Goal: Task Accomplishment & Management: Use online tool/utility

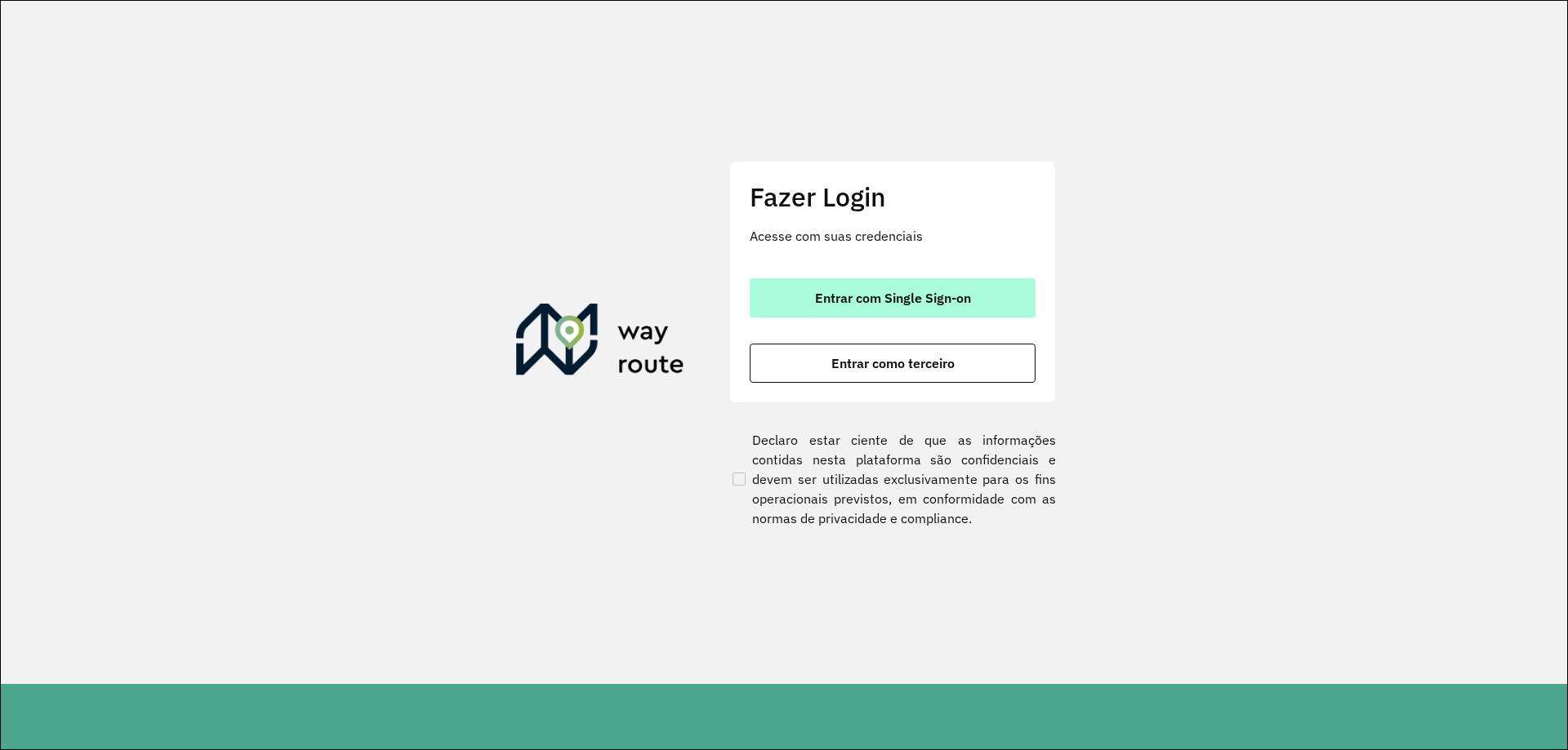
click at [971, 311] on button "Entrar com Single Sign-on" at bounding box center [893, 298] width 286 height 39
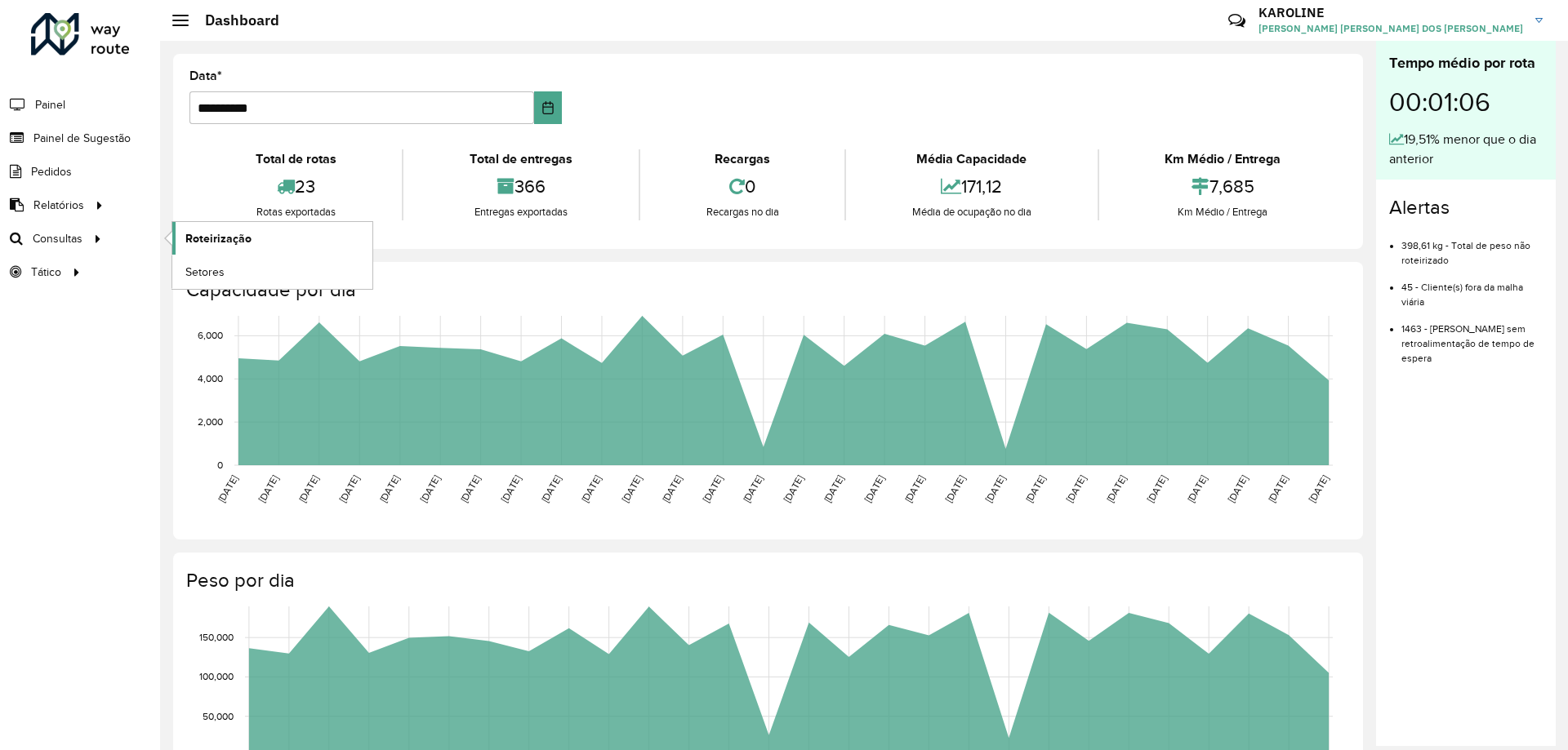
click at [225, 251] on link "Roteirização" at bounding box center [272, 239] width 200 height 33
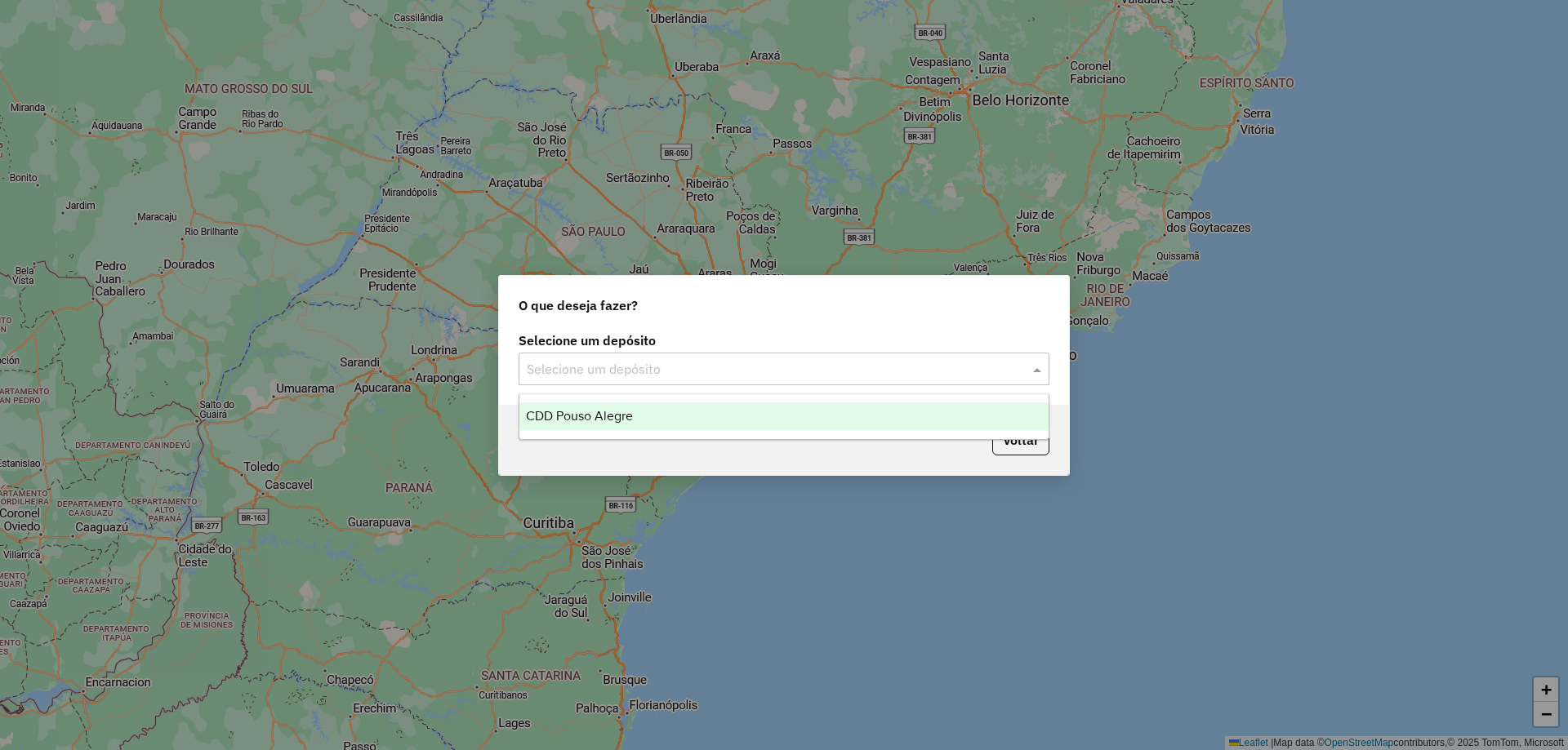
click at [660, 364] on input "text" at bounding box center [767, 370] width 482 height 20
click at [651, 415] on div "CDD Pouso Alegre" at bounding box center [783, 416] width 529 height 28
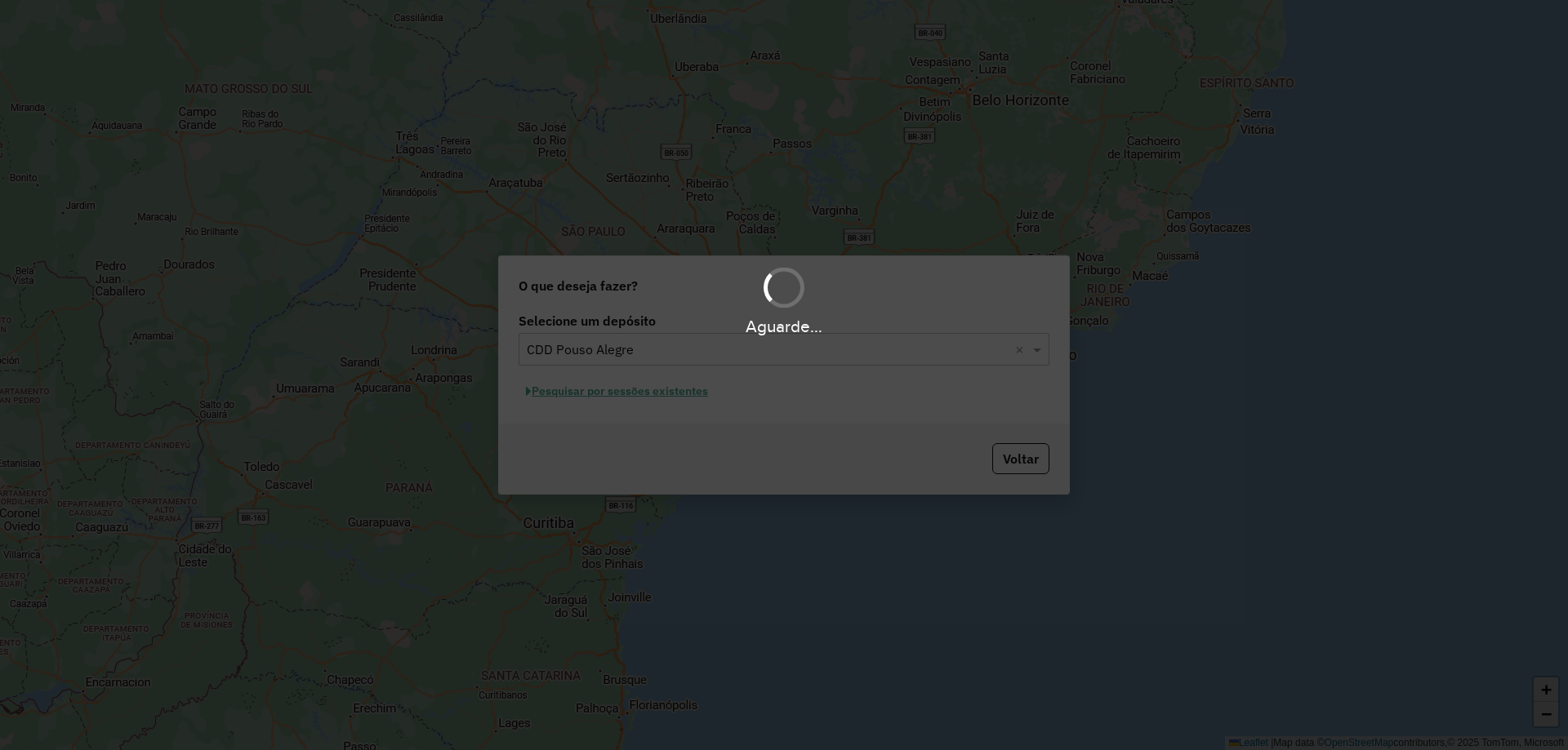
click at [670, 391] on hb-app "Aguarde... Pop-up bloqueado! Seu navegador bloqueou automáticamente a abertura …" at bounding box center [784, 375] width 1568 height 750
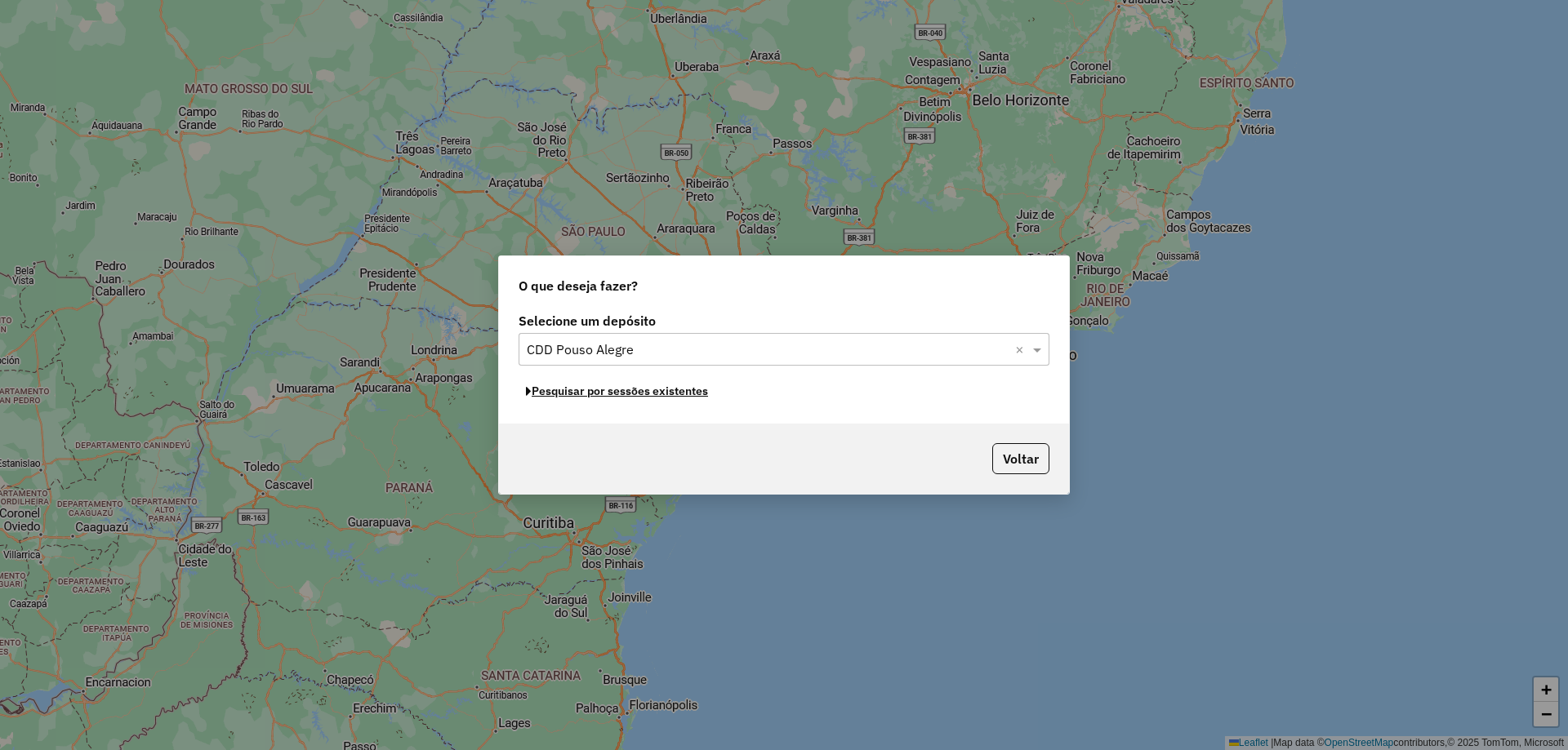
click at [670, 391] on button "Pesquisar por sessões existentes" at bounding box center [616, 391] width 197 height 25
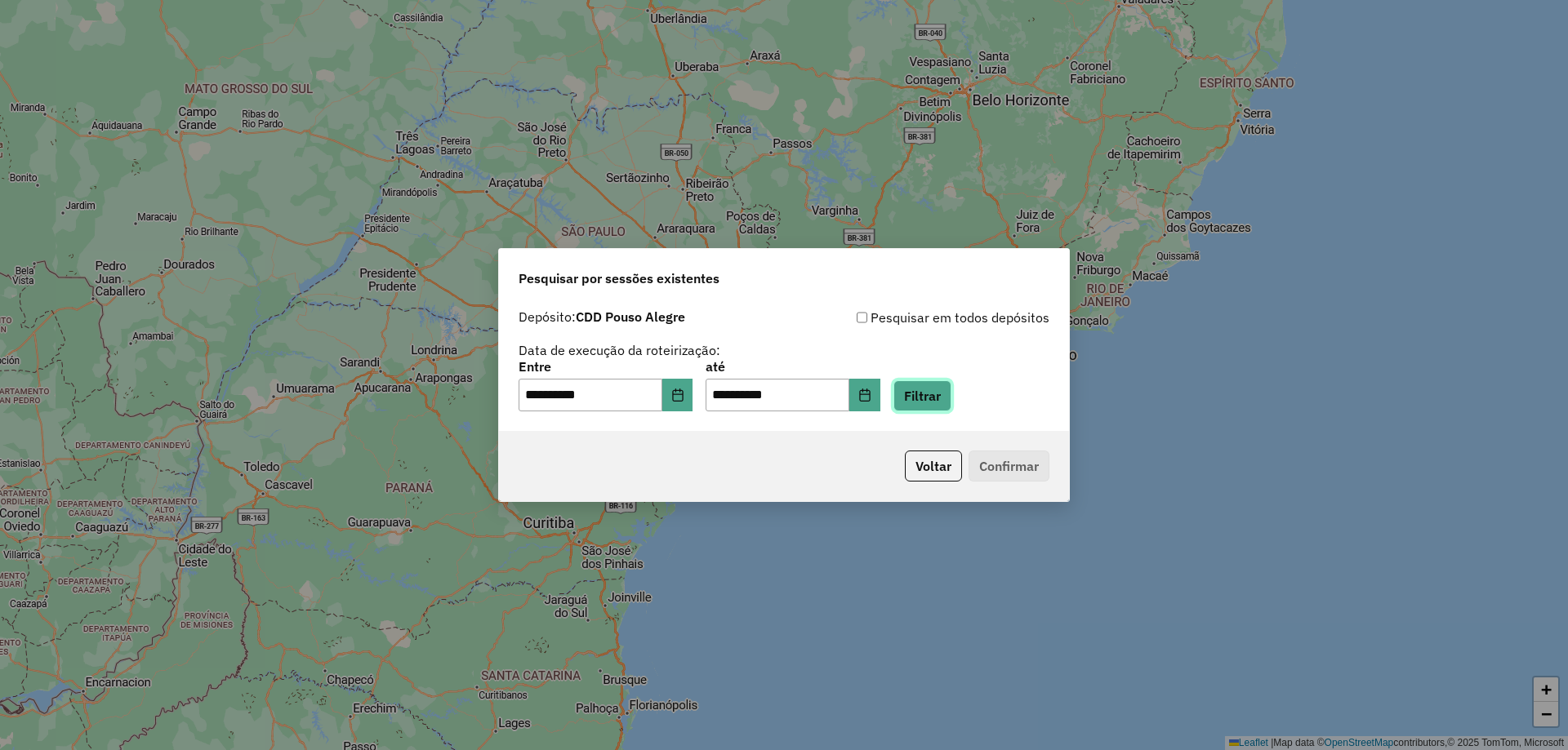
click at [932, 395] on button "Filtrar" at bounding box center [922, 396] width 58 height 31
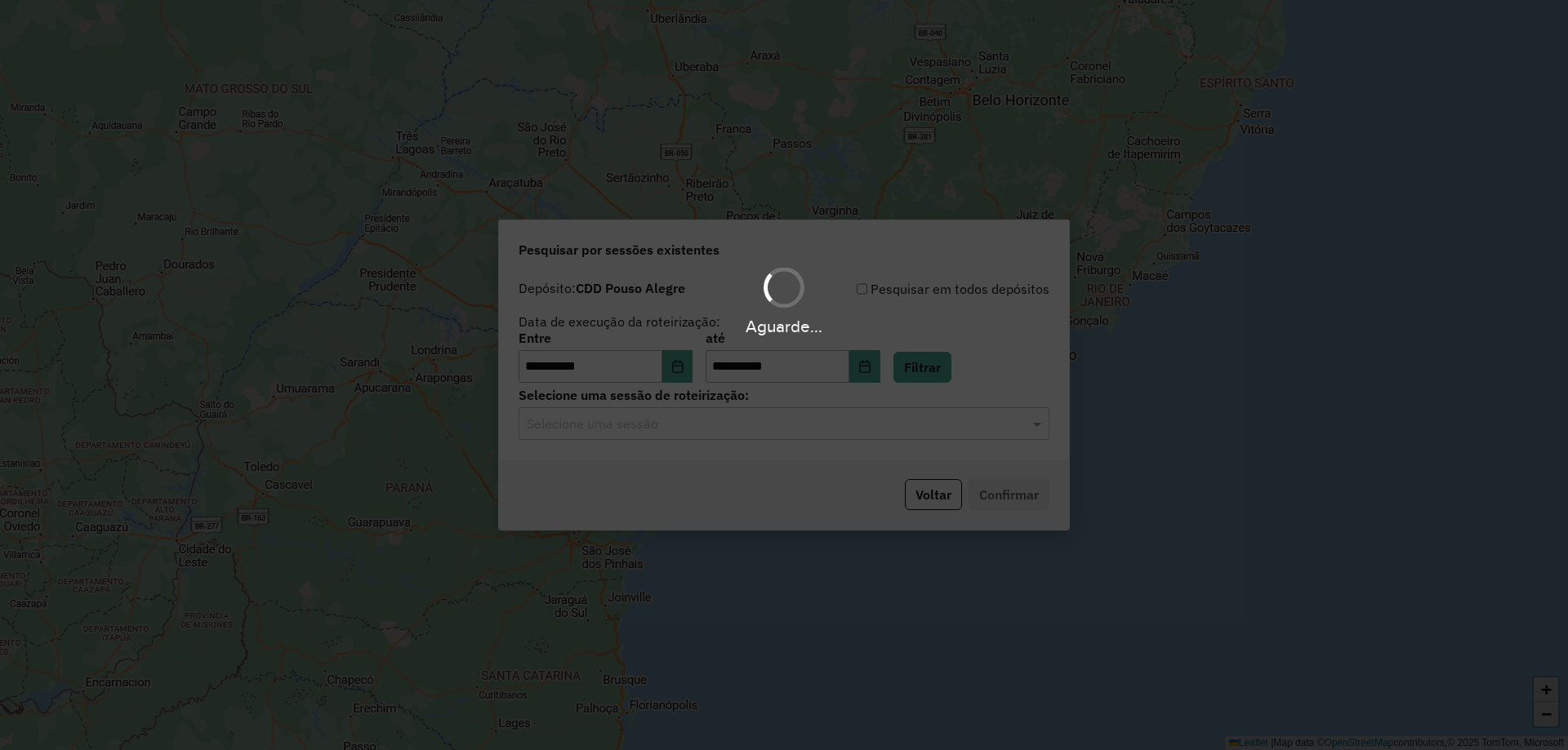
click at [670, 419] on hb-app "**********" at bounding box center [784, 375] width 1568 height 750
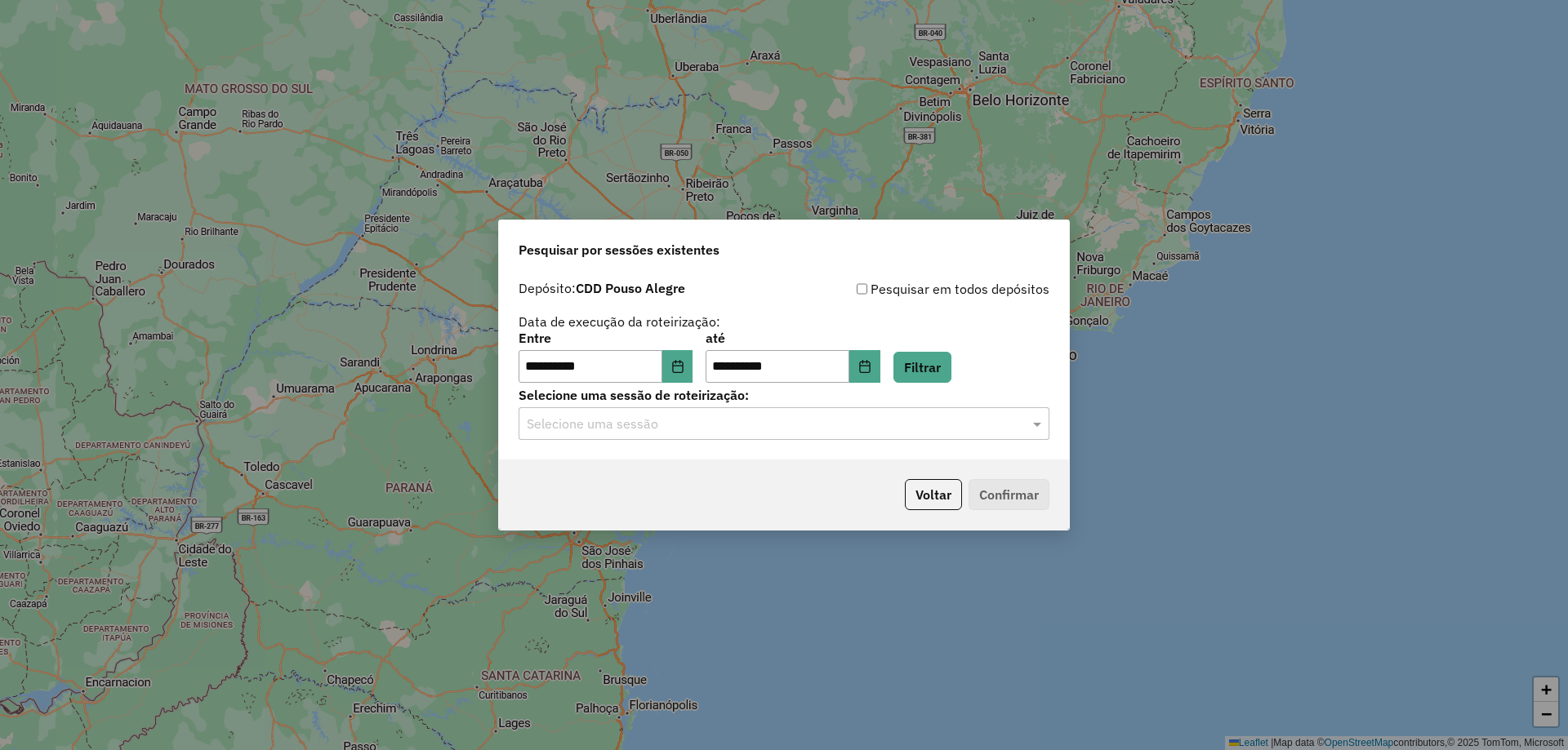
click at [679, 424] on input "text" at bounding box center [767, 424] width 482 height 20
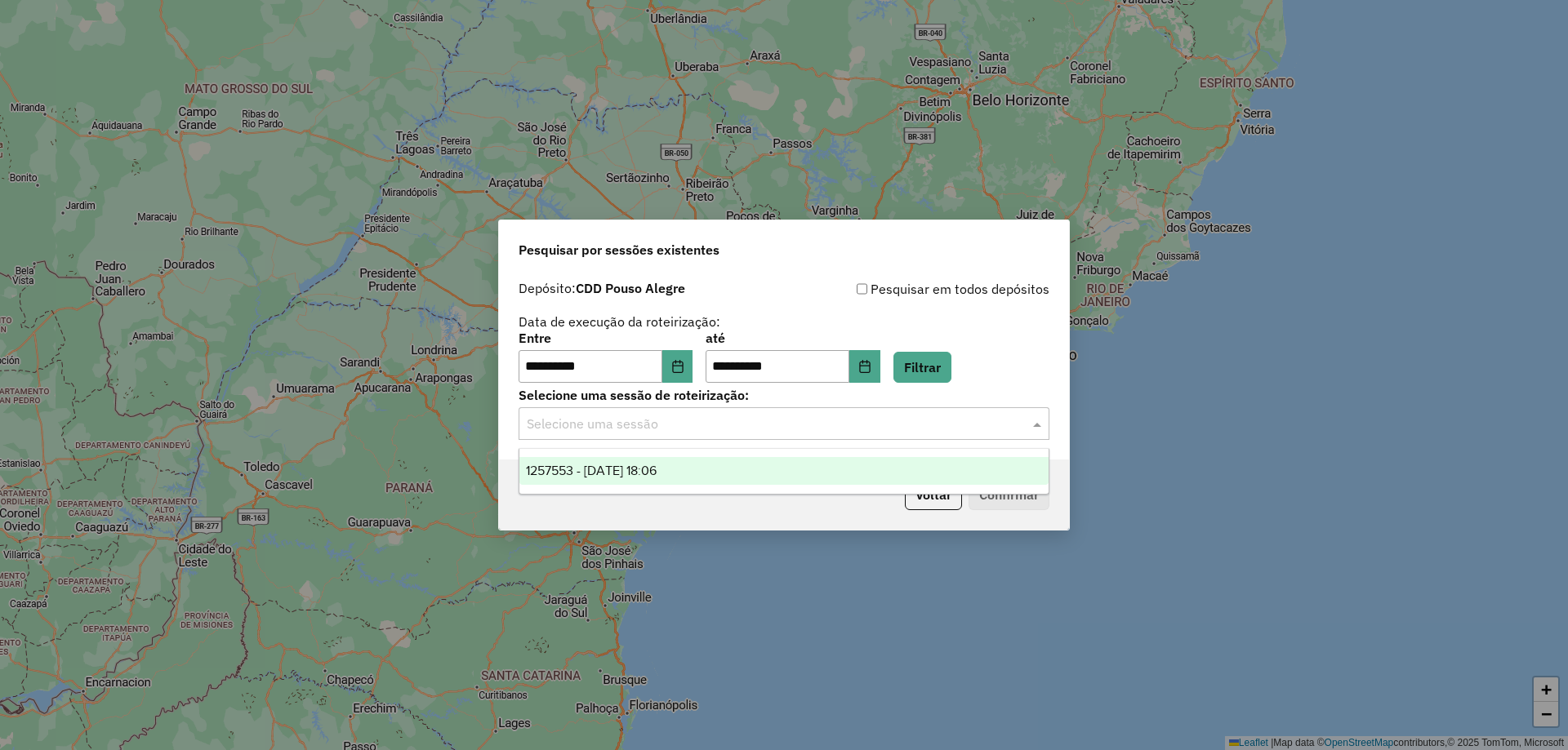
drag, startPoint x: 618, startPoint y: 462, endPoint x: 648, endPoint y: 466, distance: 30.3
click at [619, 463] on span "1257553 - 02/09/2025 18:06" at bounding box center [591, 470] width 131 height 14
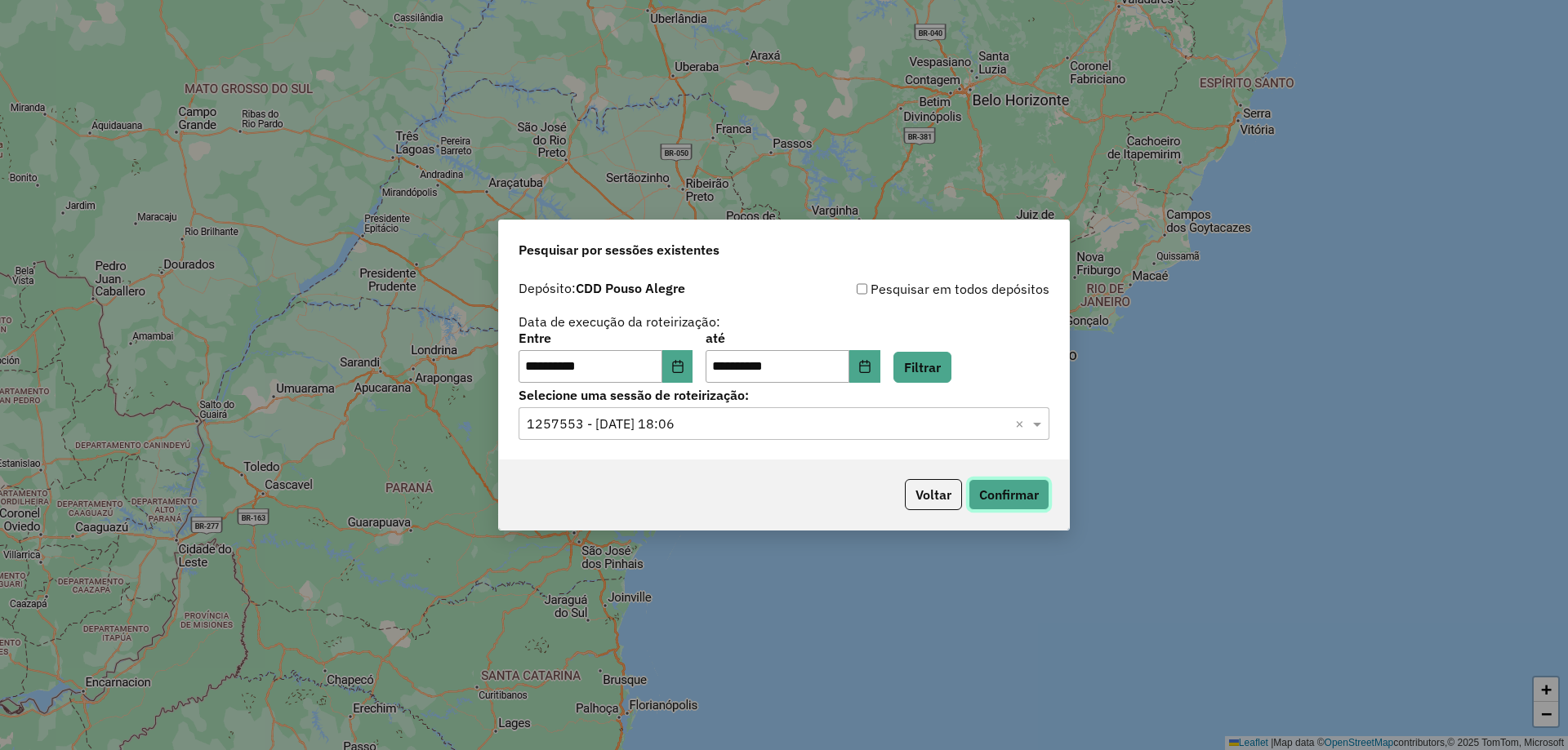
click at [1004, 484] on button "Confirmar" at bounding box center [1009, 494] width 81 height 31
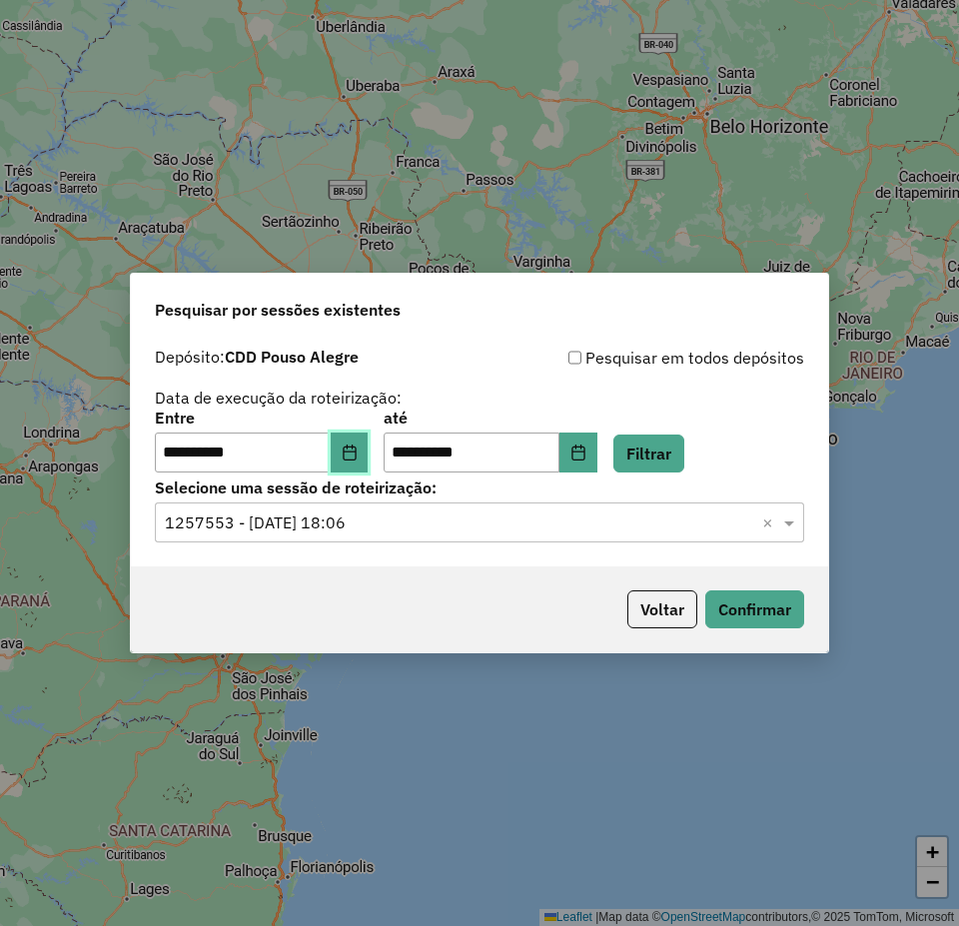
click at [358, 459] on icon "Choose Date" at bounding box center [350, 453] width 16 height 16
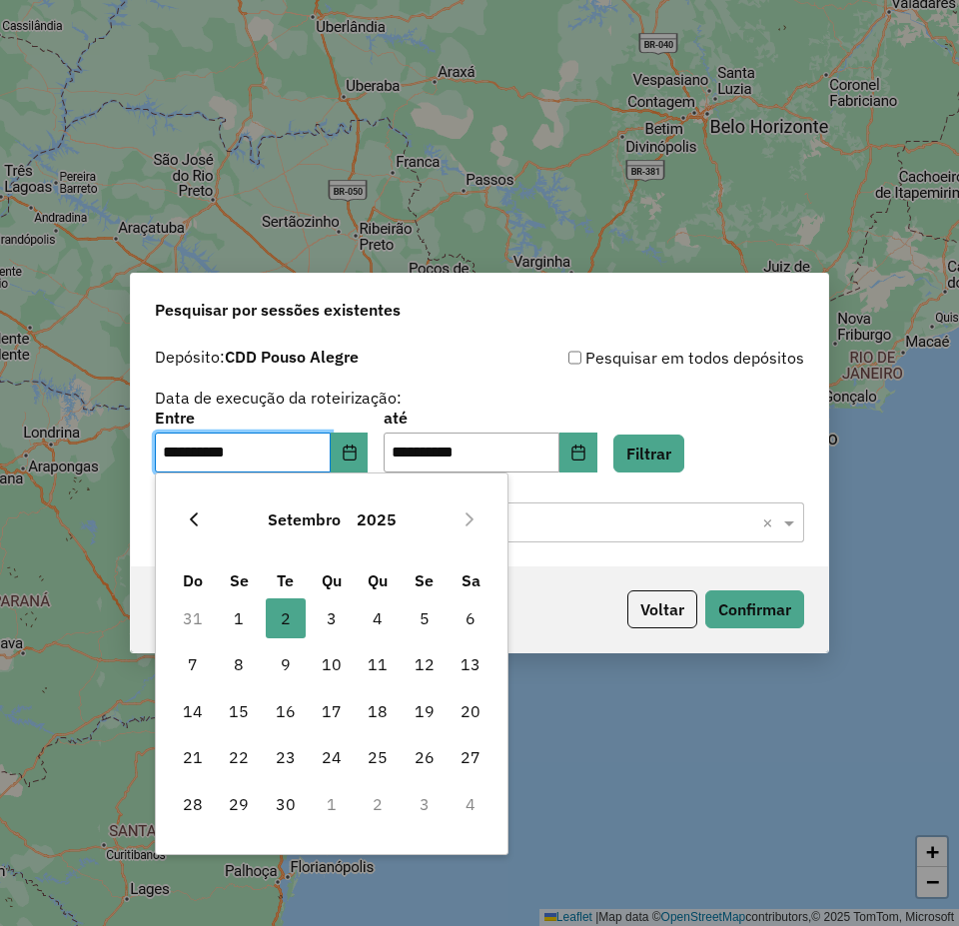
click at [200, 513] on icon "Previous Month" at bounding box center [194, 519] width 16 height 16
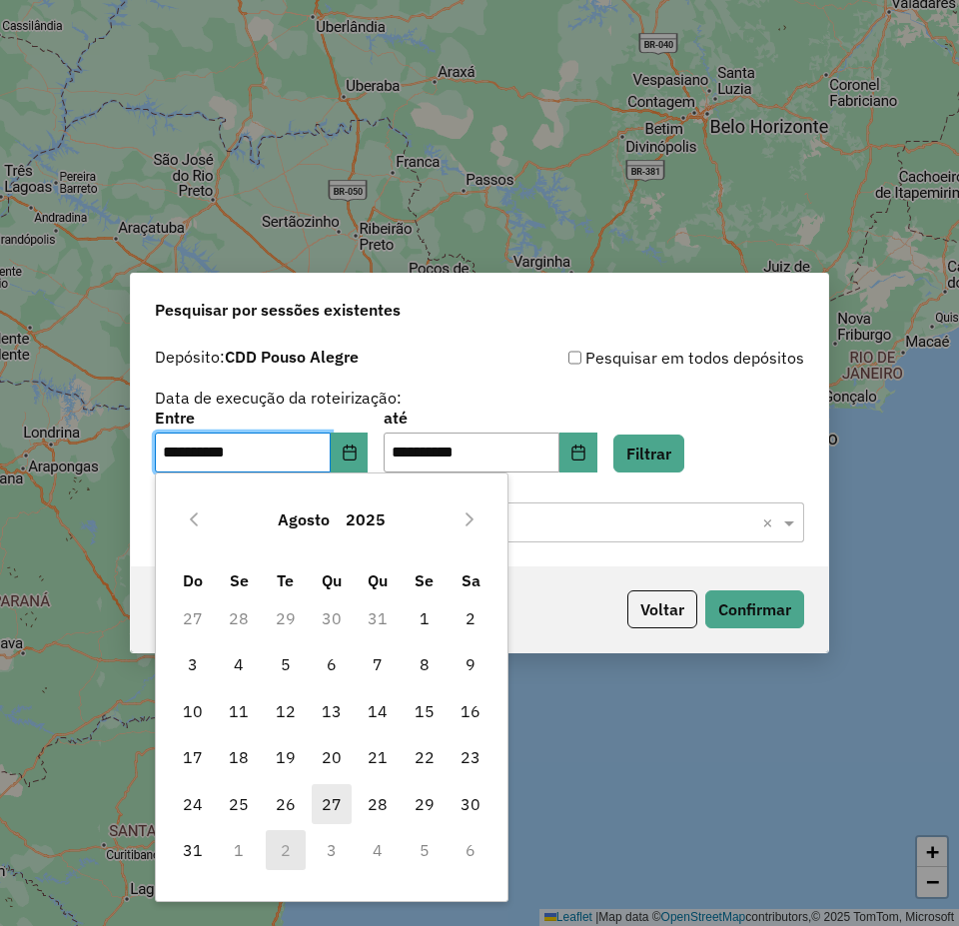
click at [327, 793] on span "27" at bounding box center [332, 804] width 40 height 40
type input "**********"
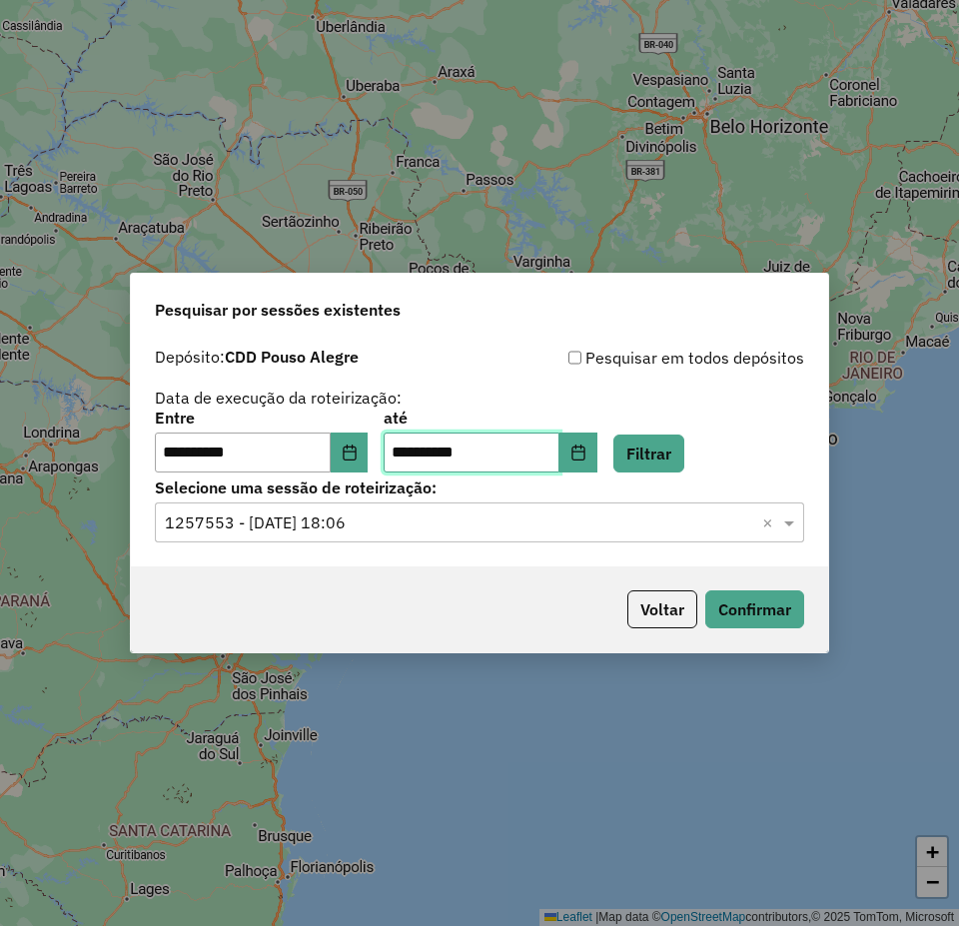
click at [519, 467] on input "**********" at bounding box center [472, 453] width 176 height 40
click at [453, 451] on input "**********" at bounding box center [472, 453] width 176 height 40
click at [597, 463] on button "Choose Date" at bounding box center [578, 453] width 38 height 40
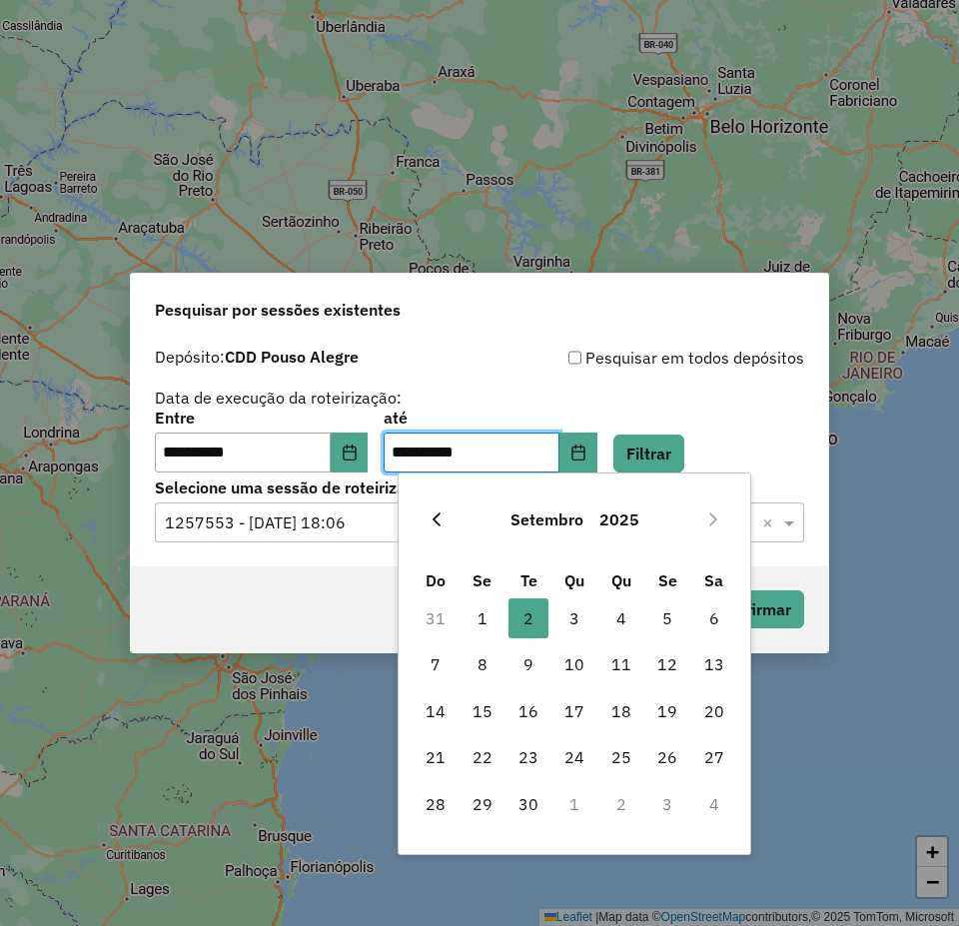
click at [442, 514] on icon "Previous Month" at bounding box center [437, 519] width 16 height 16
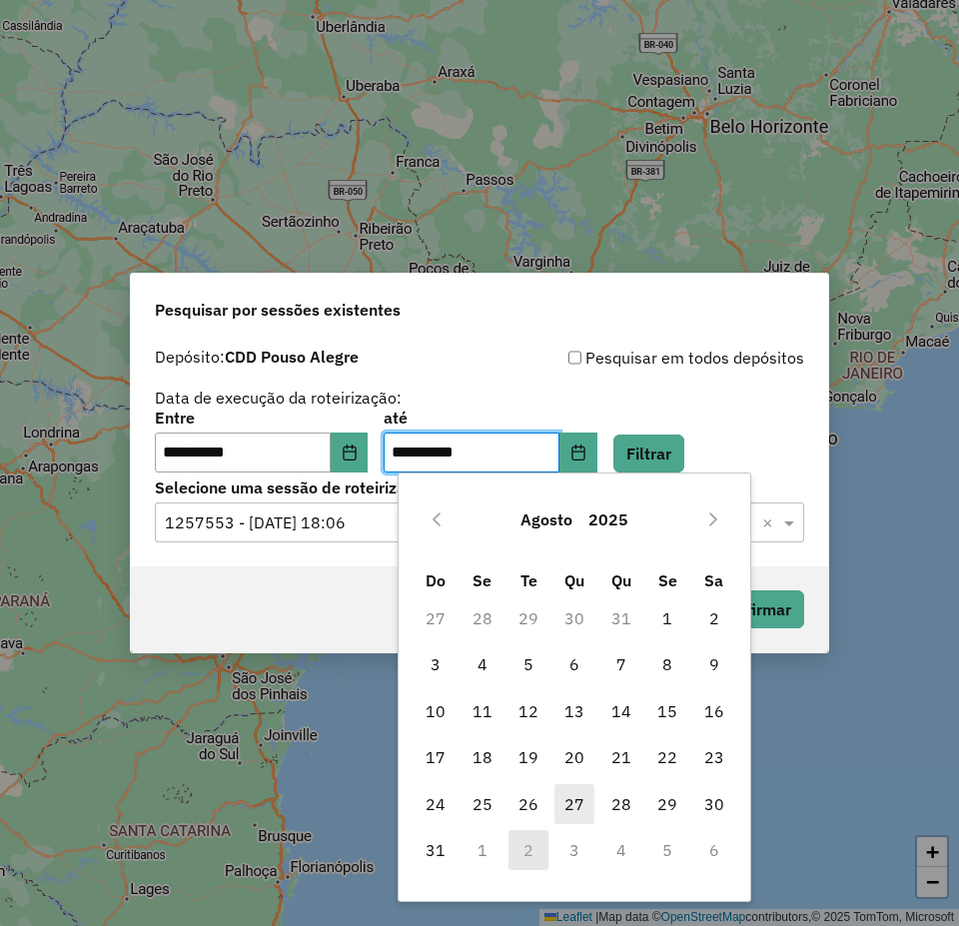
click at [570, 807] on span "27" at bounding box center [574, 804] width 40 height 40
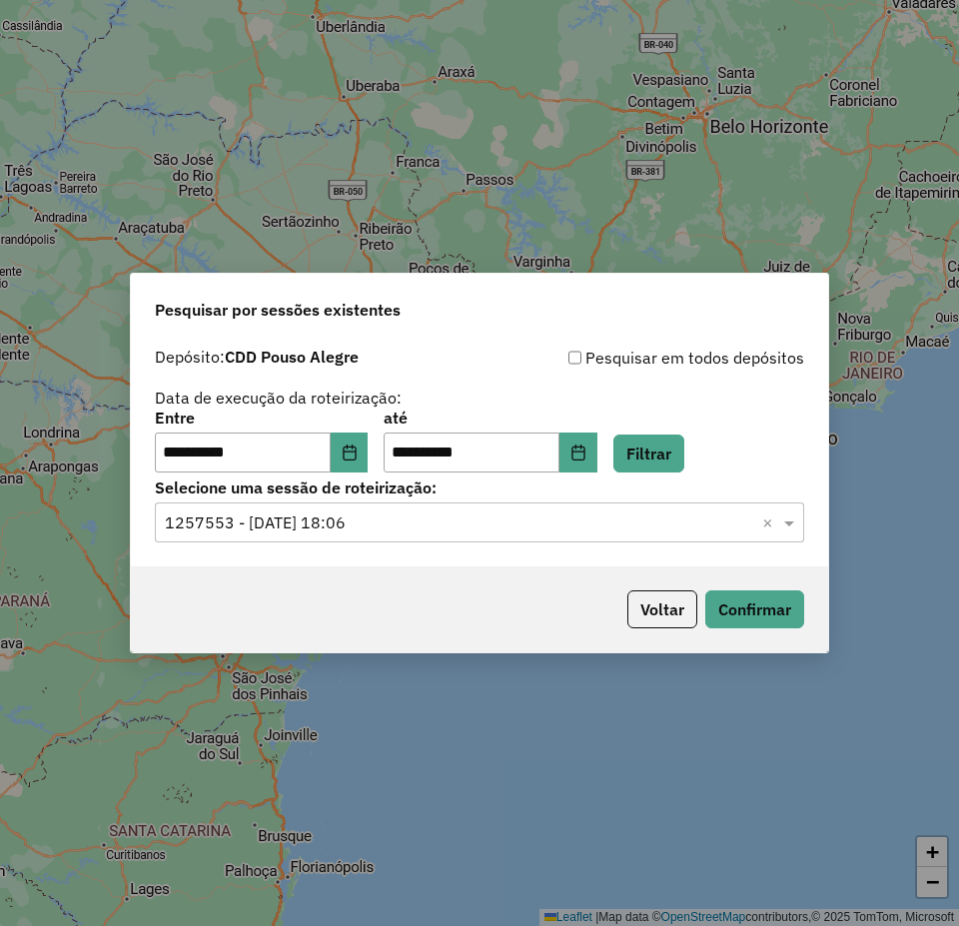
click at [355, 587] on div "Voltar Confirmar" at bounding box center [479, 609] width 697 height 86
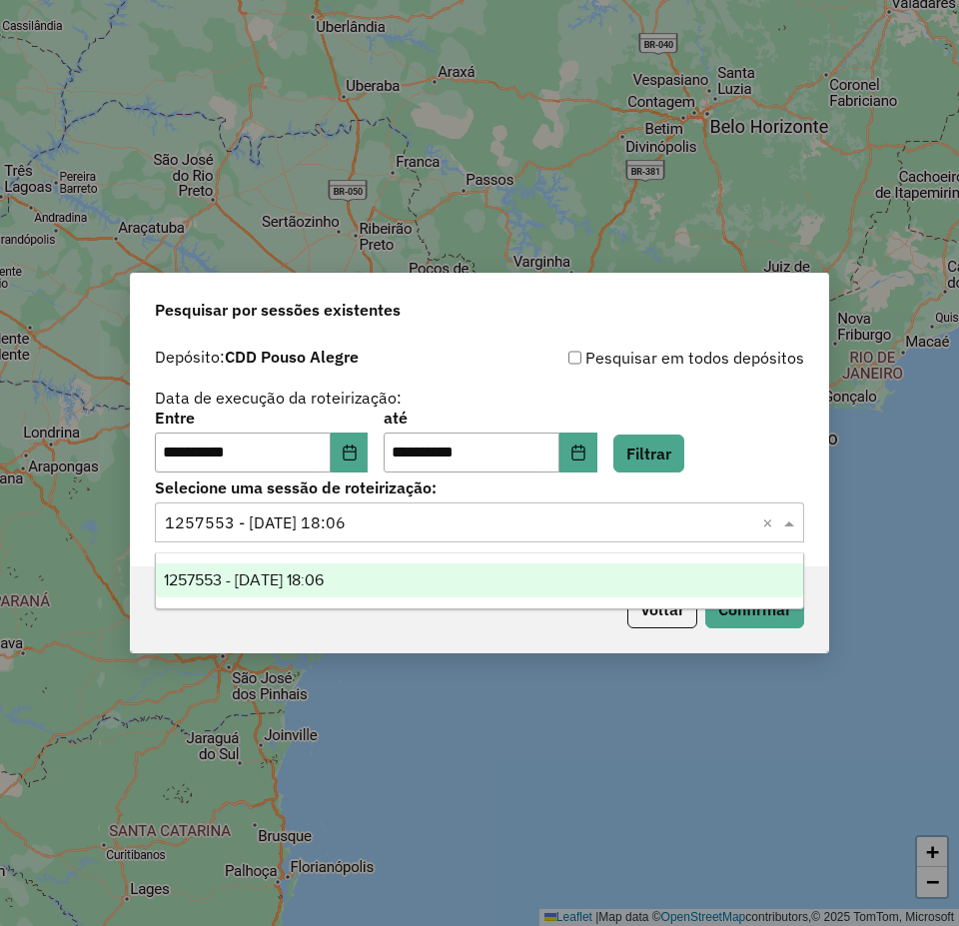
click at [574, 518] on input "text" at bounding box center [459, 523] width 589 height 24
click at [381, 615] on div "Voltar Confirmar" at bounding box center [479, 609] width 697 height 86
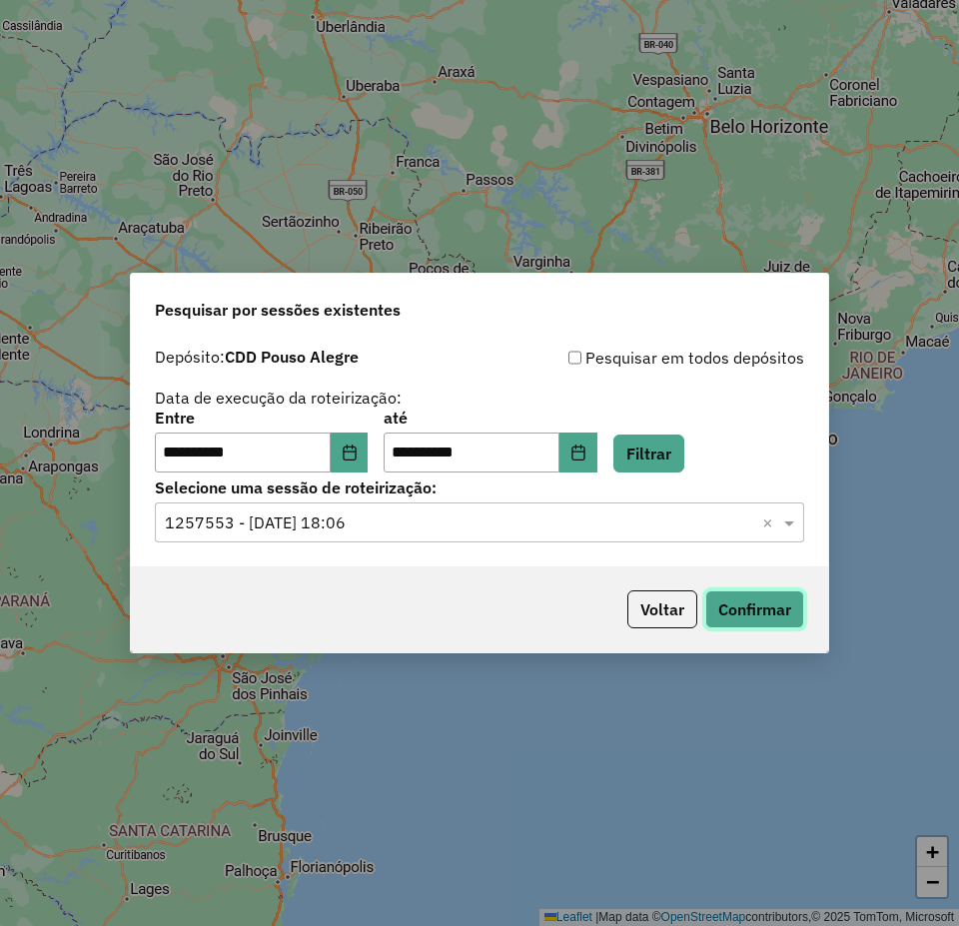
click at [771, 612] on button "Confirmar" at bounding box center [754, 609] width 99 height 38
click at [749, 614] on button "Confirmar" at bounding box center [754, 609] width 99 height 38
click at [684, 449] on button "Filtrar" at bounding box center [648, 454] width 71 height 38
click at [332, 521] on hb-app "**********" at bounding box center [479, 463] width 959 height 926
click at [236, 526] on input "text" at bounding box center [459, 523] width 589 height 24
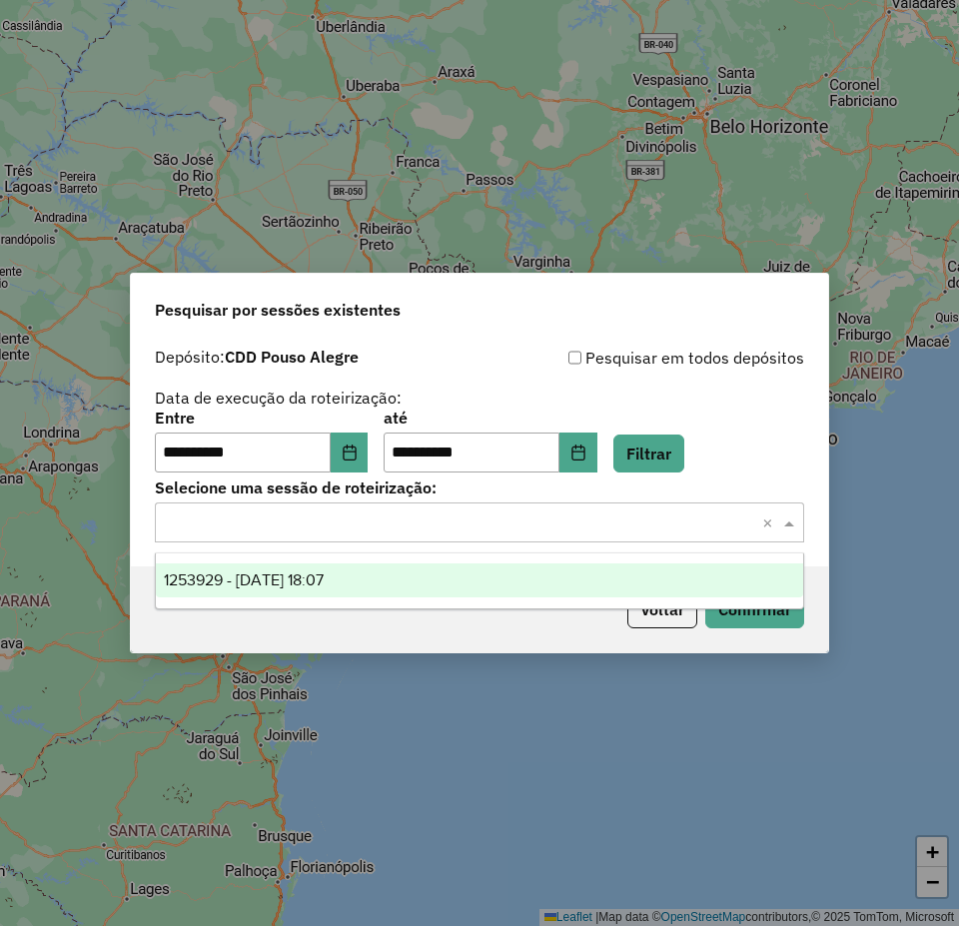
click at [254, 573] on span "1253929 - 27/08/2025 18:07" at bounding box center [244, 579] width 160 height 17
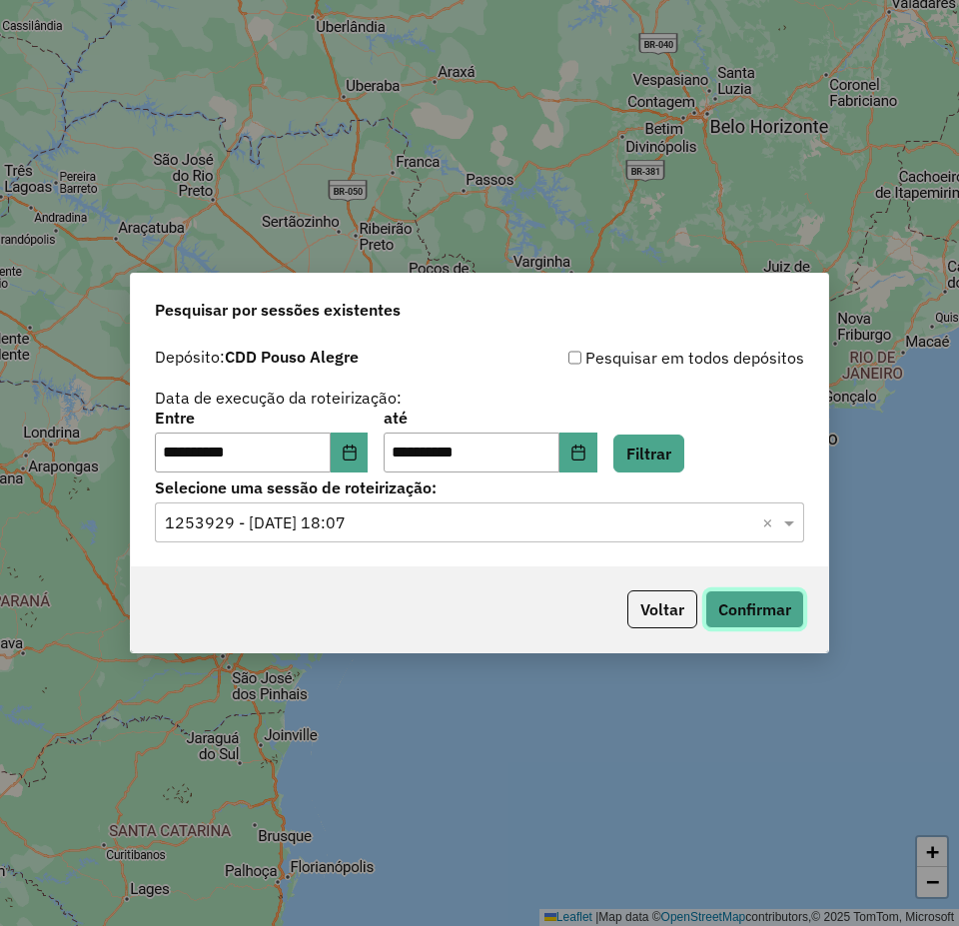
click at [747, 613] on button "Confirmar" at bounding box center [754, 609] width 99 height 38
click at [597, 455] on button "Choose Date" at bounding box center [578, 453] width 38 height 40
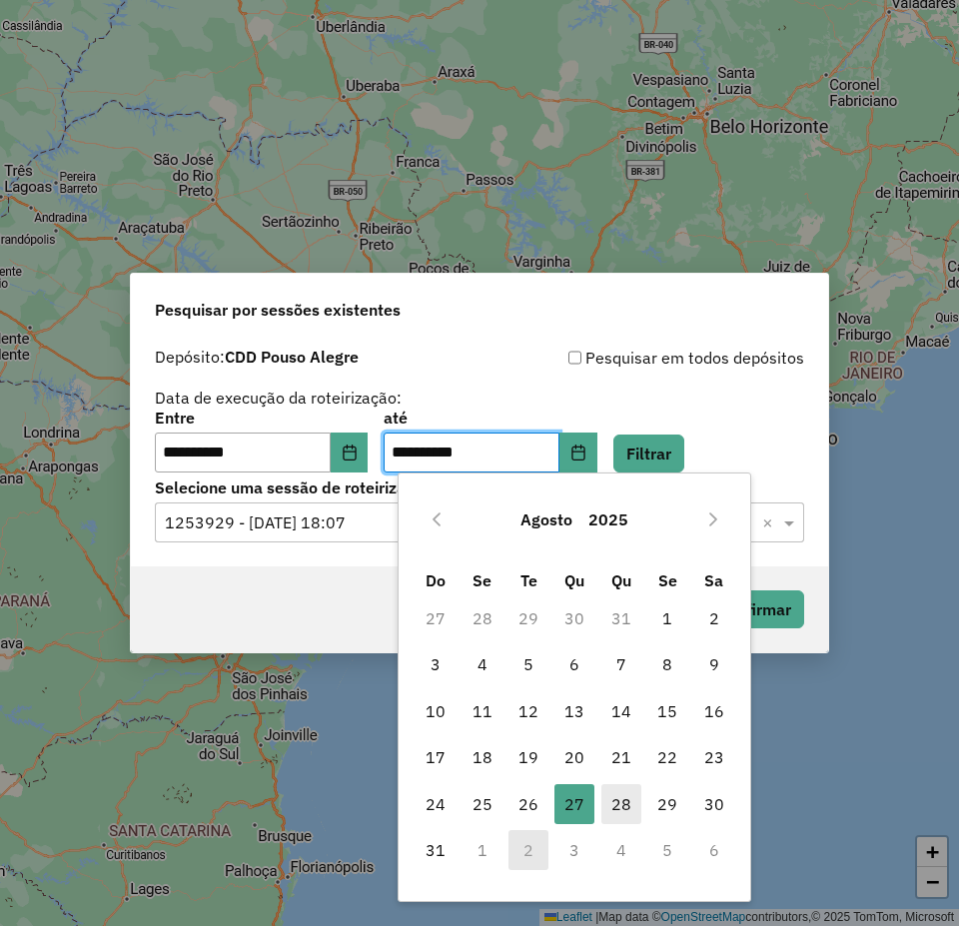
click at [608, 794] on span "28" at bounding box center [621, 804] width 40 height 40
type input "**********"
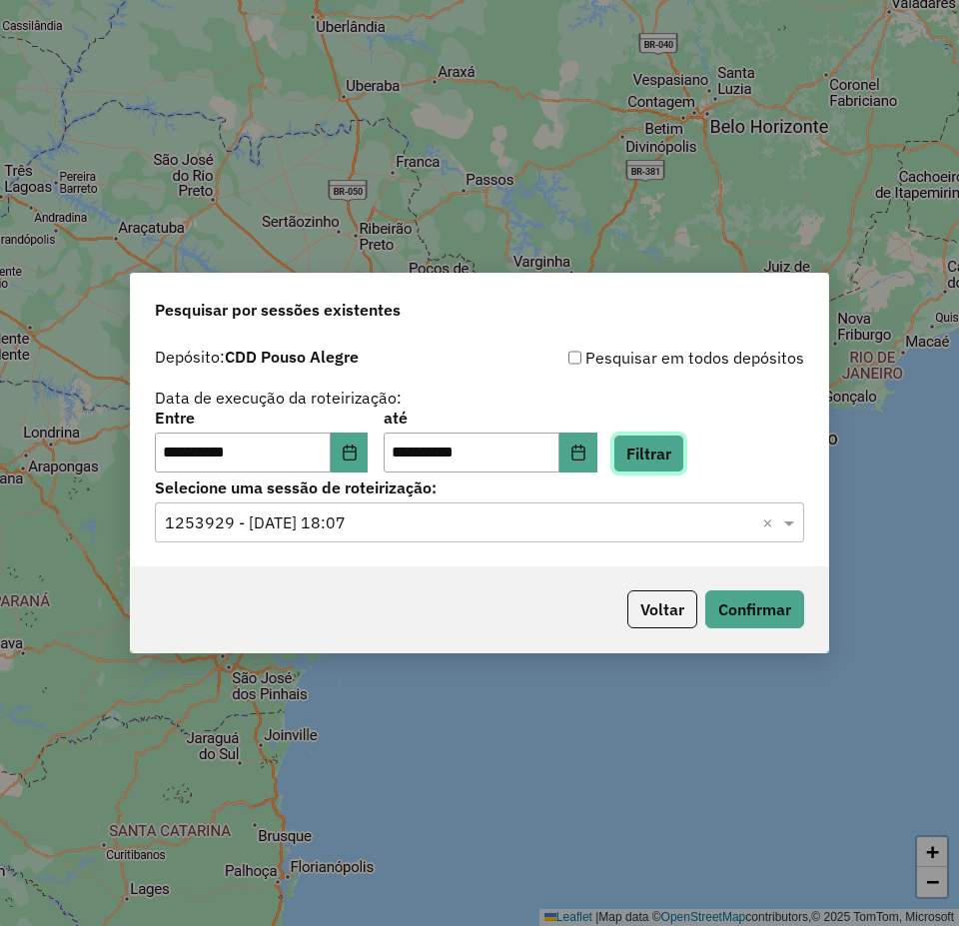
click at [684, 447] on button "Filtrar" at bounding box center [648, 454] width 71 height 38
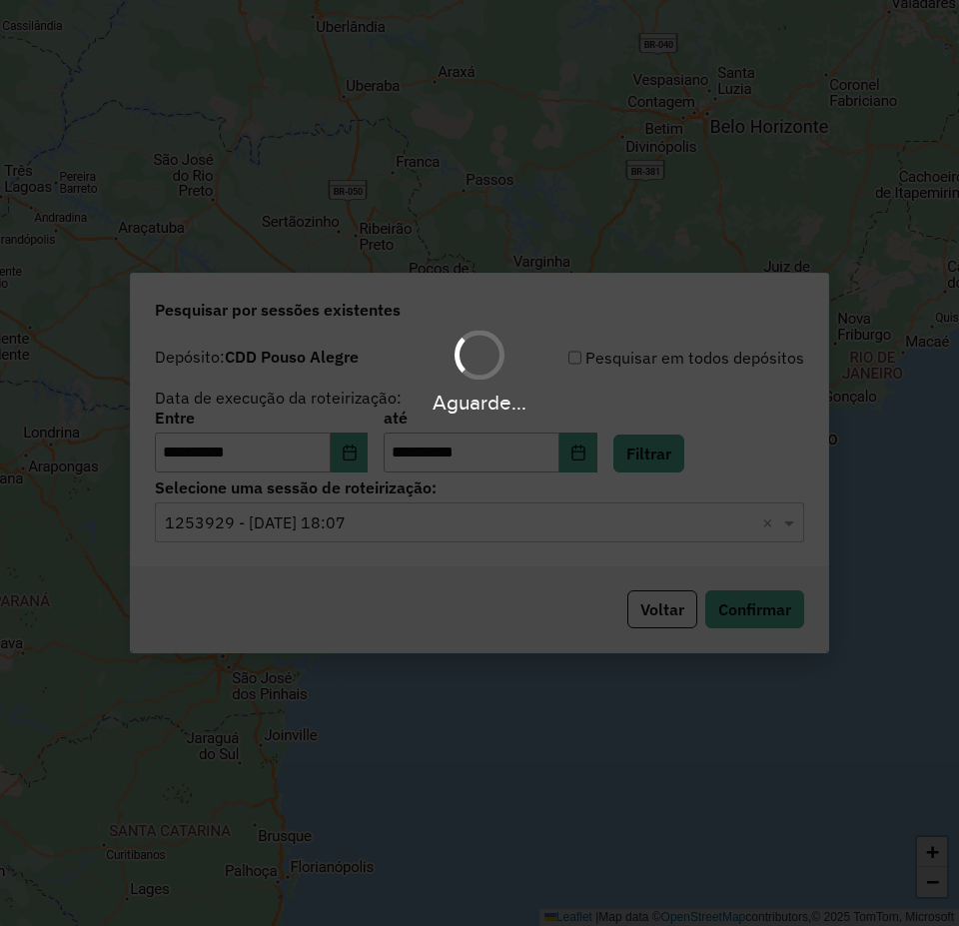
click at [450, 541] on hb-app "**********" at bounding box center [479, 463] width 959 height 926
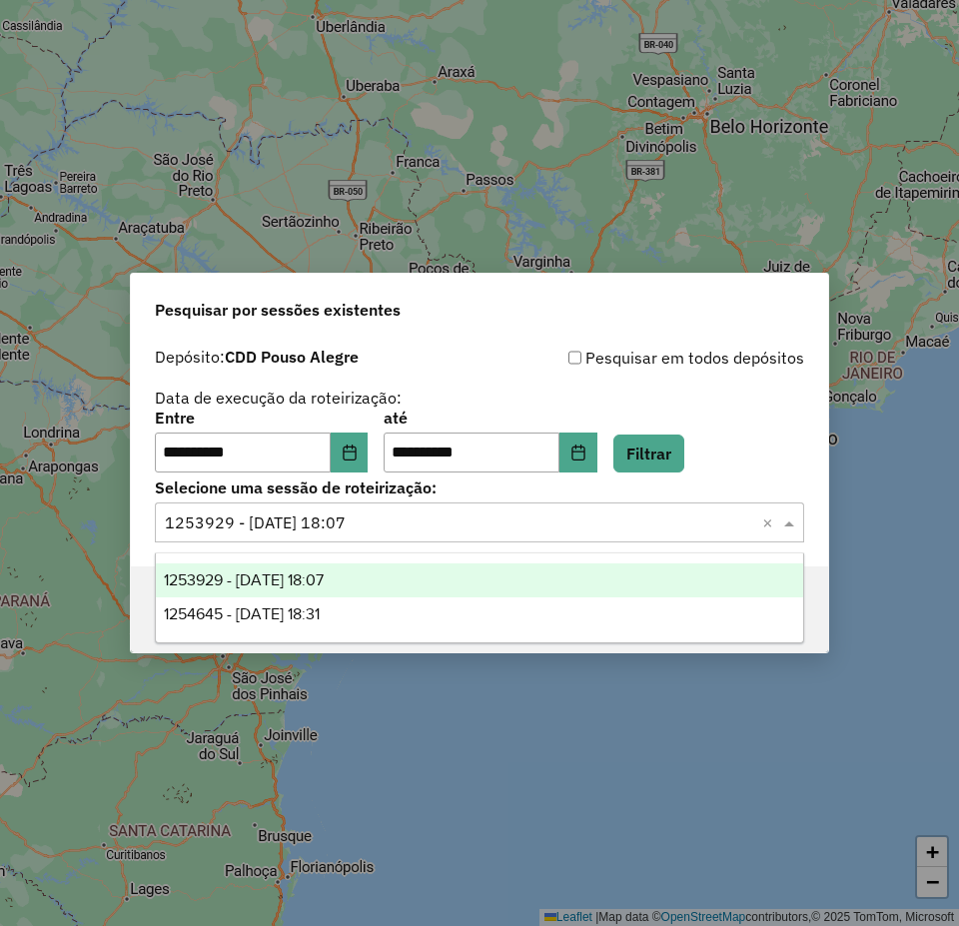
click at [411, 533] on input "text" at bounding box center [459, 523] width 589 height 24
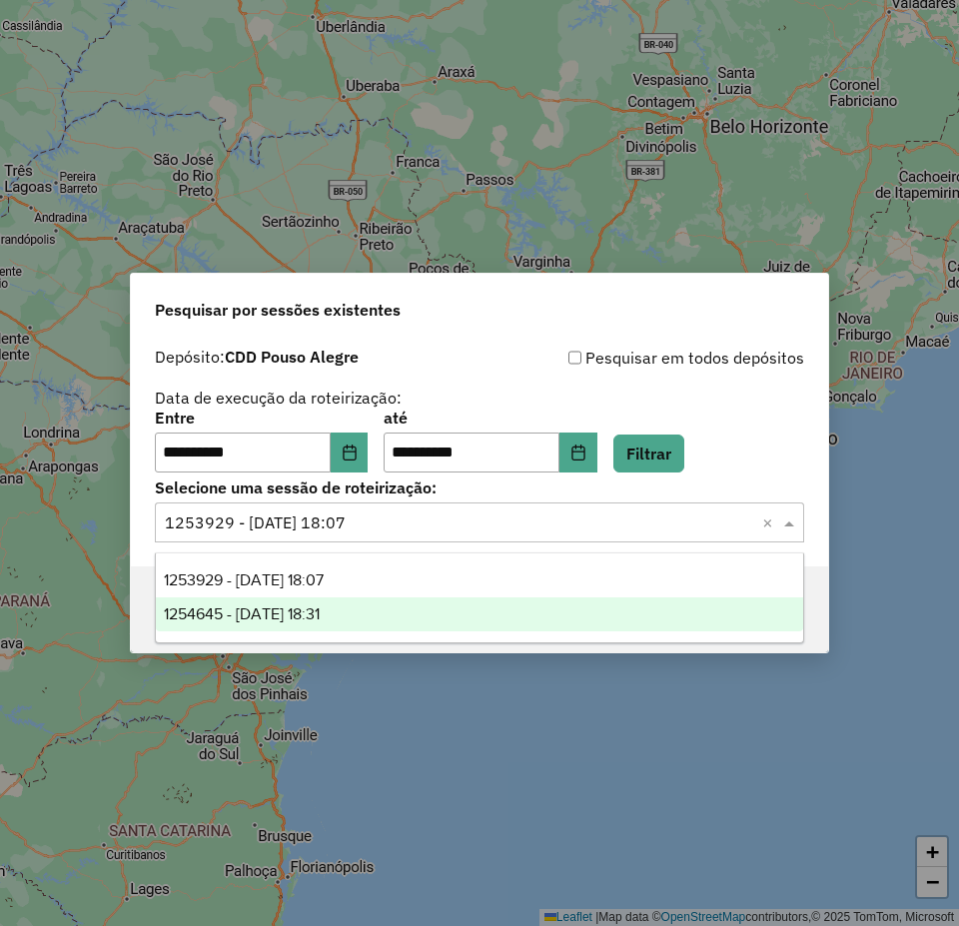
click at [320, 617] on span "1254645 - 28/08/2025 18:31" at bounding box center [242, 613] width 156 height 17
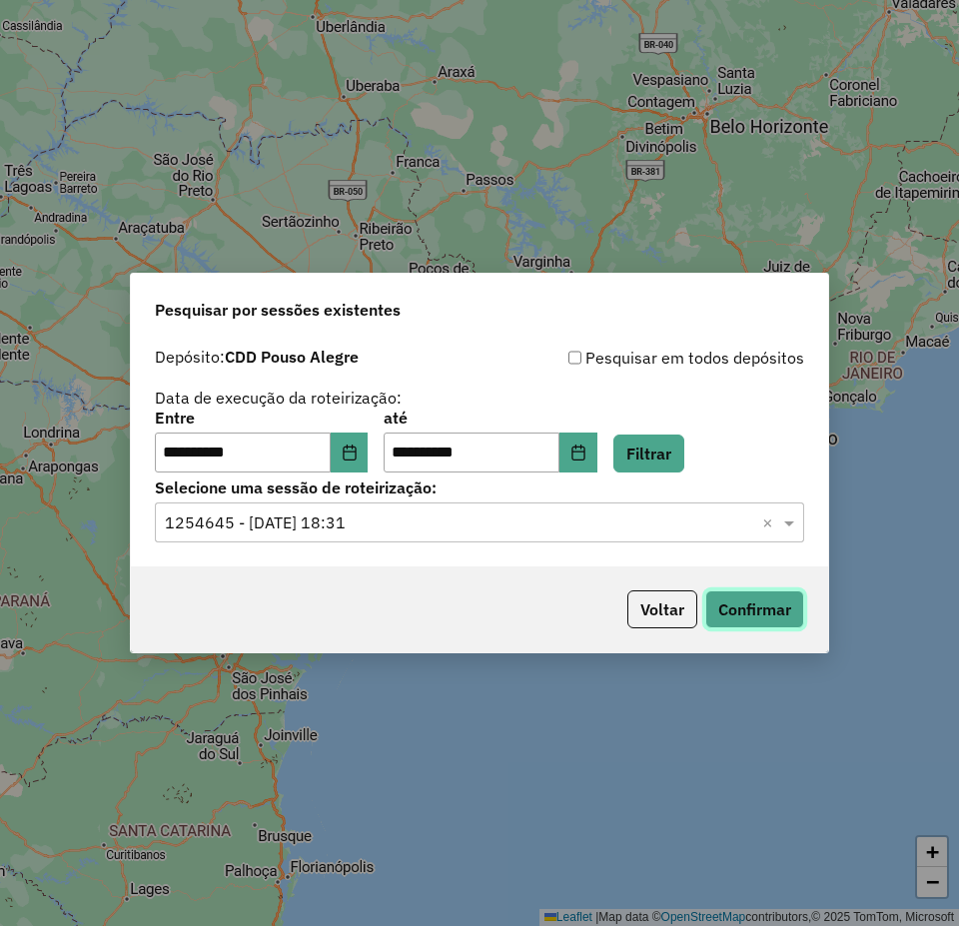
click at [747, 615] on button "Confirmar" at bounding box center [754, 609] width 99 height 38
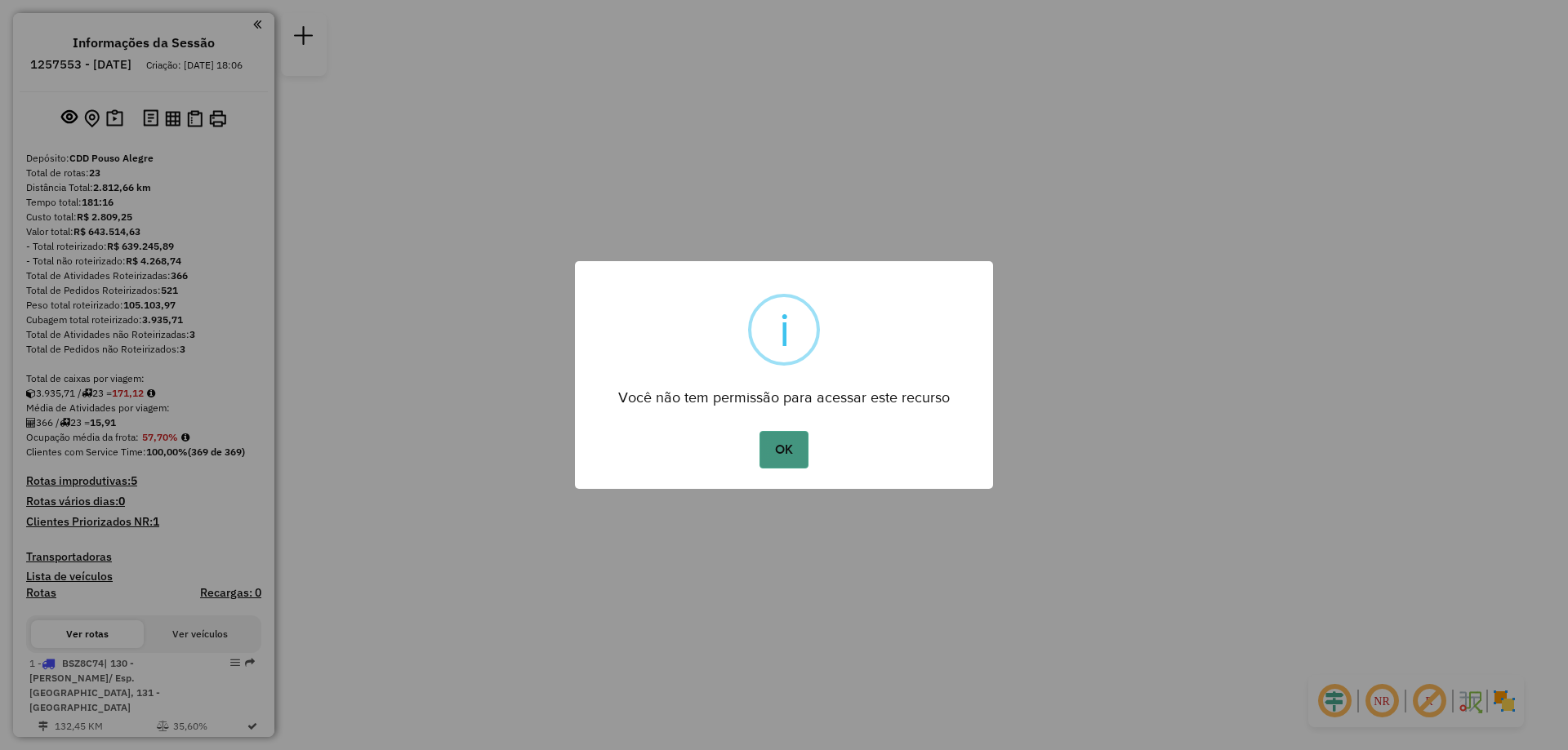
click at [773, 456] on button "OK" at bounding box center [783, 449] width 48 height 38
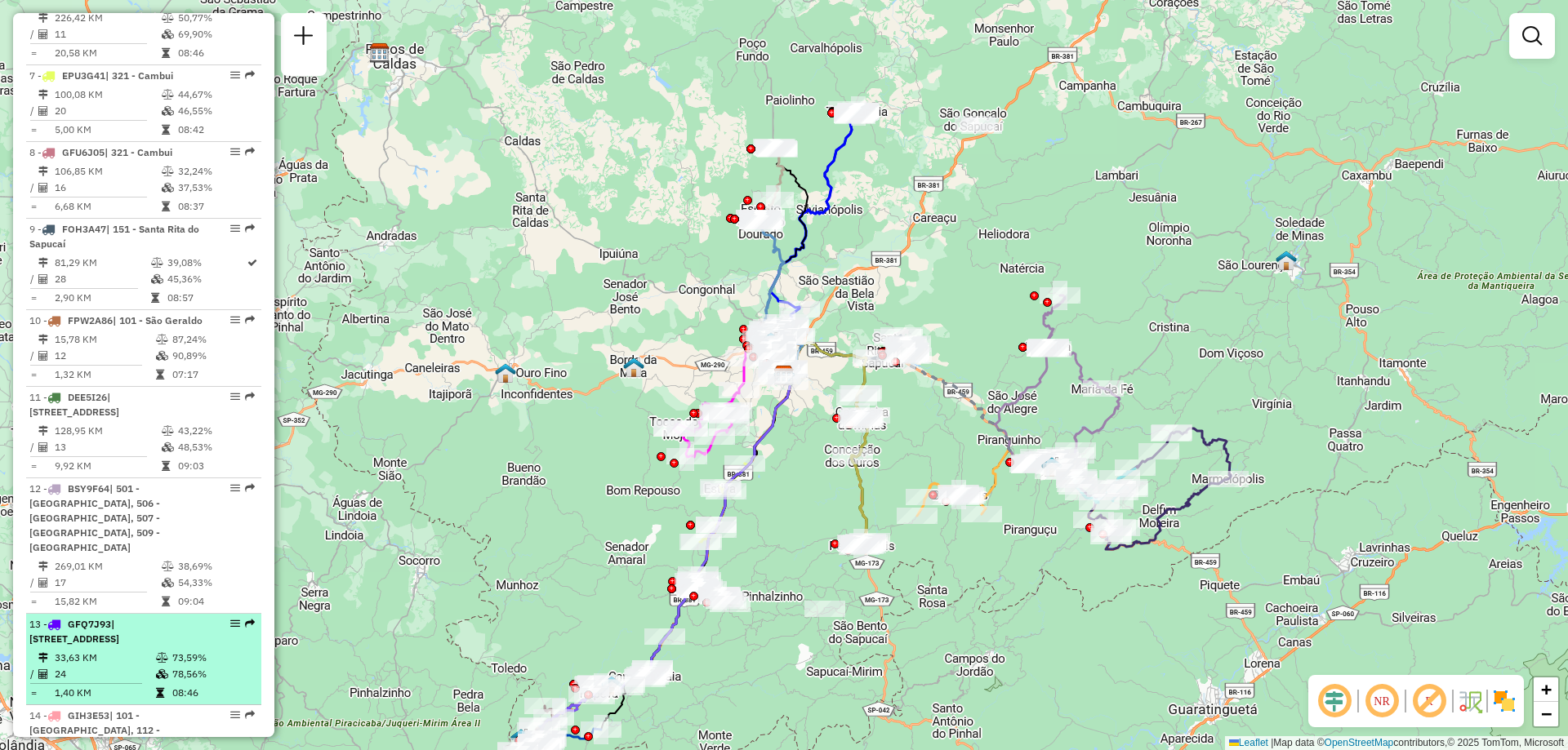
scroll to position [1306, 0]
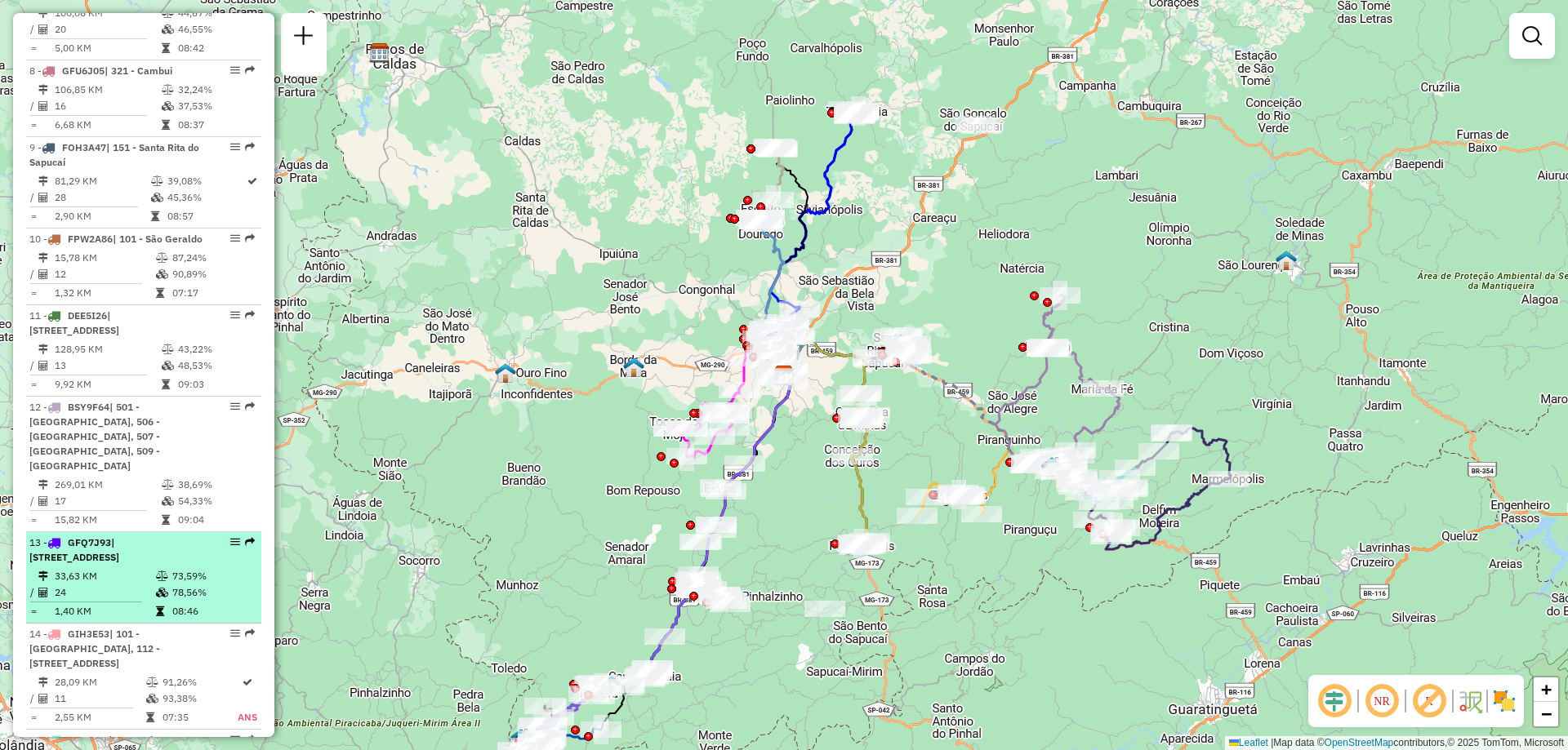
click at [228, 535] on div "13 - GFQ7J93 | 901 - Centro de Pouso Alegre Sul, 902 - Centro de Pouso Alegre N…" at bounding box center [144, 550] width 229 height 29
select select "**********"
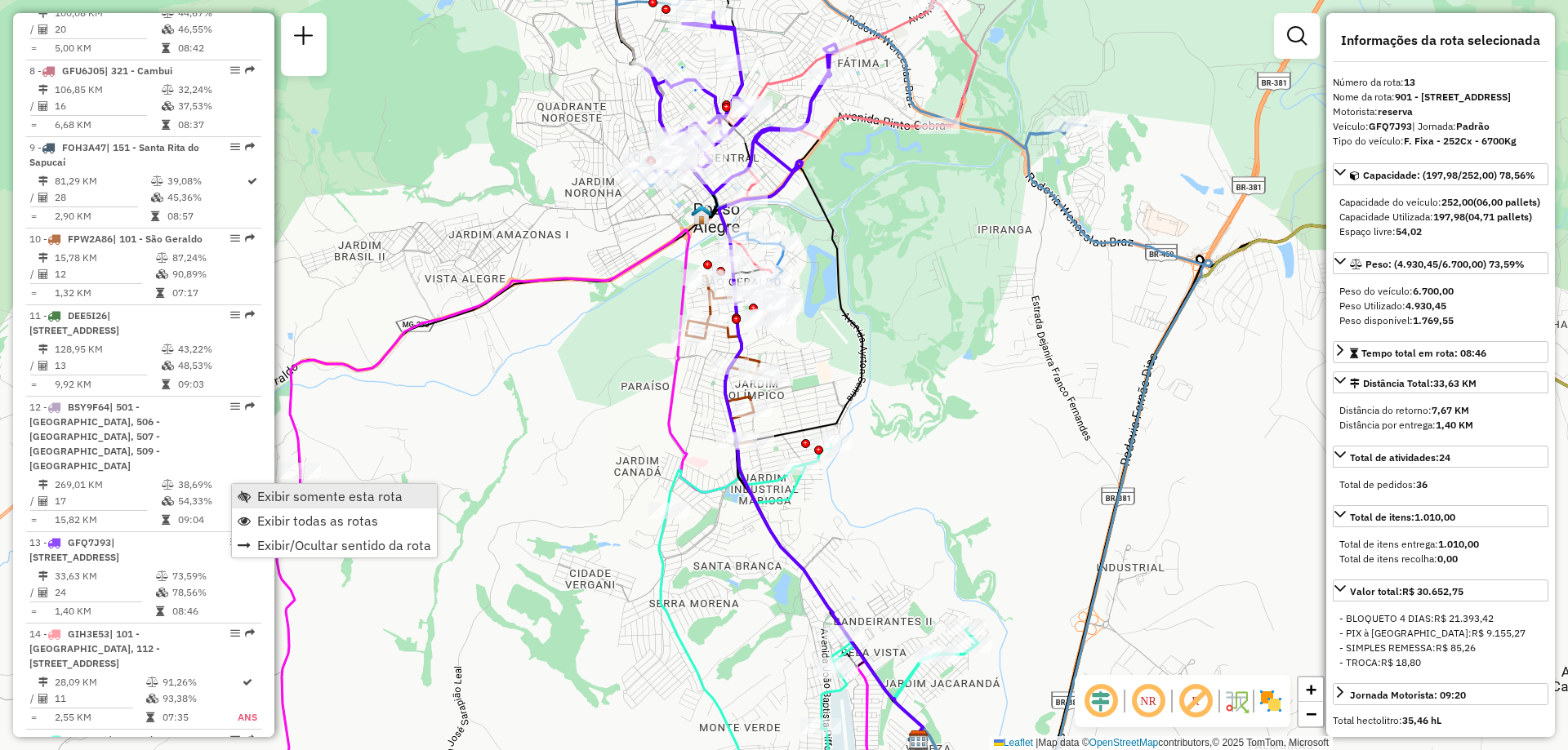
click at [275, 489] on span "Exibir somente esta rota" at bounding box center [330, 496] width 146 height 13
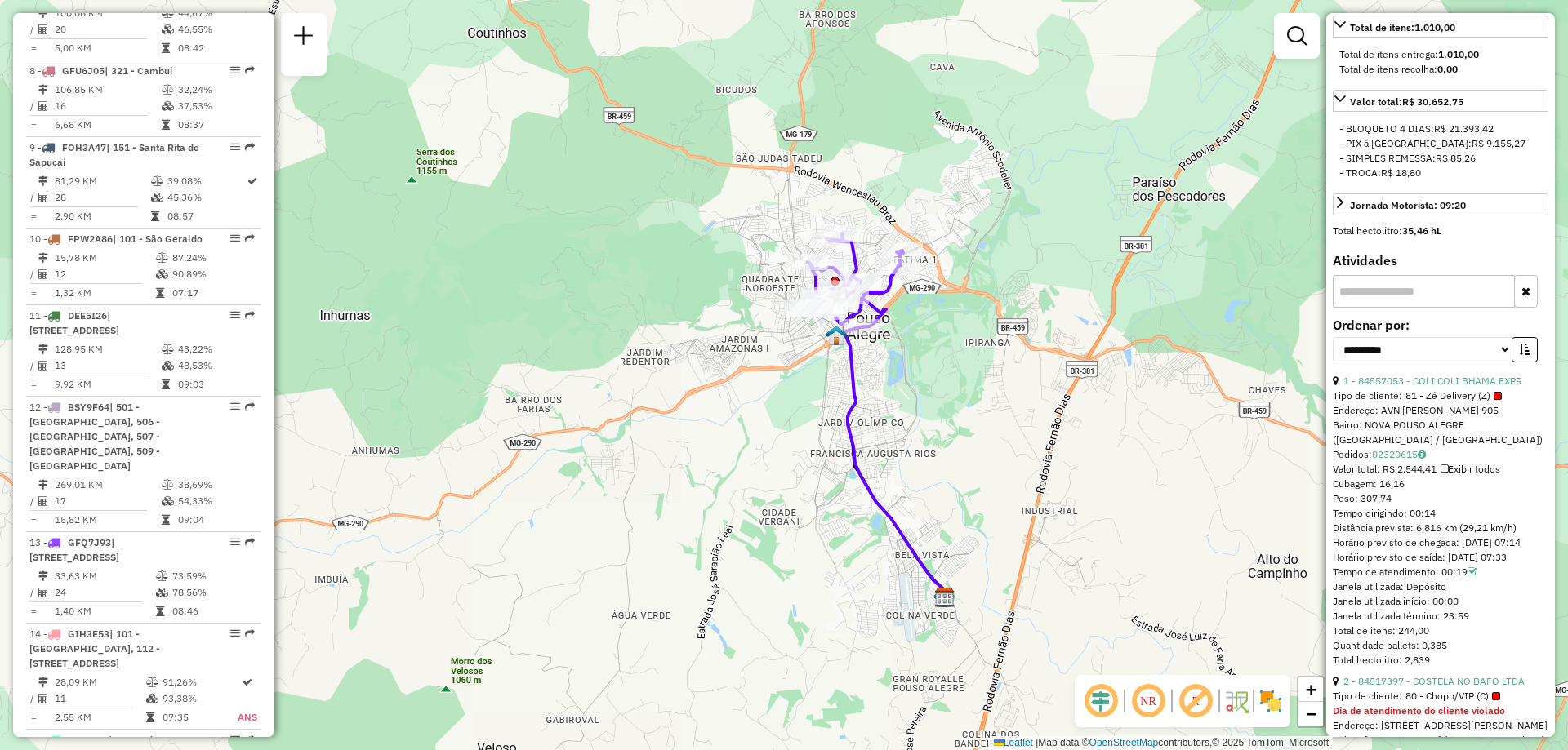
scroll to position [571, 0]
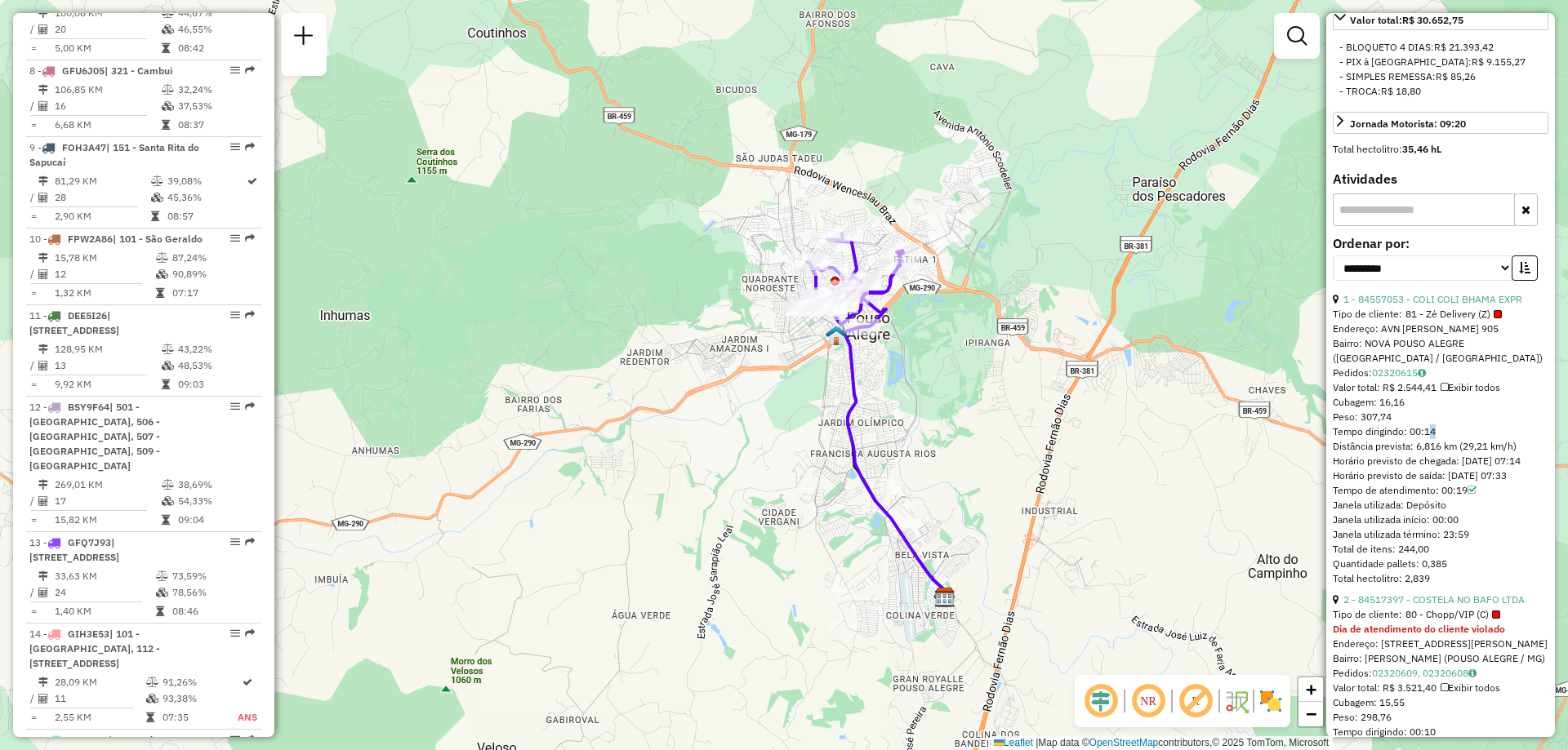
click at [1430, 439] on div "Tempo dirigindo: 00:14" at bounding box center [1440, 431] width 216 height 15
click at [1396, 337] on div "Endereço: AVN VICENTE SIMOES 905" at bounding box center [1440, 329] width 216 height 15
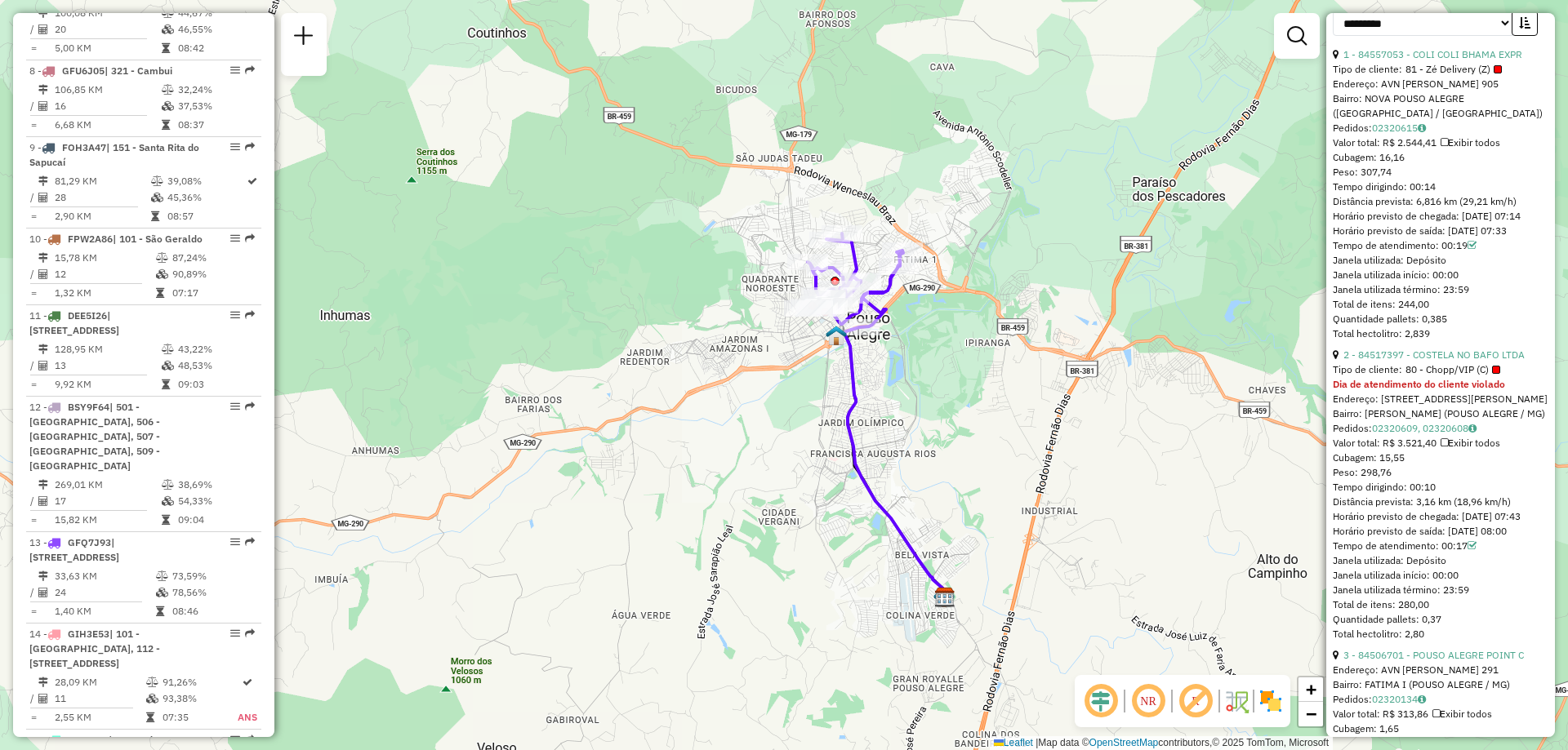
scroll to position [898, 0]
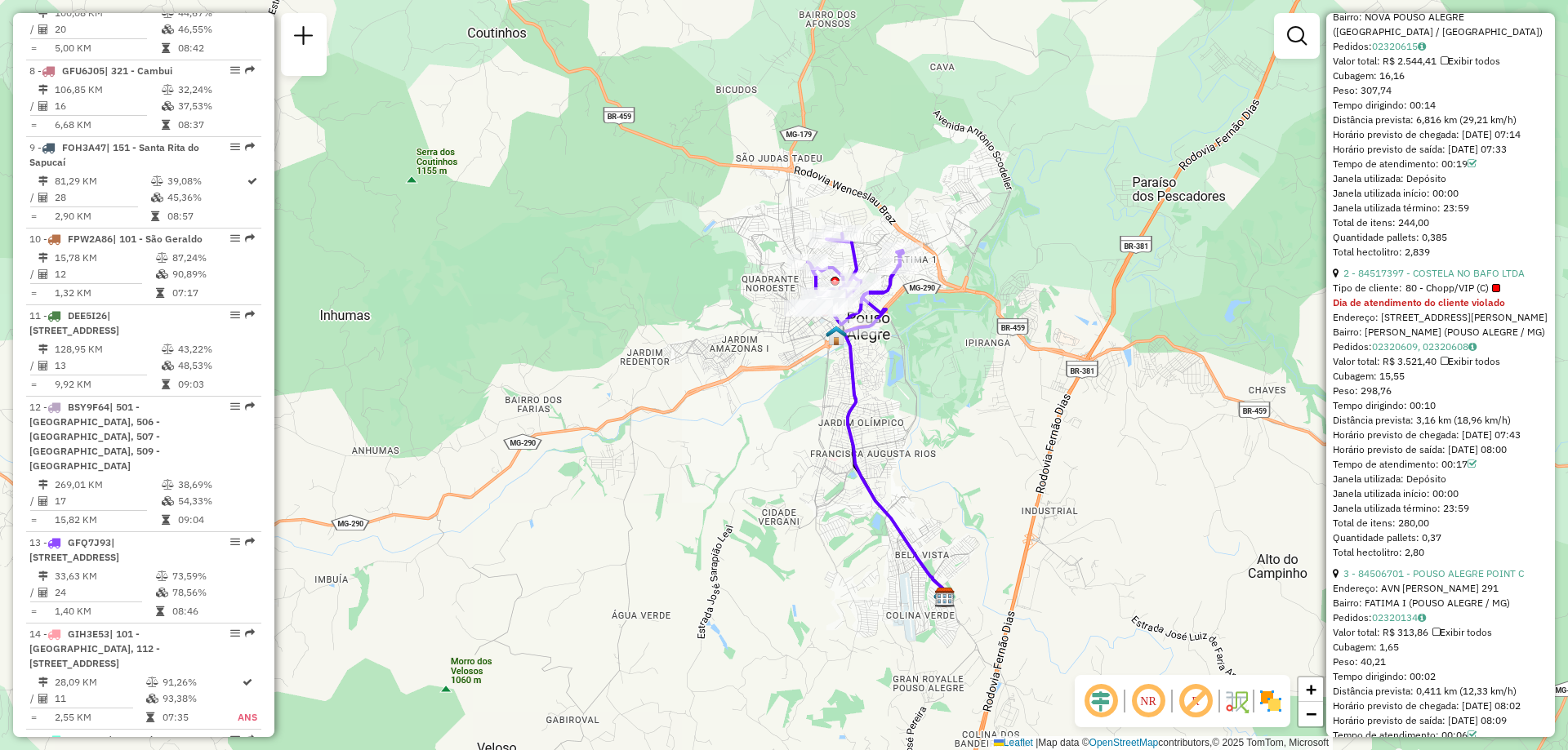
drag, startPoint x: 1400, startPoint y: 476, endPoint x: 1435, endPoint y: 475, distance: 35.0
click at [1435, 413] on div "Tempo dirigindo: 00:10" at bounding box center [1440, 405] width 216 height 15
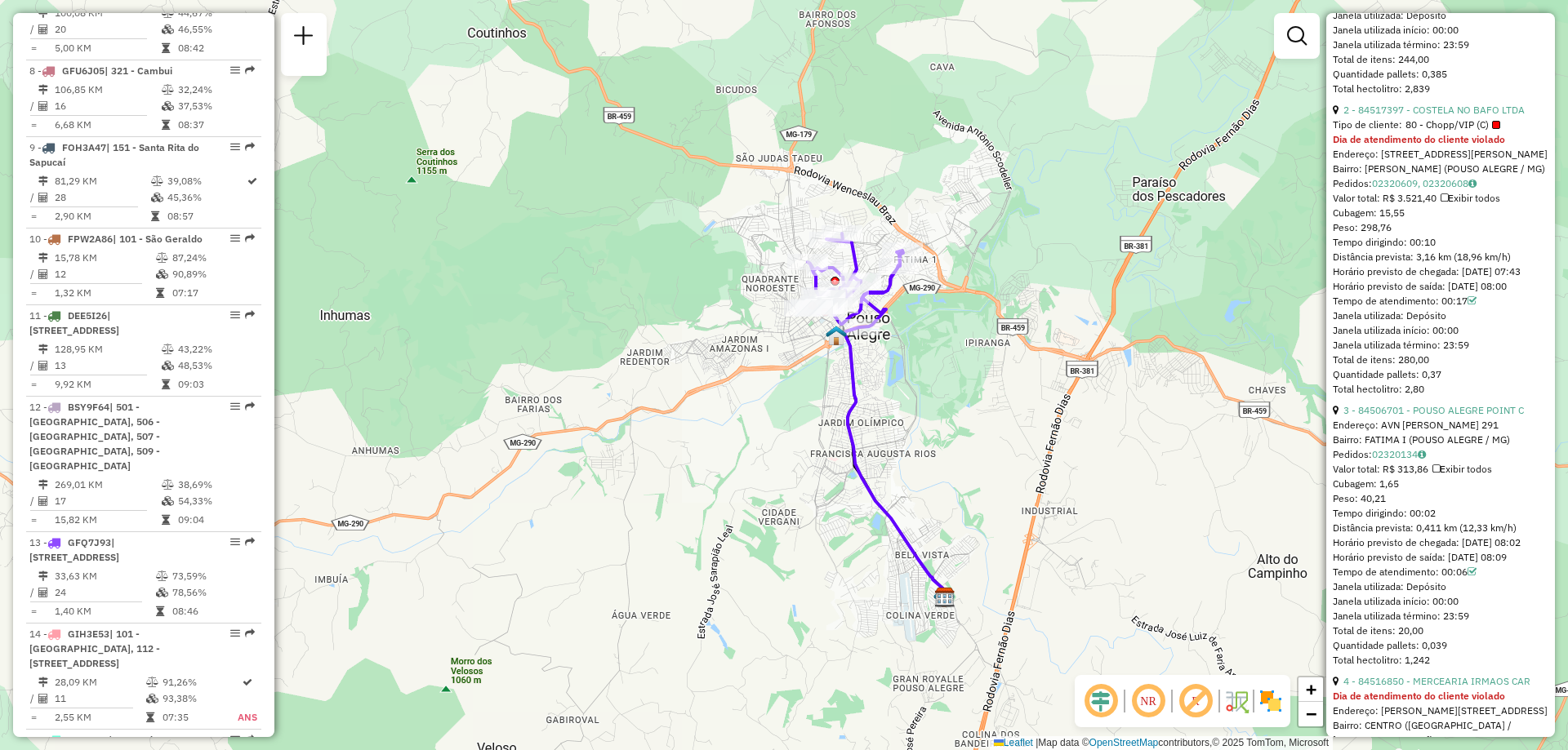
scroll to position [1143, 0]
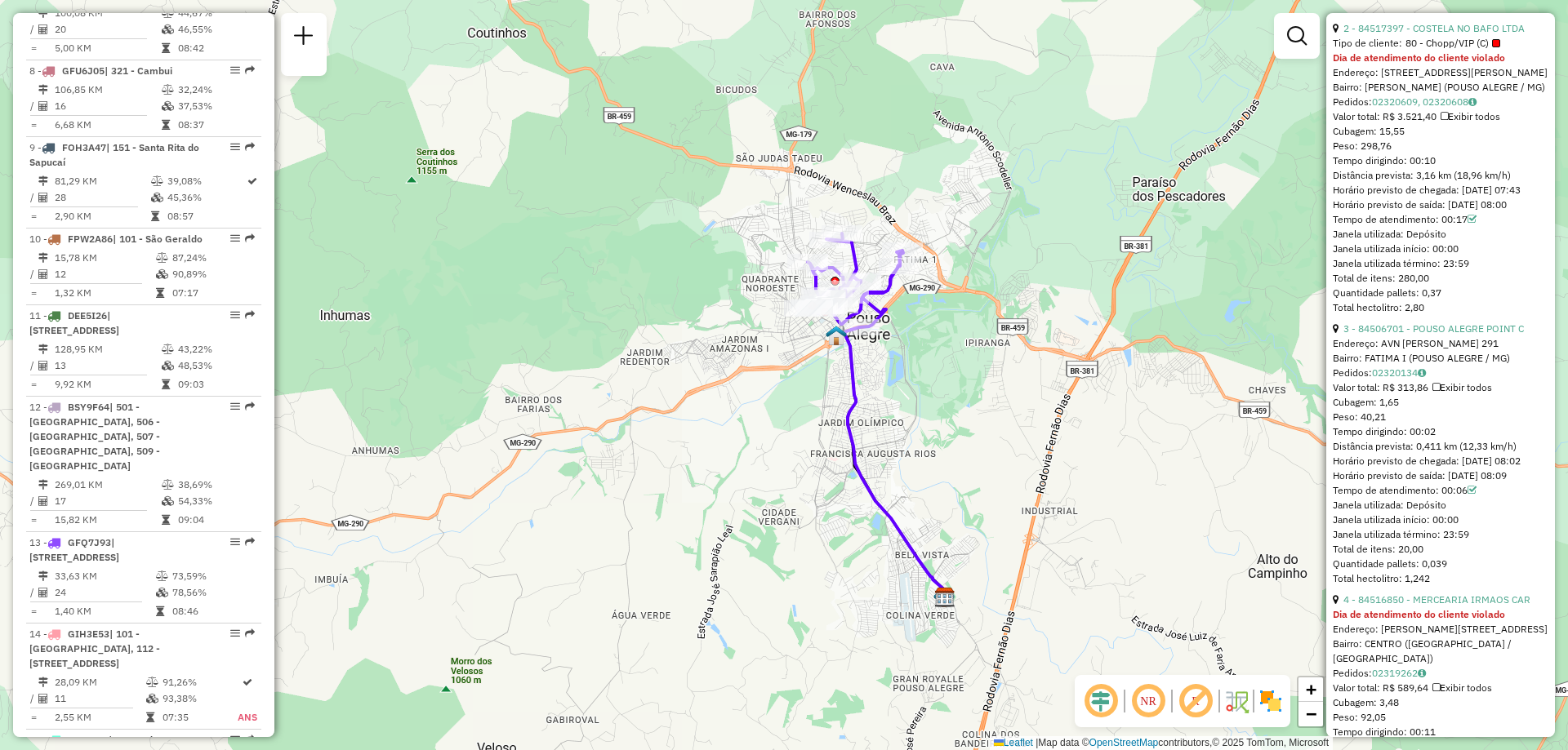
drag, startPoint x: 1416, startPoint y: 533, endPoint x: 1438, endPoint y: 533, distance: 22.0
click at [1438, 439] on div "Tempo dirigindo: 00:02" at bounding box center [1440, 431] width 216 height 15
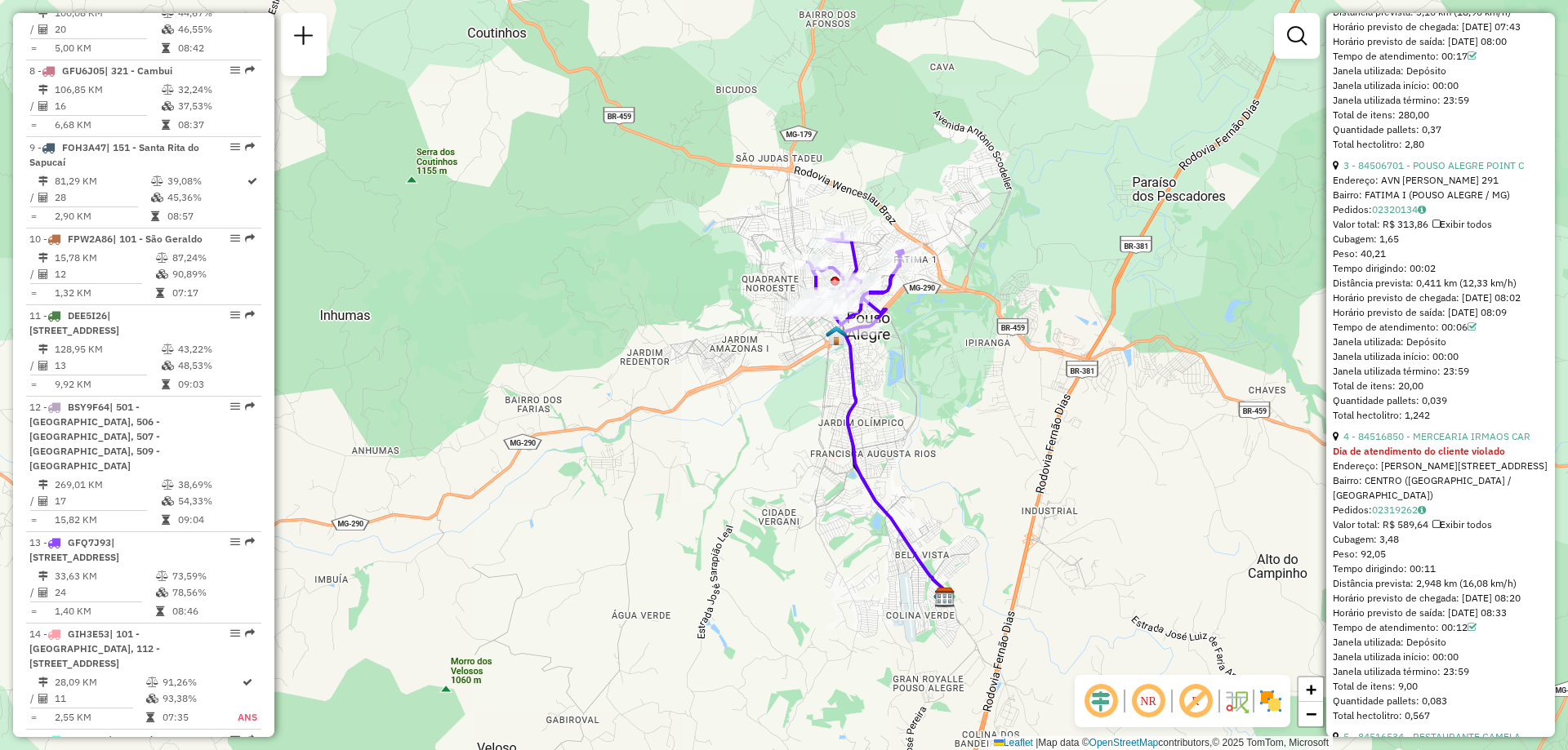
scroll to position [1387, 0]
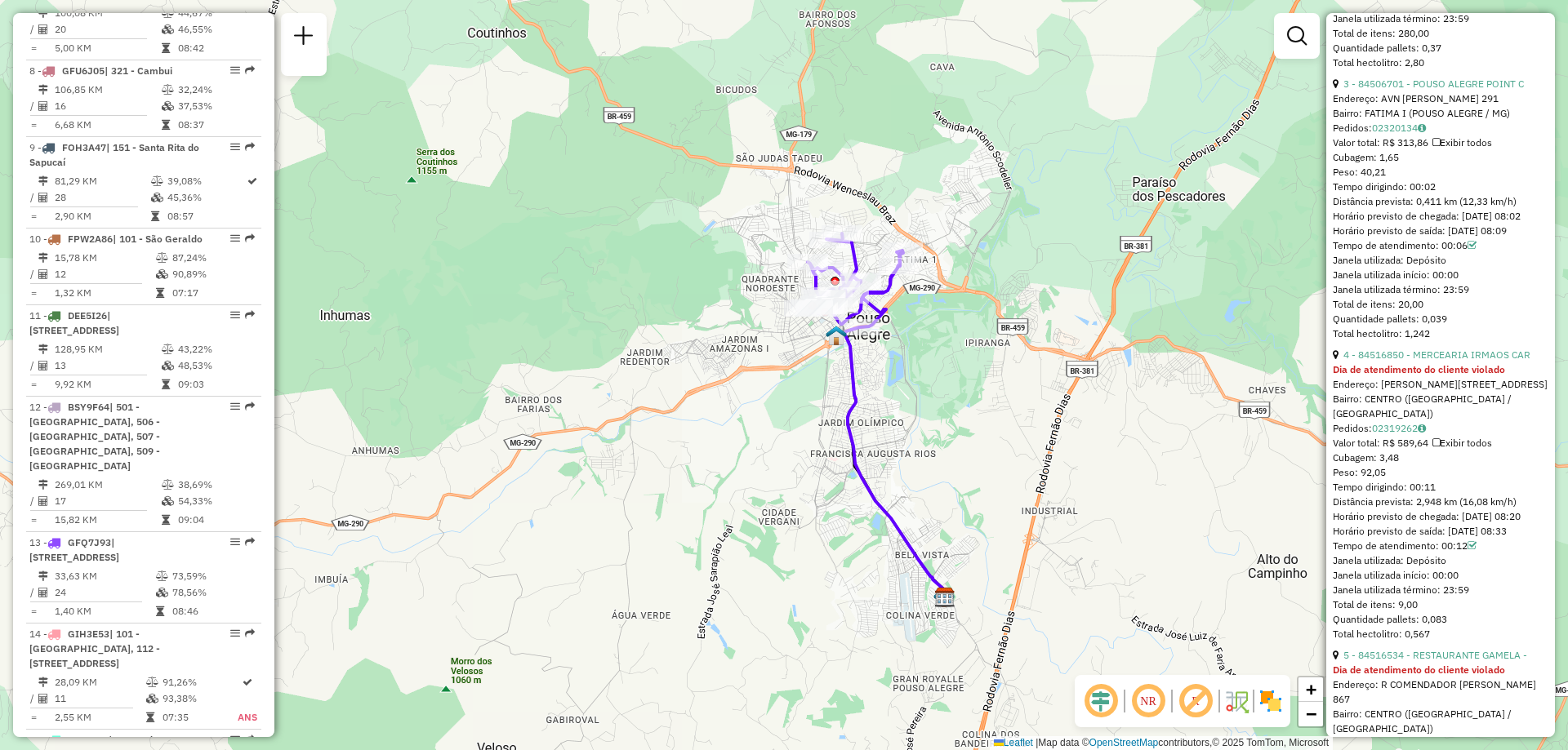
click at [1406, 494] on div "Tempo dirigindo: 00:11" at bounding box center [1440, 487] width 216 height 15
drag, startPoint x: 1406, startPoint y: 592, endPoint x: 1437, endPoint y: 589, distance: 31.1
click at [1437, 494] on div "Tempo dirigindo: 00:11" at bounding box center [1440, 487] width 216 height 15
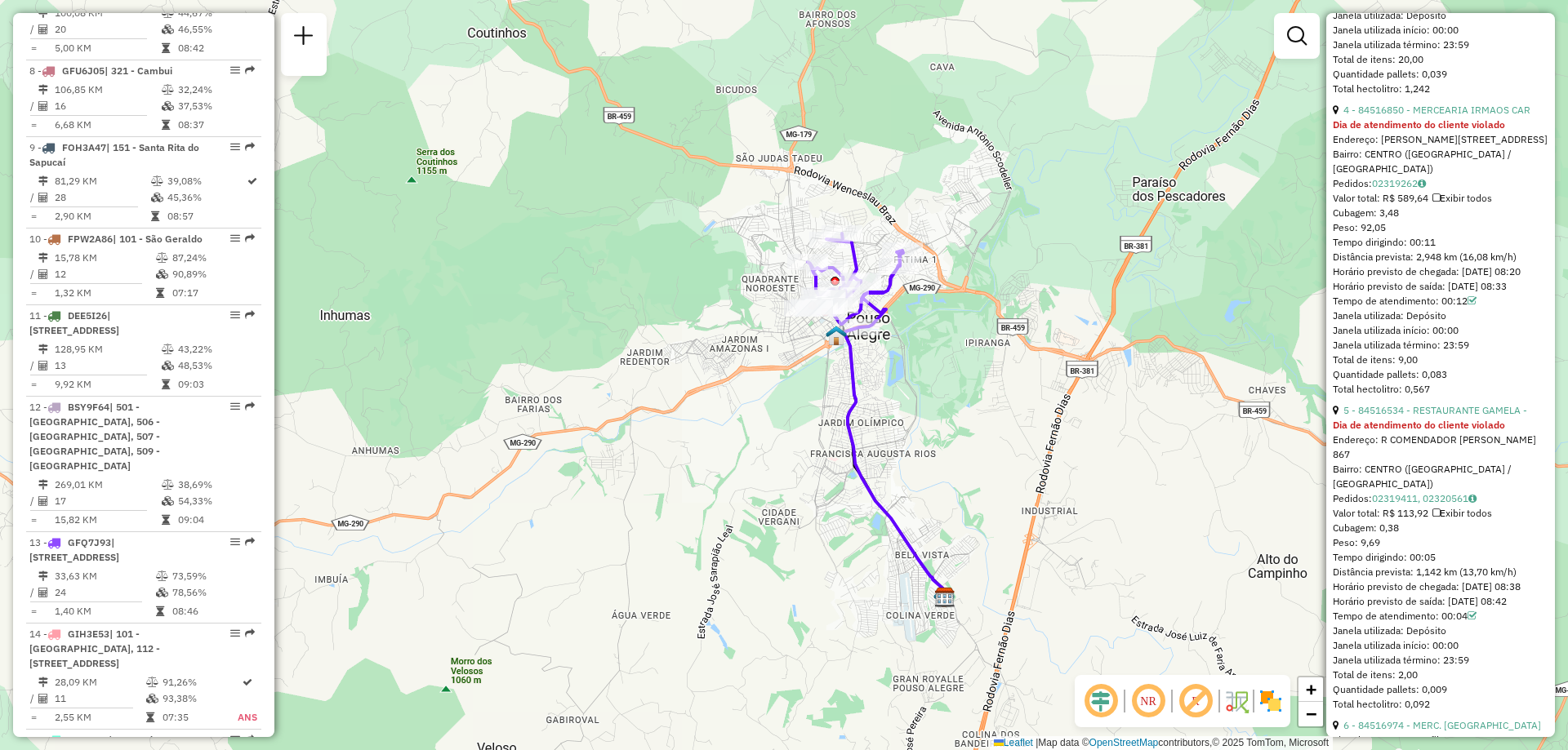
scroll to position [1796, 0]
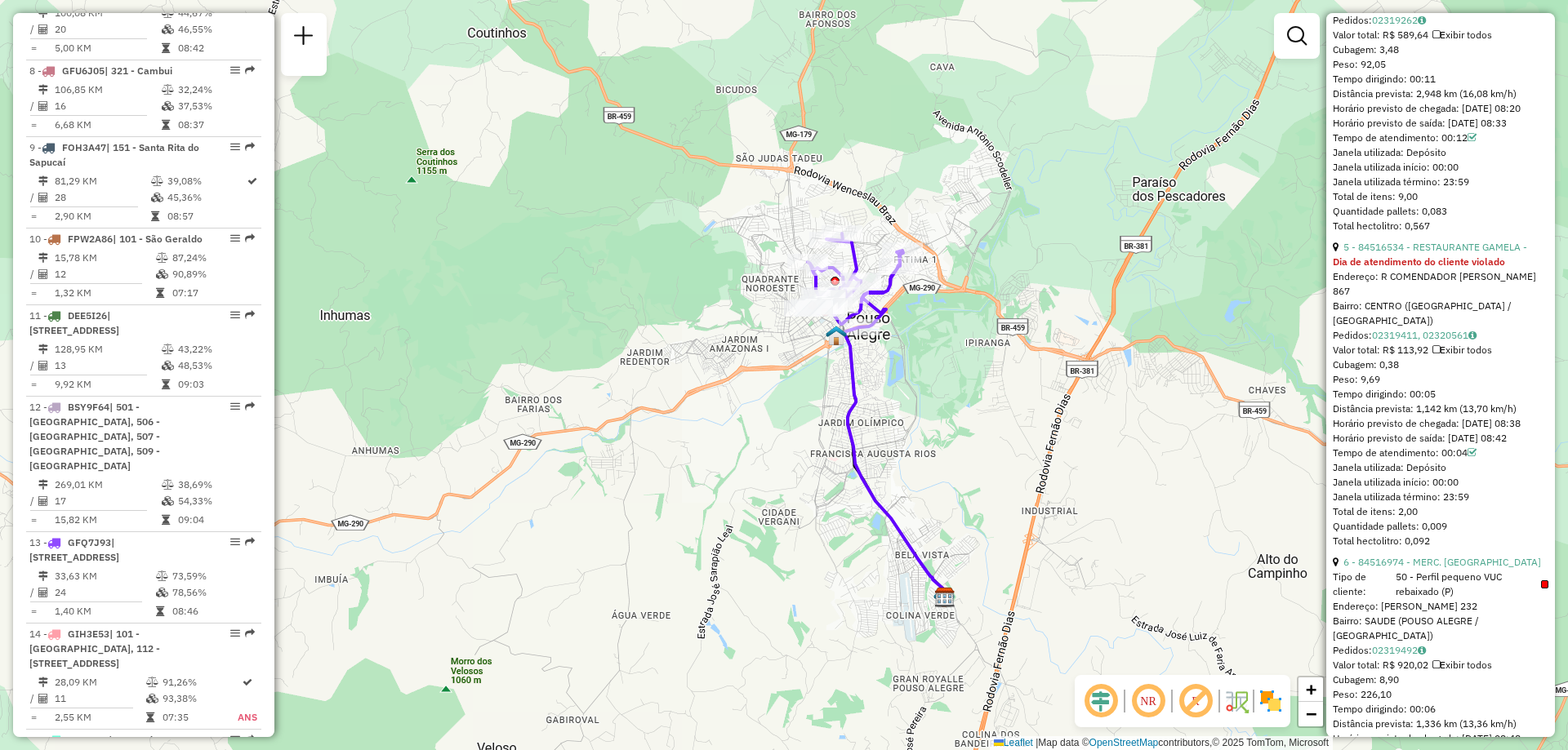
drag, startPoint x: 1397, startPoint y: 479, endPoint x: 1436, endPoint y: 475, distance: 39.2
click at [1436, 401] on div "Tempo dirigindo: 00:05" at bounding box center [1440, 395] width 216 height 15
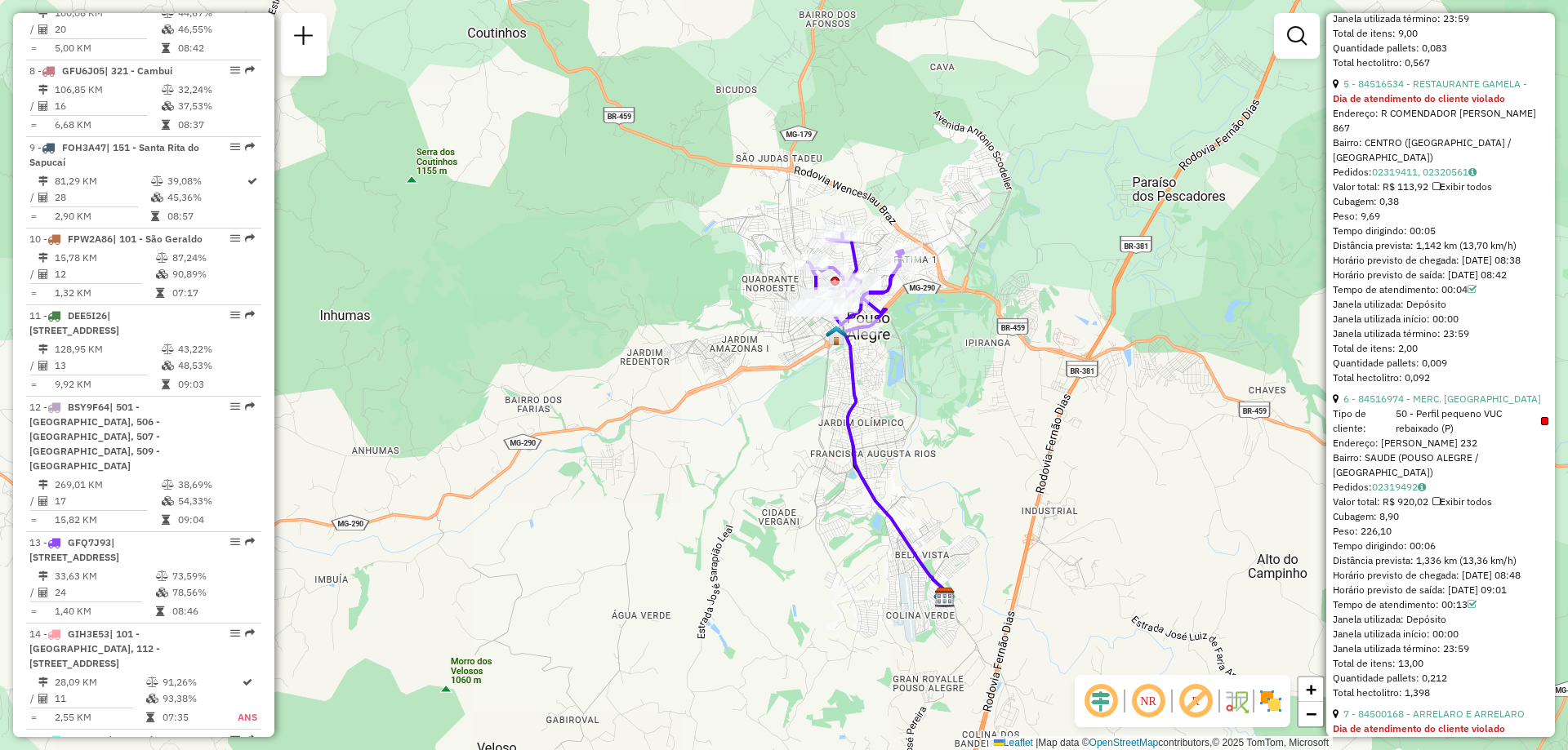
drag, startPoint x: 1412, startPoint y: 642, endPoint x: 1450, endPoint y: 635, distance: 38.6
click at [1450, 635] on div "6 - 84516974 - MERC. SAO DOMINGOS Tipo de cliente: 50 - Perfil pequeno VUC reba…" at bounding box center [1440, 547] width 216 height 309
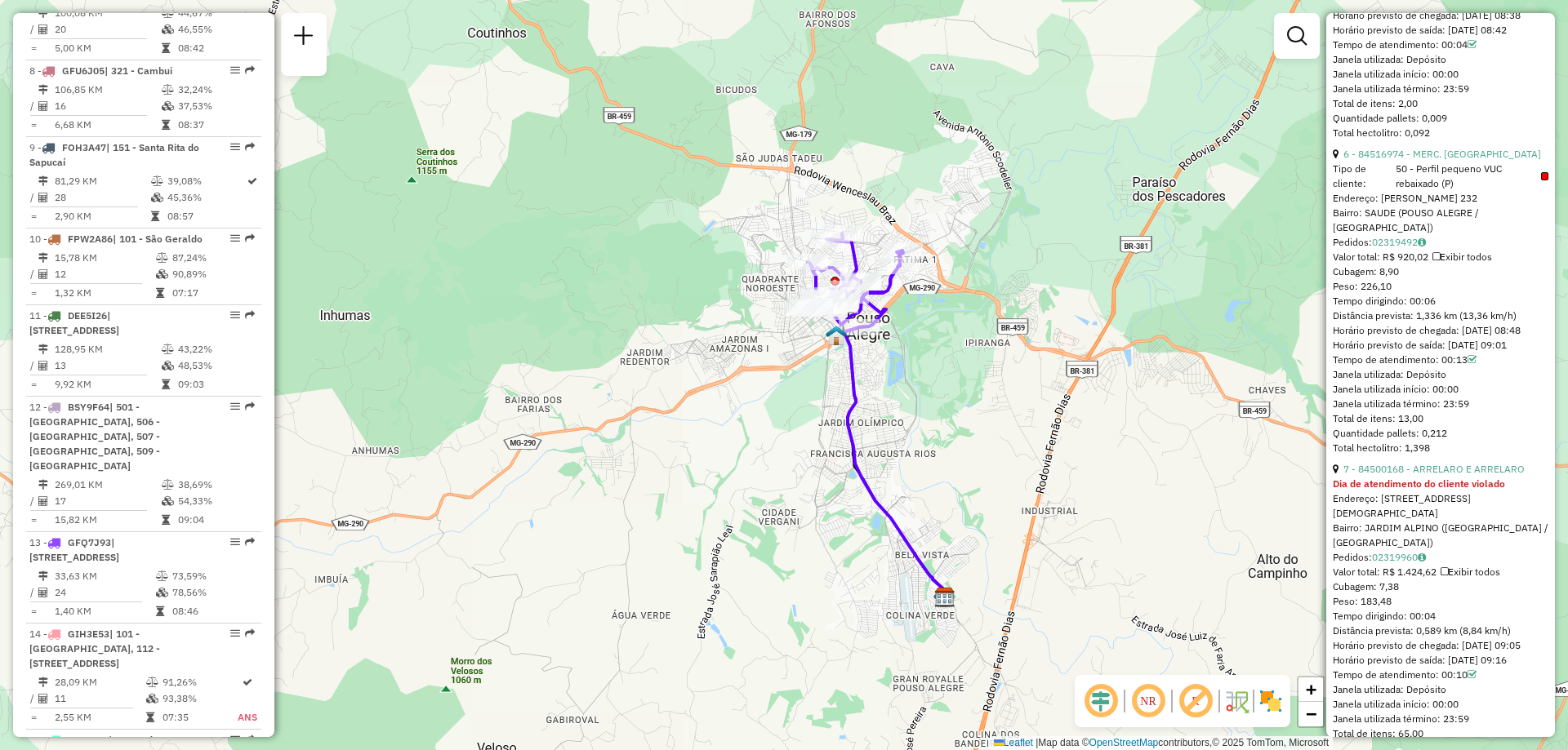
scroll to position [2285, 0]
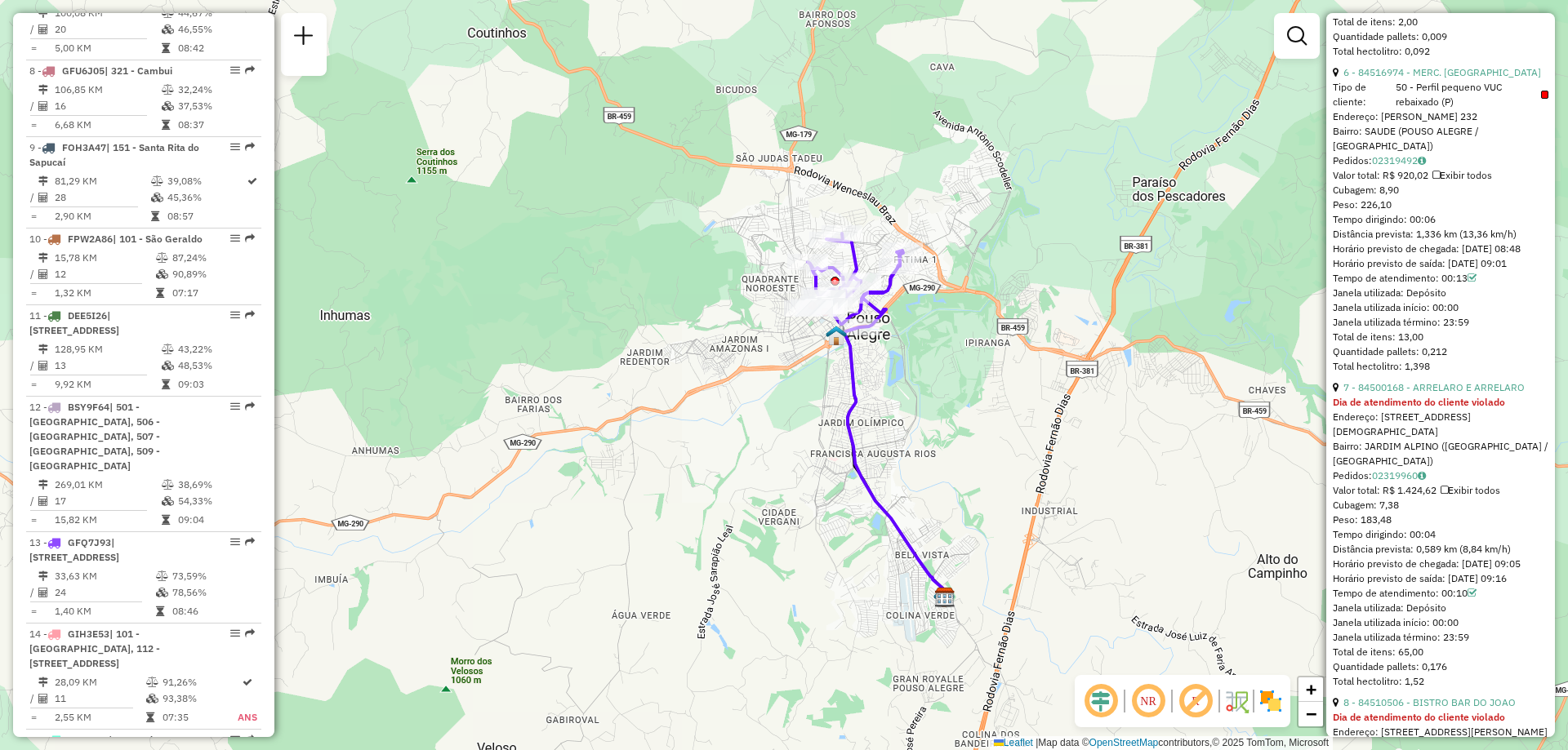
drag, startPoint x: 1404, startPoint y: 615, endPoint x: 1440, endPoint y: 618, distance: 36.1
click at [1440, 542] on div "Tempo dirigindo: 00:04" at bounding box center [1440, 534] width 216 height 15
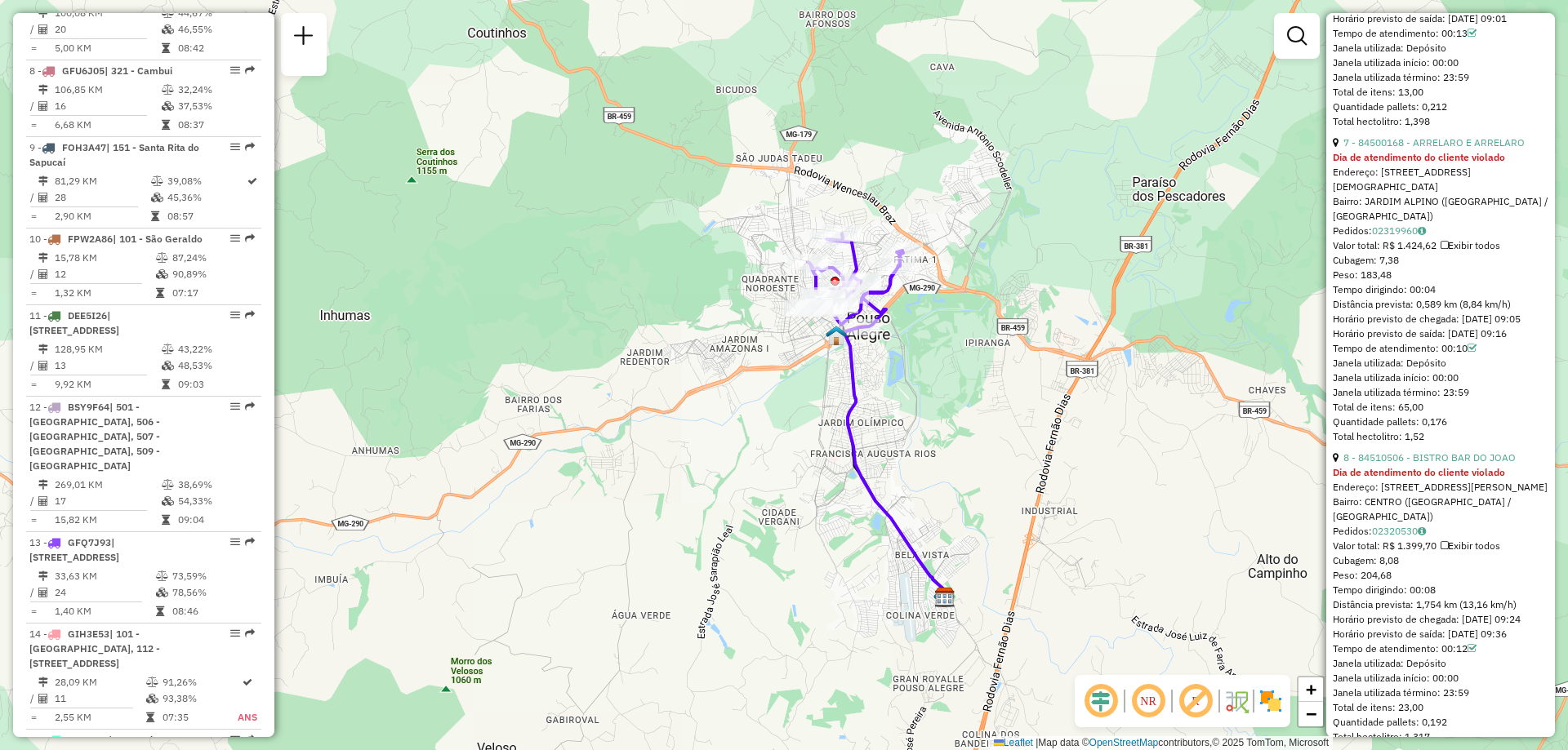
scroll to position [2612, 0]
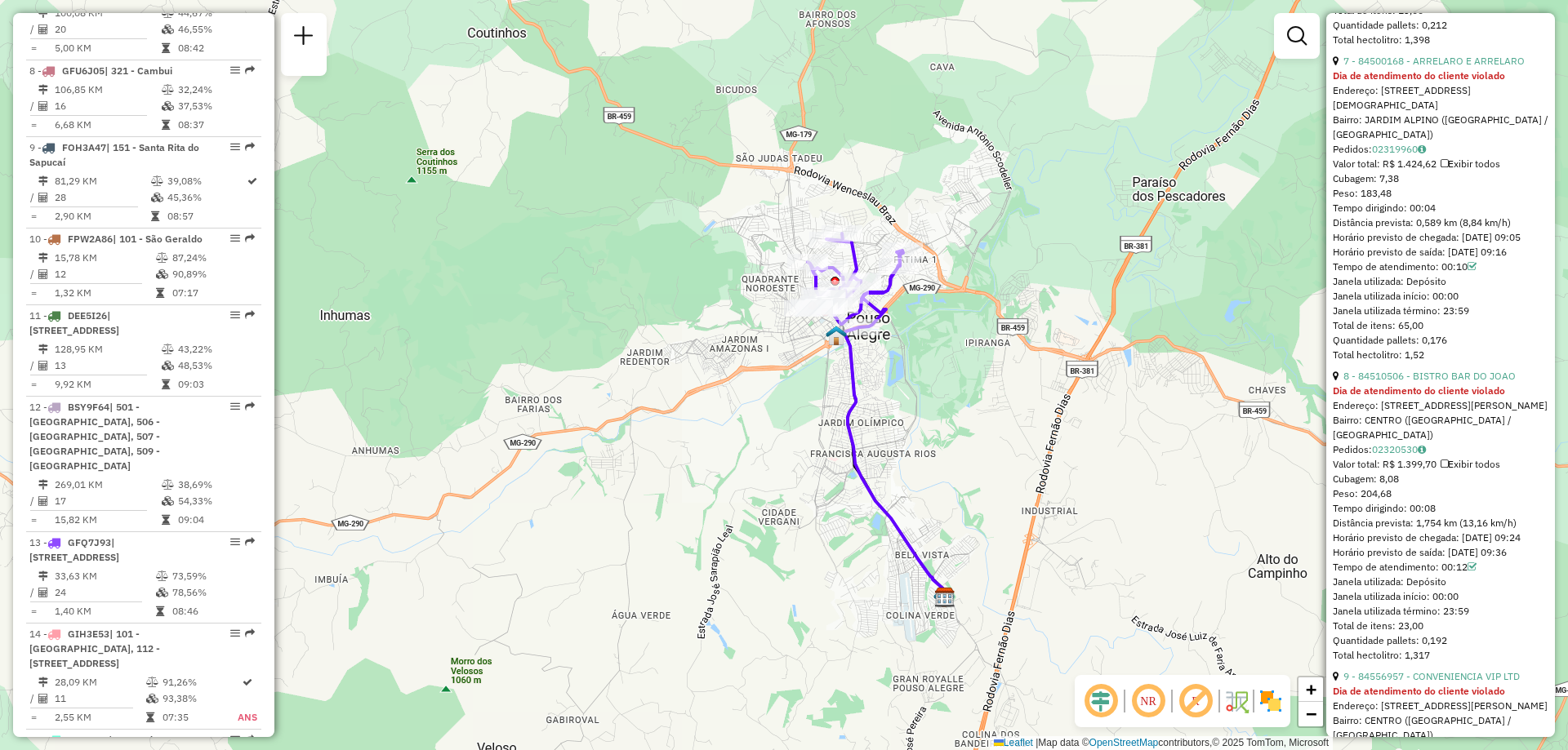
drag, startPoint x: 1399, startPoint y: 608, endPoint x: 1440, endPoint y: 604, distance: 41.2
click at [1440, 516] on div "Tempo dirigindo: 00:08" at bounding box center [1440, 508] width 216 height 15
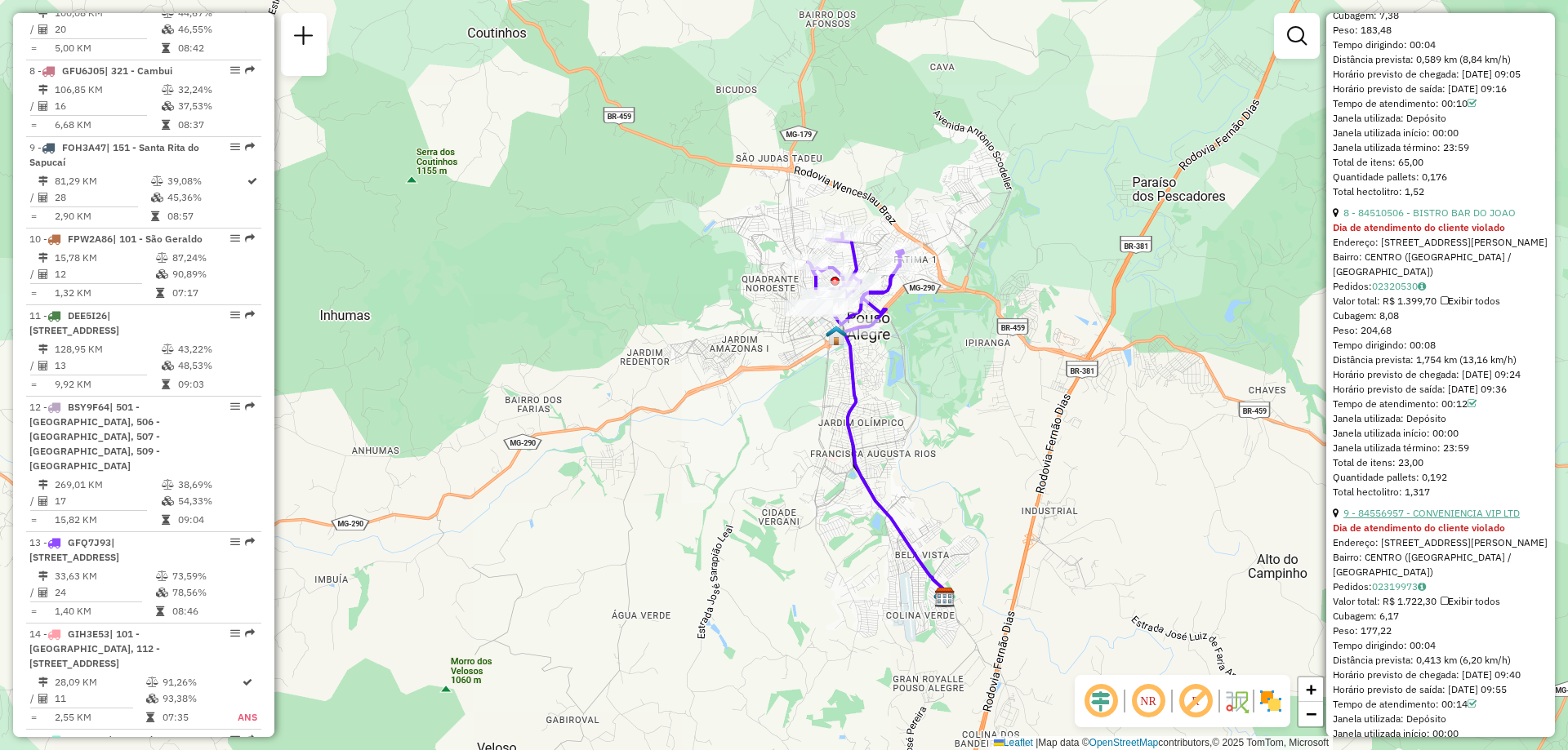
scroll to position [2938, 0]
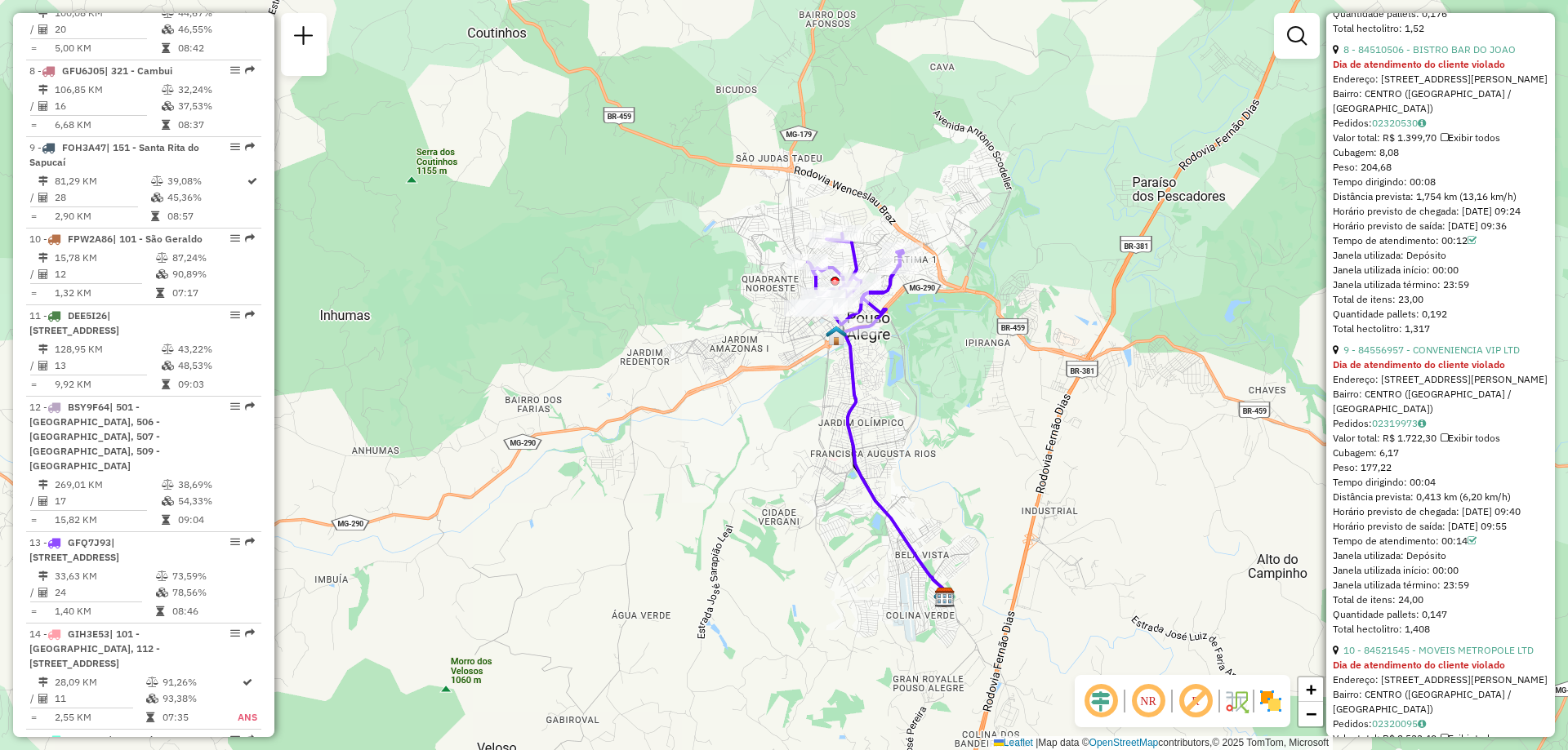
drag, startPoint x: 1409, startPoint y: 600, endPoint x: 1440, endPoint y: 599, distance: 31.0
click at [1440, 489] on div "Tempo dirigindo: 00:04" at bounding box center [1440, 482] width 216 height 15
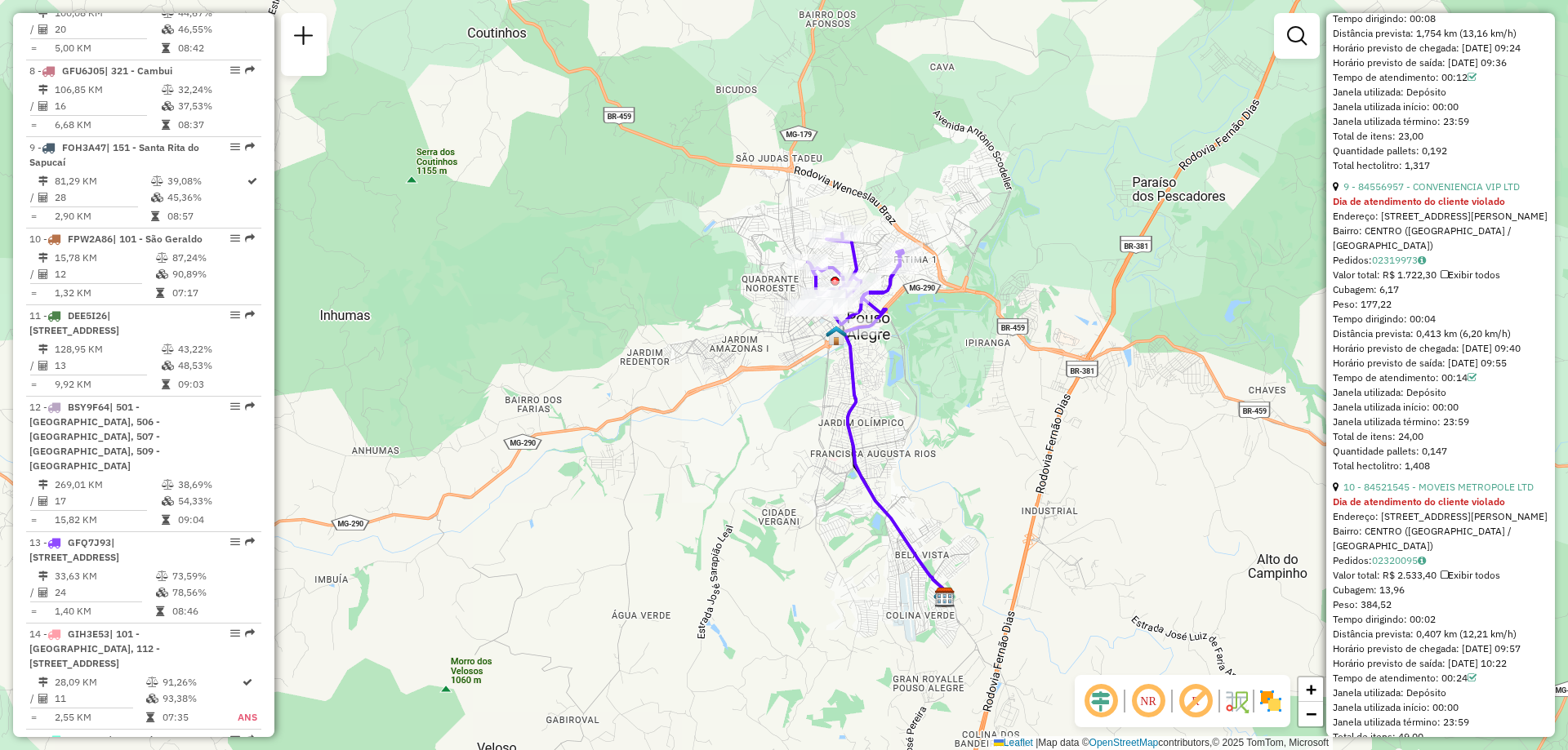
scroll to position [3183, 0]
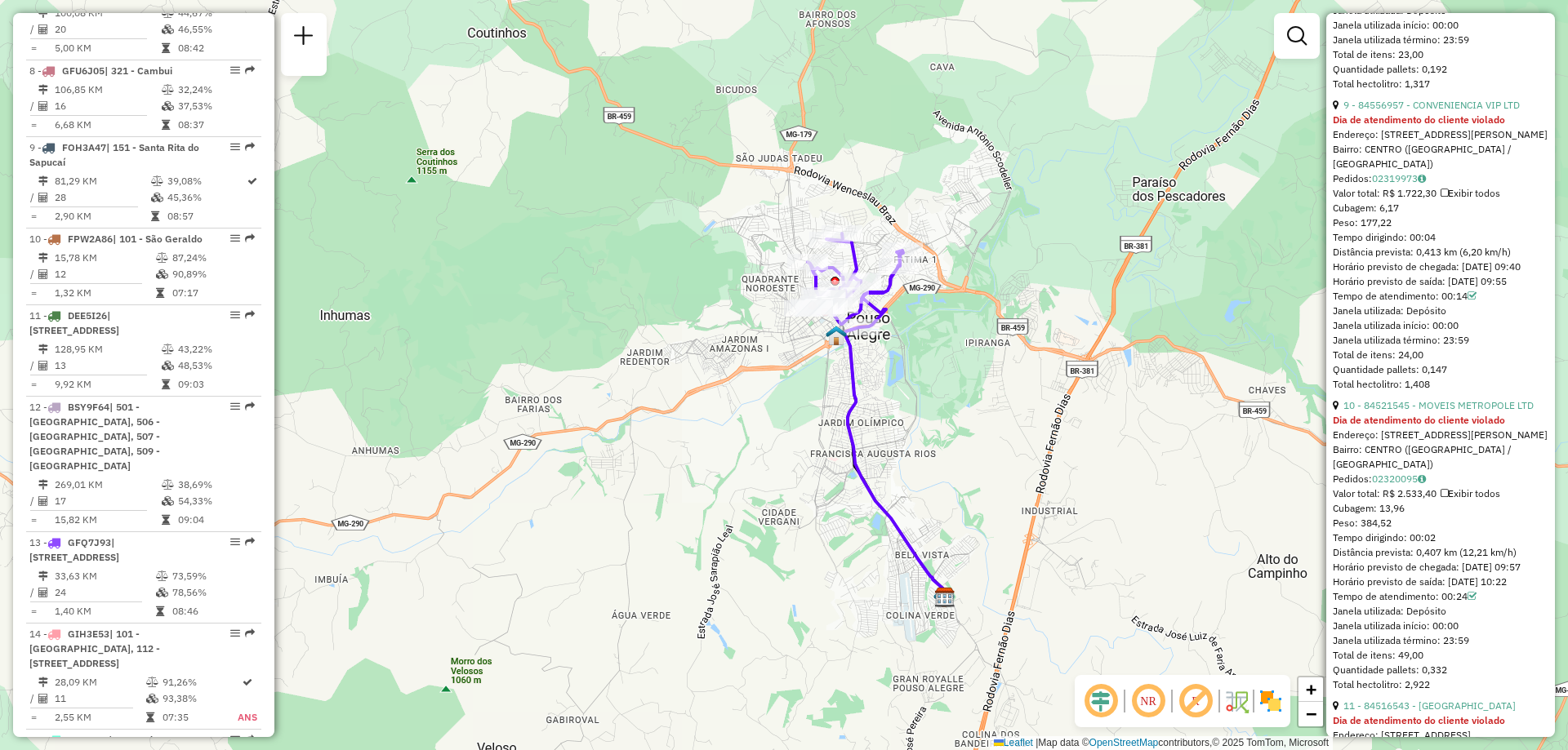
drag, startPoint x: 1389, startPoint y: 653, endPoint x: 1433, endPoint y: 662, distance: 44.9
click at [1433, 545] on div "Tempo dirigindo: 00:02" at bounding box center [1440, 538] width 216 height 15
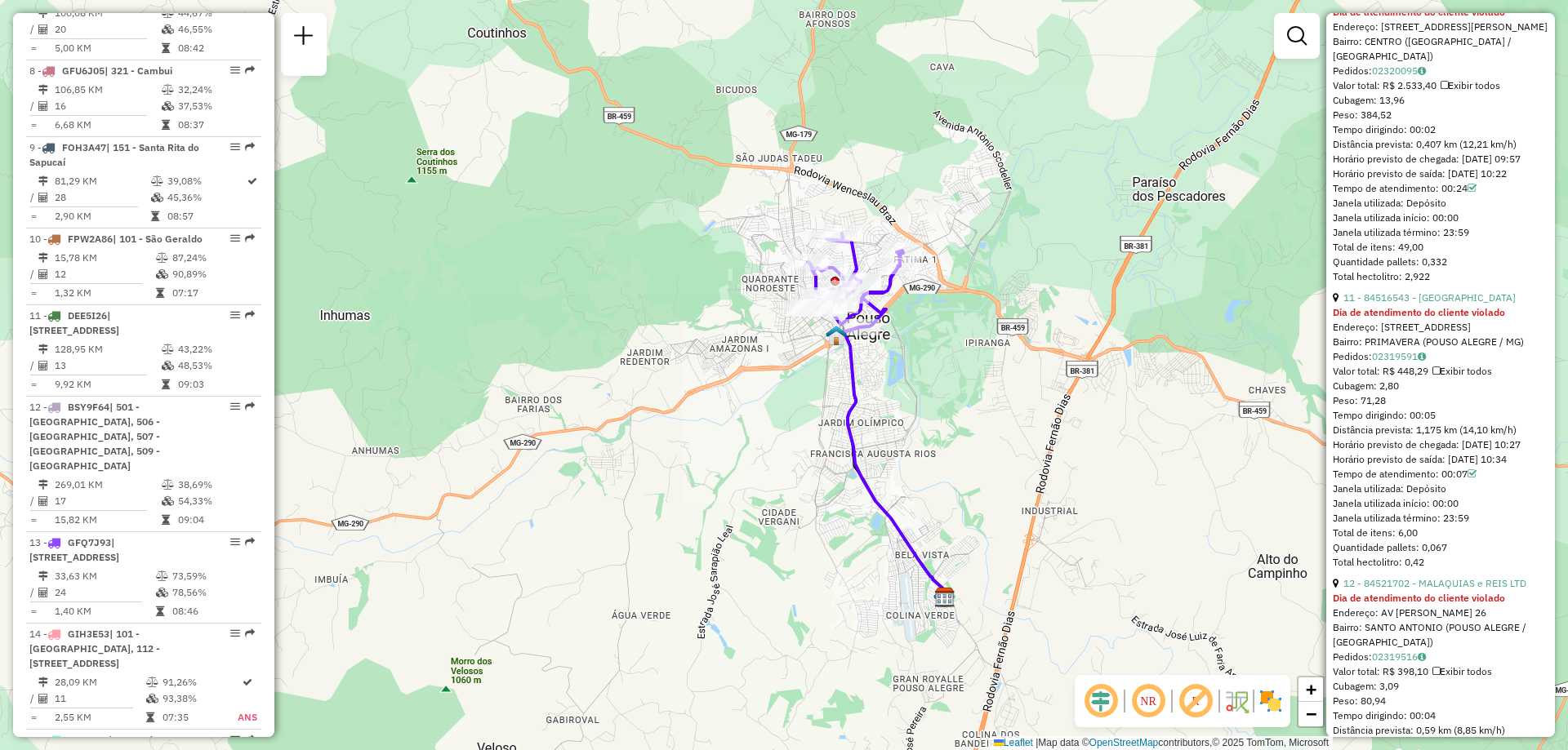
scroll to position [3672, 0]
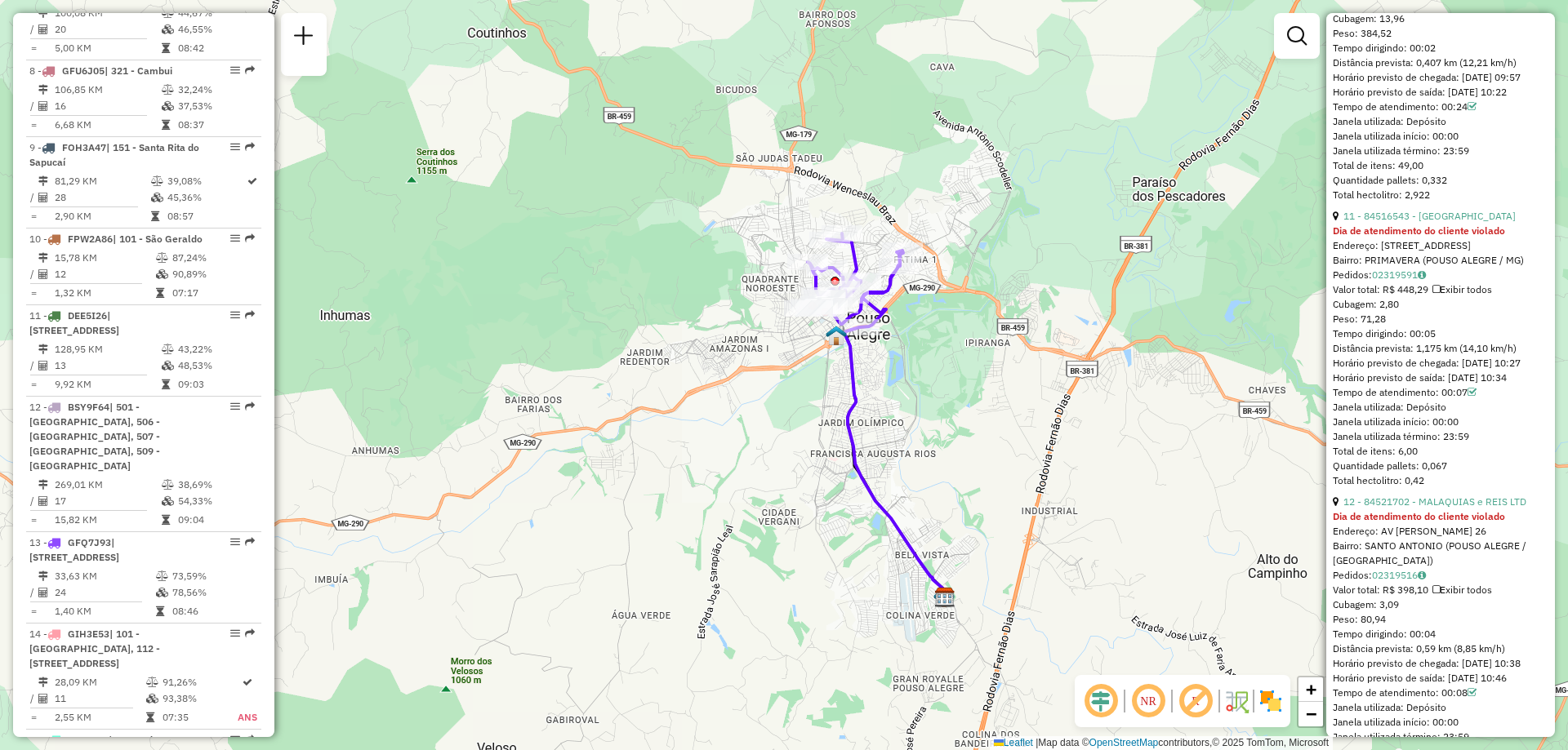
drag, startPoint x: 1387, startPoint y: 463, endPoint x: 1438, endPoint y: 467, distance: 51.2
click at [1438, 342] on div "Tempo dirigindo: 00:05" at bounding box center [1440, 334] width 216 height 15
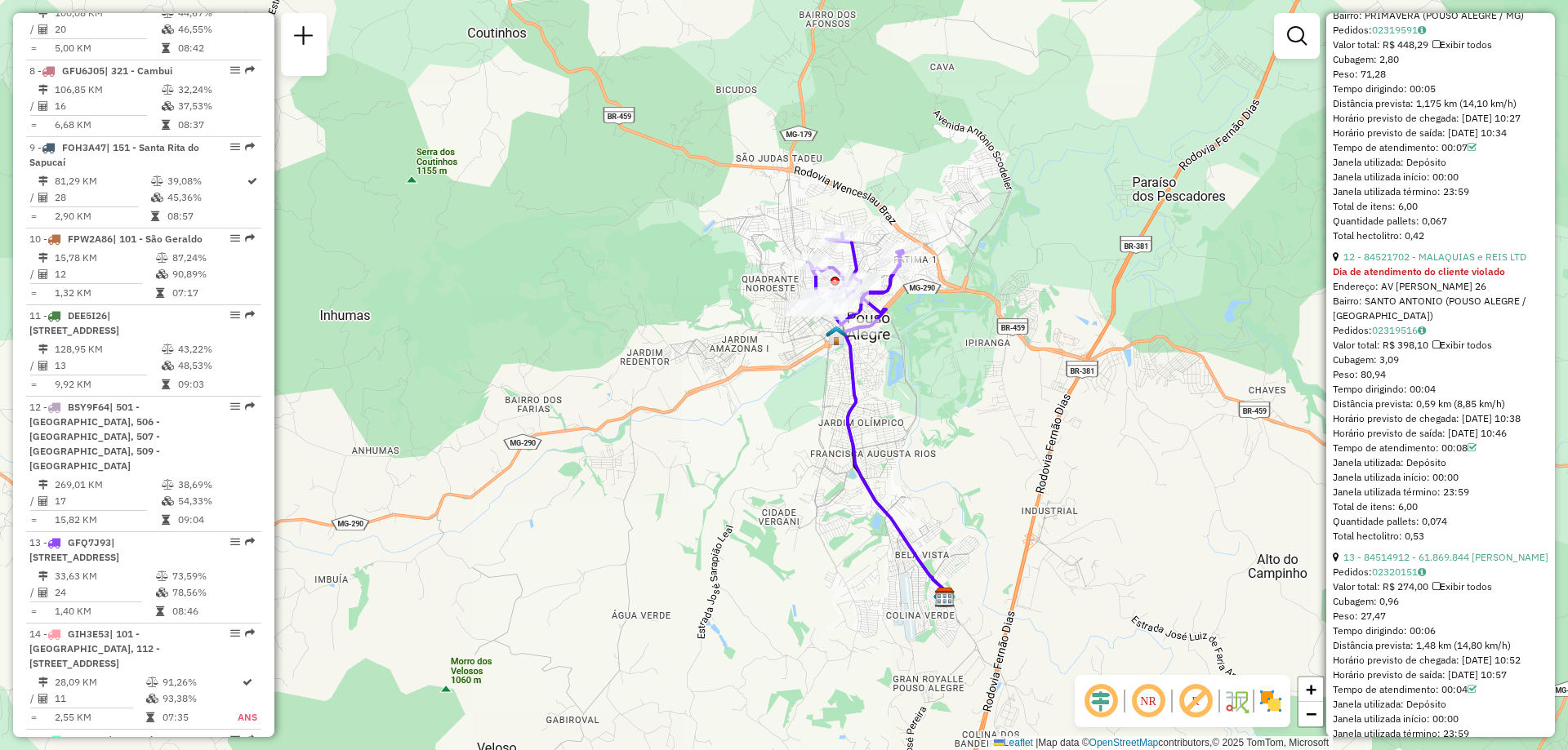
drag, startPoint x: 1415, startPoint y: 543, endPoint x: 1444, endPoint y: 541, distance: 29.1
click at [1444, 541] on div "12 - 84521702 - MALAQUIAS e REIS LTD Dia de atendimento do cliente violado Ende…" at bounding box center [1440, 397] width 216 height 294
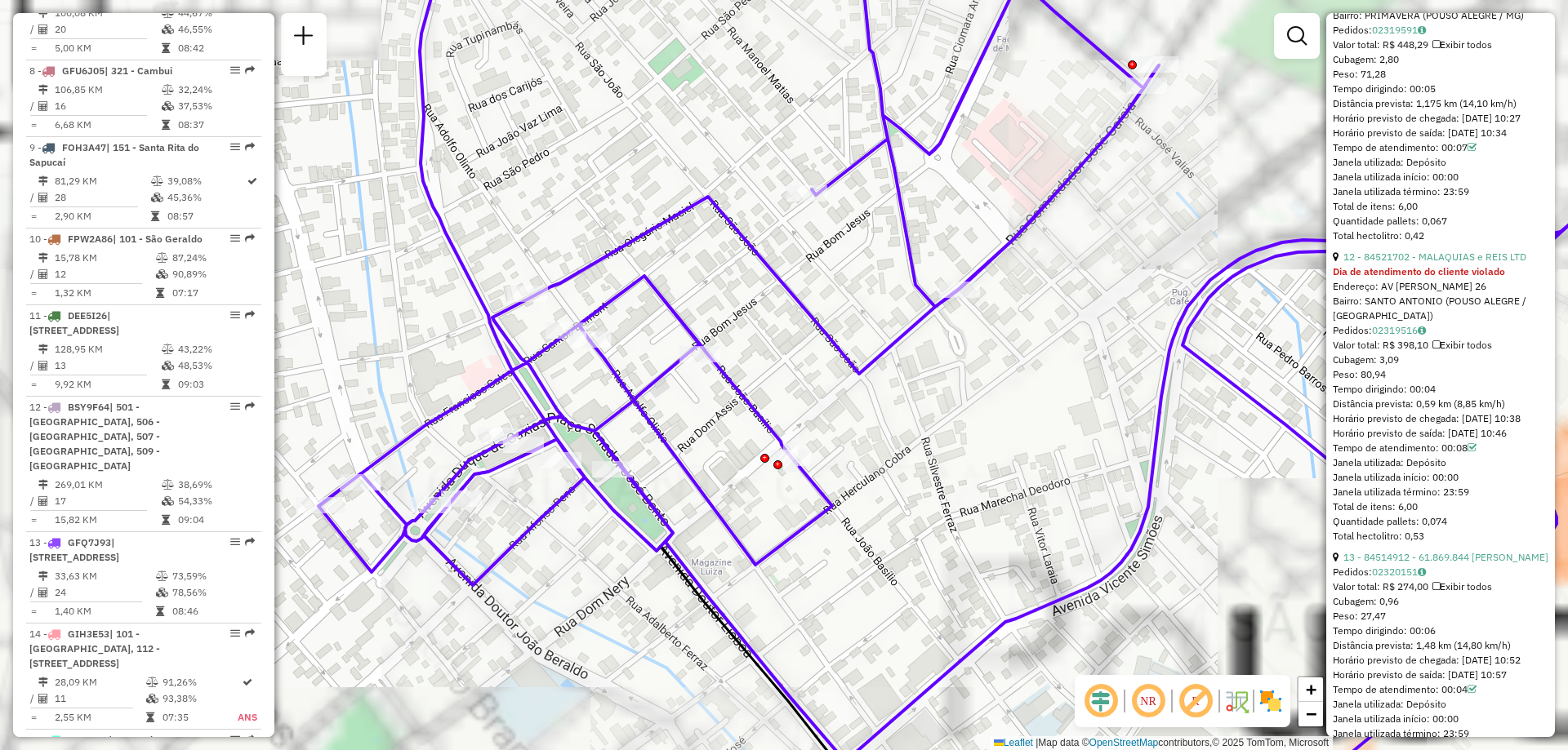
drag, startPoint x: 1040, startPoint y: 365, endPoint x: 1004, endPoint y: 328, distance: 51.6
click at [1004, 328] on div "Janela de atendimento Grade de atendimento Capacidade Transportadoras Veículos …" at bounding box center [784, 375] width 1568 height 750
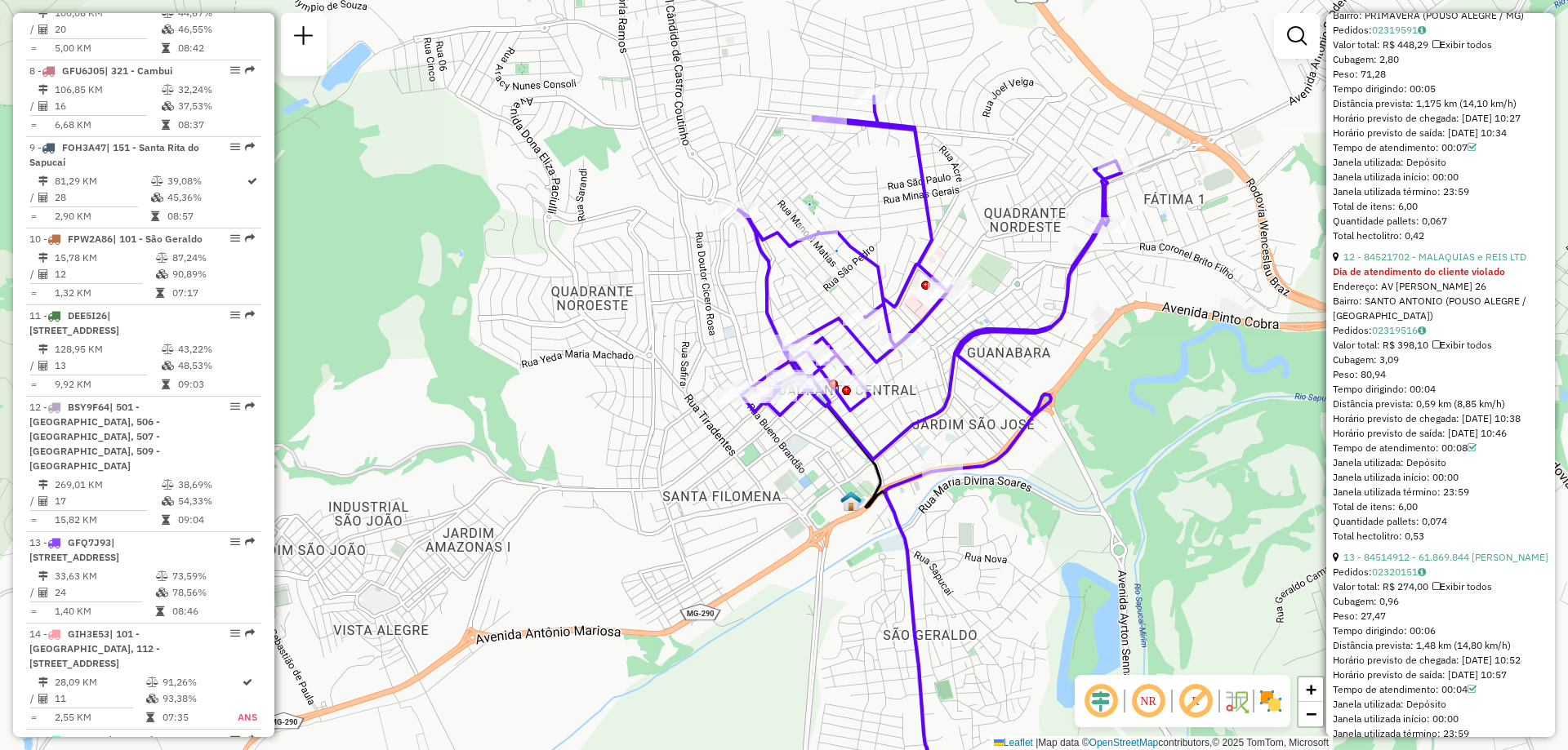
drag, startPoint x: 1164, startPoint y: 435, endPoint x: 1008, endPoint y: 413, distance: 157.5
click at [1008, 413] on div "Janela de atendimento Grade de atendimento Capacidade Transportadoras Veículos …" at bounding box center [784, 375] width 1568 height 750
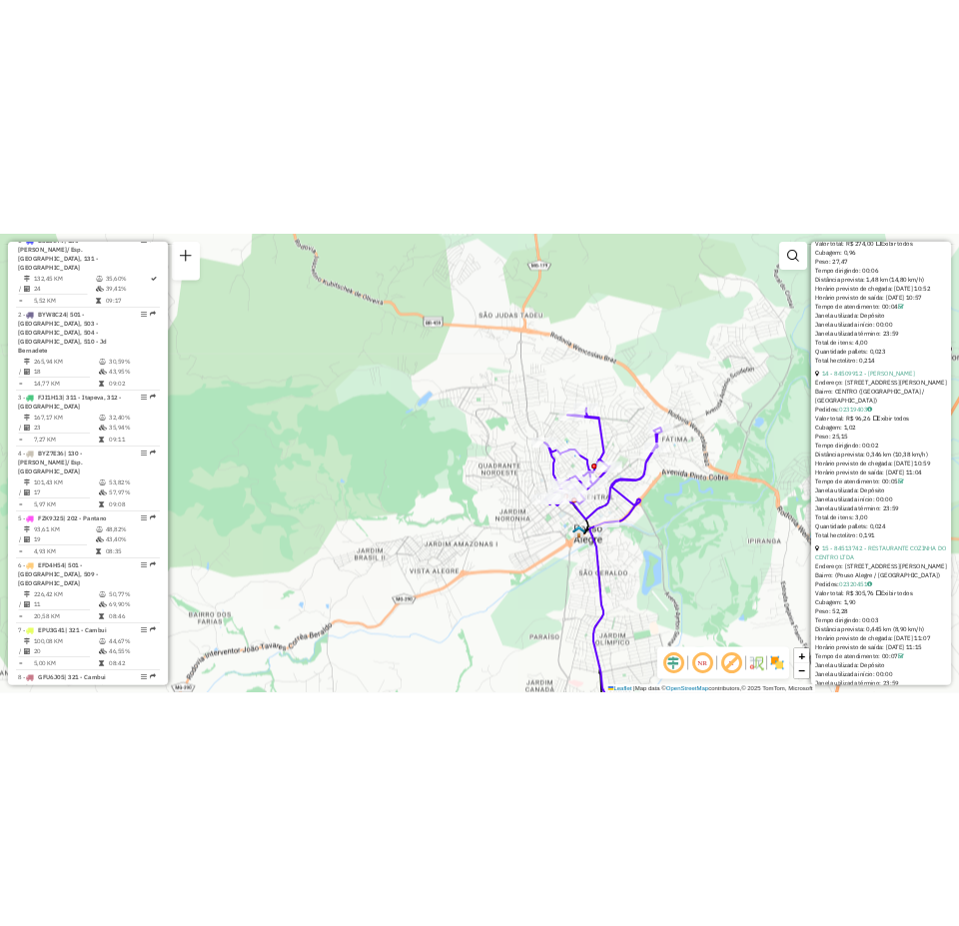
scroll to position [499, 0]
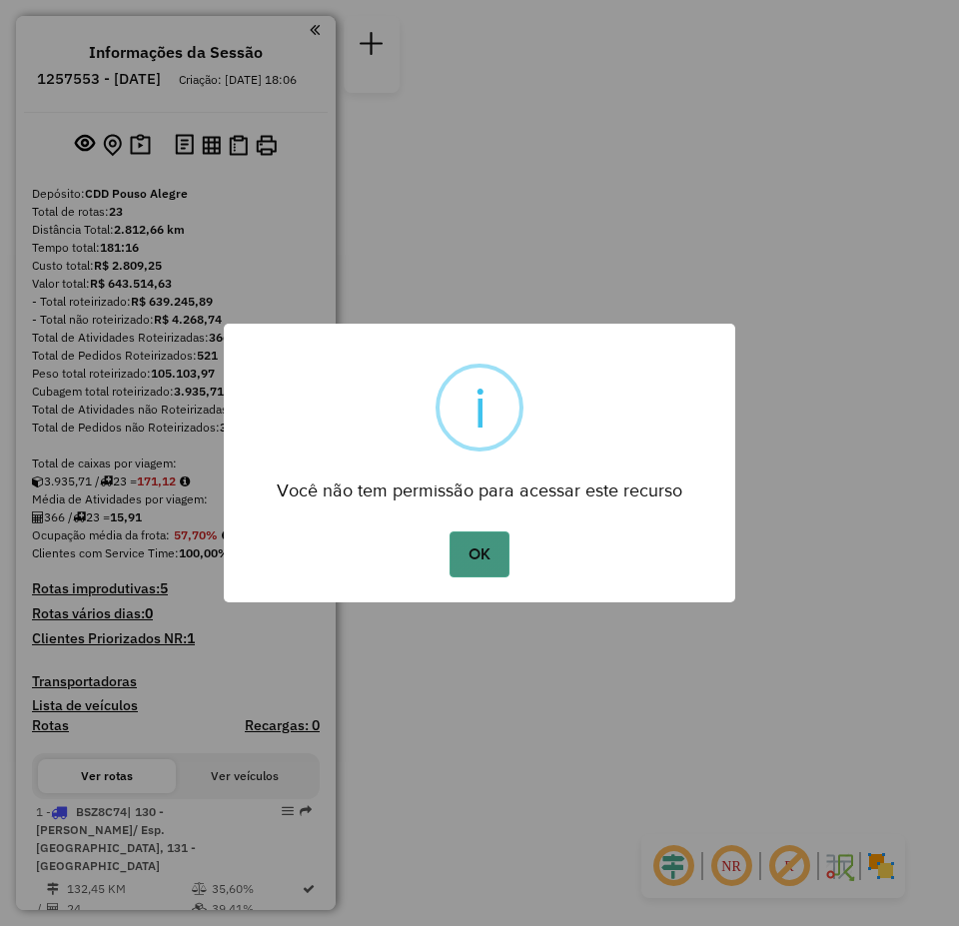
click at [481, 567] on button "OK" at bounding box center [479, 554] width 59 height 46
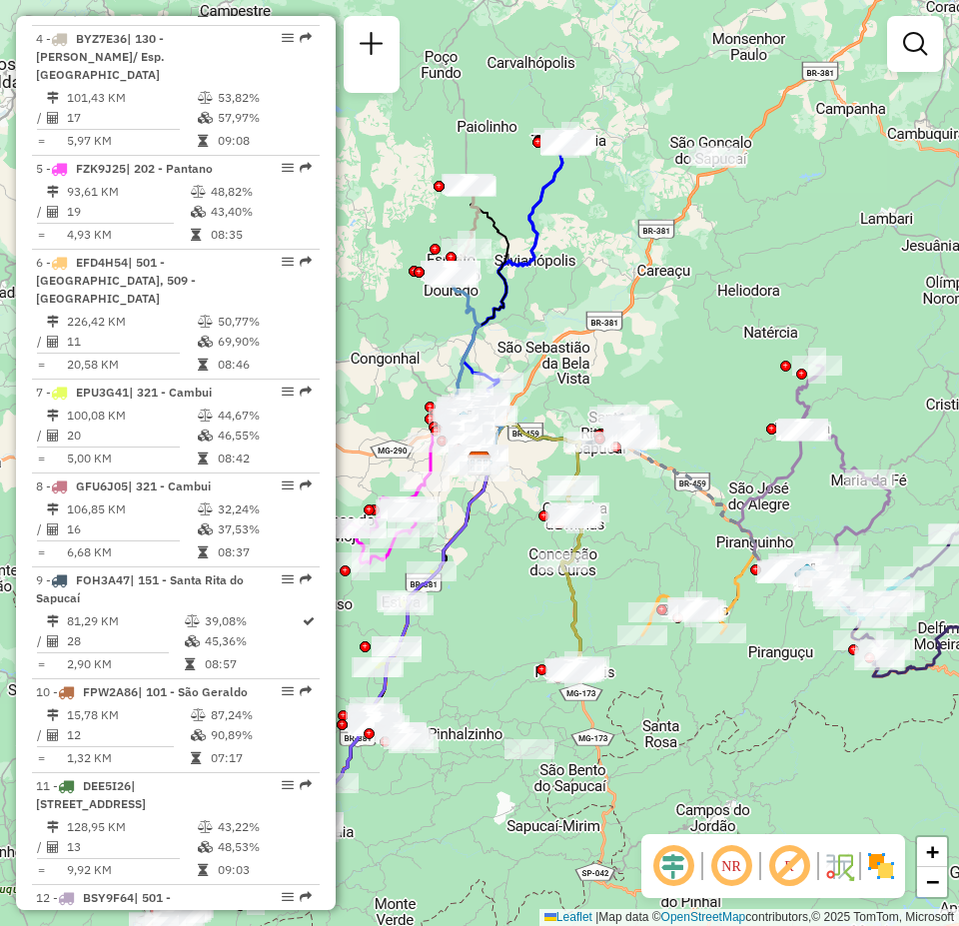
scroll to position [1498, 0]
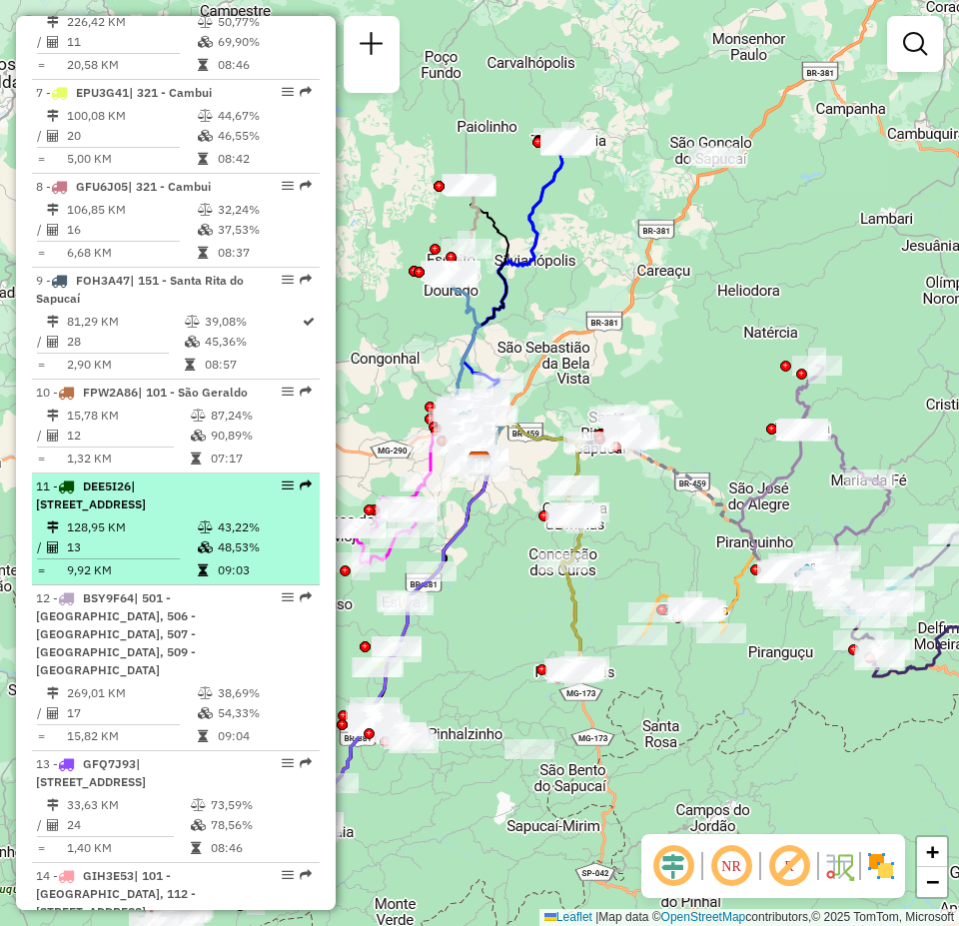
click at [282, 480] on em at bounding box center [288, 486] width 12 height 12
select select "**********"
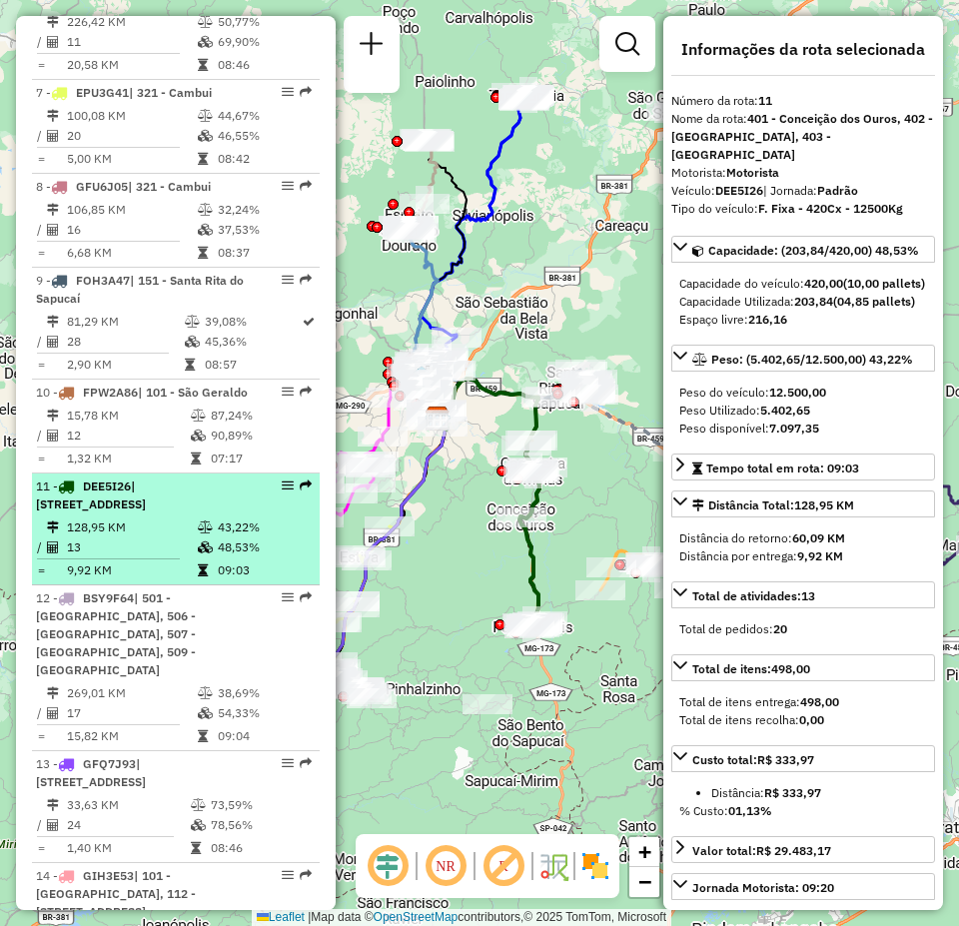
drag, startPoint x: 273, startPoint y: 431, endPoint x: 249, endPoint y: 463, distance: 40.0
click at [234, 517] on td "43,22%" at bounding box center [264, 527] width 95 height 20
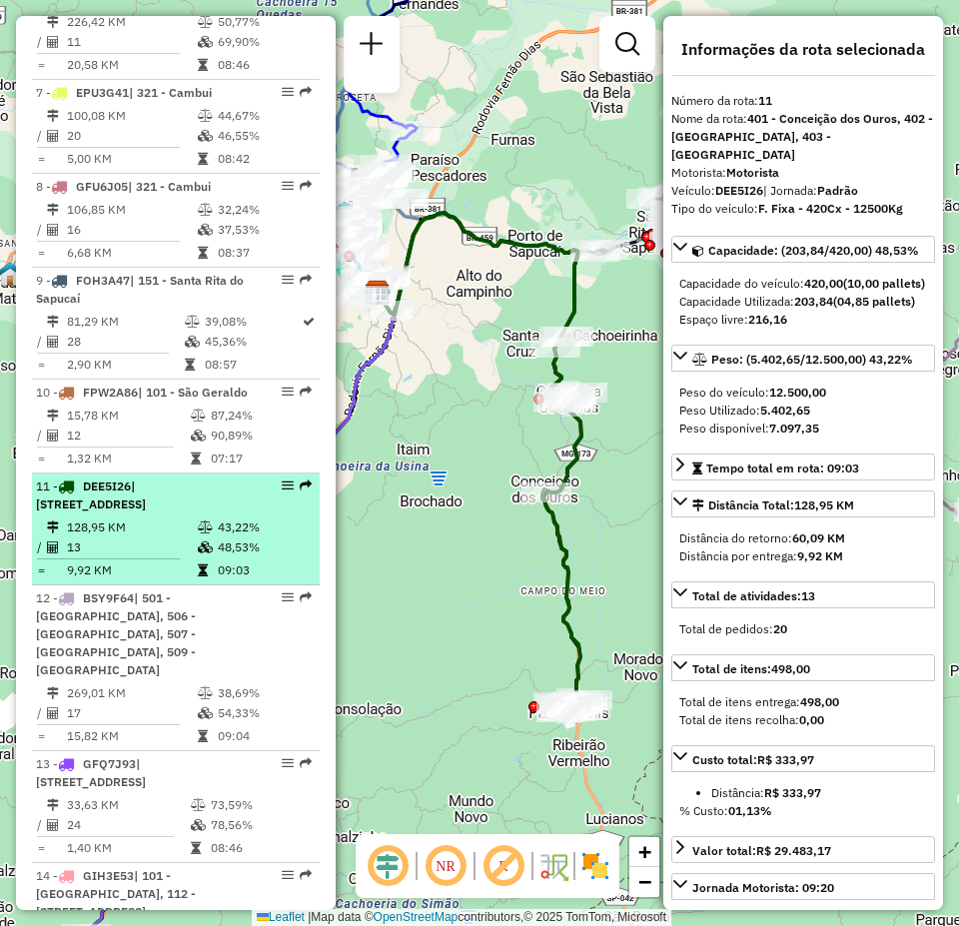
click at [282, 480] on em at bounding box center [288, 486] width 12 height 12
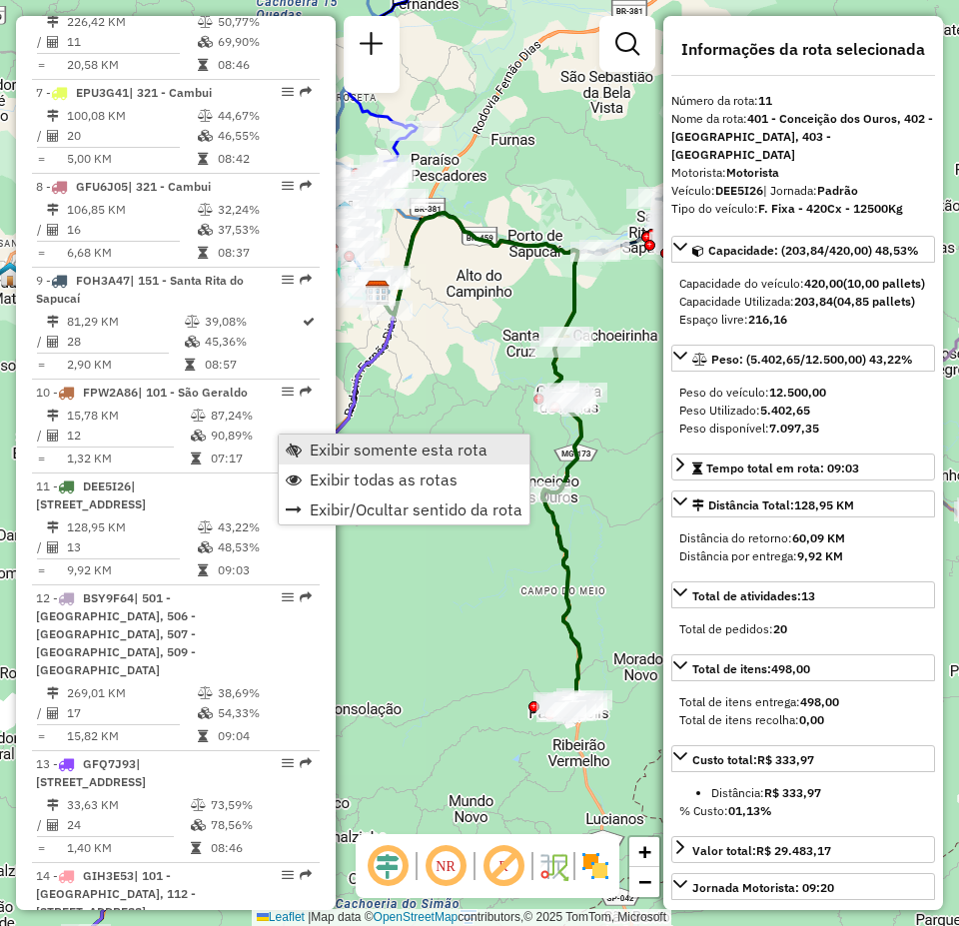
click at [366, 450] on span "Exibir somente esta rota" at bounding box center [399, 450] width 178 height 16
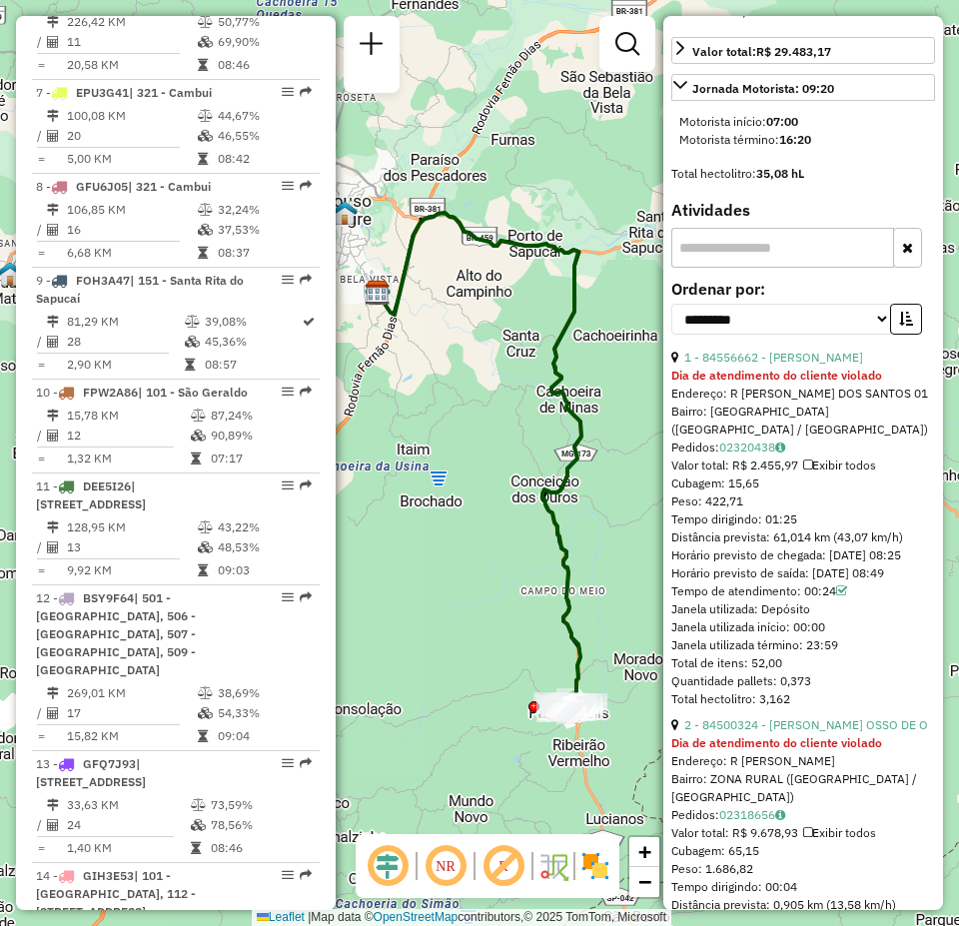
scroll to position [899, 0]
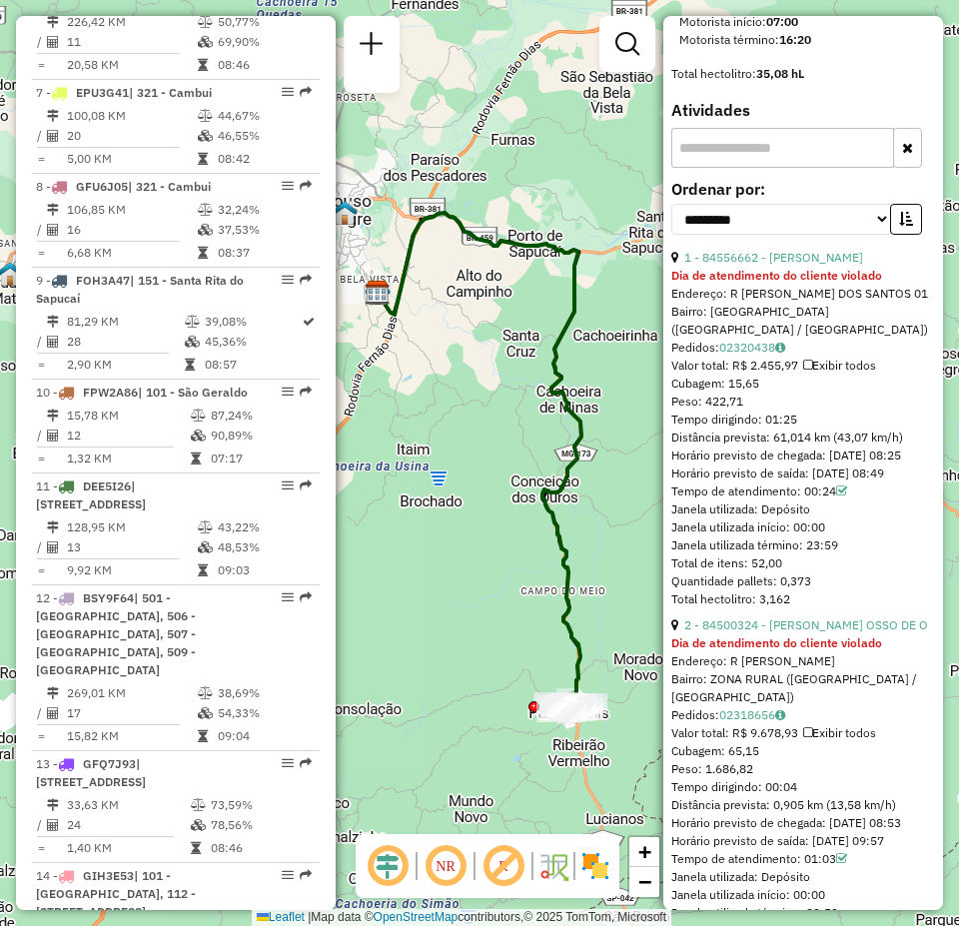
click at [853, 650] on strong "Dia de atendimento do cliente violado" at bounding box center [776, 642] width 211 height 15
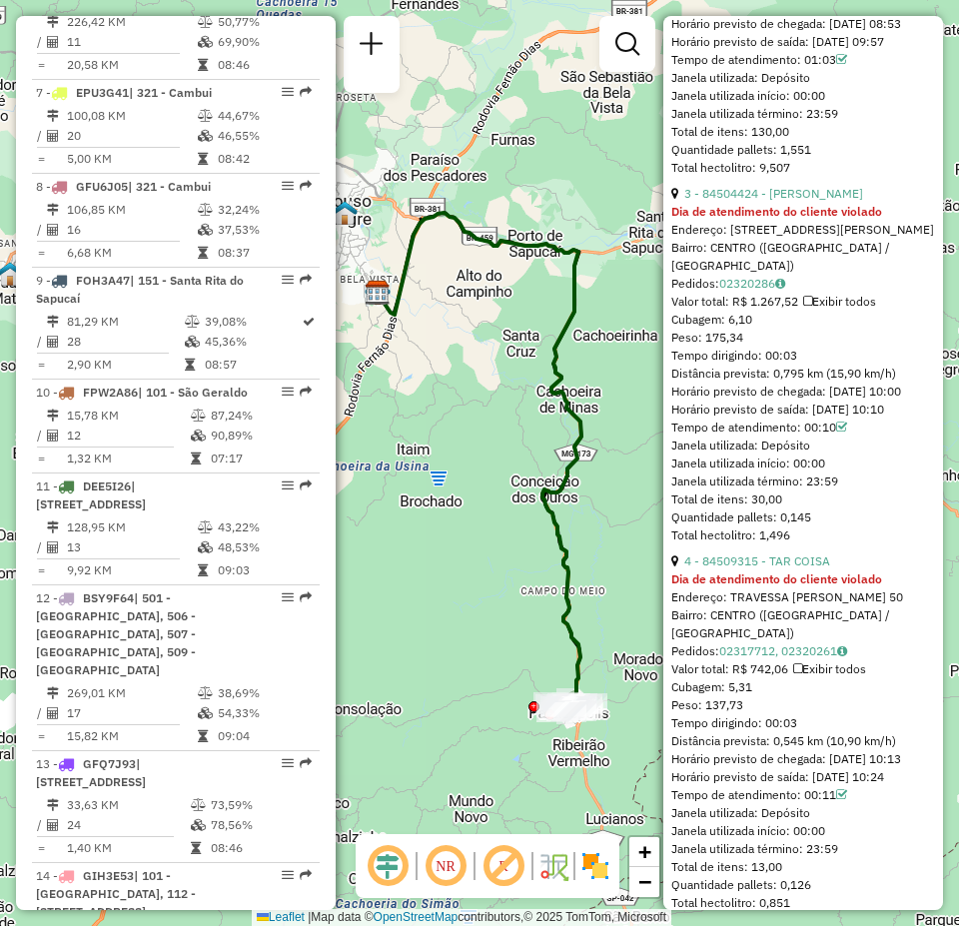
scroll to position [1998, 0]
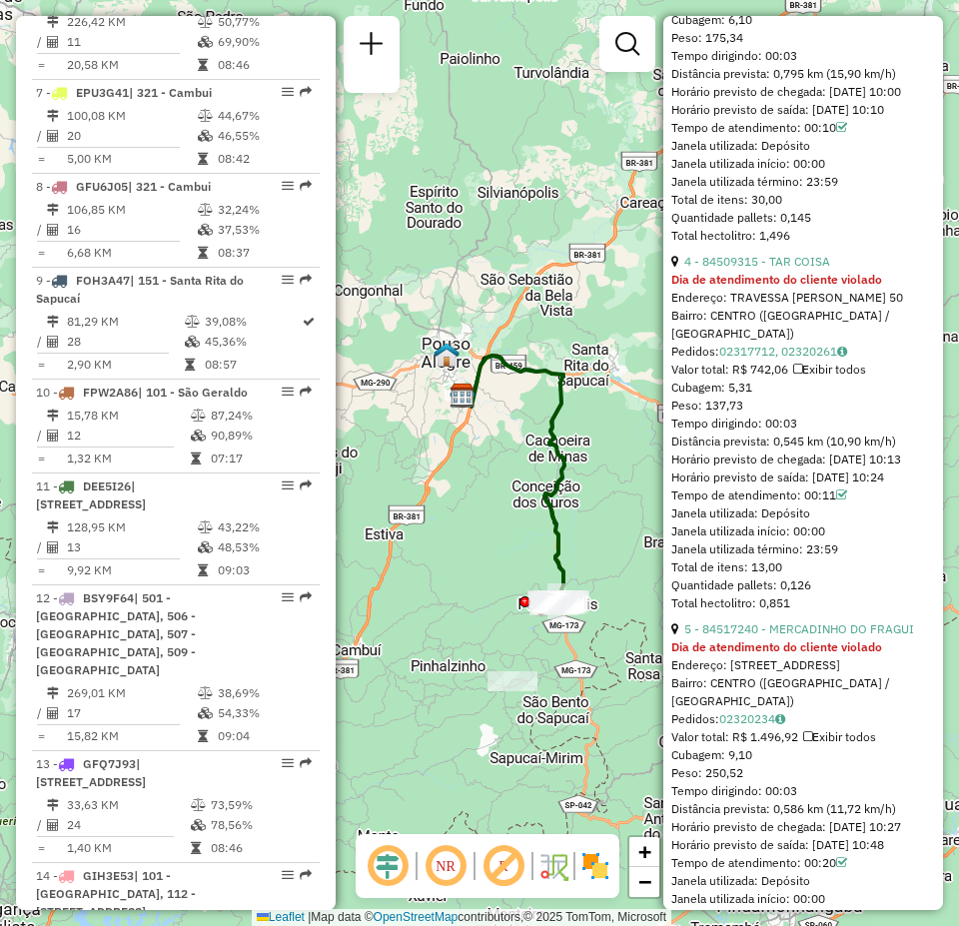
drag, startPoint x: 552, startPoint y: 686, endPoint x: 512, endPoint y: 638, distance: 62.4
click at [512, 638] on div "Janela de atendimento Grade de atendimento Capacidade Transportadoras Veículos …" at bounding box center [479, 463] width 959 height 926
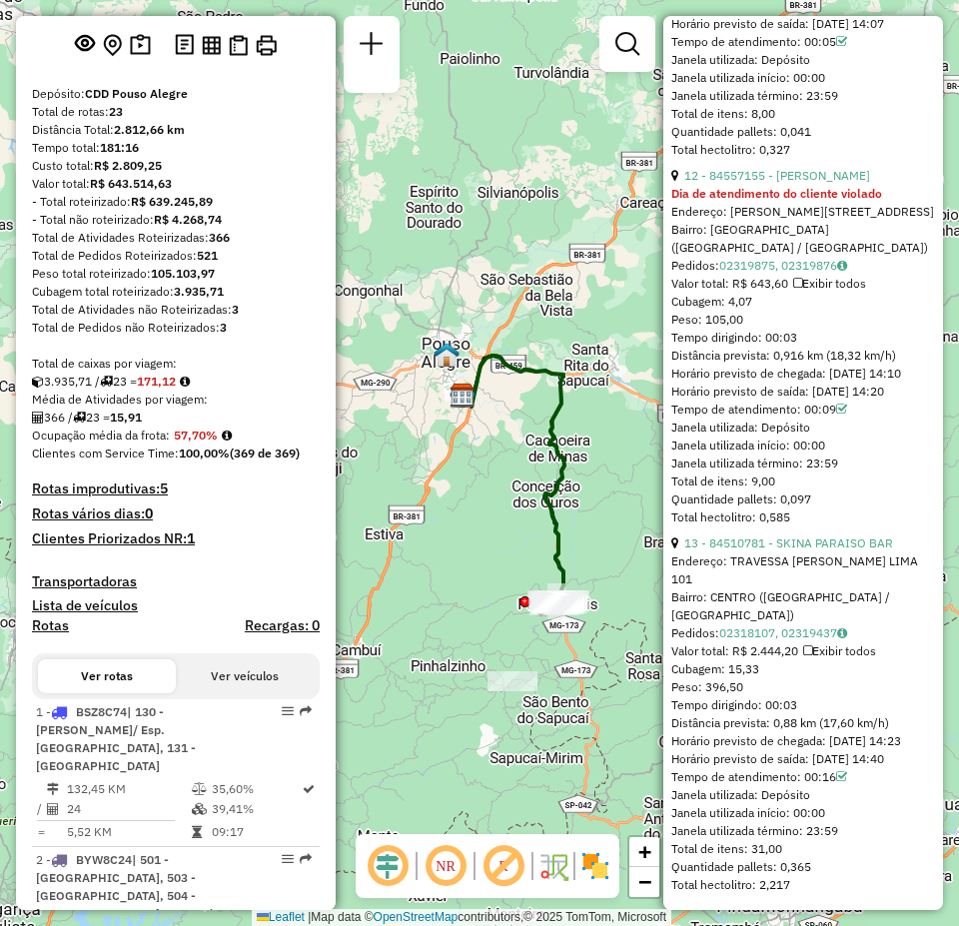
scroll to position [0, 0]
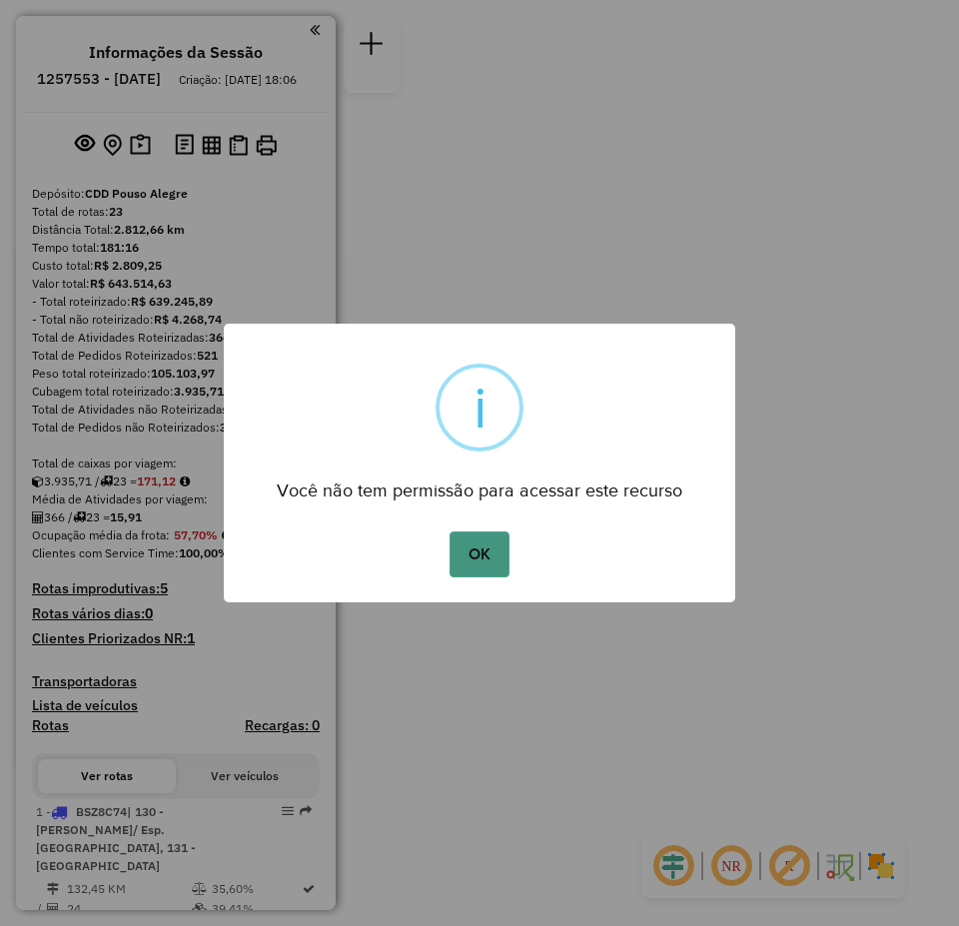
click at [496, 556] on button "OK" at bounding box center [479, 554] width 59 height 46
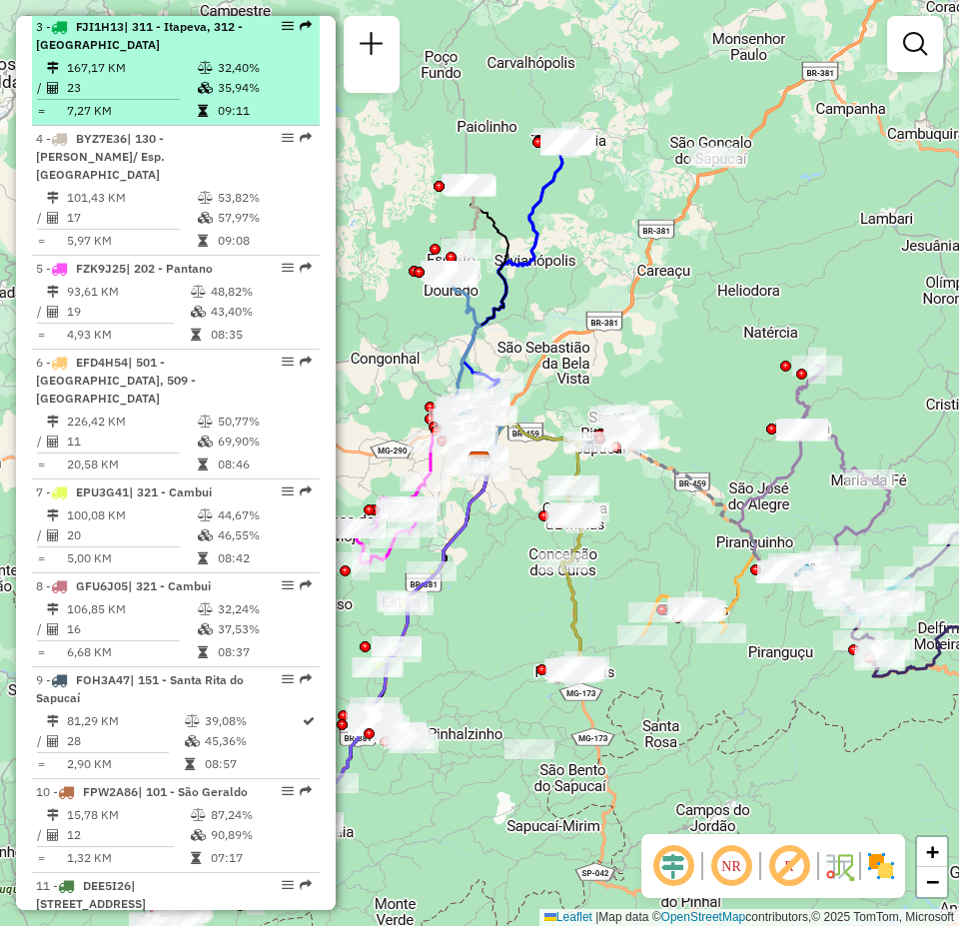
scroll to position [1199, 0]
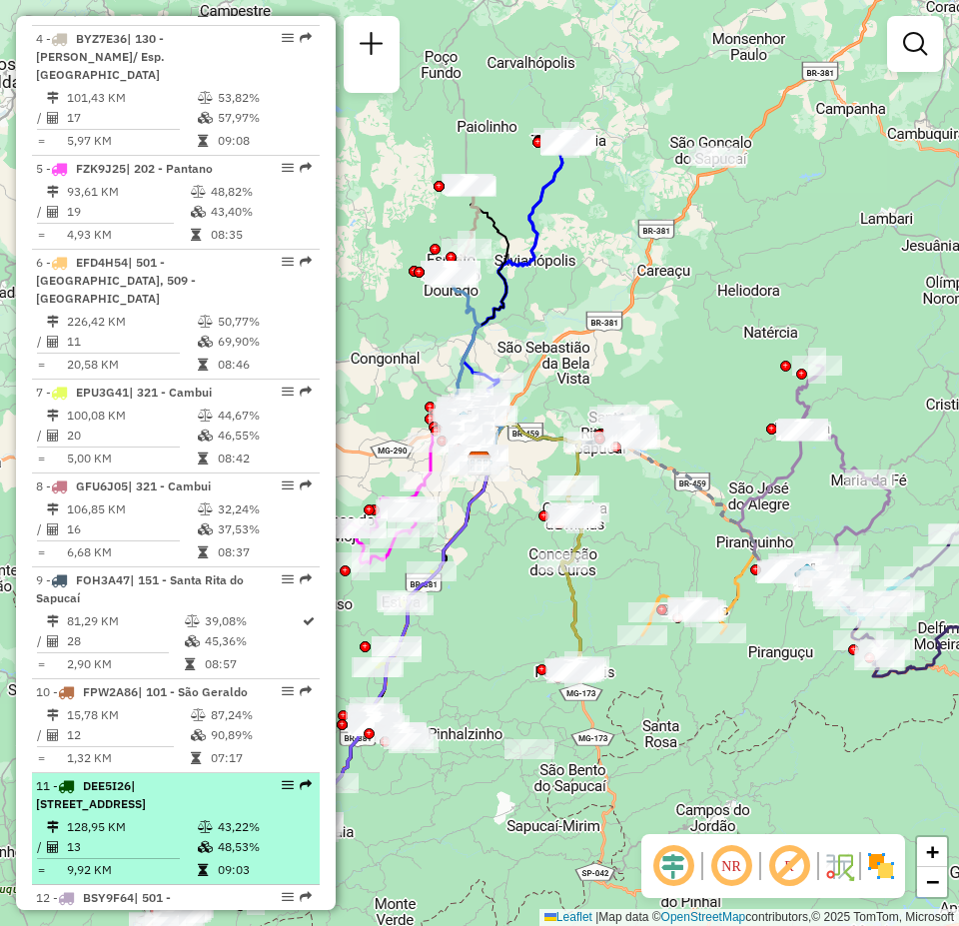
select select "**********"
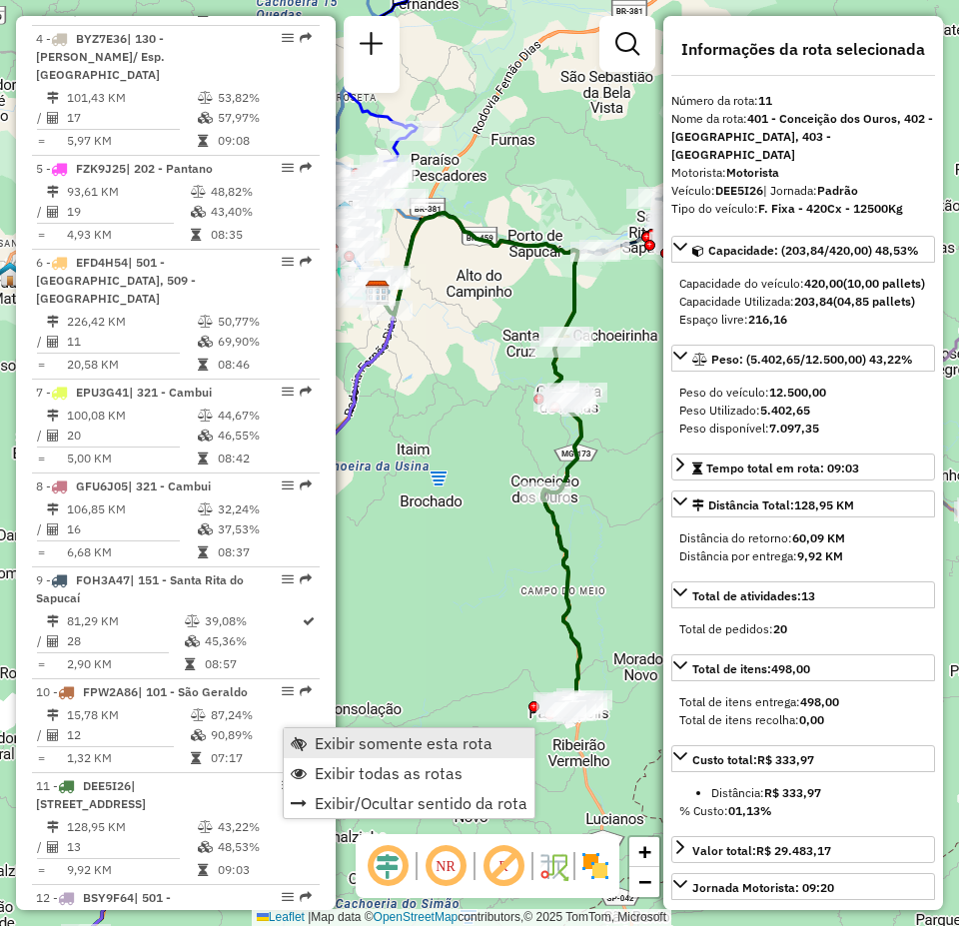
click at [339, 735] on span "Exibir somente esta rota" at bounding box center [404, 743] width 178 height 16
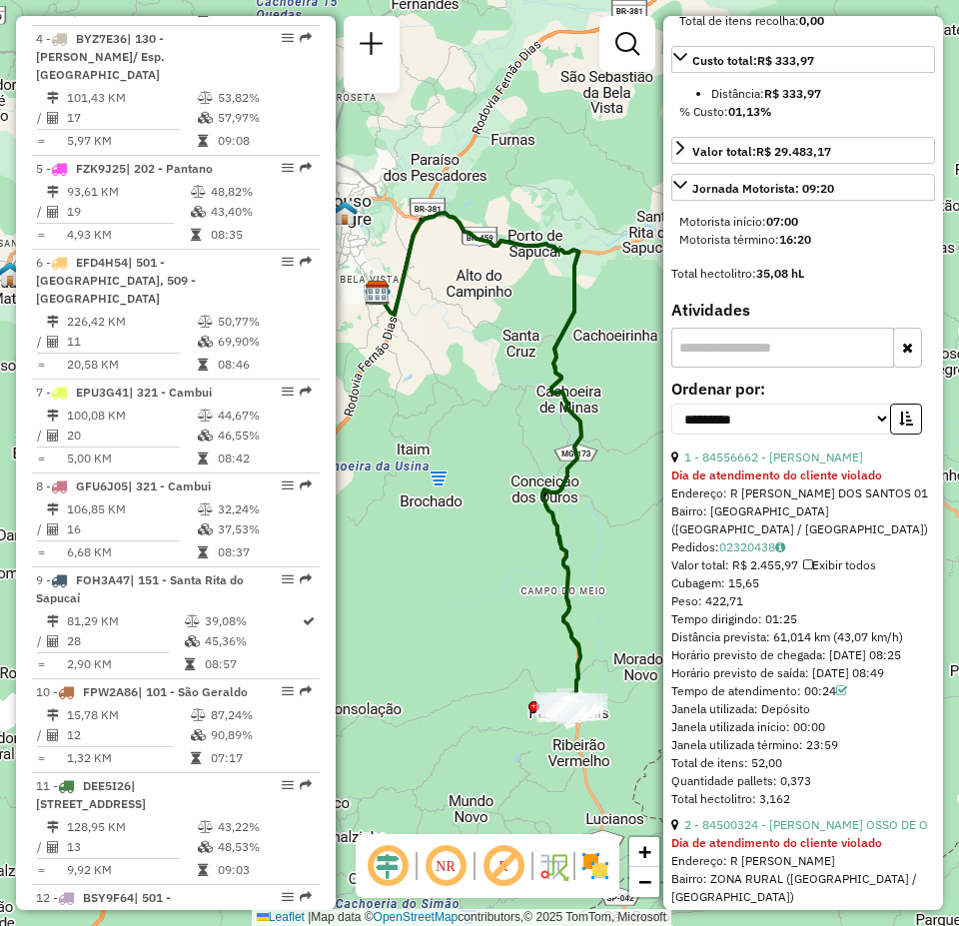
scroll to position [799, 0]
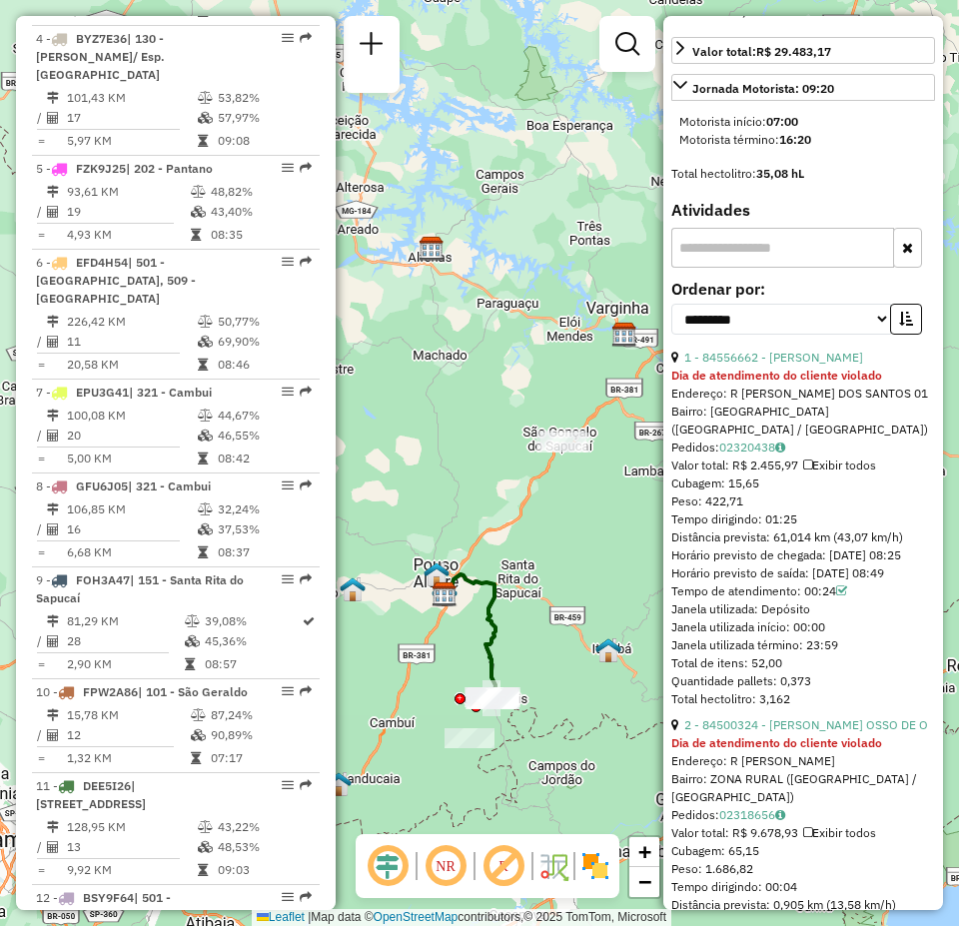
drag, startPoint x: 502, startPoint y: 695, endPoint x: 398, endPoint y: 679, distance: 106.1
click at [398, 679] on div "Janela de atendimento Grade de atendimento Capacidade Transportadoras Veículos …" at bounding box center [479, 463] width 959 height 926
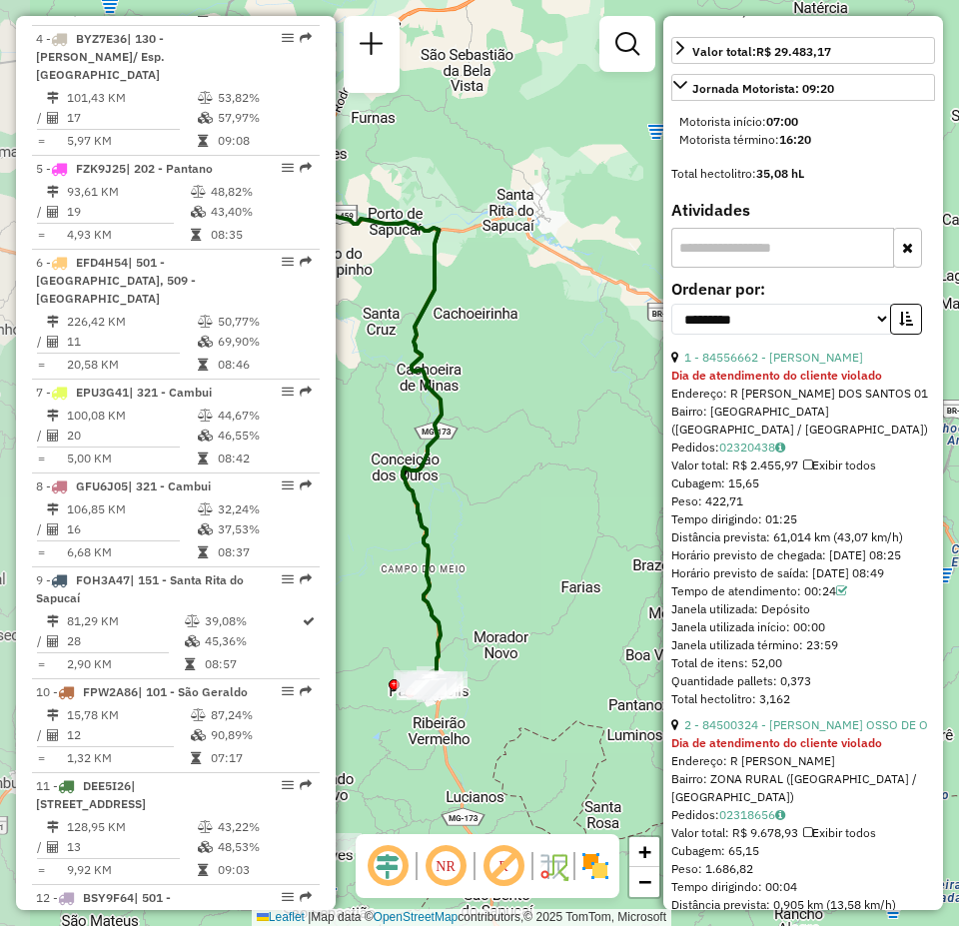
drag, startPoint x: 481, startPoint y: 737, endPoint x: 574, endPoint y: 727, distance: 94.4
click at [559, 727] on div "Janela de atendimento Grade de atendimento Capacidade Transportadoras Veículos …" at bounding box center [479, 463] width 959 height 926
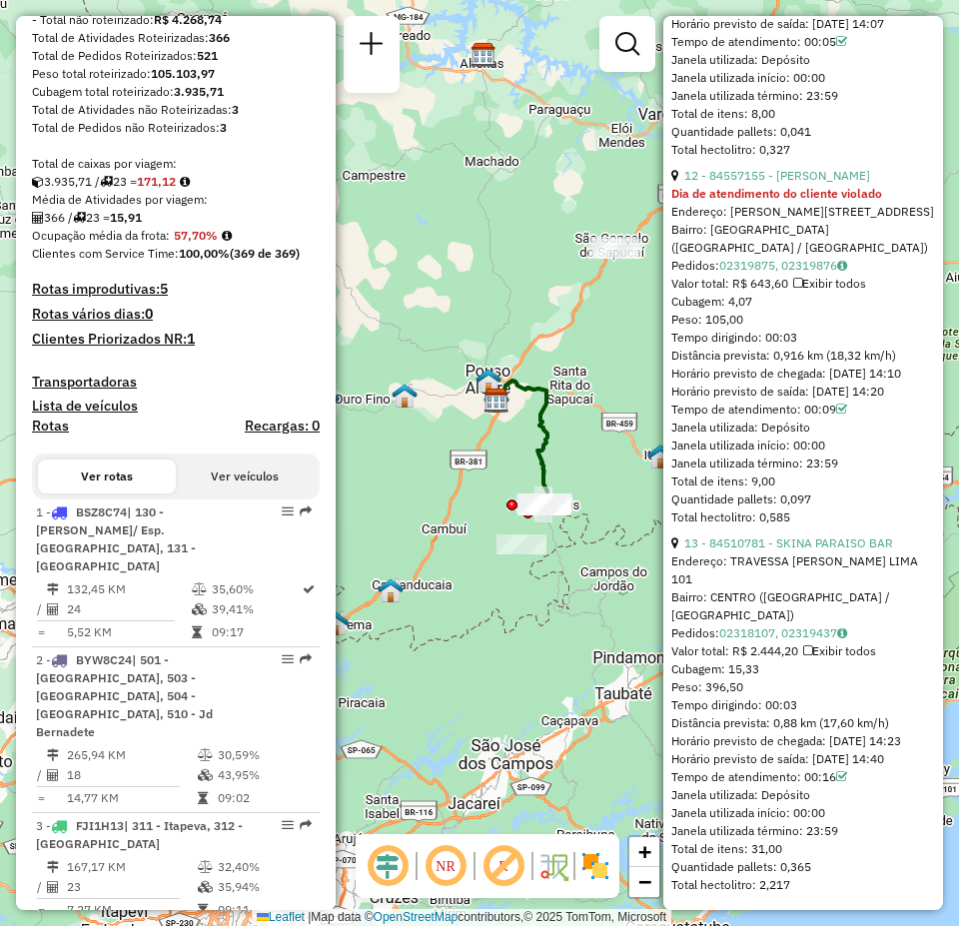
scroll to position [0, 0]
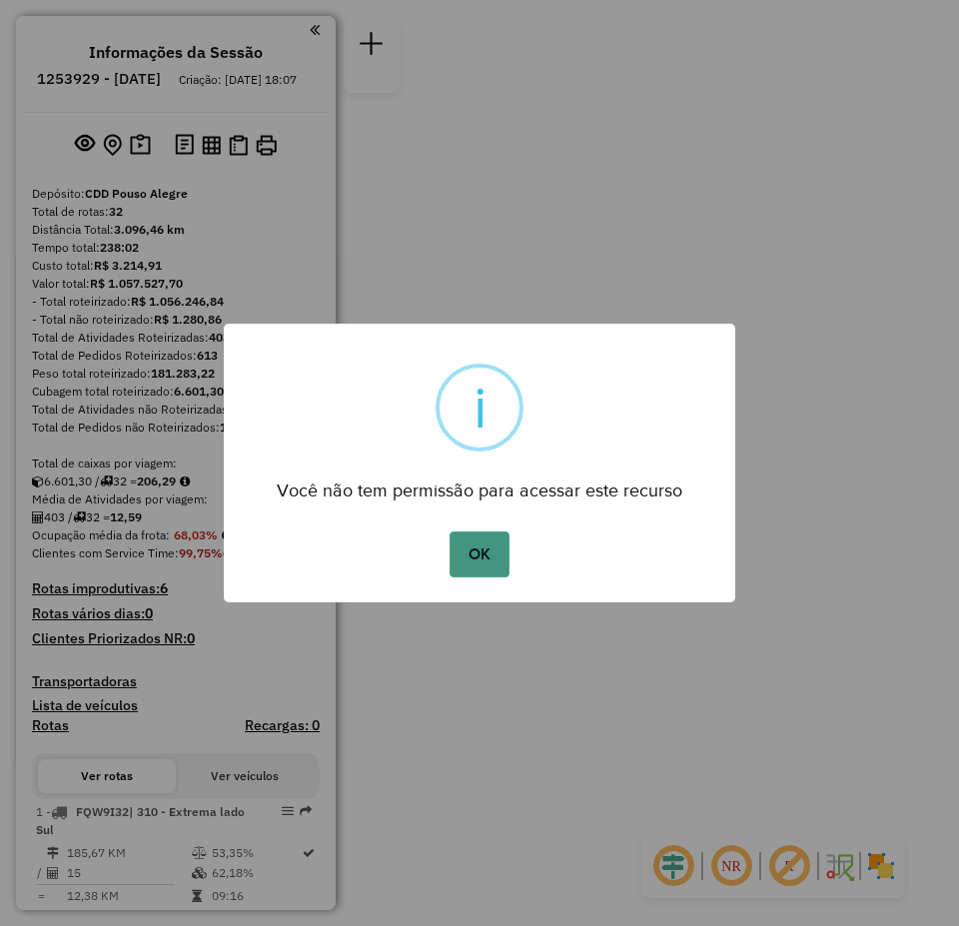
click at [502, 548] on button "OK" at bounding box center [479, 554] width 59 height 46
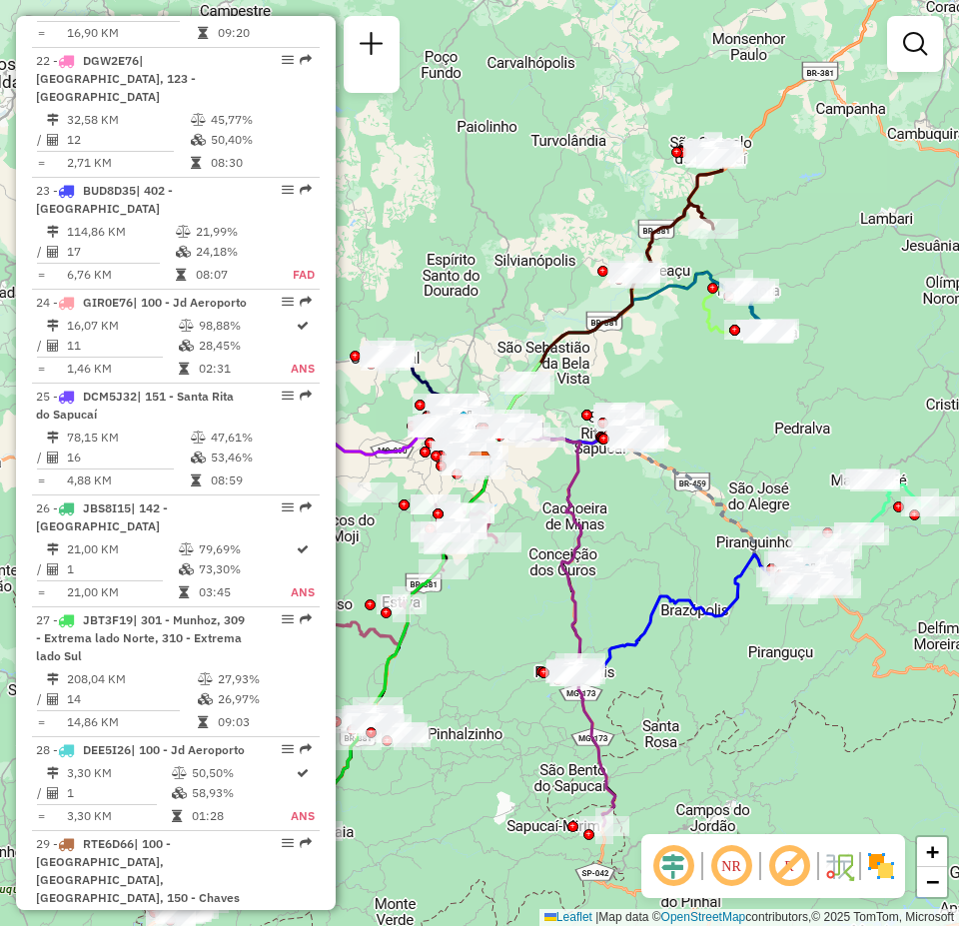
scroll to position [3255, 0]
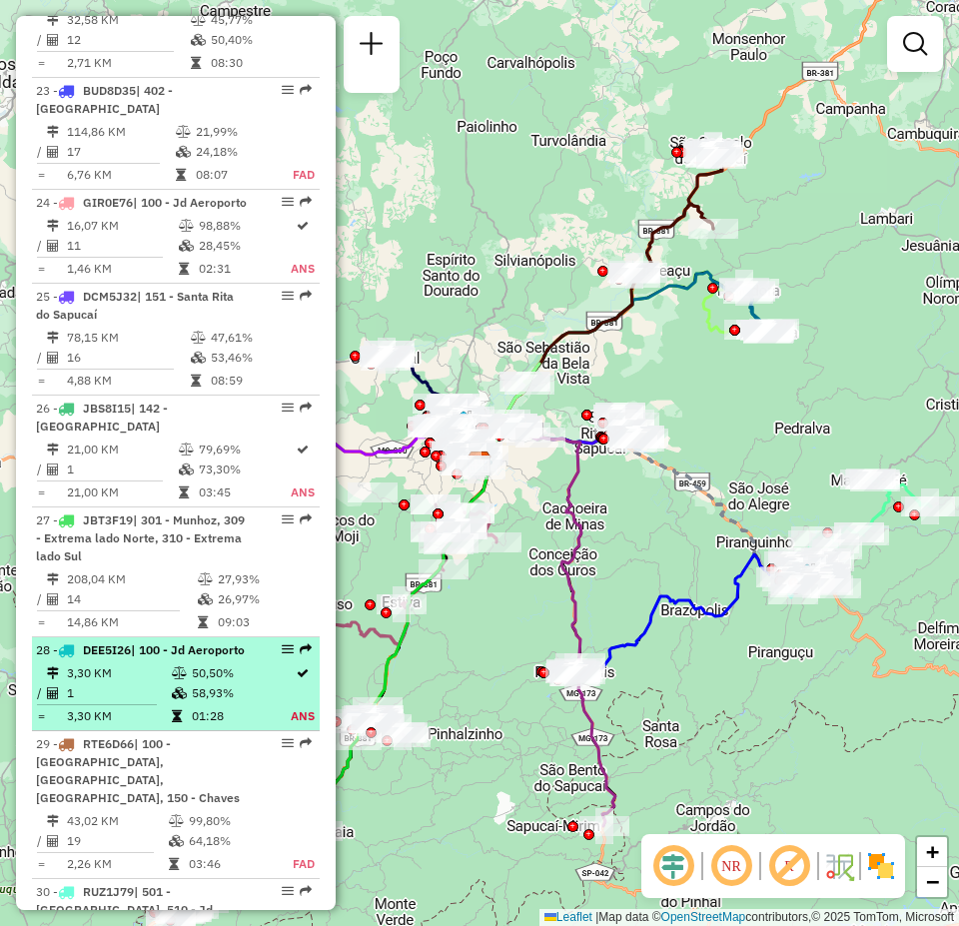
click at [282, 643] on em at bounding box center [288, 649] width 12 height 12
select select "**********"
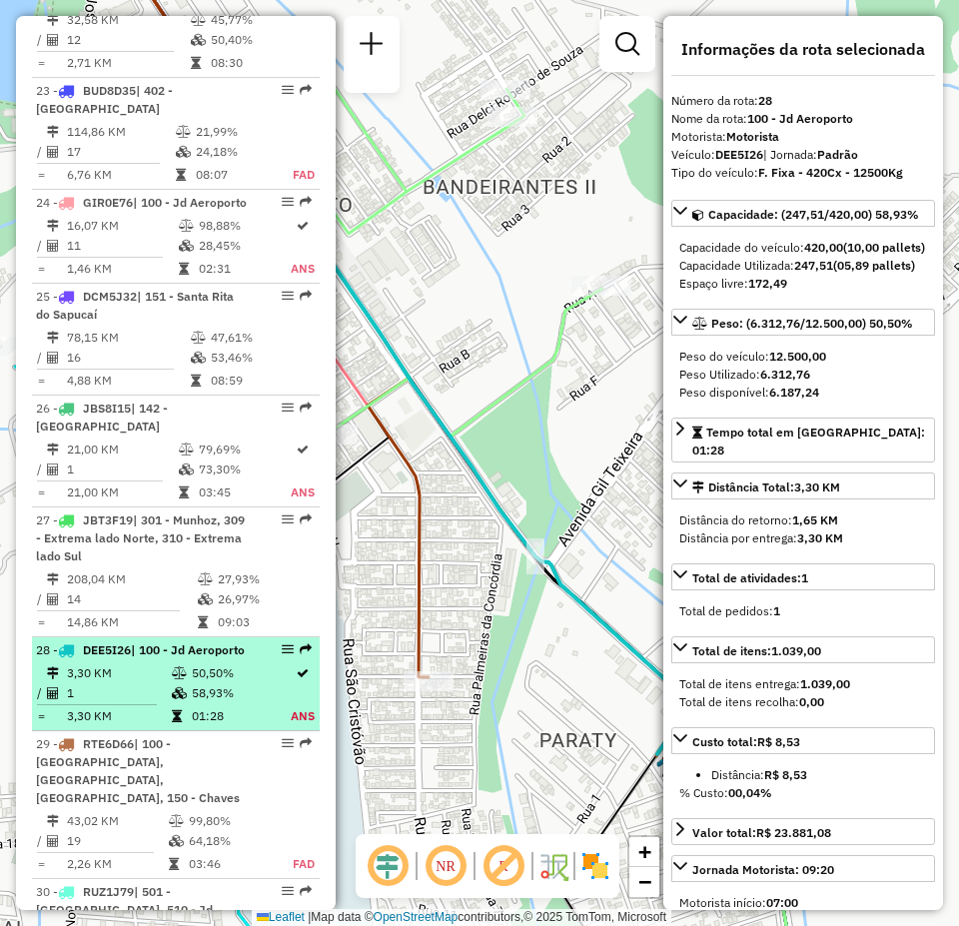
click at [303, 706] on td "ANS" at bounding box center [303, 716] width 26 height 20
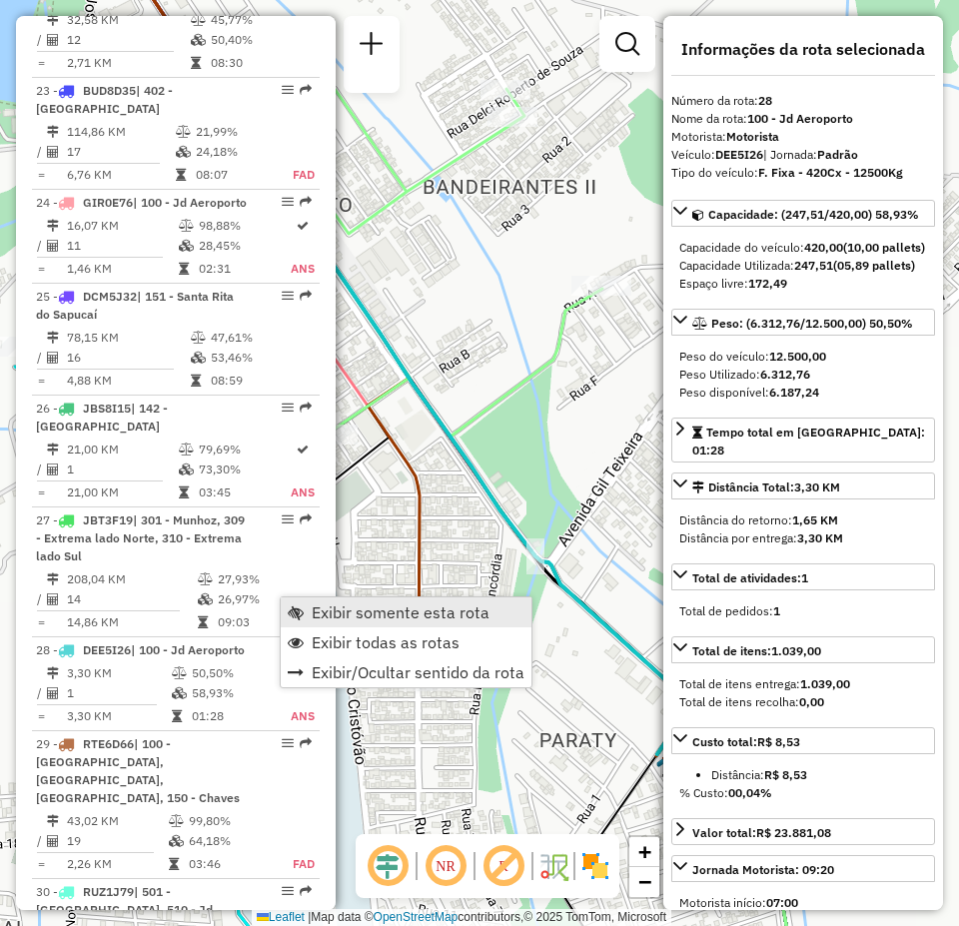
click at [359, 619] on span "Exibir somente esta rota" at bounding box center [401, 612] width 178 height 16
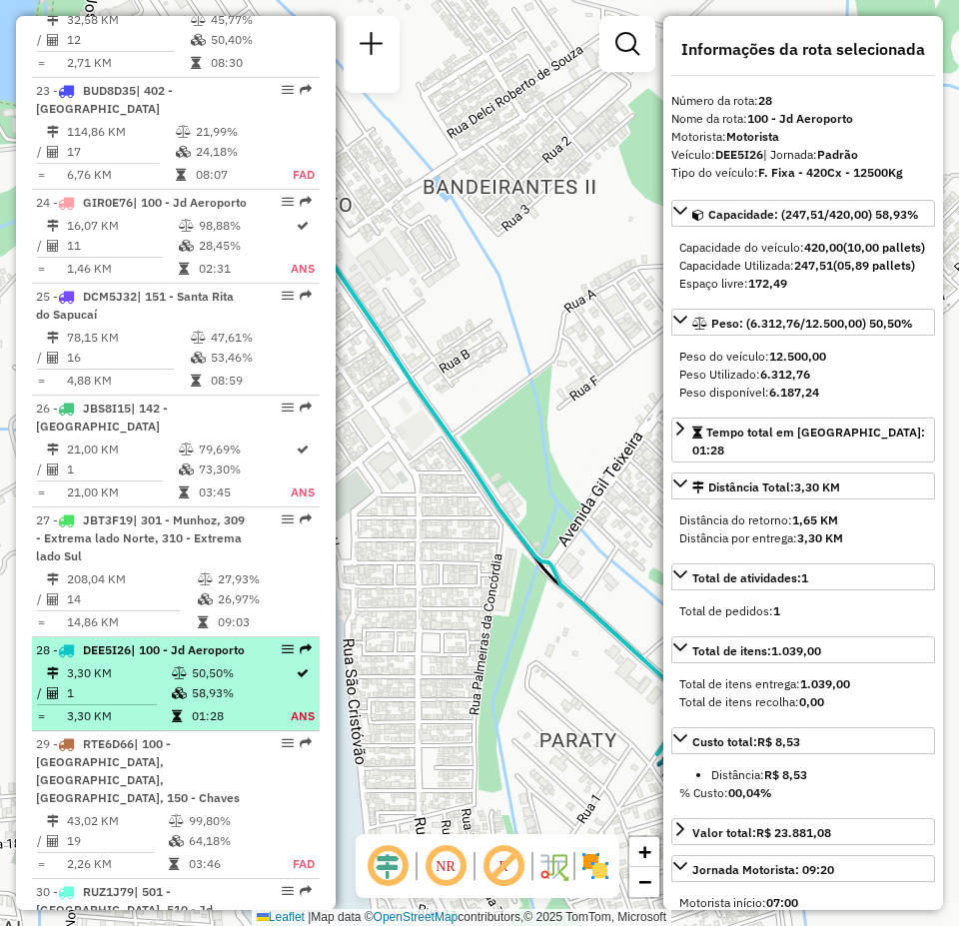
scroll to position [3355, 0]
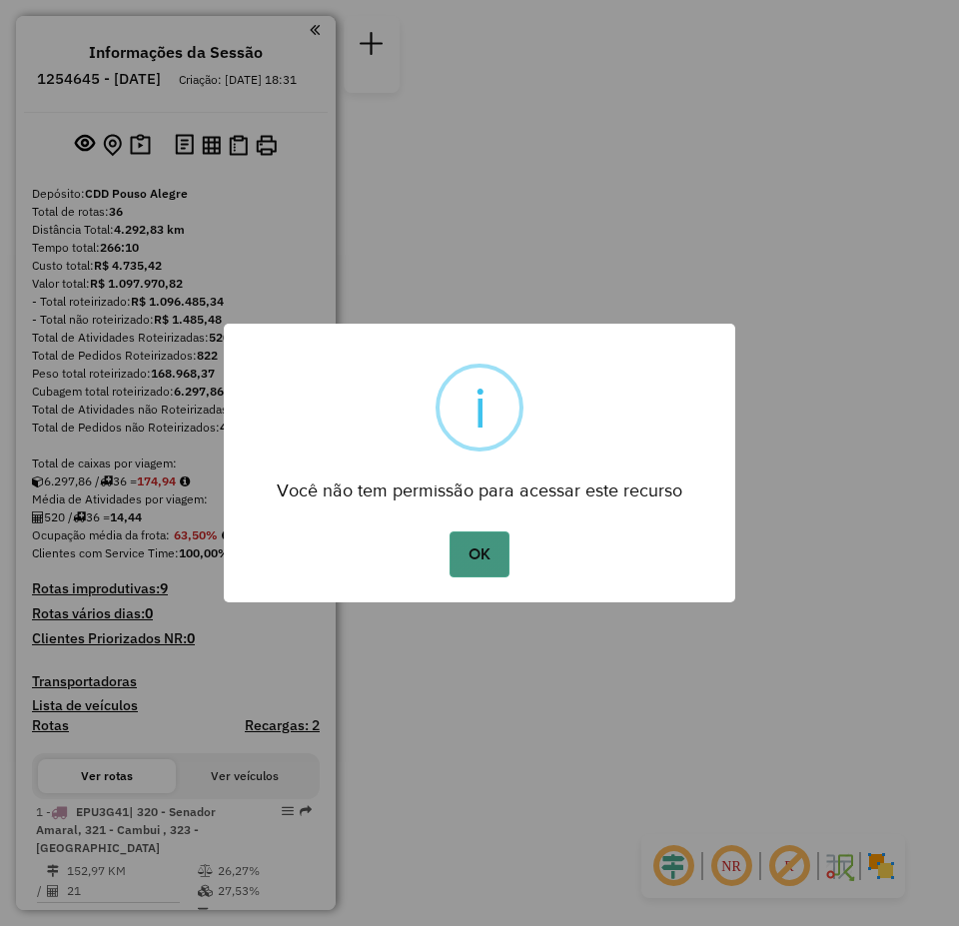
click at [477, 552] on button "OK" at bounding box center [479, 554] width 59 height 46
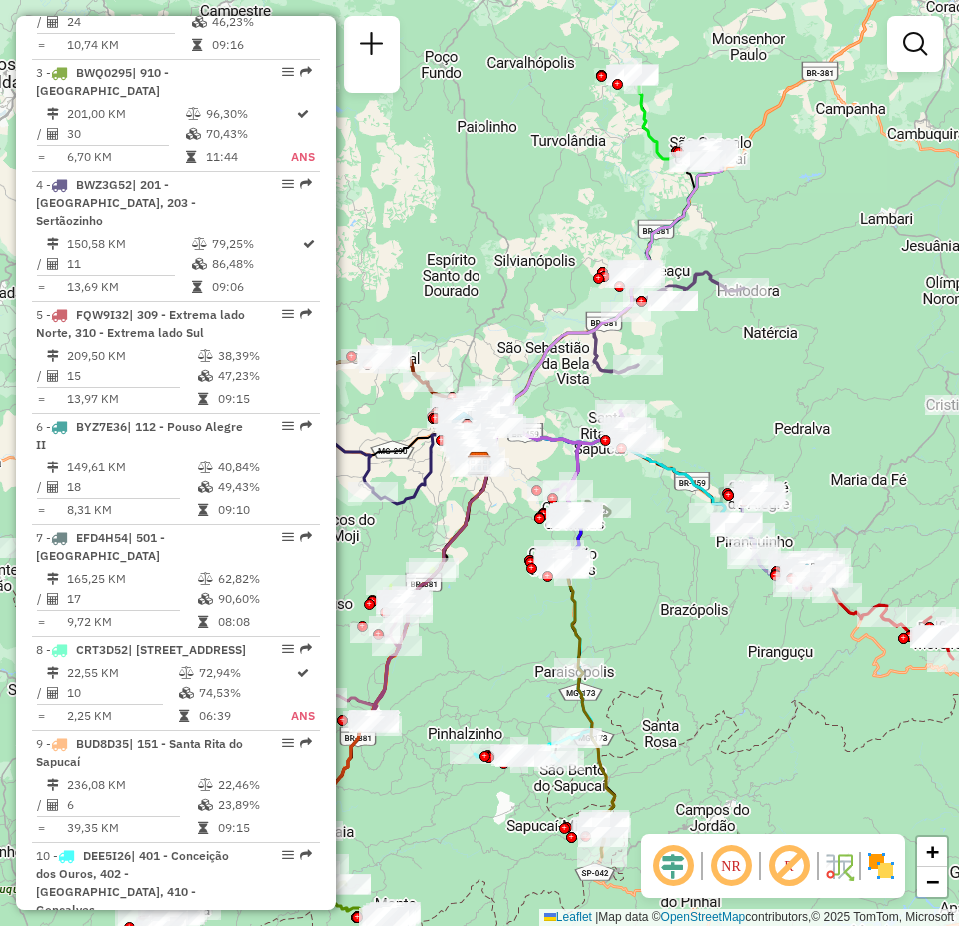
scroll to position [1099, 0]
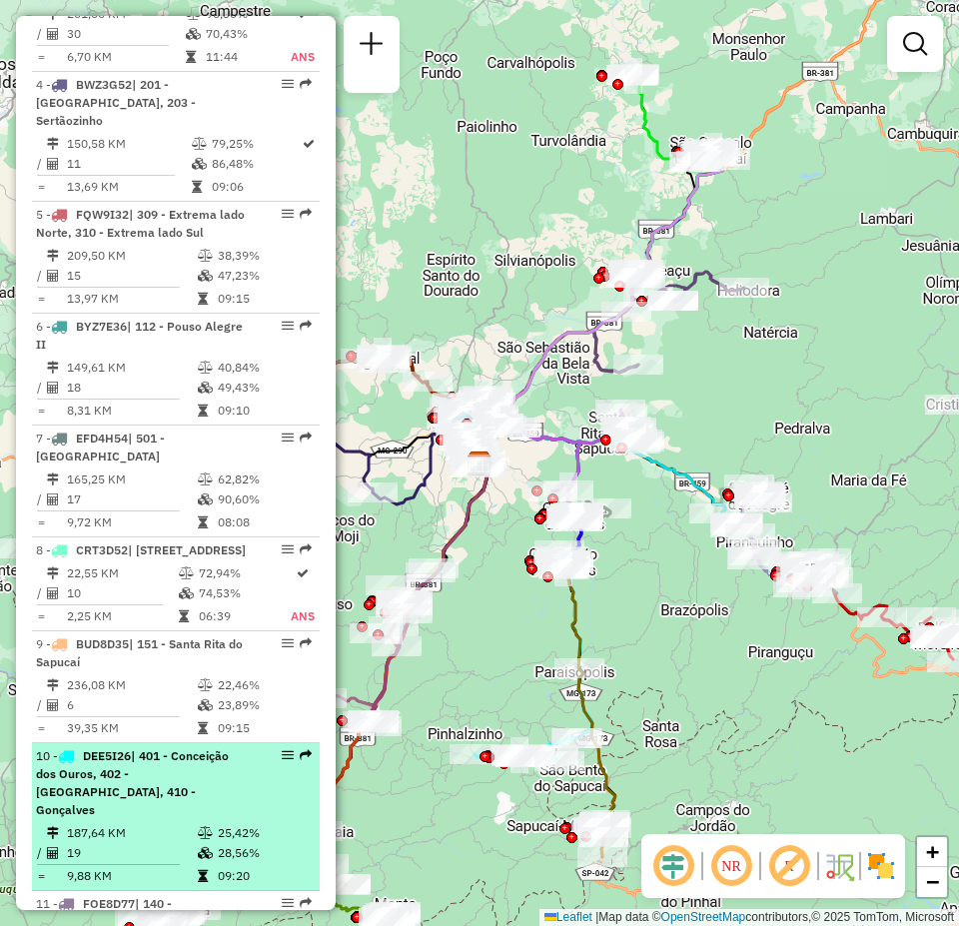
select select "**********"
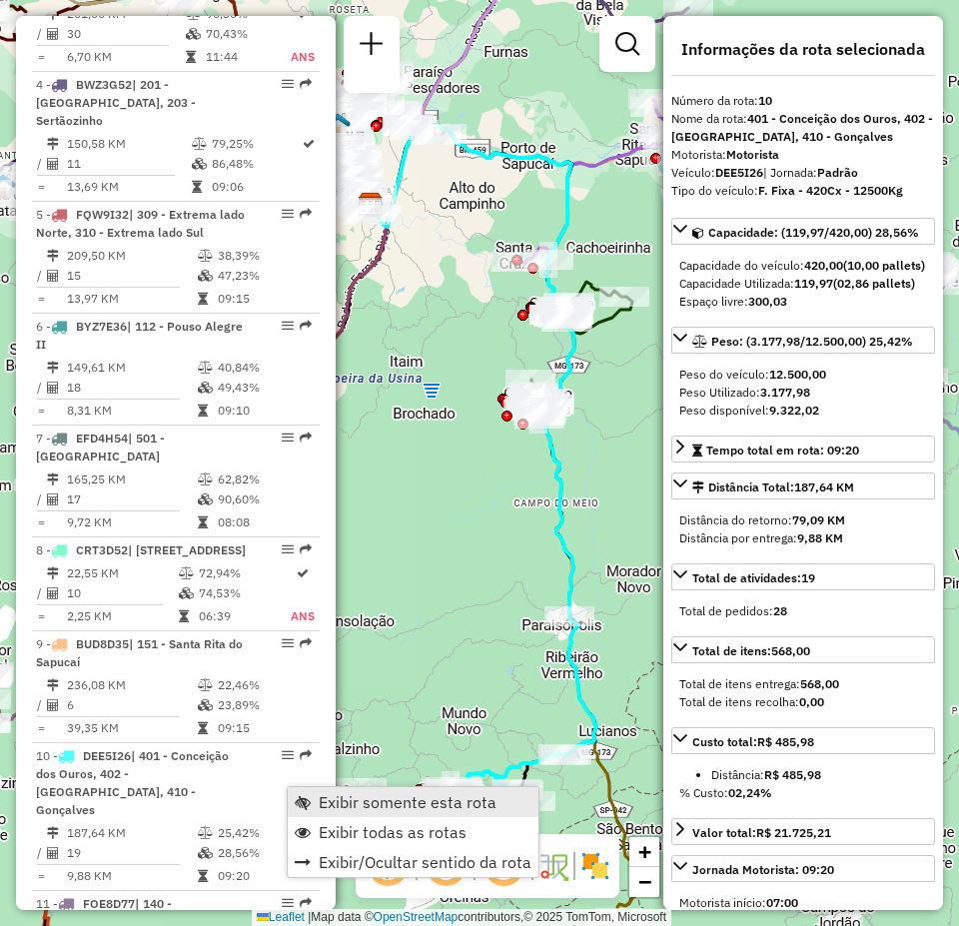
click at [373, 796] on span "Exibir somente esta rota" at bounding box center [408, 802] width 178 height 16
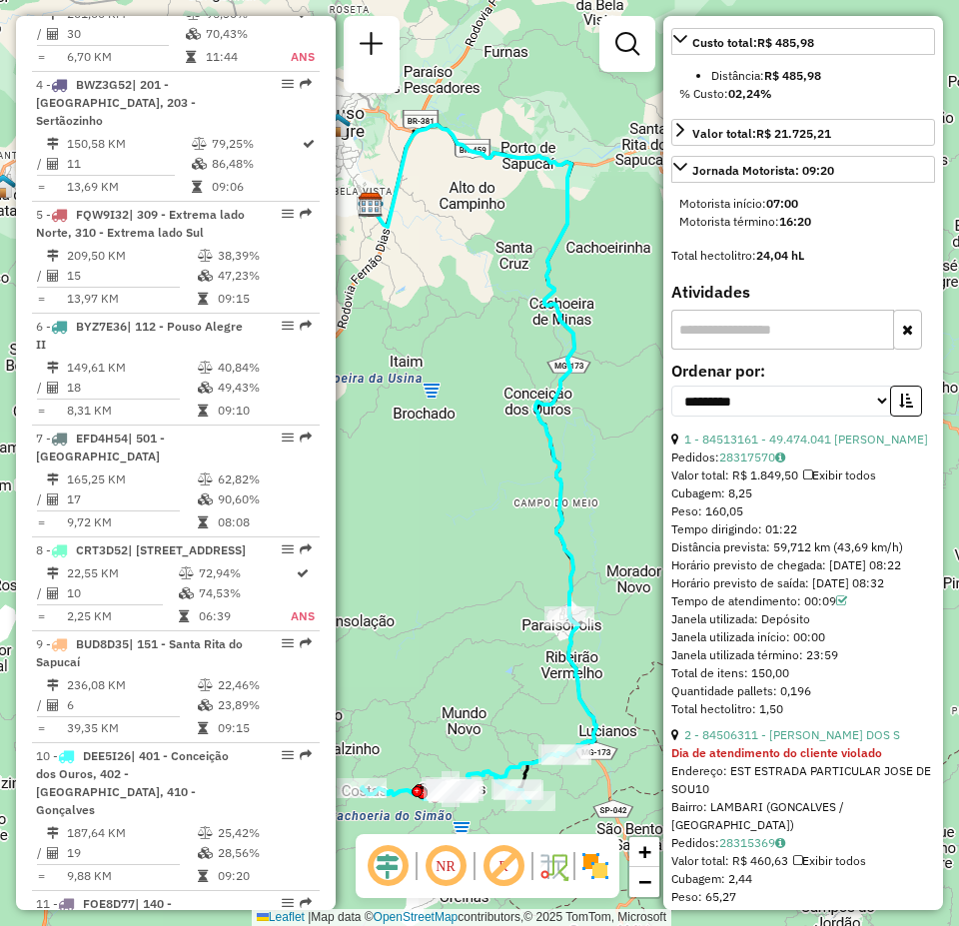
scroll to position [799, 0]
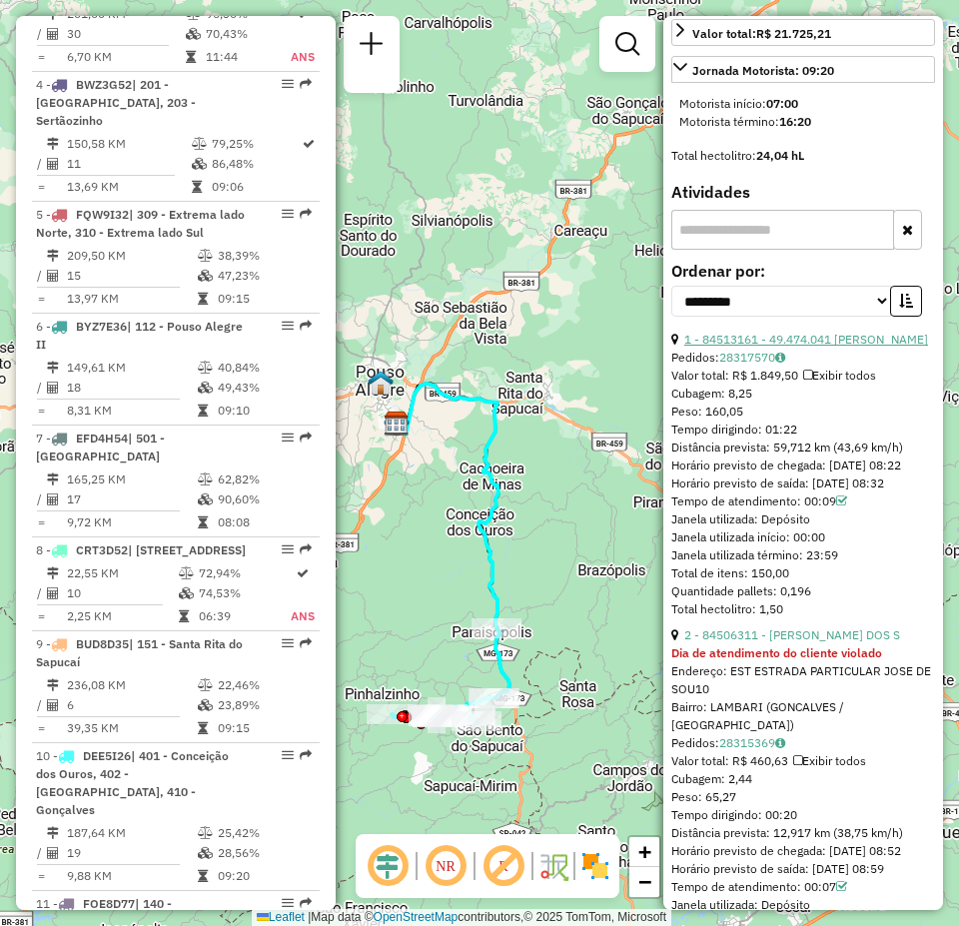
click at [740, 347] on link "1 - 84513161 - 49.474.041 ROBERTA MARIA GOULART" at bounding box center [806, 339] width 244 height 15
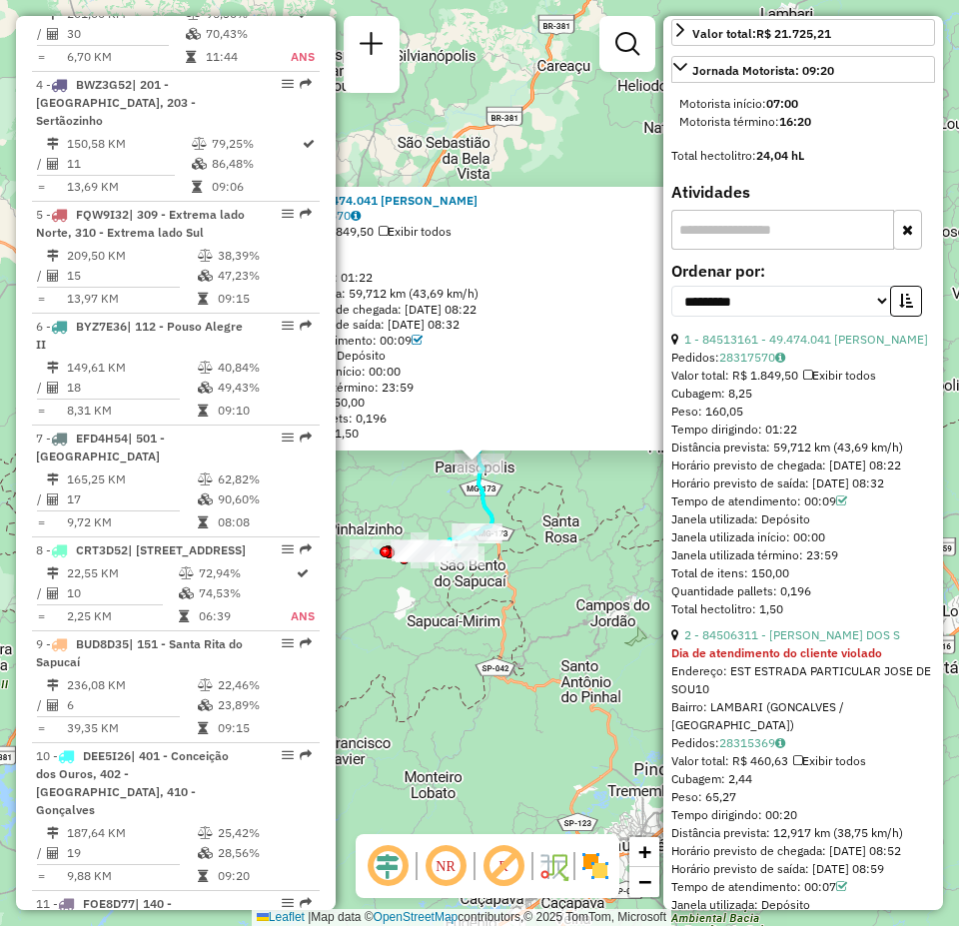
click at [601, 176] on div "84513161 - 49.474.041 ROBERTA MARIA GOULART Pedidos: 28317570 Valor total: R$ 1…" at bounding box center [479, 463] width 959 height 926
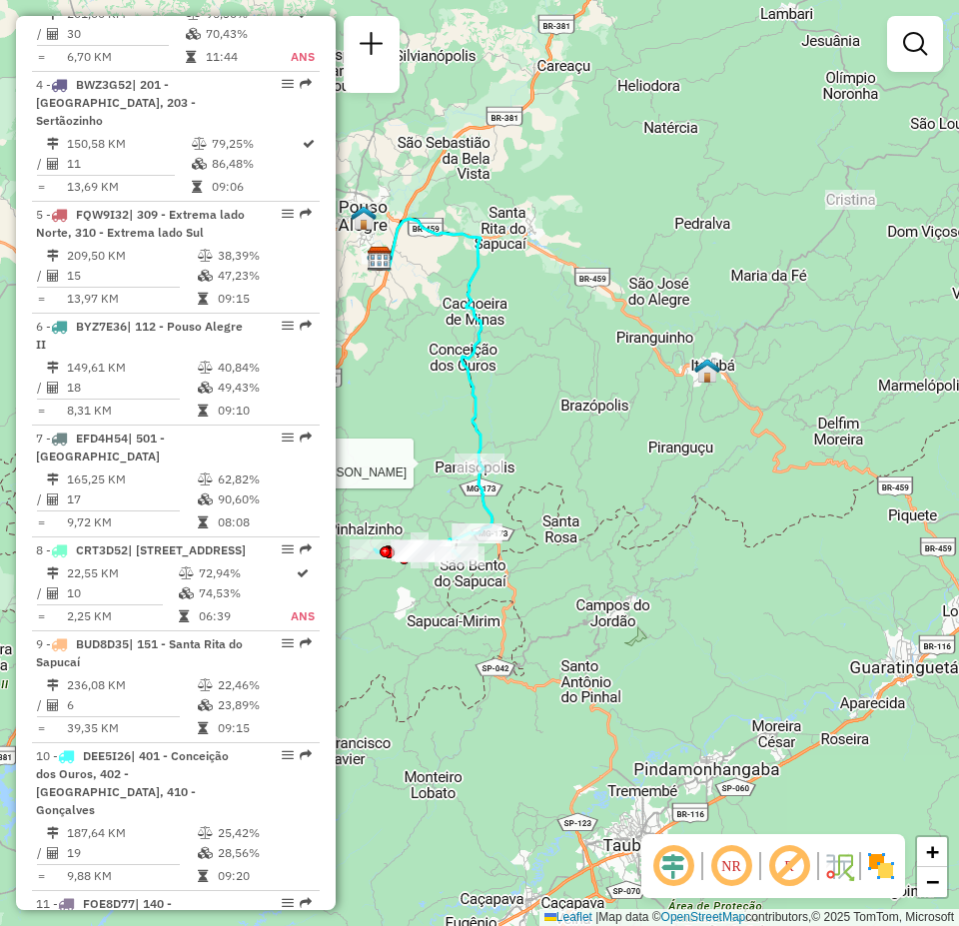
select select "**********"
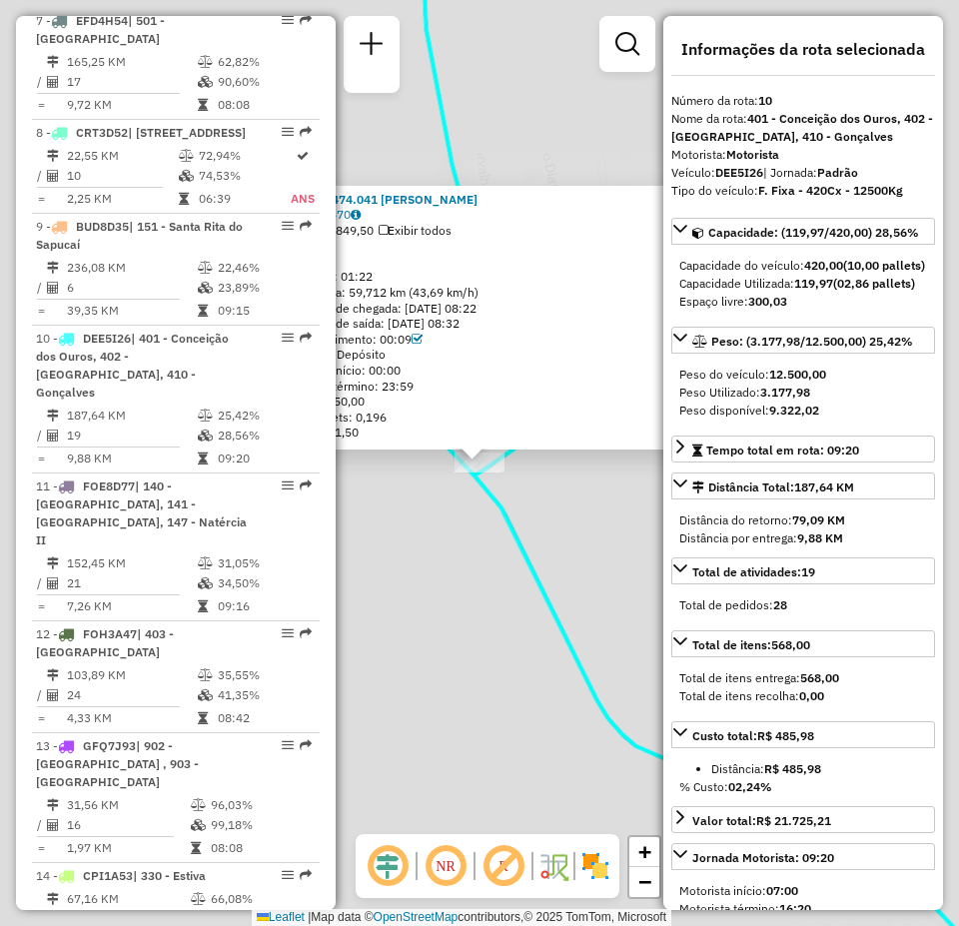
scroll to position [1862, 0]
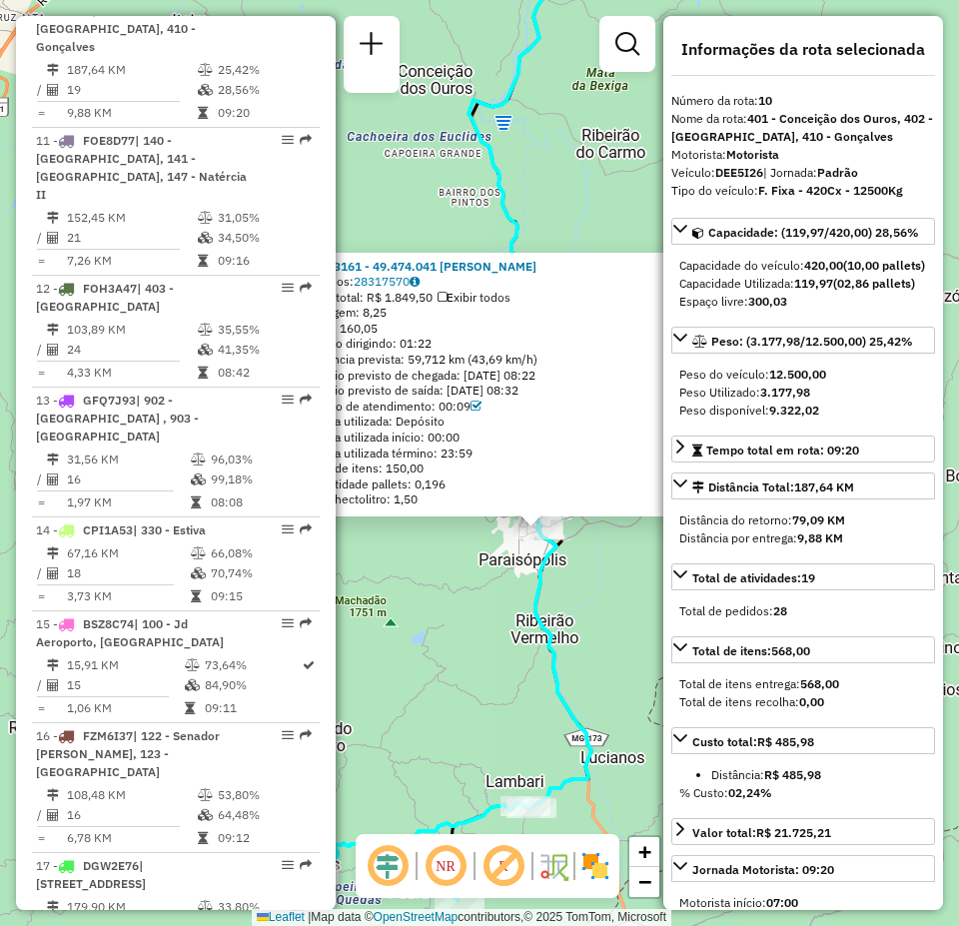
click at [555, 205] on div "84513161 - 49.474.041 ROBERTA MARIA GOULART Pedidos: 28317570 Valor total: R$ 1…" at bounding box center [479, 463] width 959 height 926
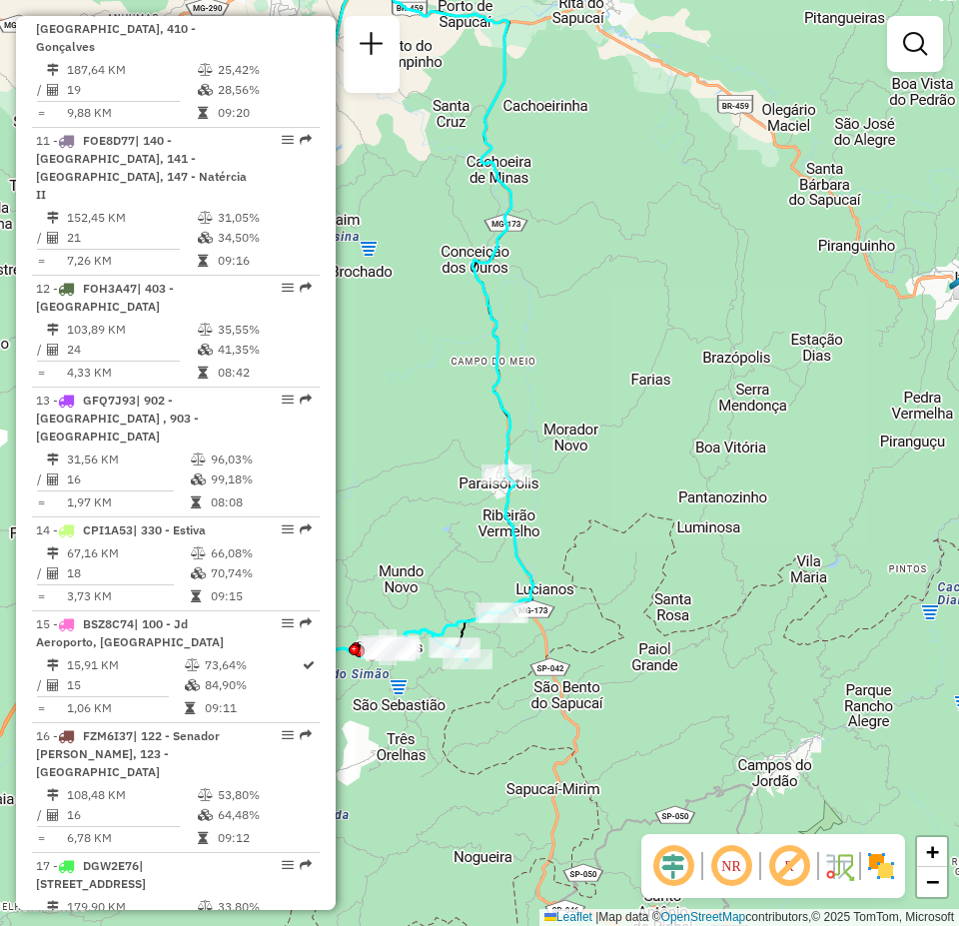
drag, startPoint x: 570, startPoint y: 698, endPoint x: 536, endPoint y: 549, distance: 152.7
click at [536, 549] on div "Janela de atendimento Grade de atendimento Capacidade Transportadoras Veículos …" at bounding box center [479, 463] width 959 height 926
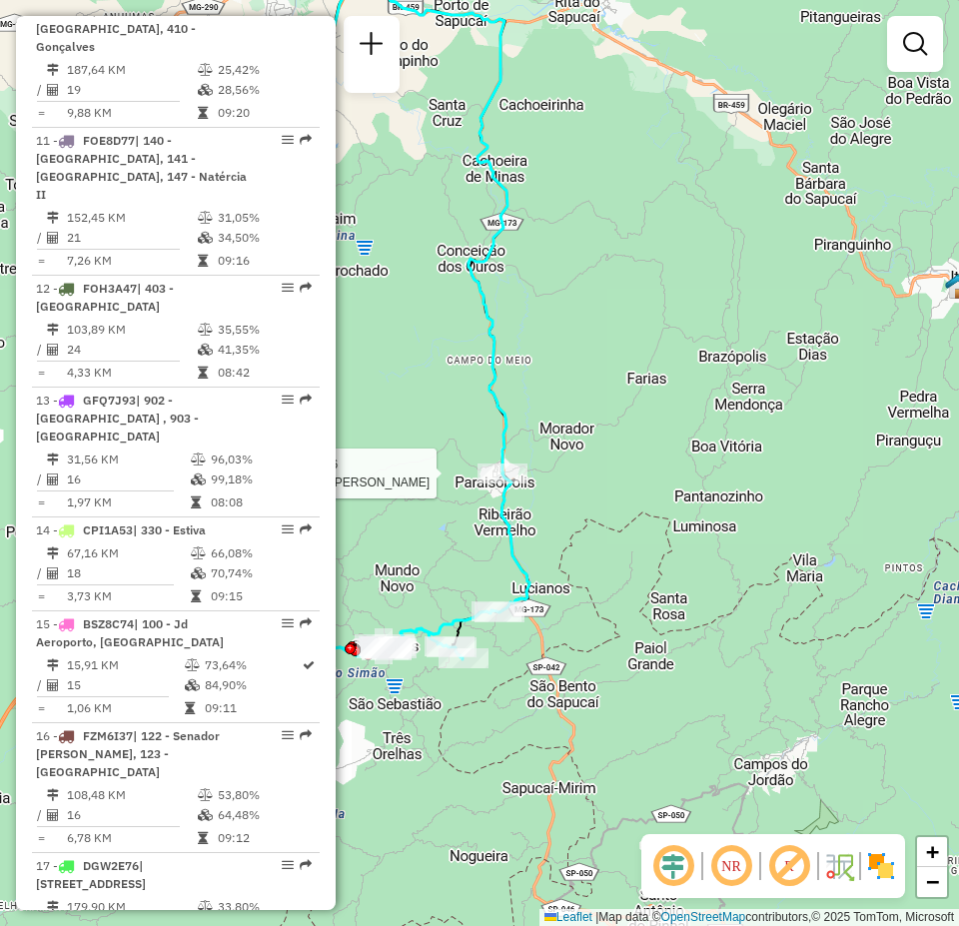
select select "**********"
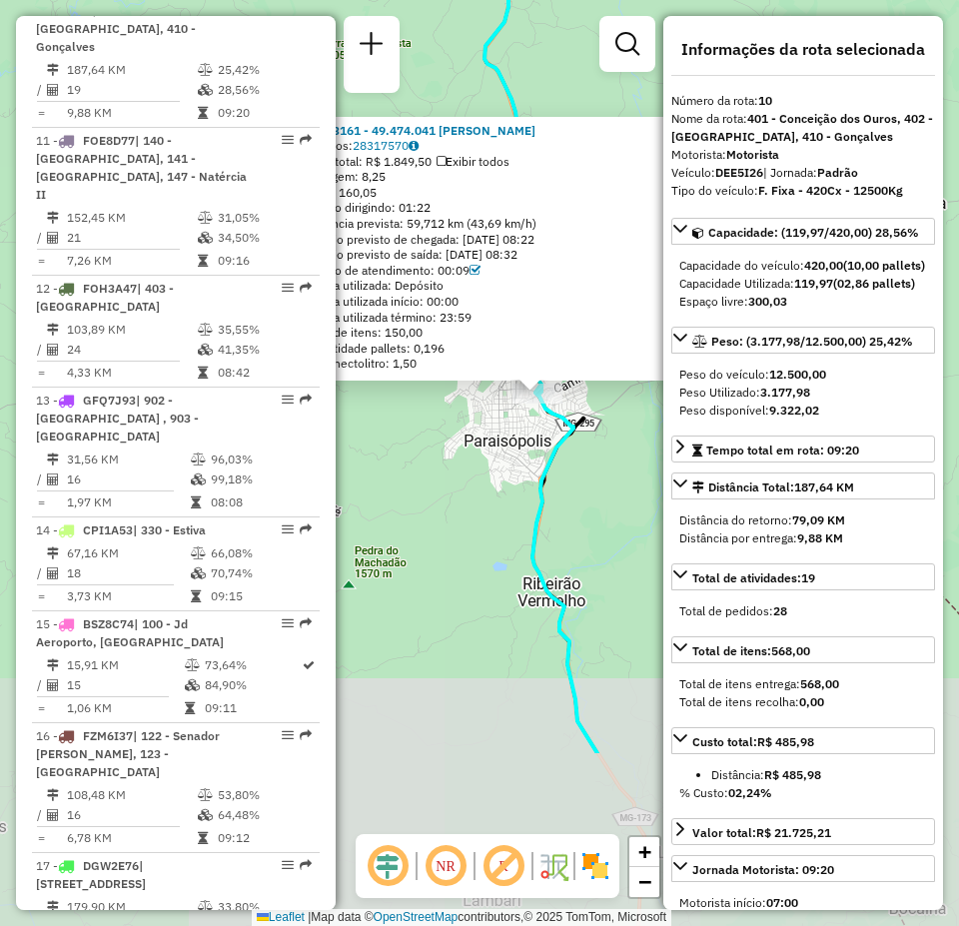
drag, startPoint x: 574, startPoint y: 719, endPoint x: 539, endPoint y: 434, distance: 287.8
click at [539, 434] on div "84513161 - 49.474.041 ROBERTA MARIA GOULART Pedidos: 28317570 Valor total: R$ 1…" at bounding box center [479, 463] width 959 height 926
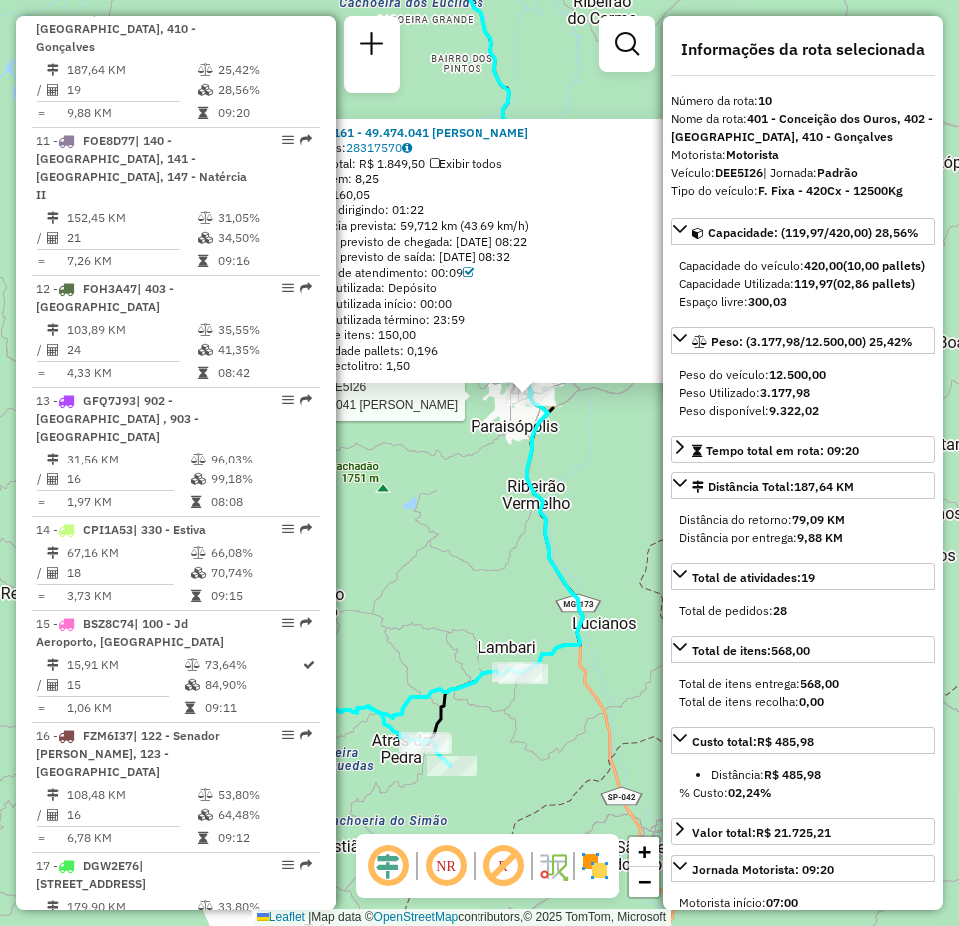
drag, startPoint x: 577, startPoint y: 764, endPoint x: 622, endPoint y: 696, distance: 81.5
click at [549, 703] on div "Rota 10 - Placa DEE5I26 84513161 - 49.474.041 ROBERTA MARIA GOULART 84513161 - …" at bounding box center [479, 463] width 959 height 926
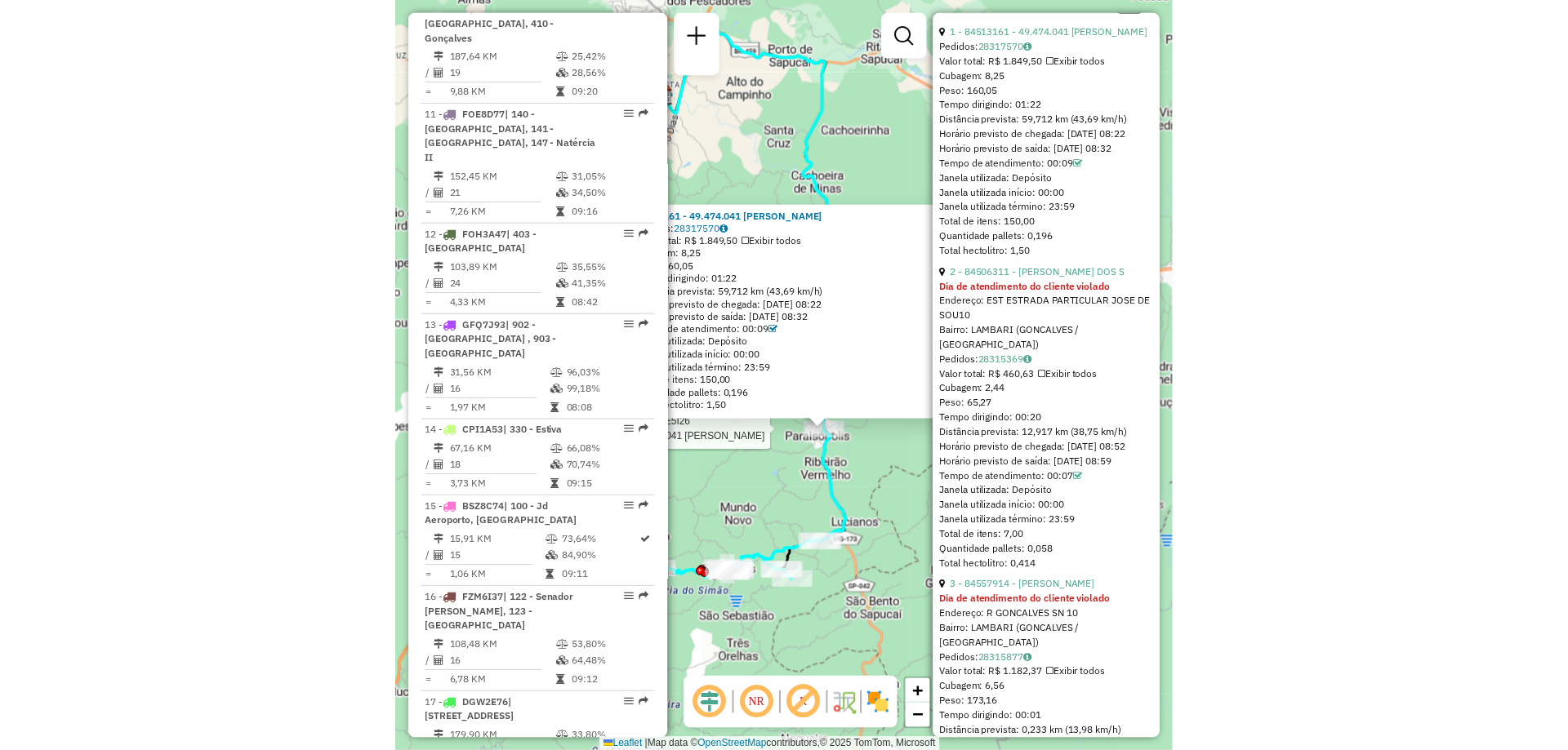
scroll to position [980, 0]
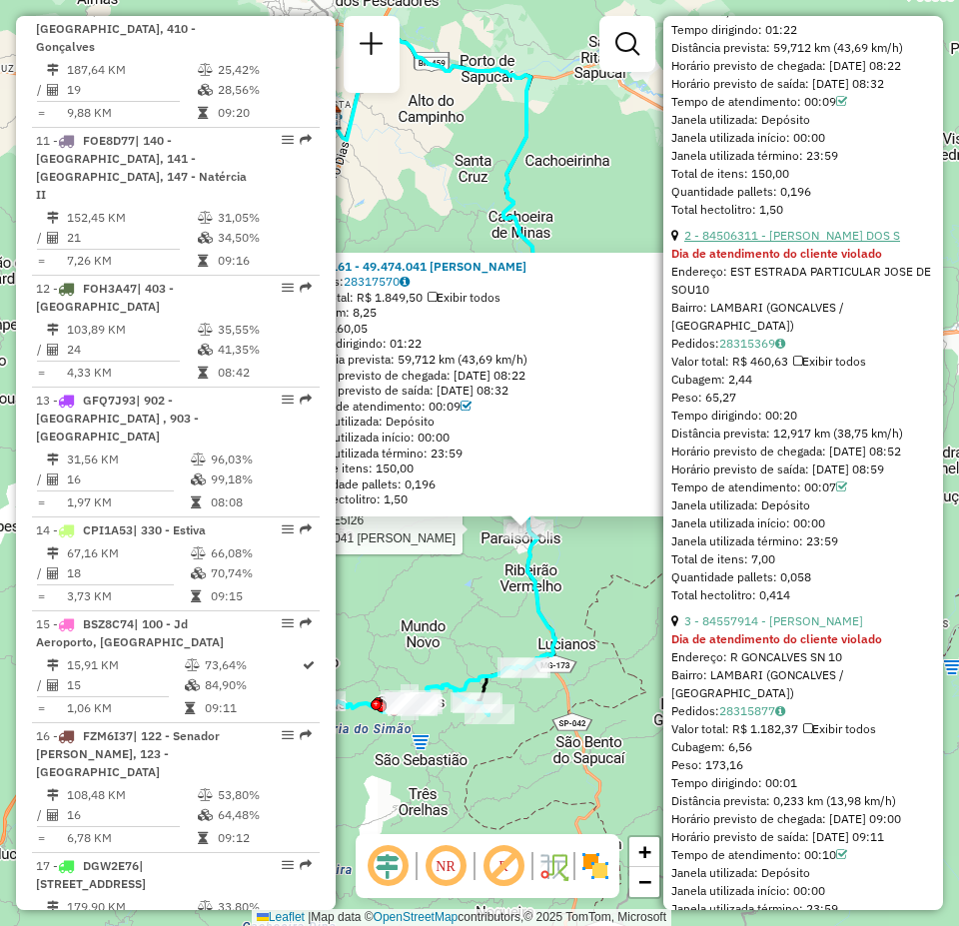
click at [761, 243] on link "2 - 84506311 - GISELA PEREIRA DOS S" at bounding box center [792, 235] width 216 height 15
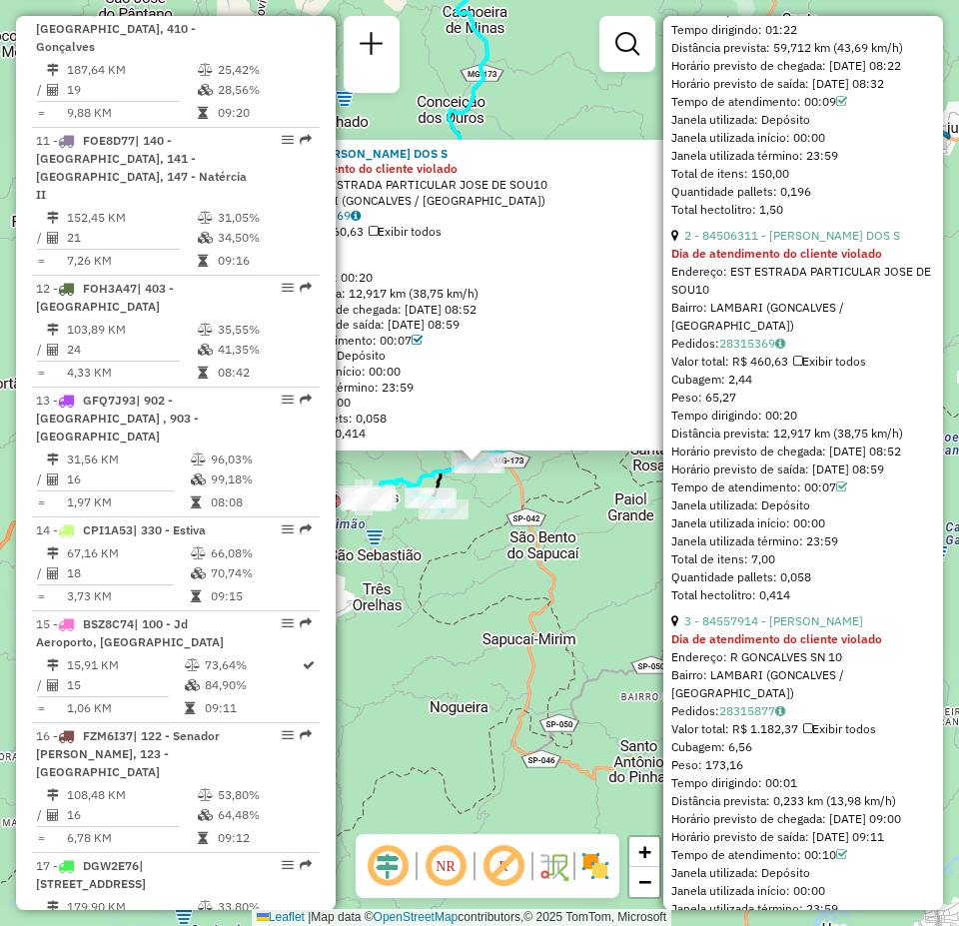
click at [576, 126] on div "Rota 10 - Placa DEE5I26 84513161 - 49.474.041 ROBERTA MARIA GOULART 84506311 - …" at bounding box center [479, 463] width 959 height 926
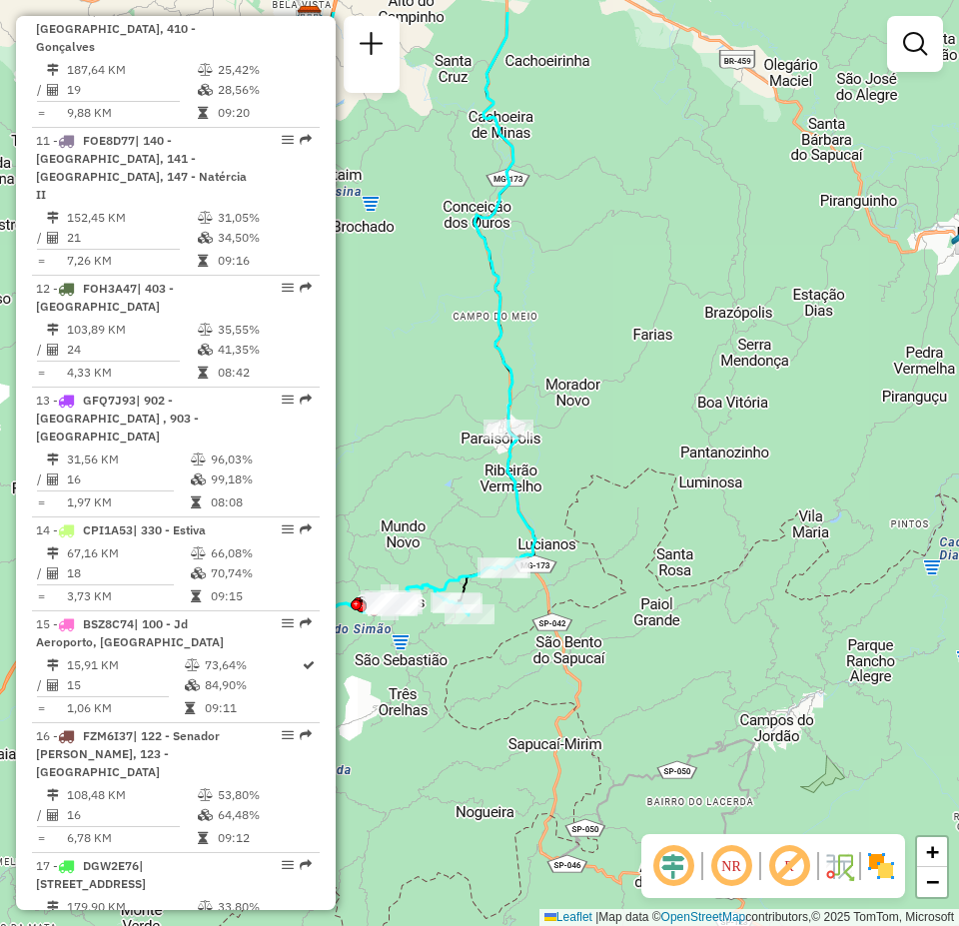
drag, startPoint x: 524, startPoint y: 486, endPoint x: 549, endPoint y: 595, distance: 111.7
click at [549, 595] on div "Janela de atendimento Grade de atendimento Capacidade Transportadoras Veículos …" at bounding box center [479, 463] width 959 height 926
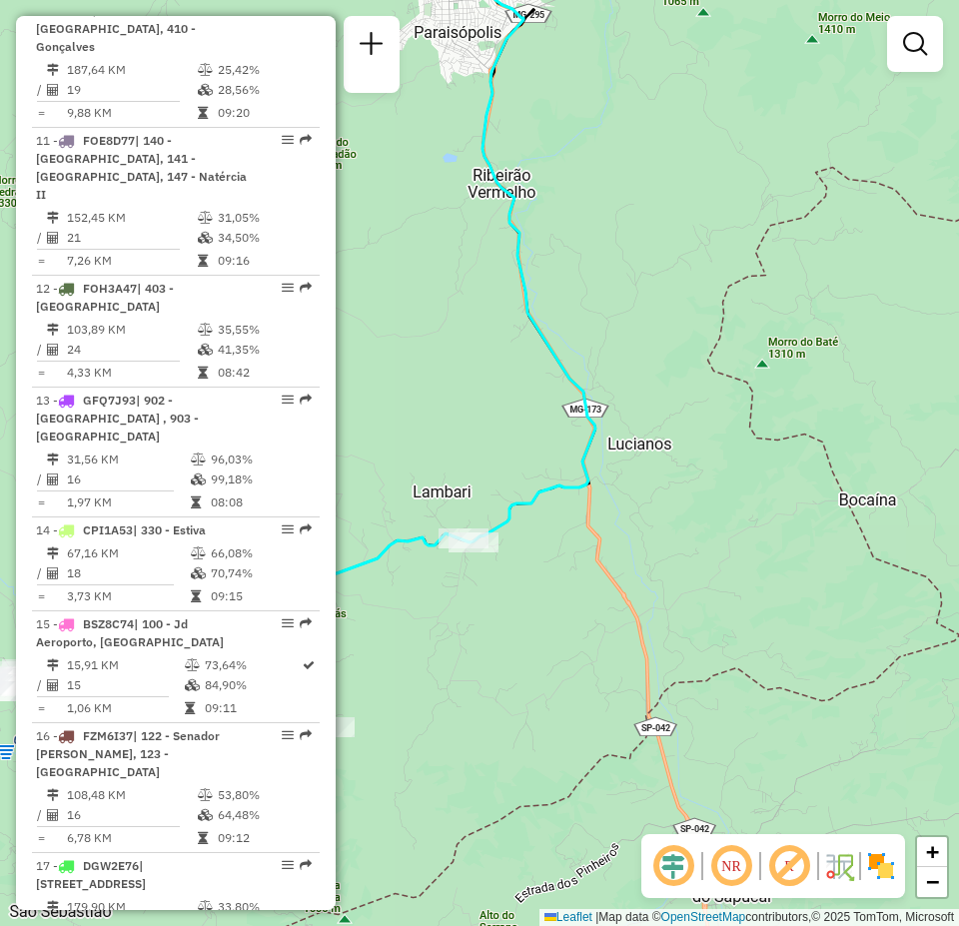
drag, startPoint x: 498, startPoint y: 577, endPoint x: 571, endPoint y: 579, distance: 73.0
click at [571, 579] on div "Janela de atendimento Grade de atendimento Capacidade Transportadoras Veículos …" at bounding box center [479, 463] width 959 height 926
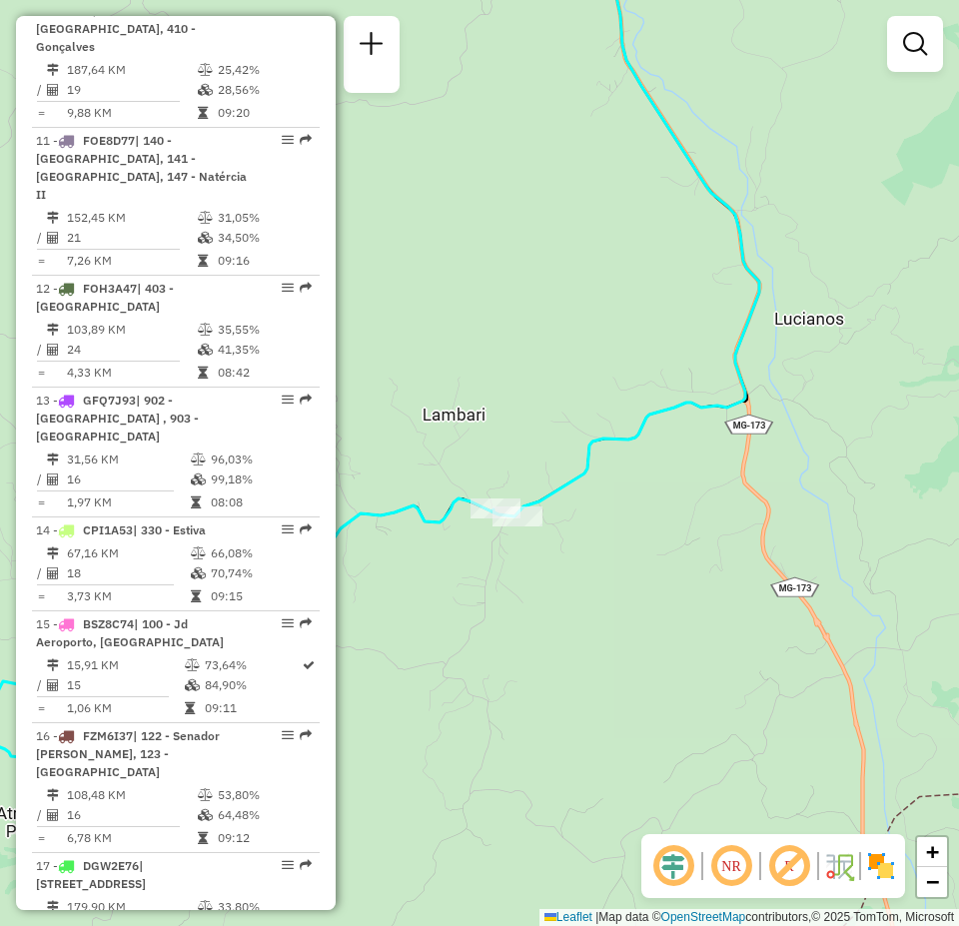
drag, startPoint x: 484, startPoint y: 534, endPoint x: 552, endPoint y: 582, distance: 84.0
click at [552, 582] on div "Janela de atendimento Grade de atendimento Capacidade Transportadoras Veículos …" at bounding box center [479, 463] width 959 height 926
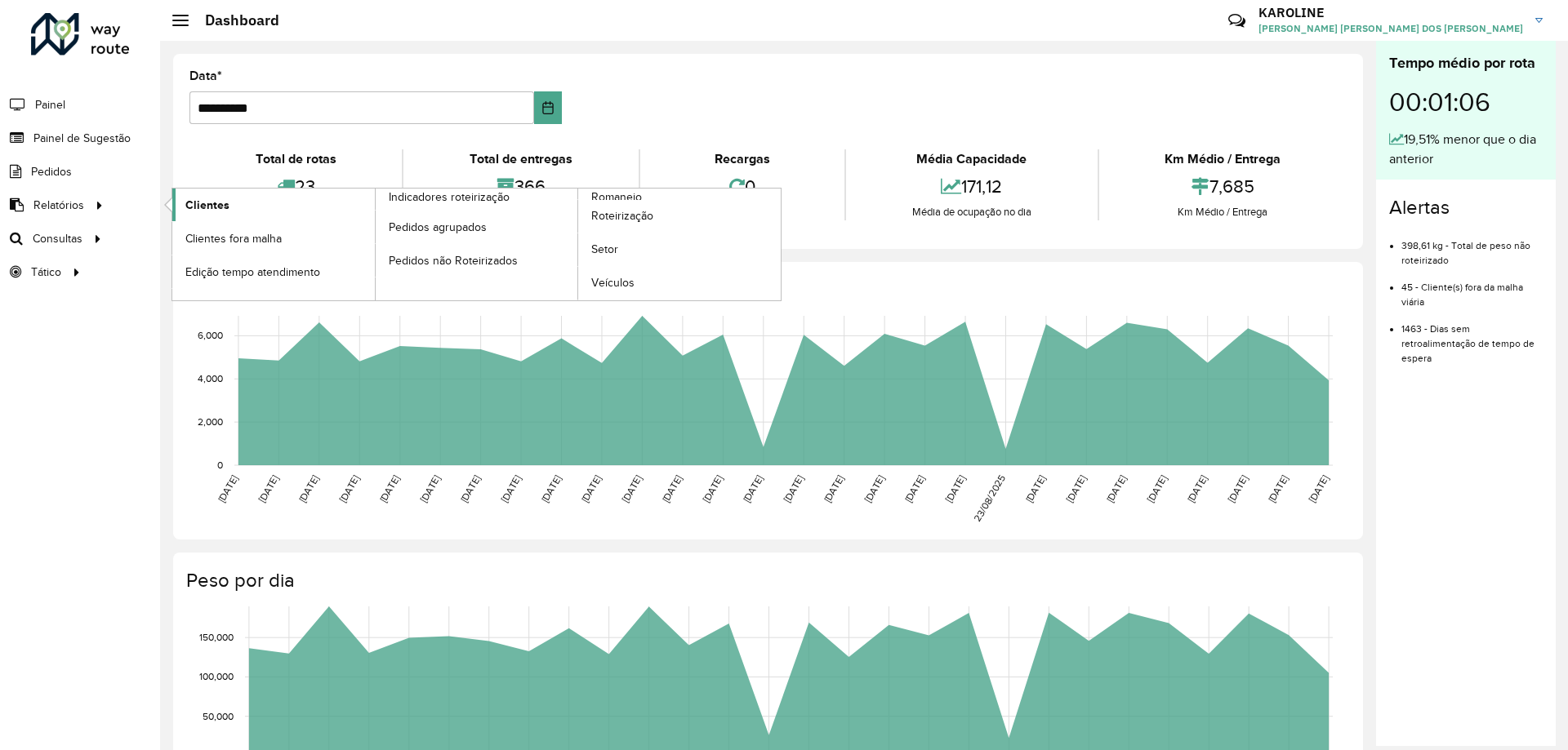
click at [208, 200] on span "Clientes" at bounding box center [208, 205] width 44 height 17
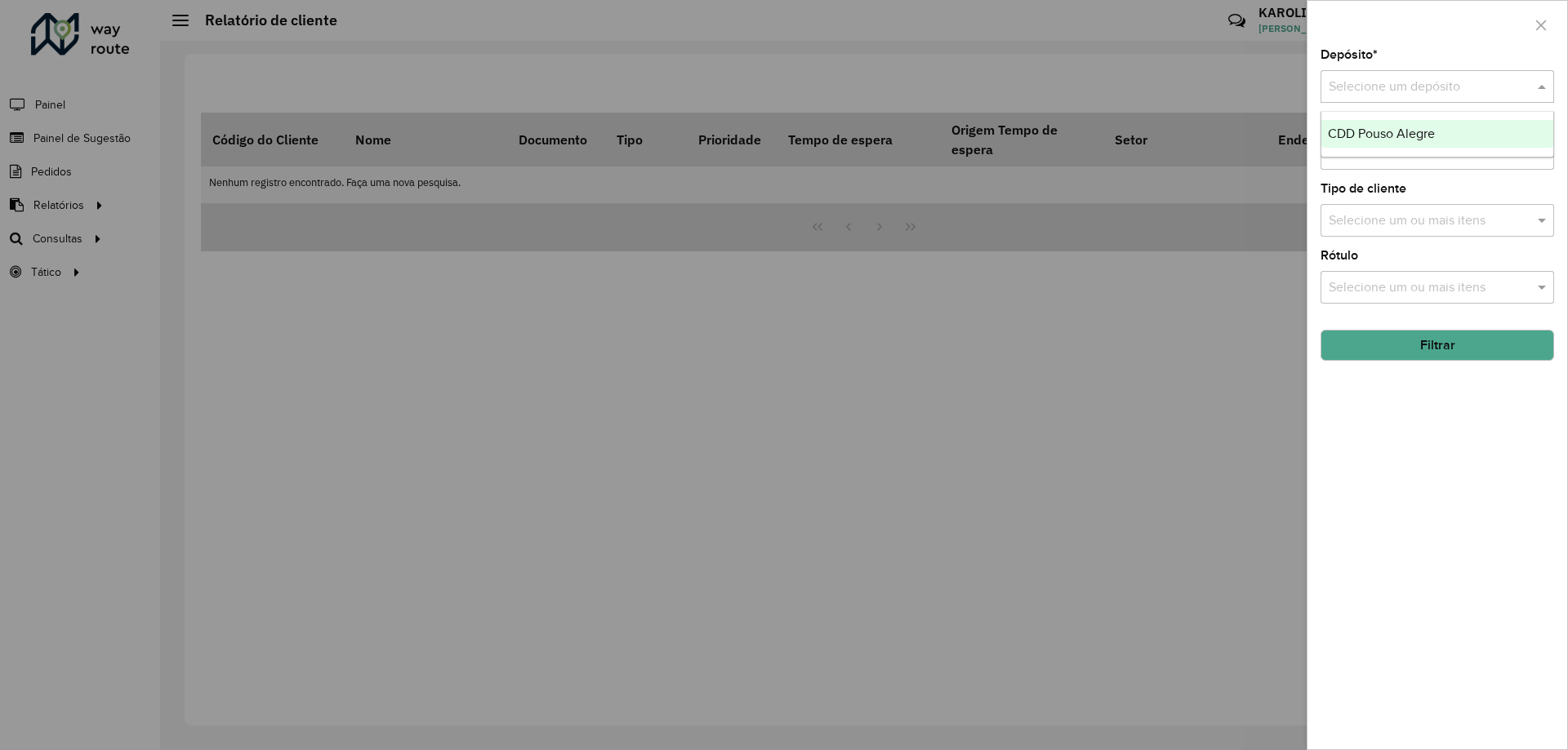
click at [1424, 83] on input "text" at bounding box center [1421, 87] width 185 height 20
click at [1387, 148] on div "CDD Pouso Alegre" at bounding box center [1437, 134] width 232 height 28
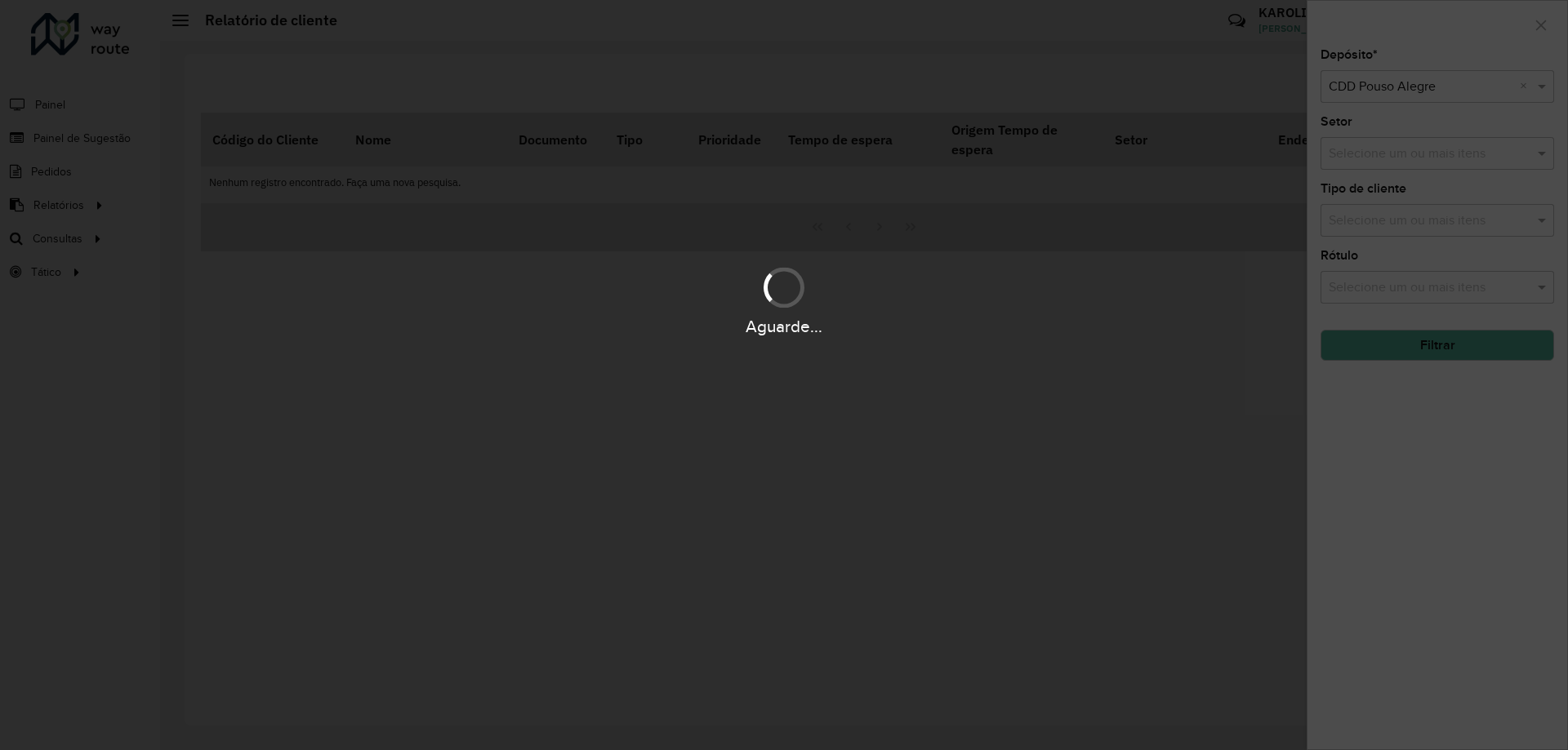
click at [1437, 355] on div "Aguarde..." at bounding box center [784, 375] width 1568 height 750
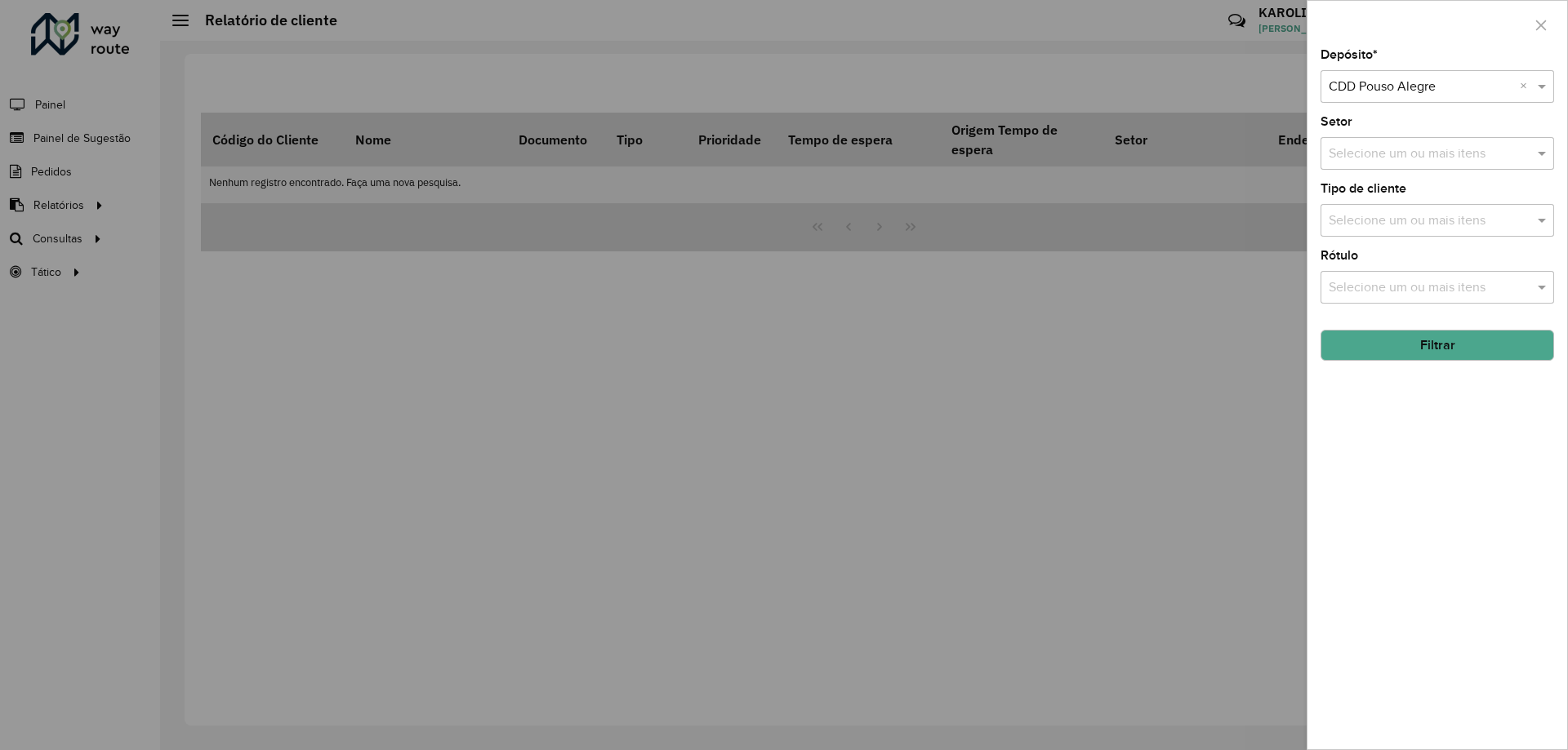
click at [1458, 342] on button "Filtrar" at bounding box center [1437, 346] width 234 height 31
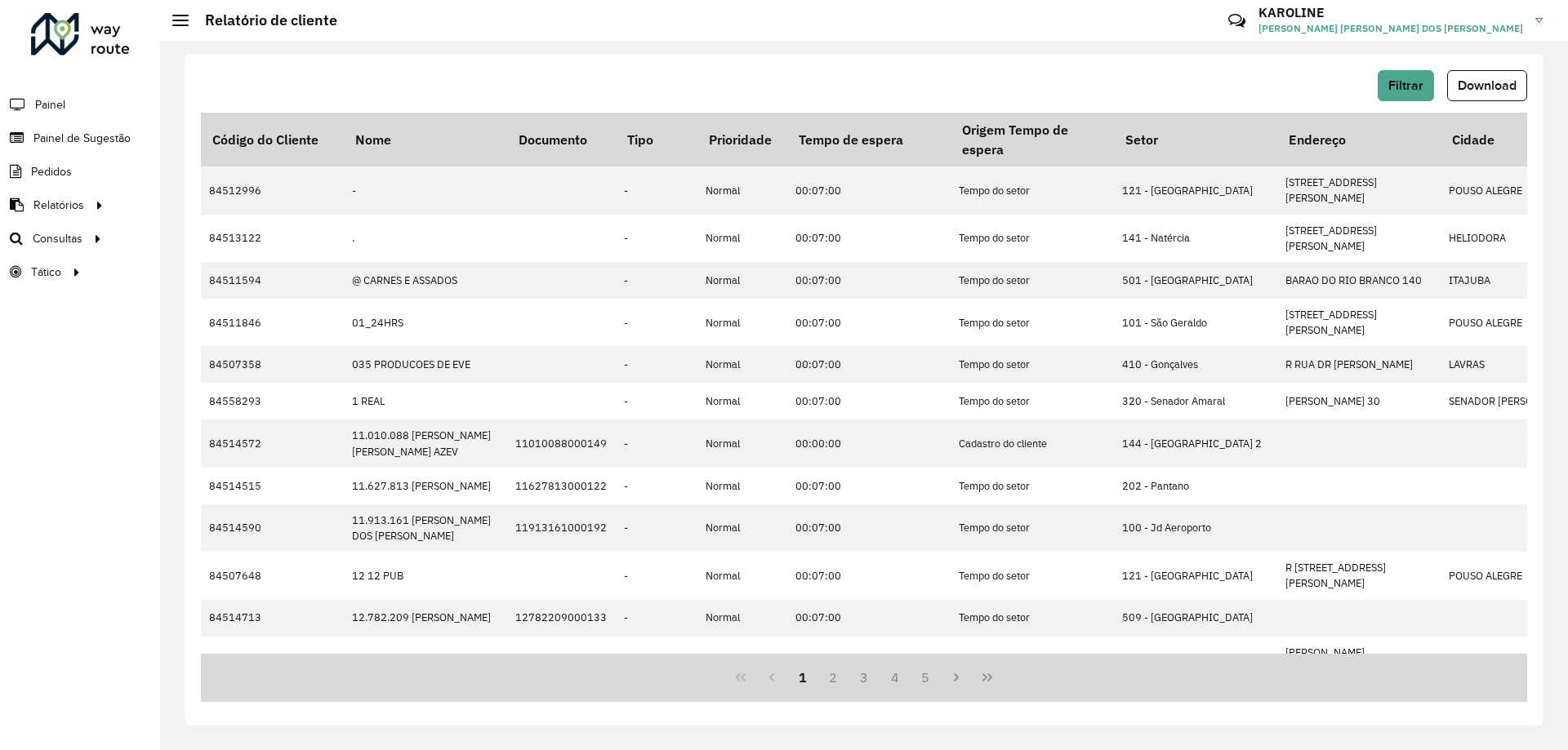
click at [1500, 90] on span "Download" at bounding box center [1487, 85] width 59 height 14
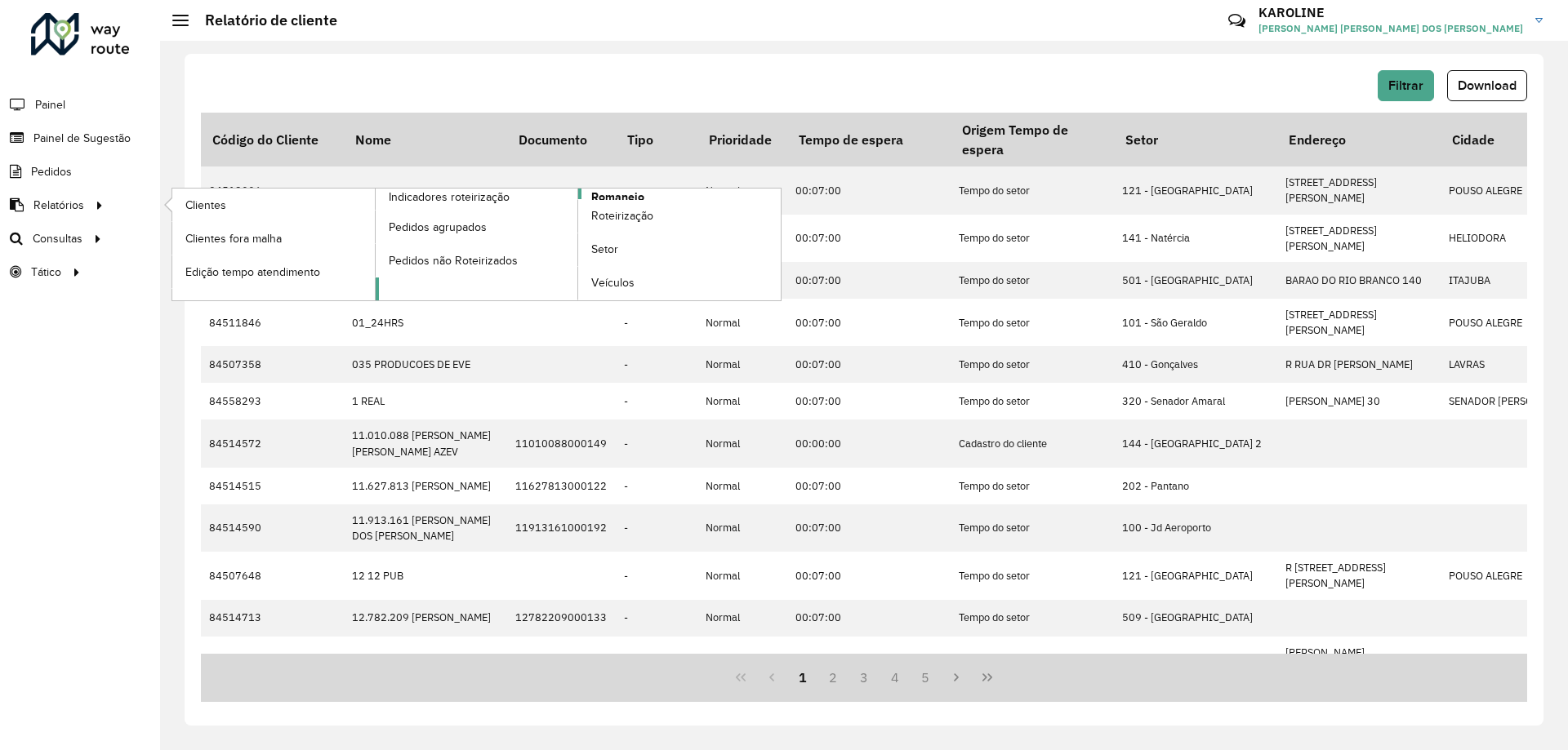
click at [607, 190] on span "Romaneio" at bounding box center [617, 197] width 53 height 17
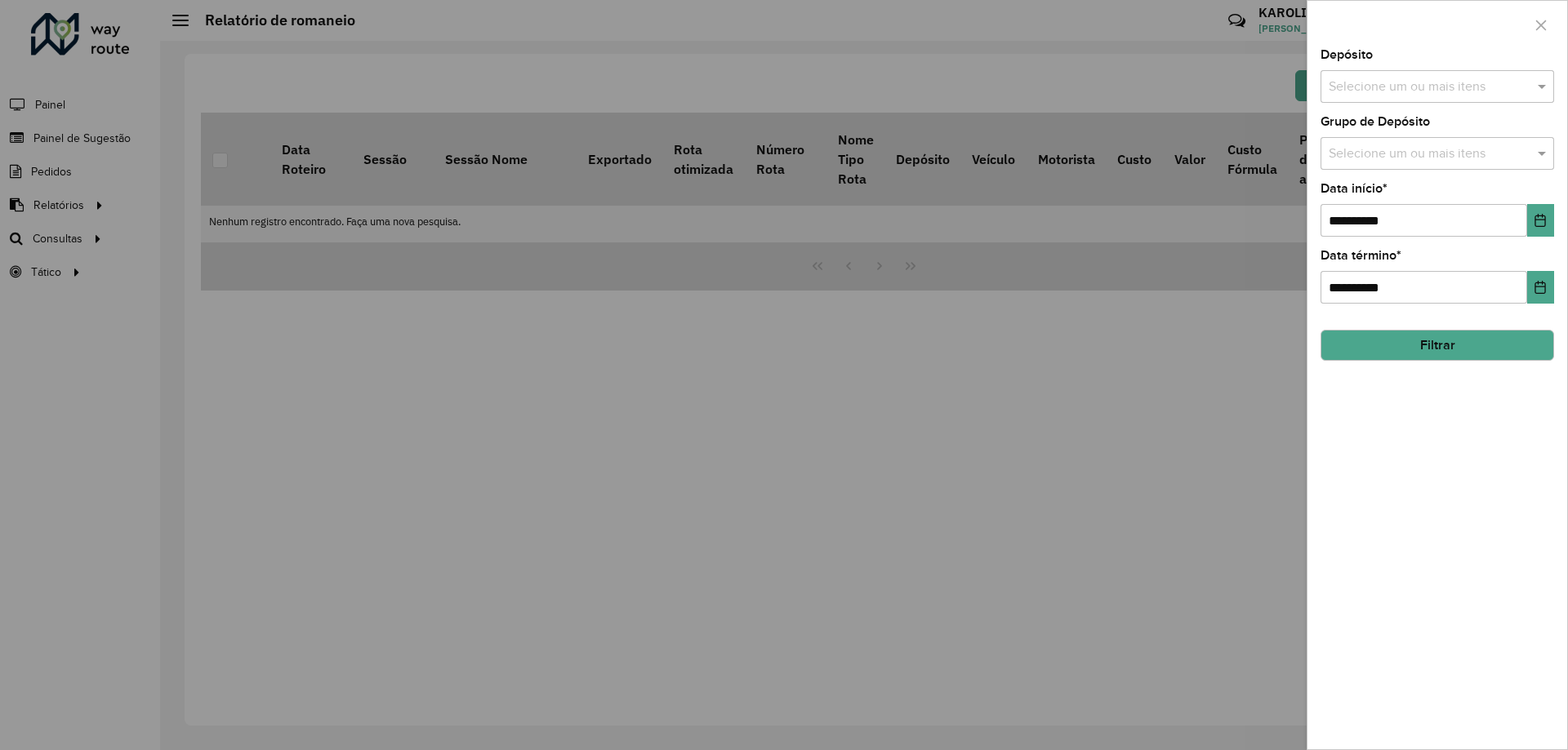
click at [1423, 82] on input "text" at bounding box center [1429, 87] width 209 height 20
click at [1380, 168] on div "CDD Pouso Alegre" at bounding box center [1437, 168] width 232 height 28
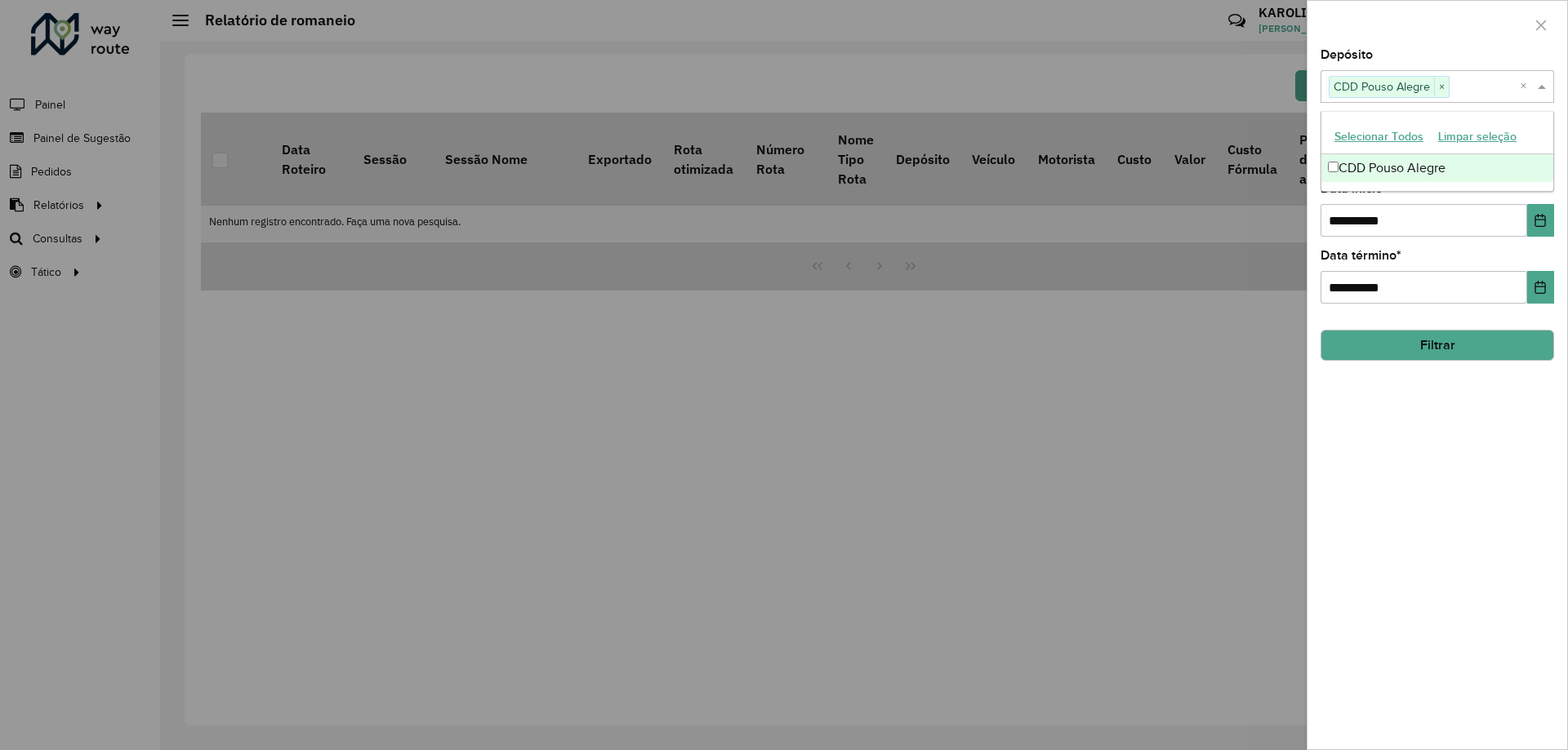
drag, startPoint x: 1492, startPoint y: 533, endPoint x: 1499, endPoint y: 444, distance: 89.3
click at [1499, 520] on div "**********" at bounding box center [1437, 399] width 260 height 700
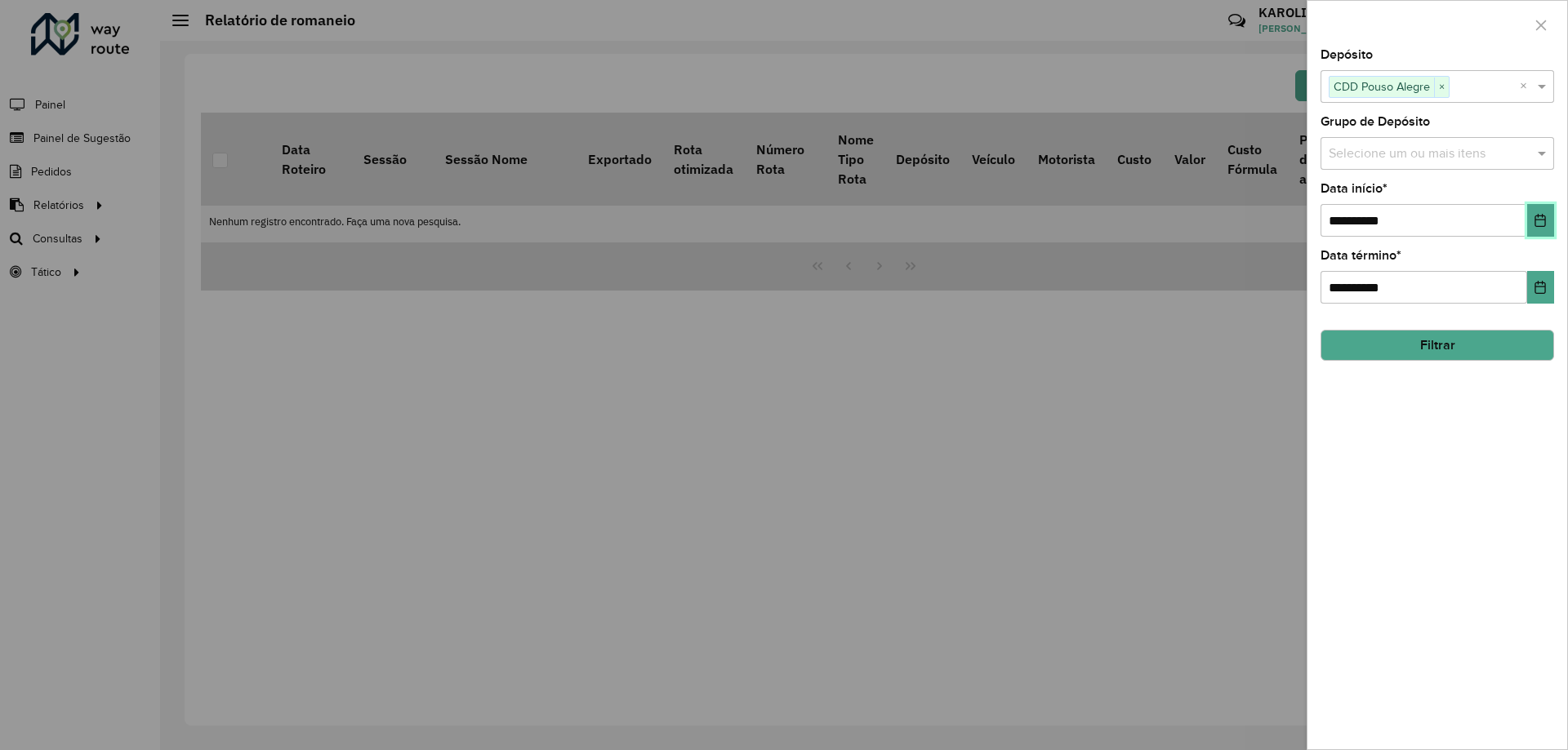
click at [1538, 221] on icon "Choose Date" at bounding box center [1540, 221] width 11 height 13
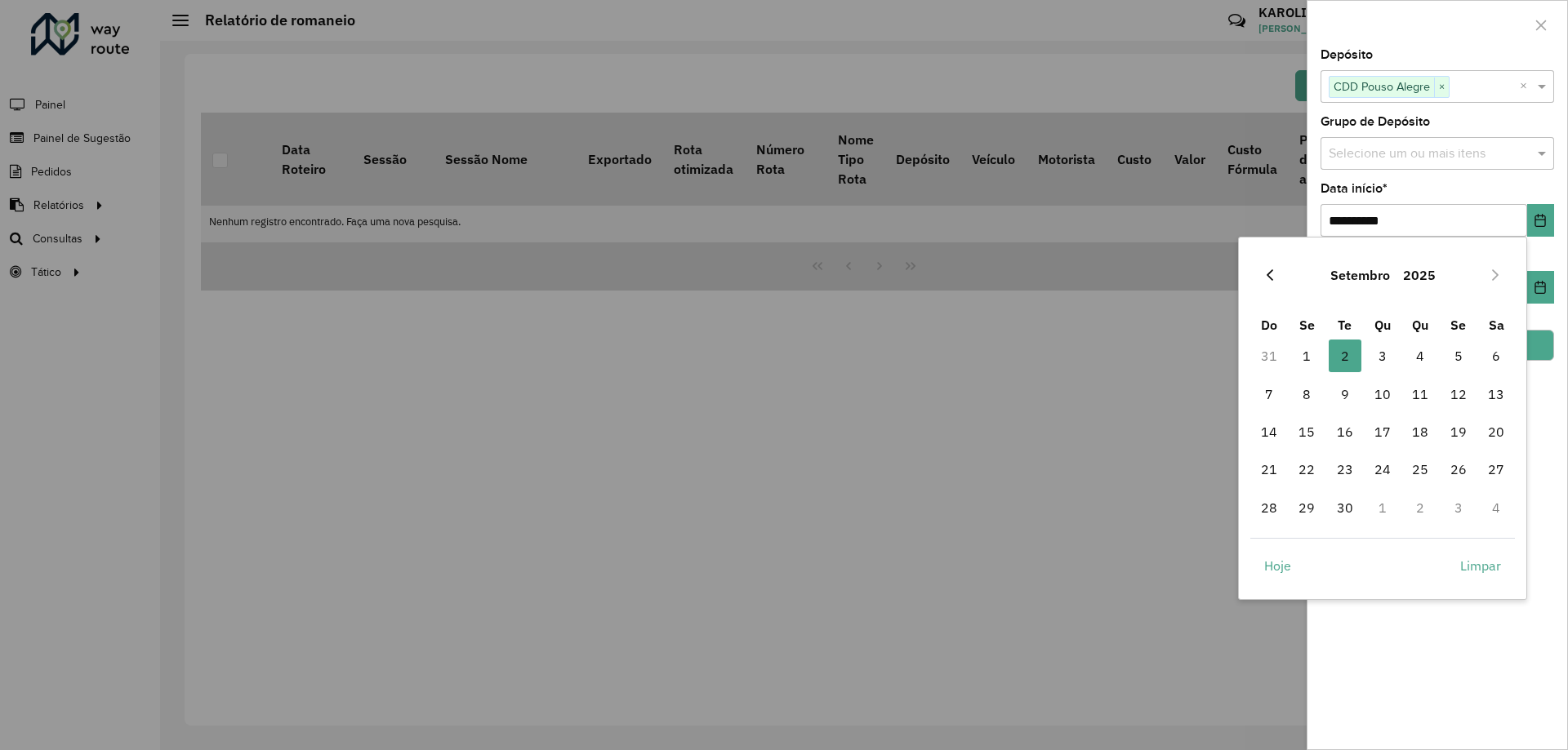
click at [1270, 277] on icon "Previous Month" at bounding box center [1270, 275] width 13 height 13
click at [1458, 359] on span "1" at bounding box center [1458, 356] width 33 height 33
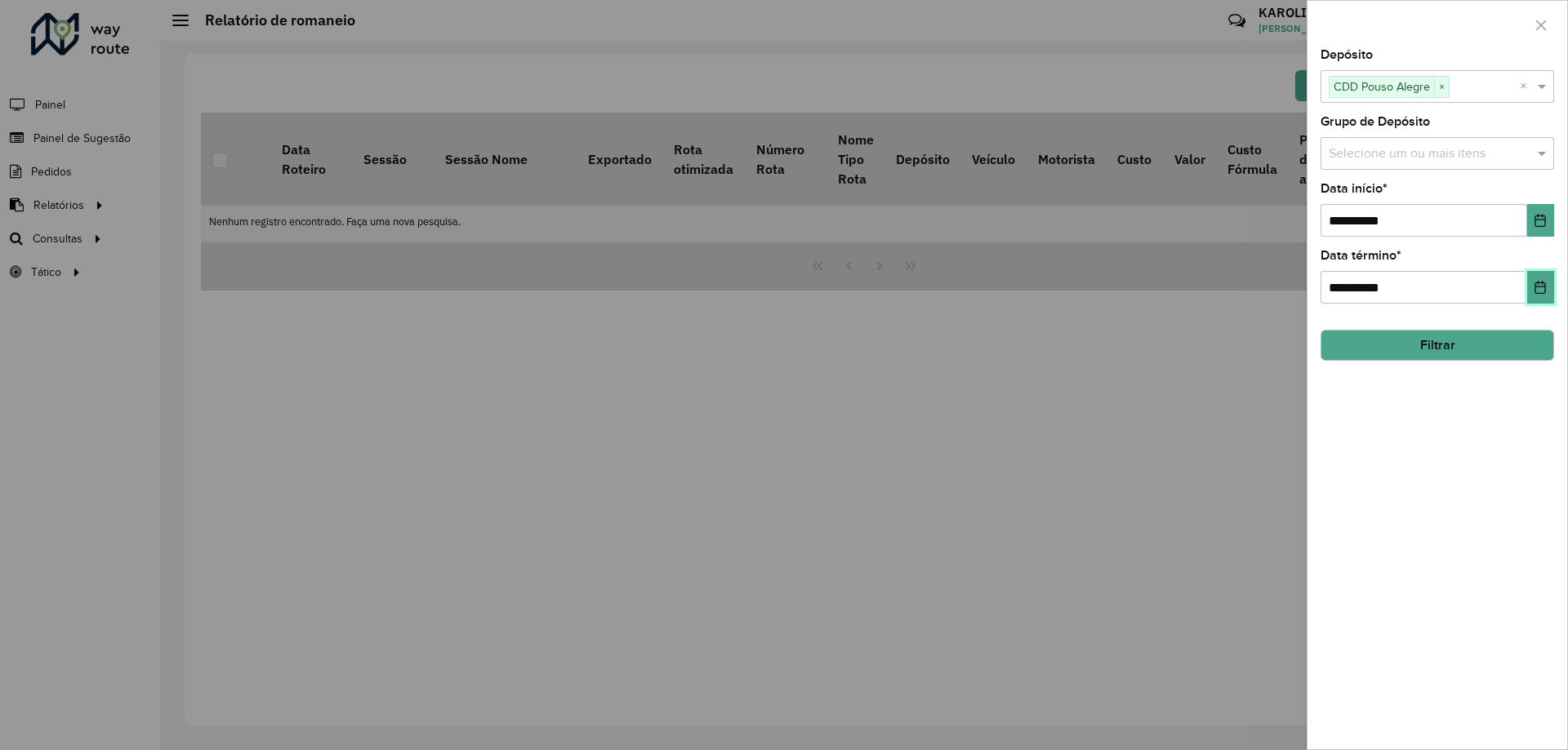
click at [1539, 283] on icon "Choose Date" at bounding box center [1540, 288] width 13 height 13
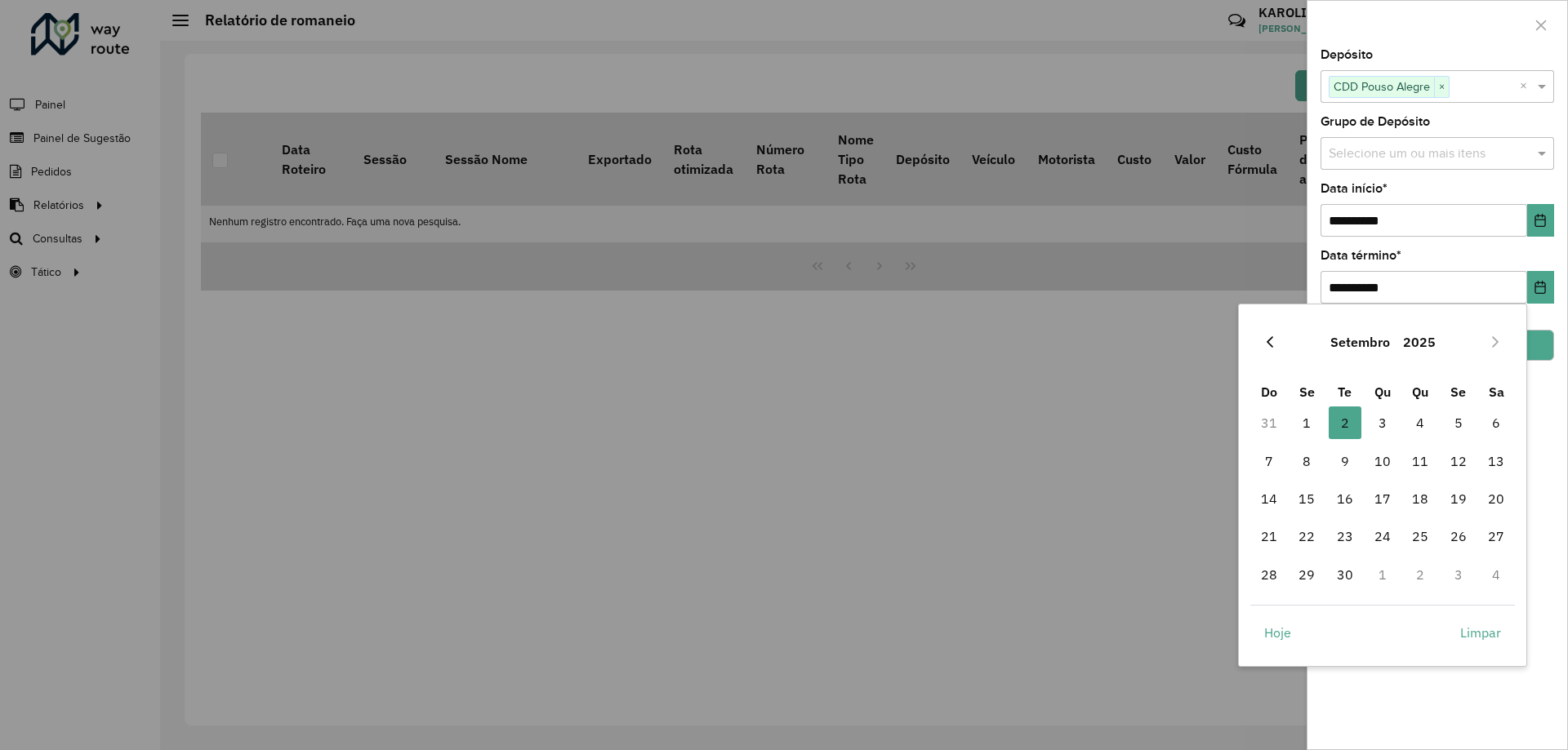
click at [1267, 342] on icon "Previous Month" at bounding box center [1270, 342] width 7 height 11
click at [1263, 613] on span "31" at bounding box center [1269, 612] width 33 height 33
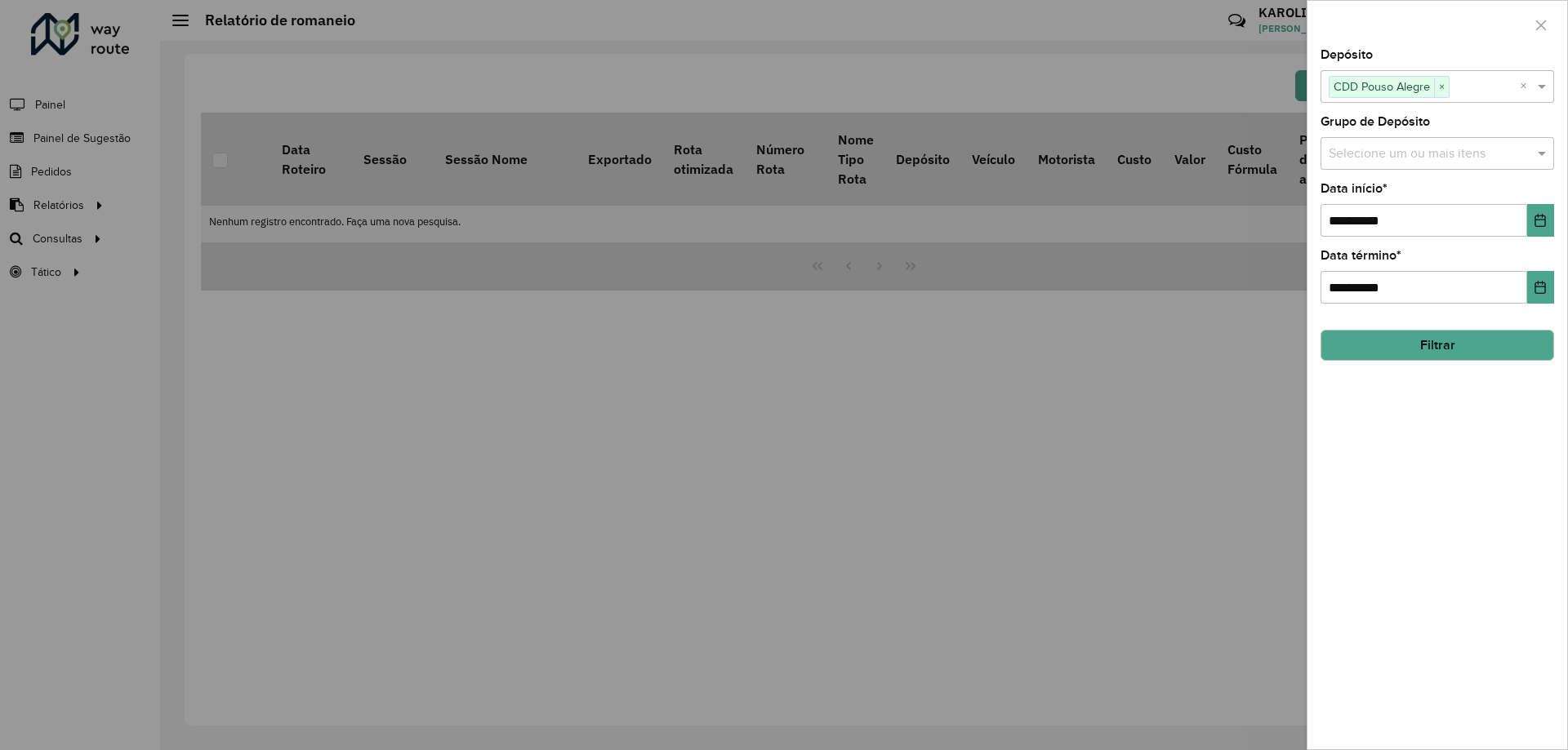
click at [1476, 348] on button "Filtrar" at bounding box center [1437, 346] width 234 height 31
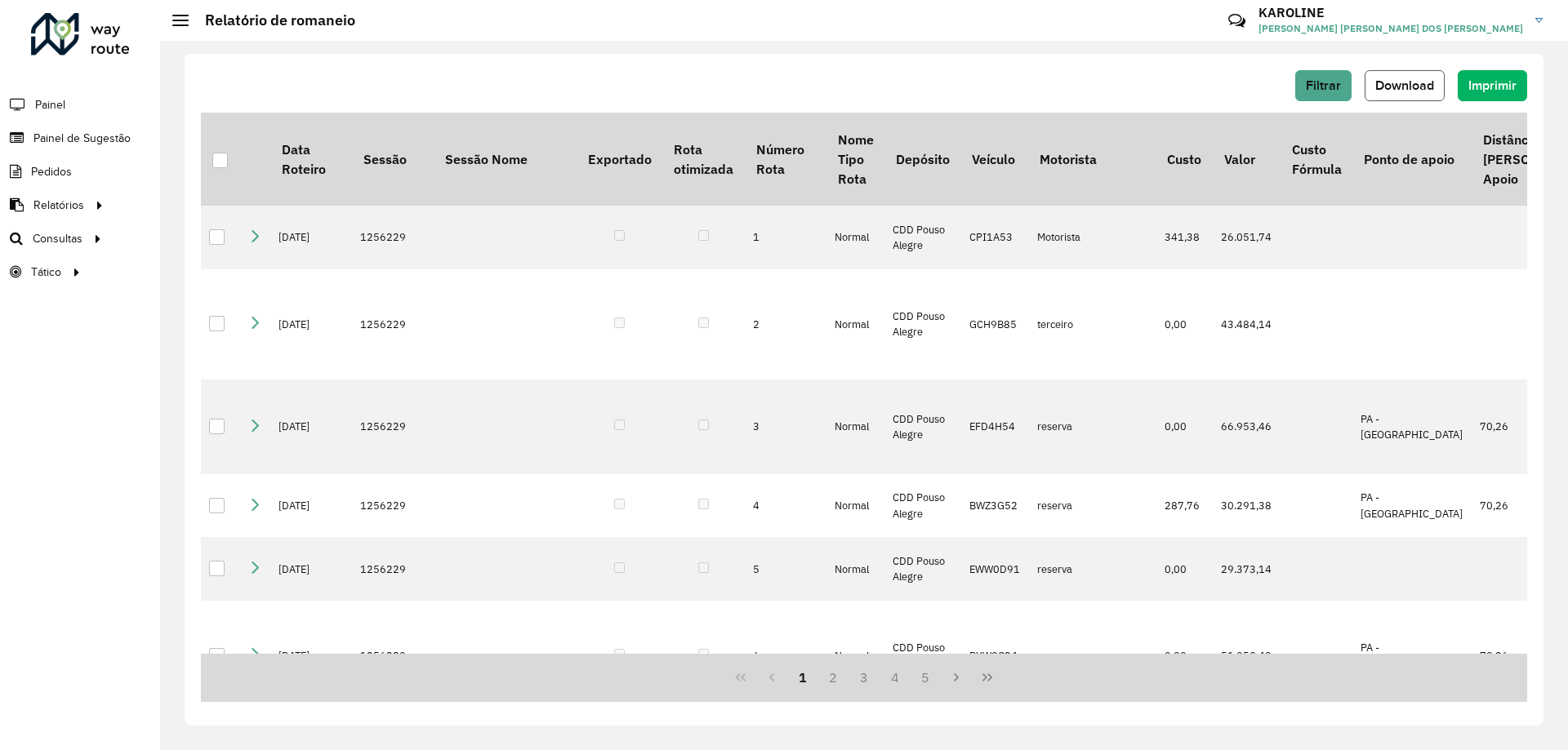
click at [1390, 75] on button "Download" at bounding box center [1404, 86] width 80 height 31
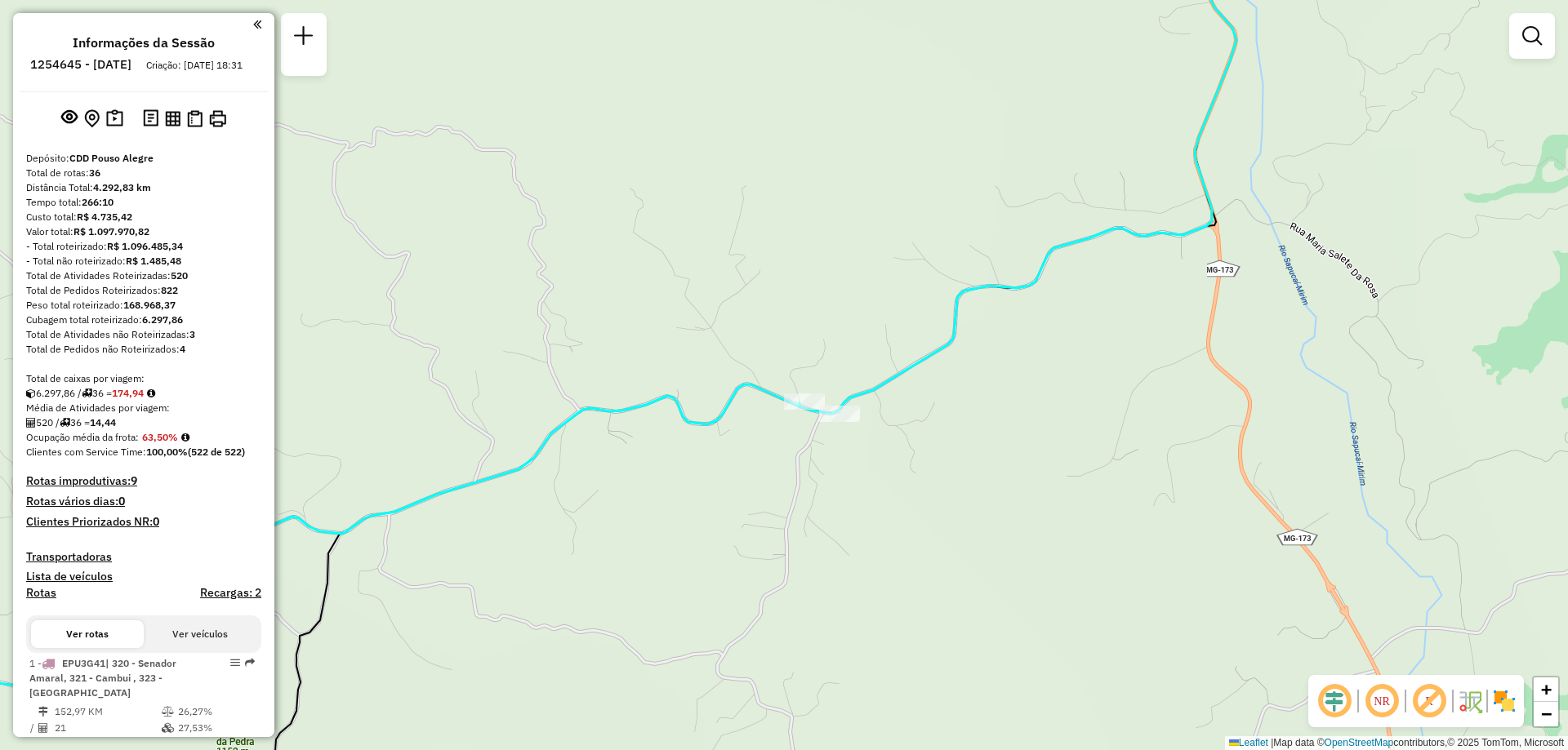
scroll to position [1521, 0]
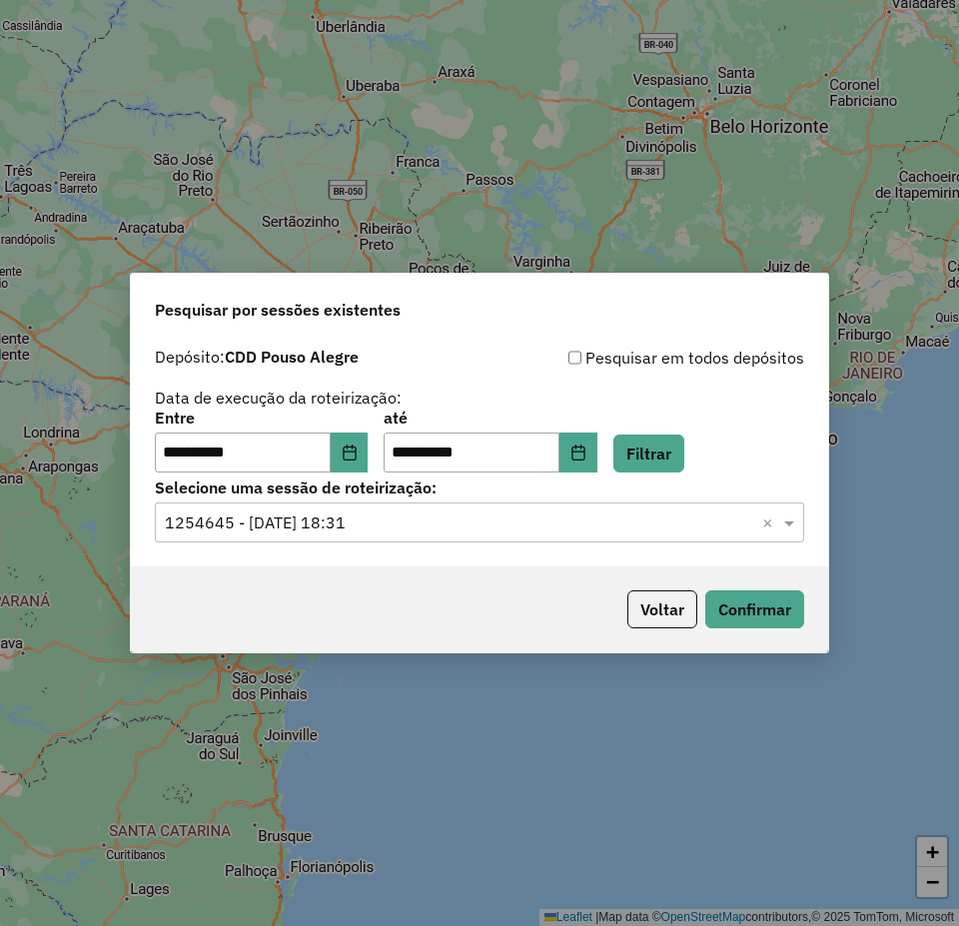
click at [347, 529] on input "text" at bounding box center [459, 523] width 589 height 24
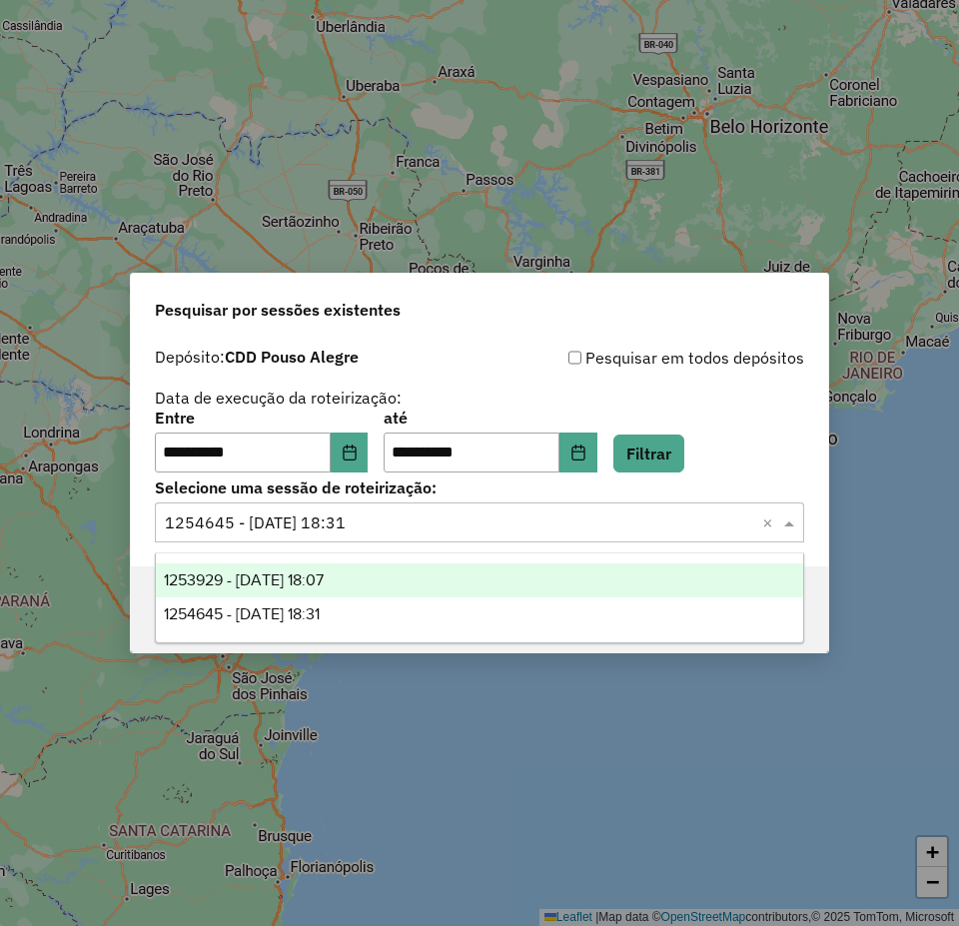
click at [324, 574] on span "1253929 - [DATE] 18:07" at bounding box center [244, 579] width 160 height 17
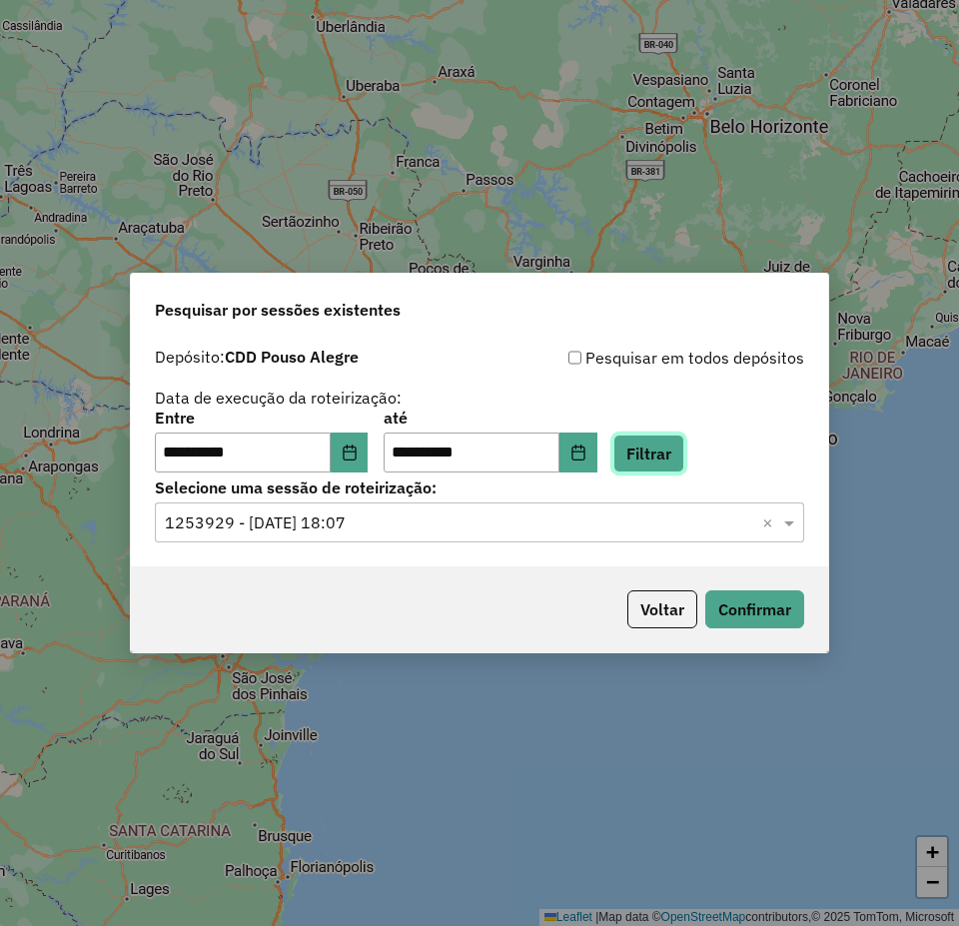
click at [684, 447] on button "Filtrar" at bounding box center [648, 454] width 71 height 38
click at [732, 610] on button "Confirmar" at bounding box center [754, 609] width 99 height 38
click at [676, 466] on button "Filtrar" at bounding box center [648, 454] width 71 height 38
click at [784, 604] on button "Confirmar" at bounding box center [754, 609] width 99 height 38
click at [336, 528] on input "text" at bounding box center [459, 523] width 589 height 24
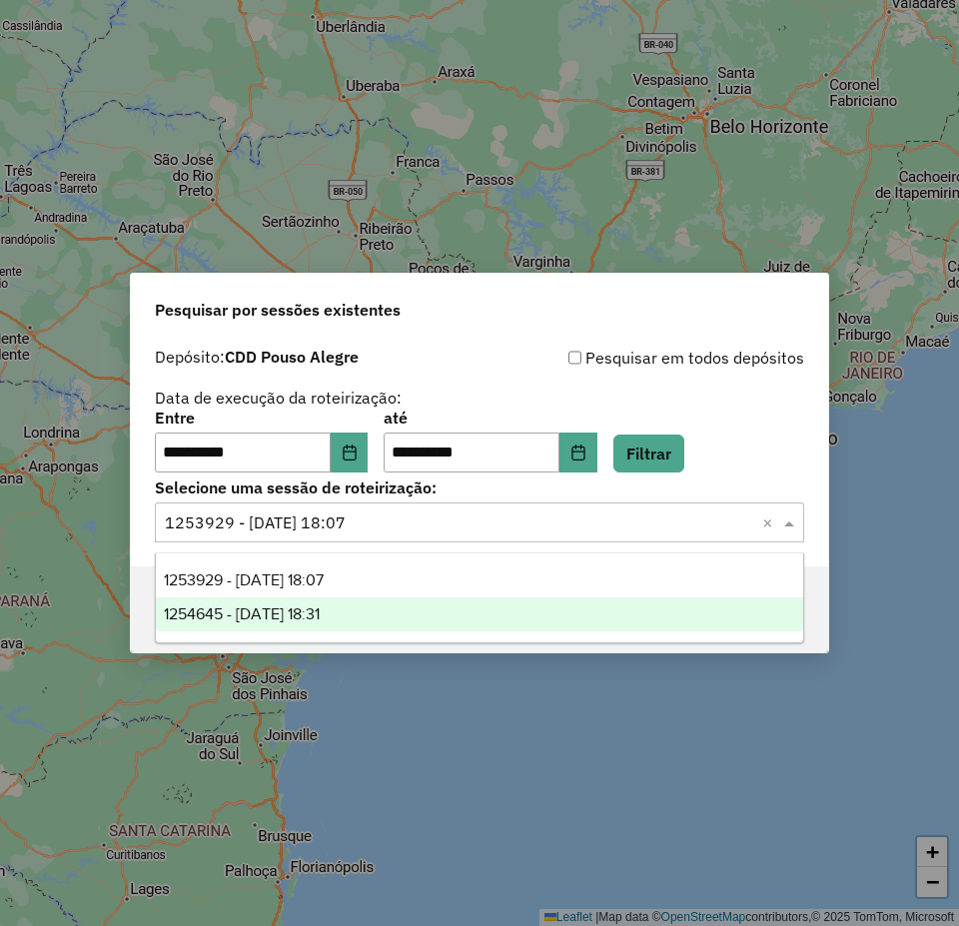
click at [320, 617] on span "1254645 - [DATE] 18:31" at bounding box center [242, 613] width 156 height 17
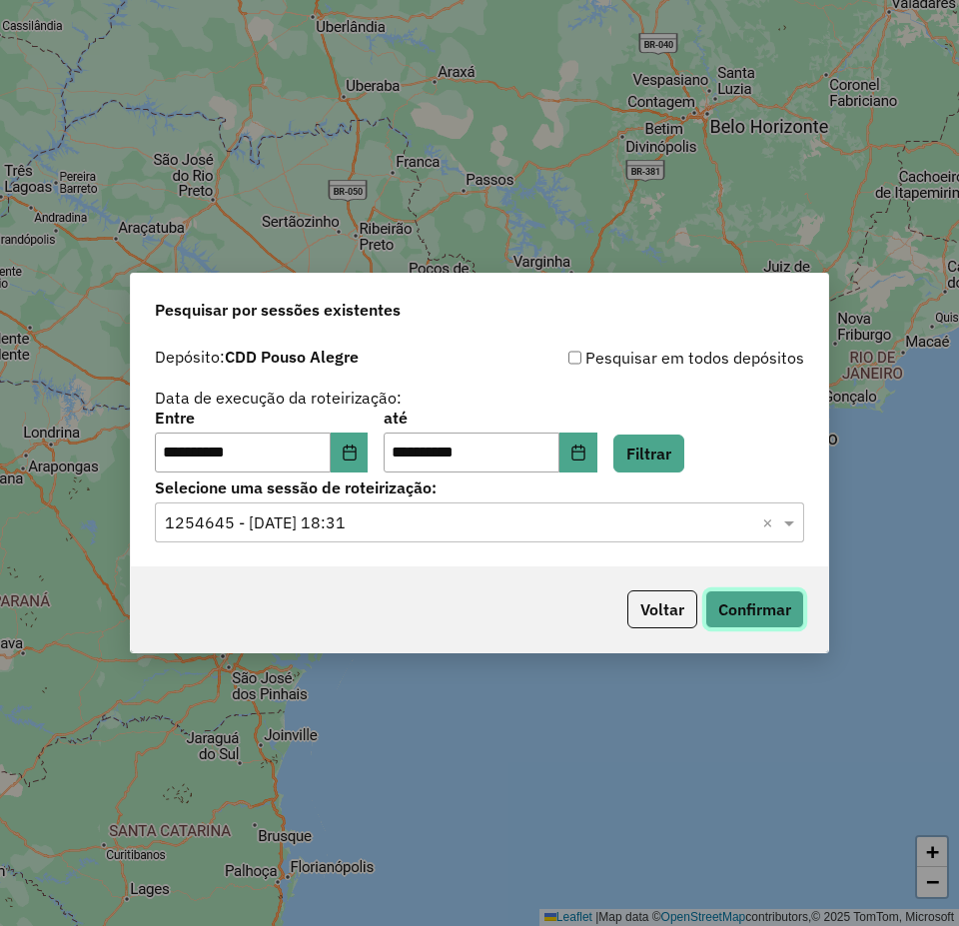
click at [756, 618] on button "Confirmar" at bounding box center [754, 609] width 99 height 38
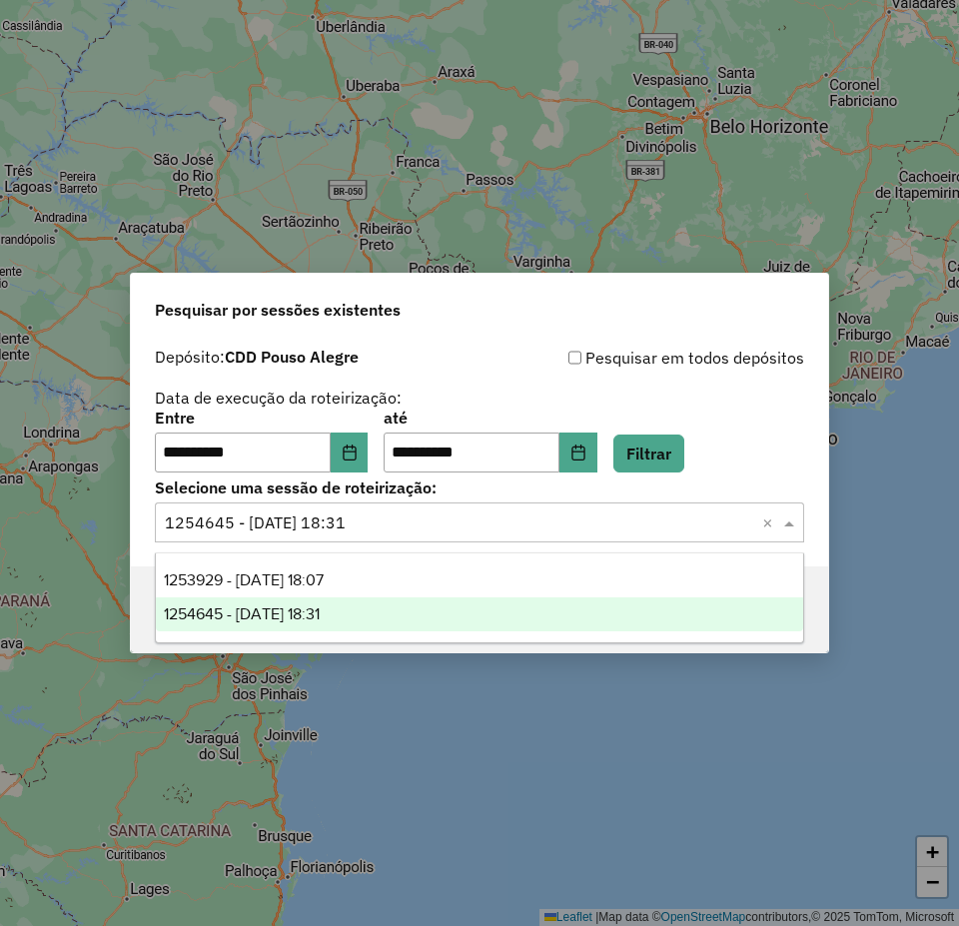
click at [443, 530] on input "text" at bounding box center [459, 523] width 589 height 24
click at [320, 615] on span "1254645 - [DATE] 18:31" at bounding box center [242, 613] width 156 height 17
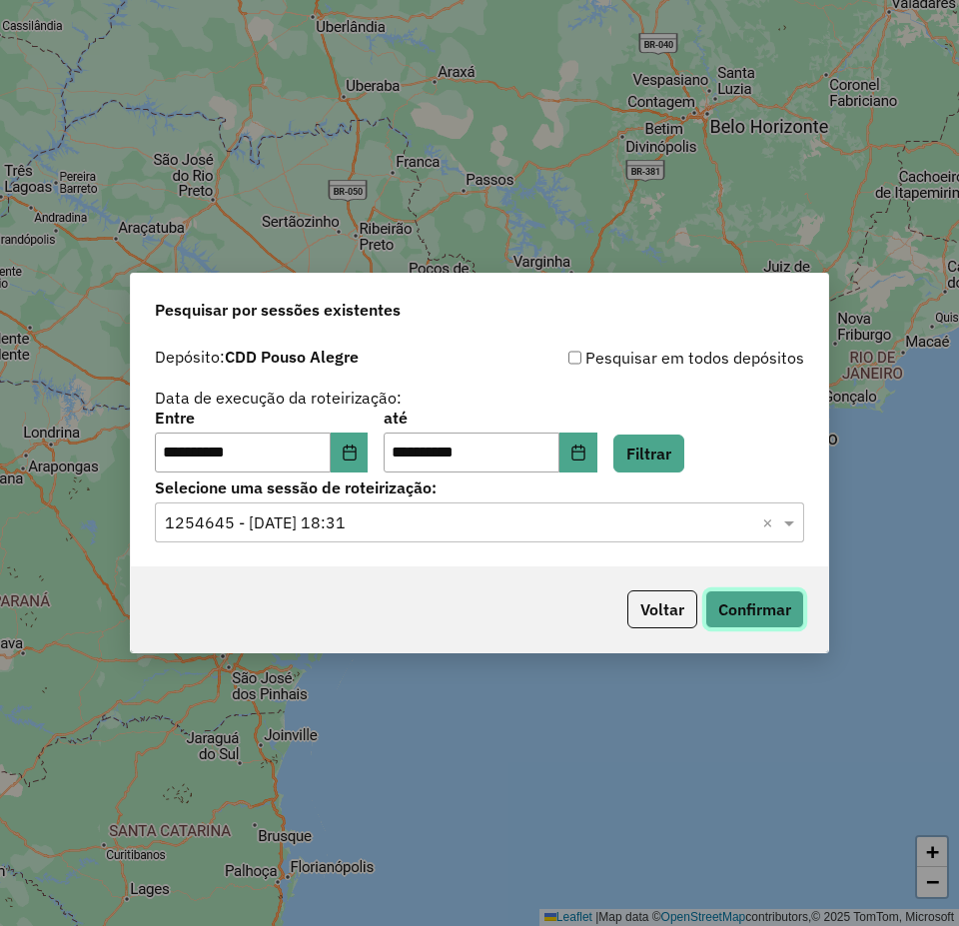
click at [732, 600] on button "Confirmar" at bounding box center [754, 609] width 99 height 38
click at [584, 454] on icon "Choose Date" at bounding box center [577, 453] width 13 height 16
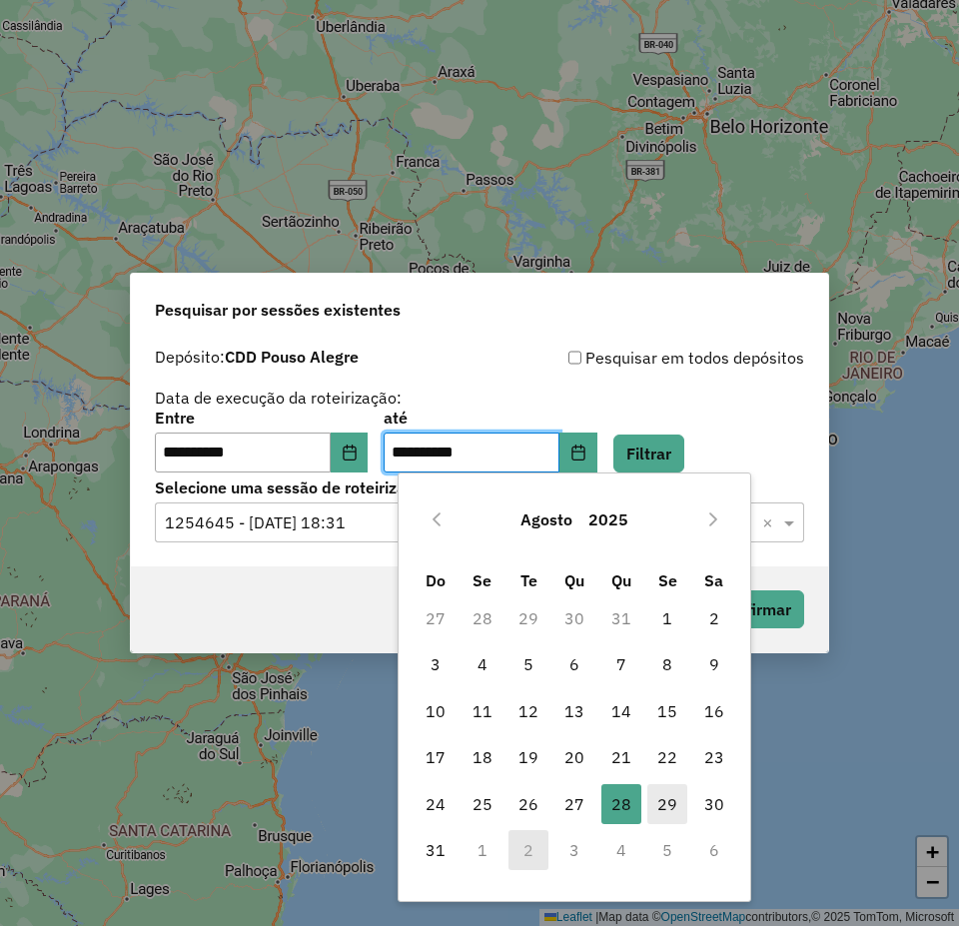
click at [663, 810] on span "29" at bounding box center [667, 804] width 40 height 40
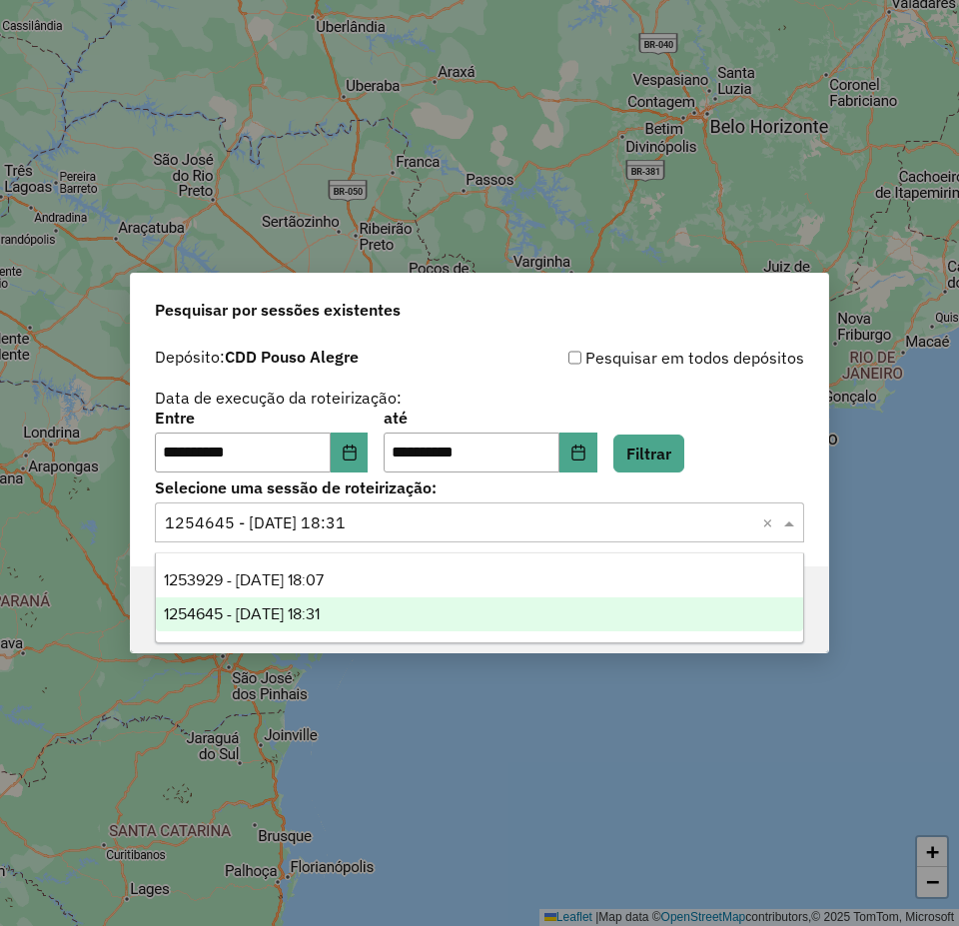
click at [312, 519] on input "text" at bounding box center [459, 523] width 589 height 24
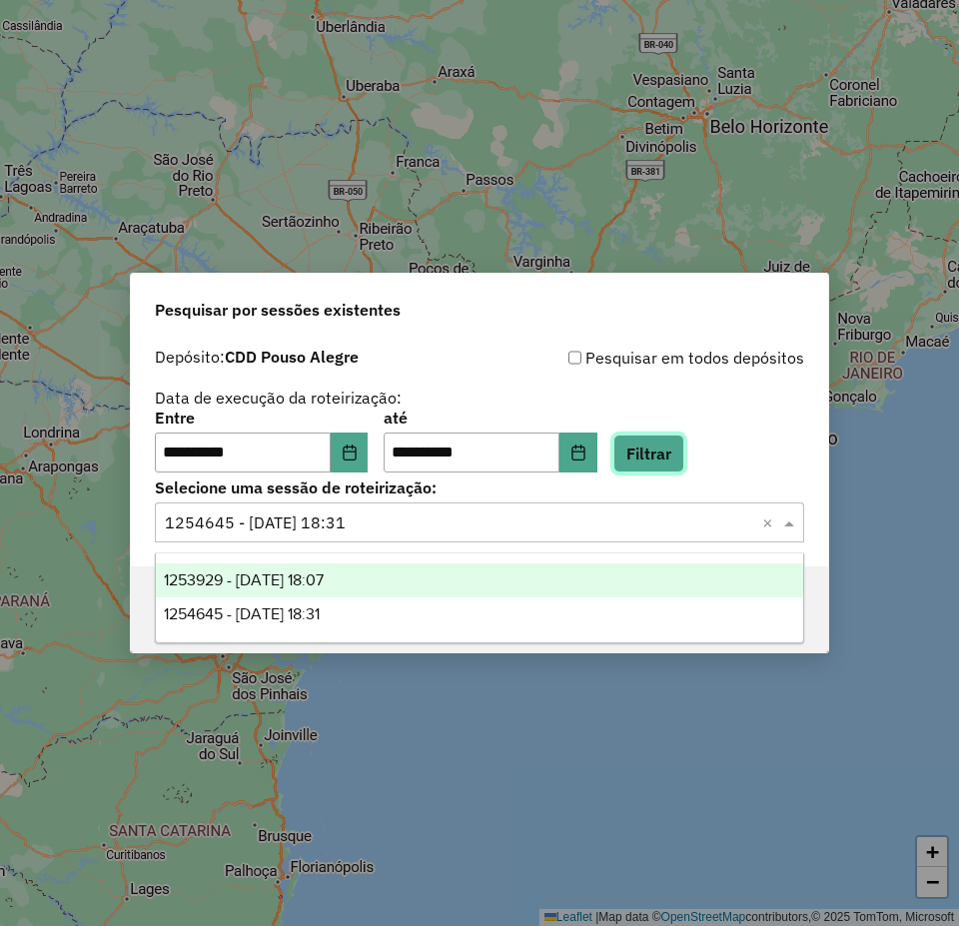
click at [671, 455] on button "Filtrar" at bounding box center [648, 454] width 71 height 38
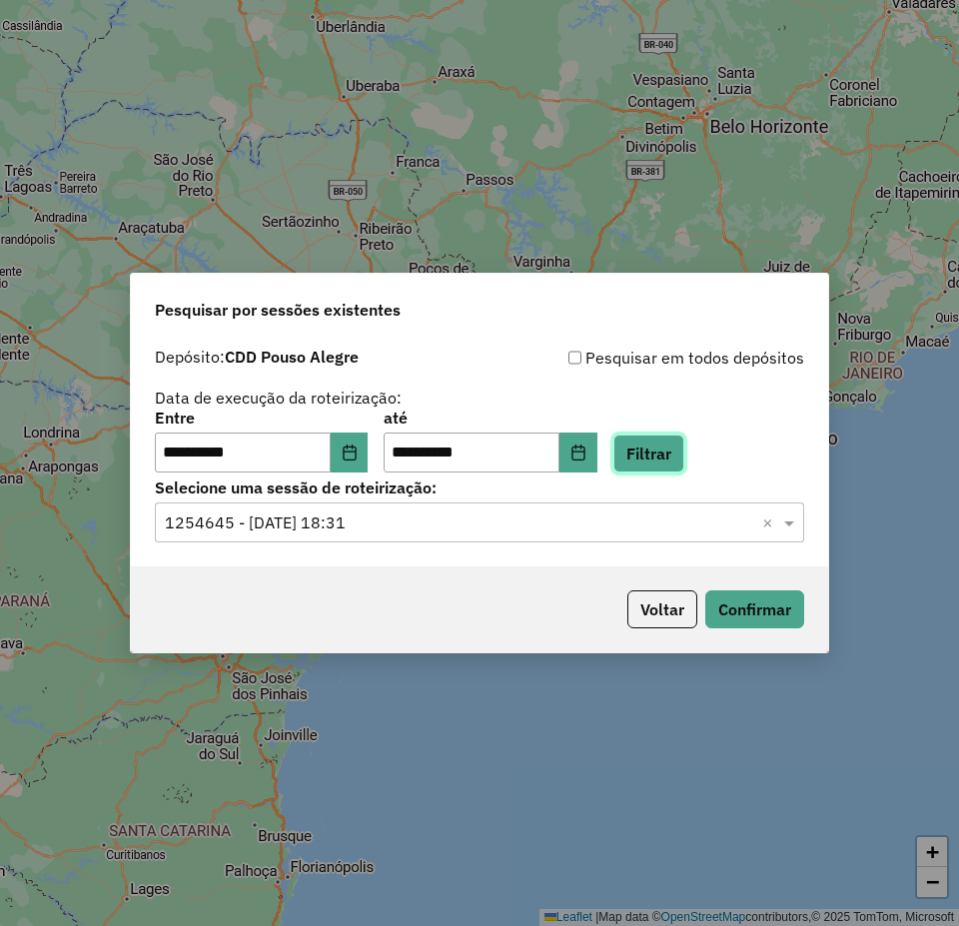
click at [662, 451] on button "Filtrar" at bounding box center [648, 454] width 71 height 38
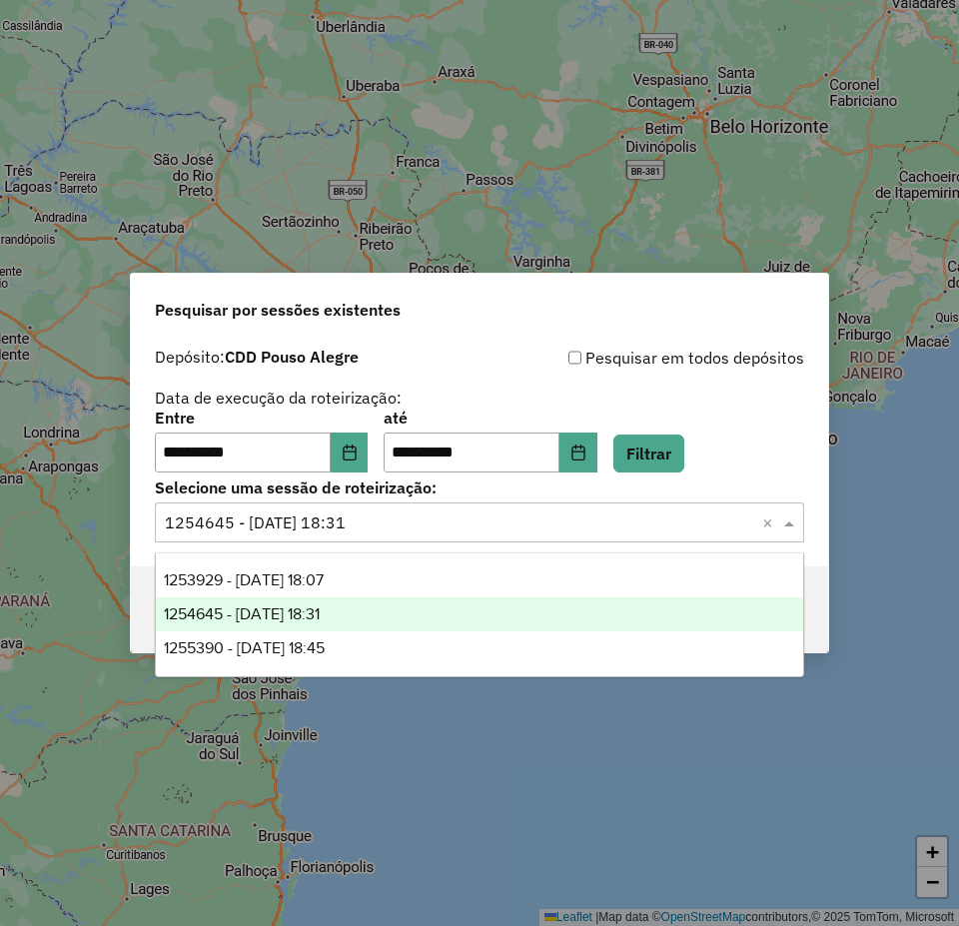
click at [349, 512] on input "text" at bounding box center [459, 523] width 589 height 24
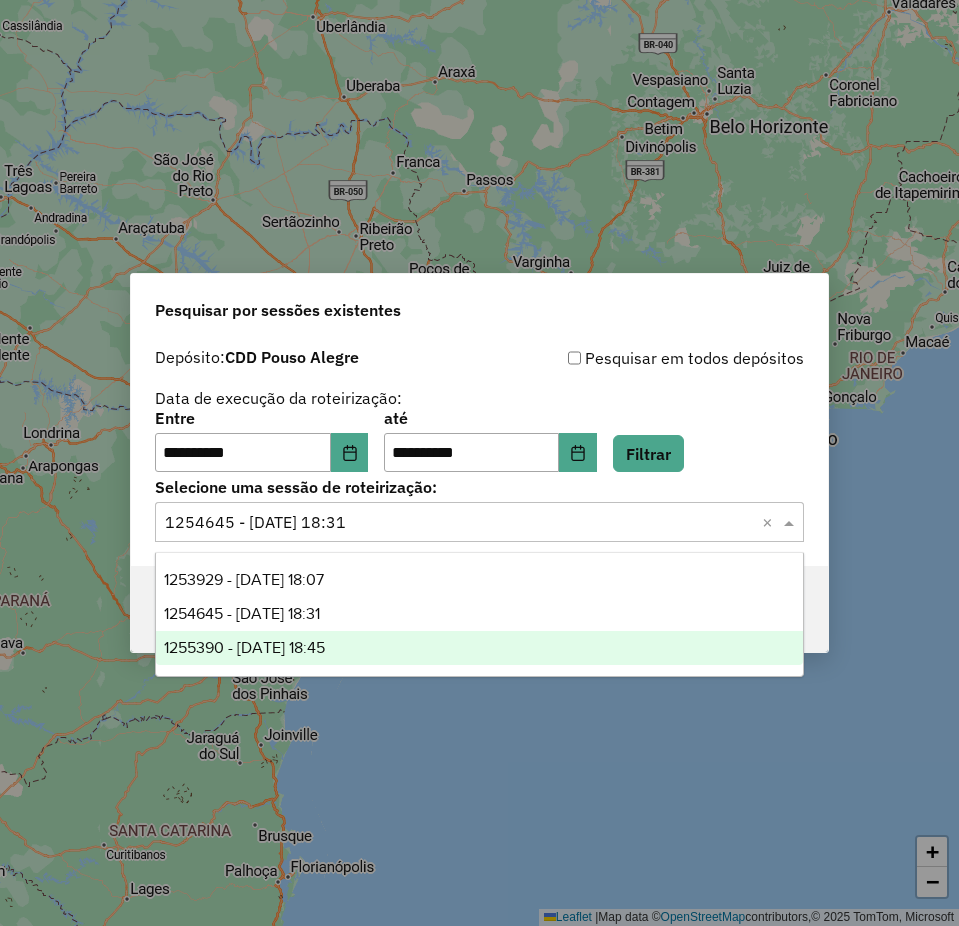
click at [325, 641] on span "1255390 - [DATE] 18:45" at bounding box center [244, 647] width 161 height 17
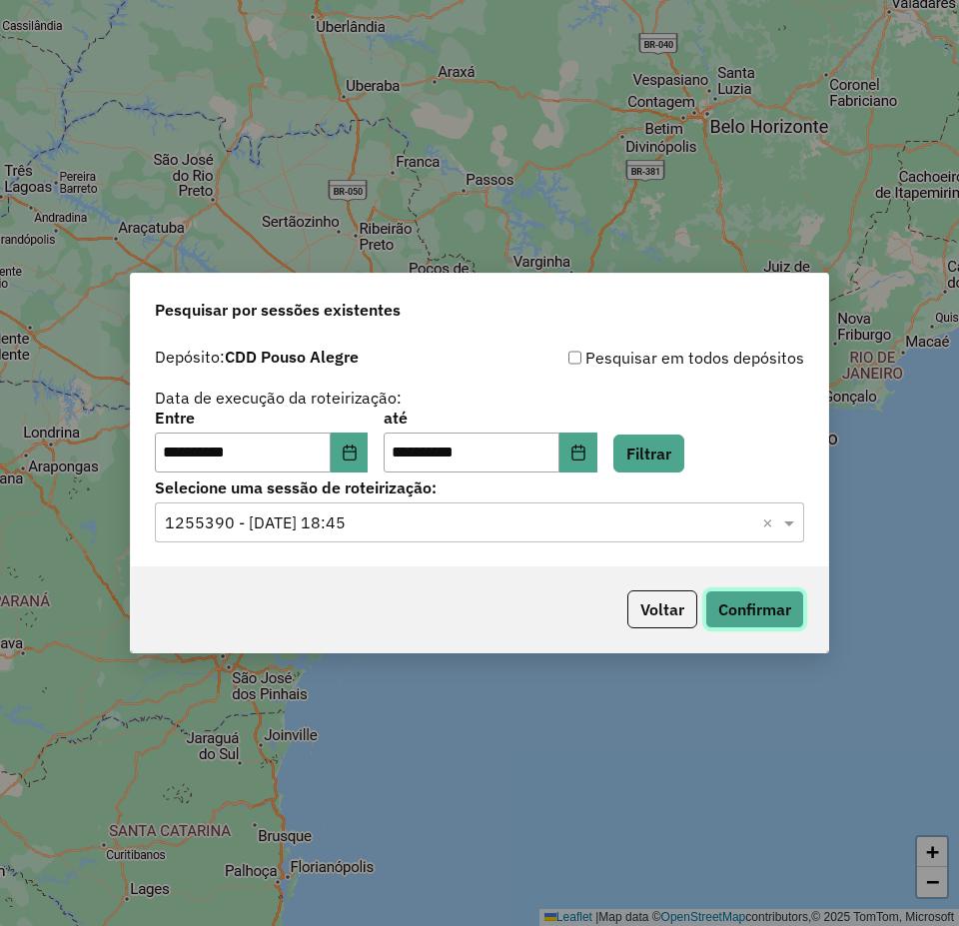
click at [757, 611] on button "Confirmar" at bounding box center [754, 609] width 99 height 38
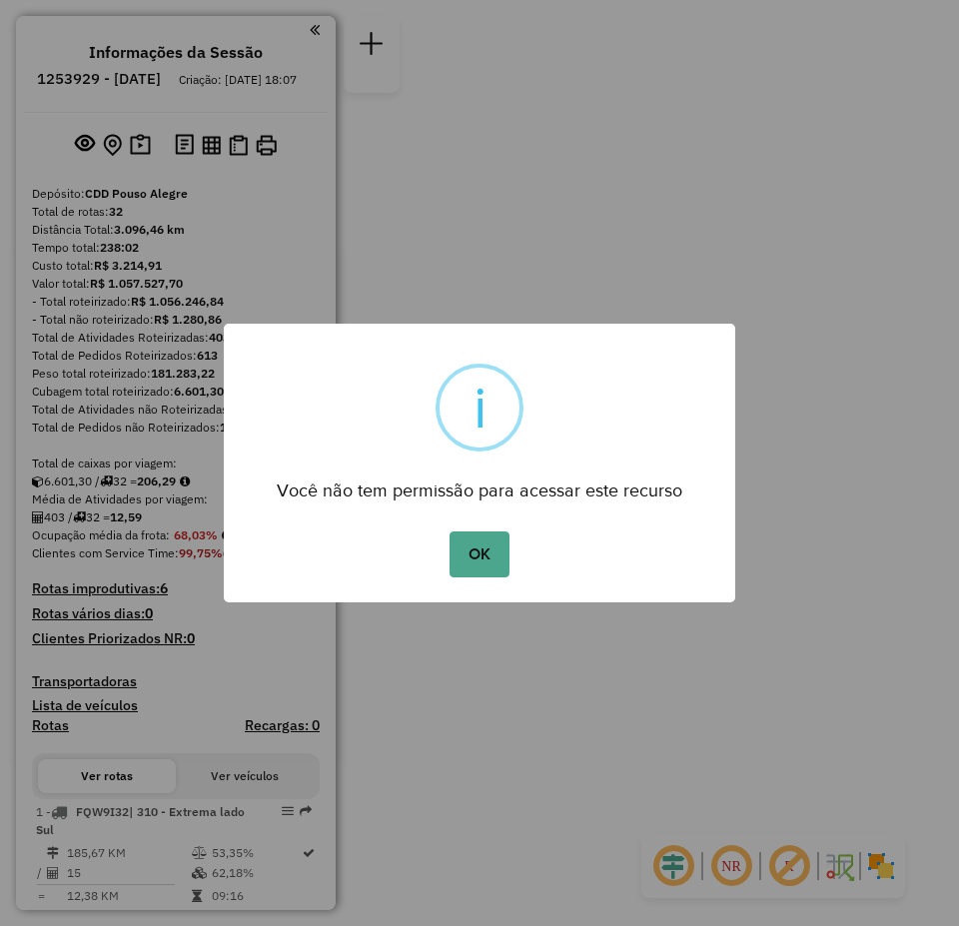
click at [450, 531] on button "OK" at bounding box center [479, 554] width 59 height 46
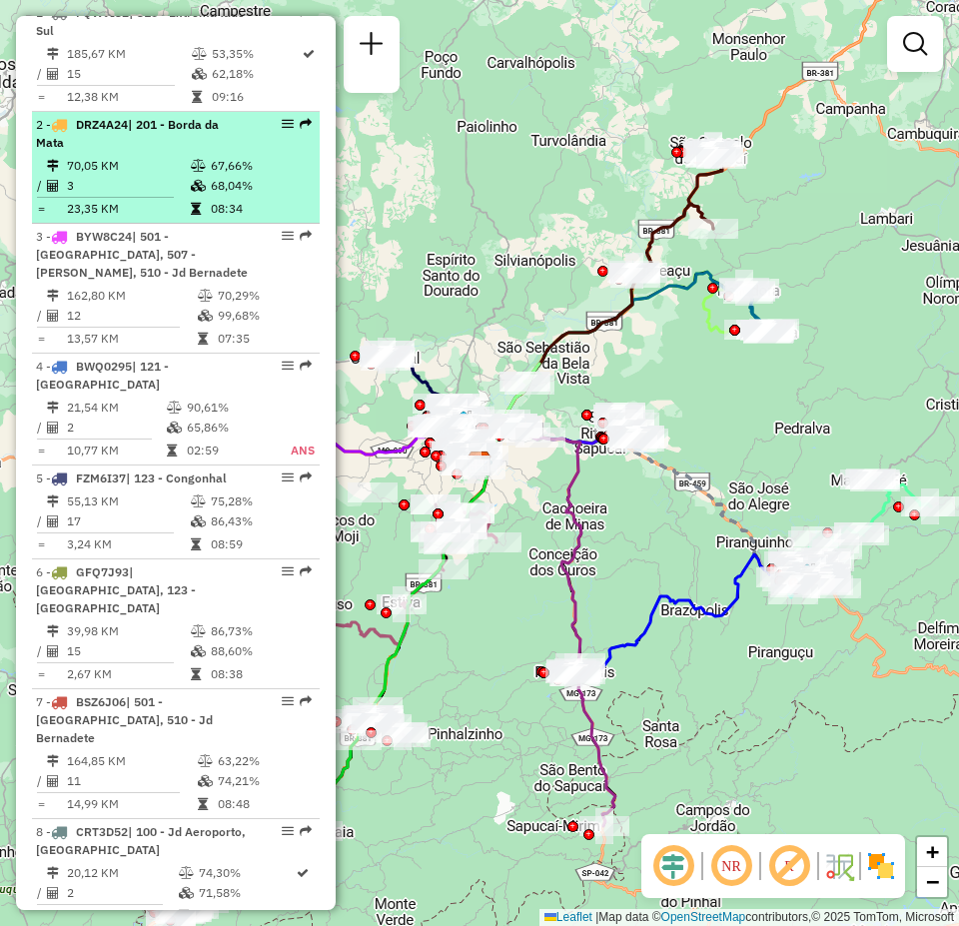
scroll to position [899, 0]
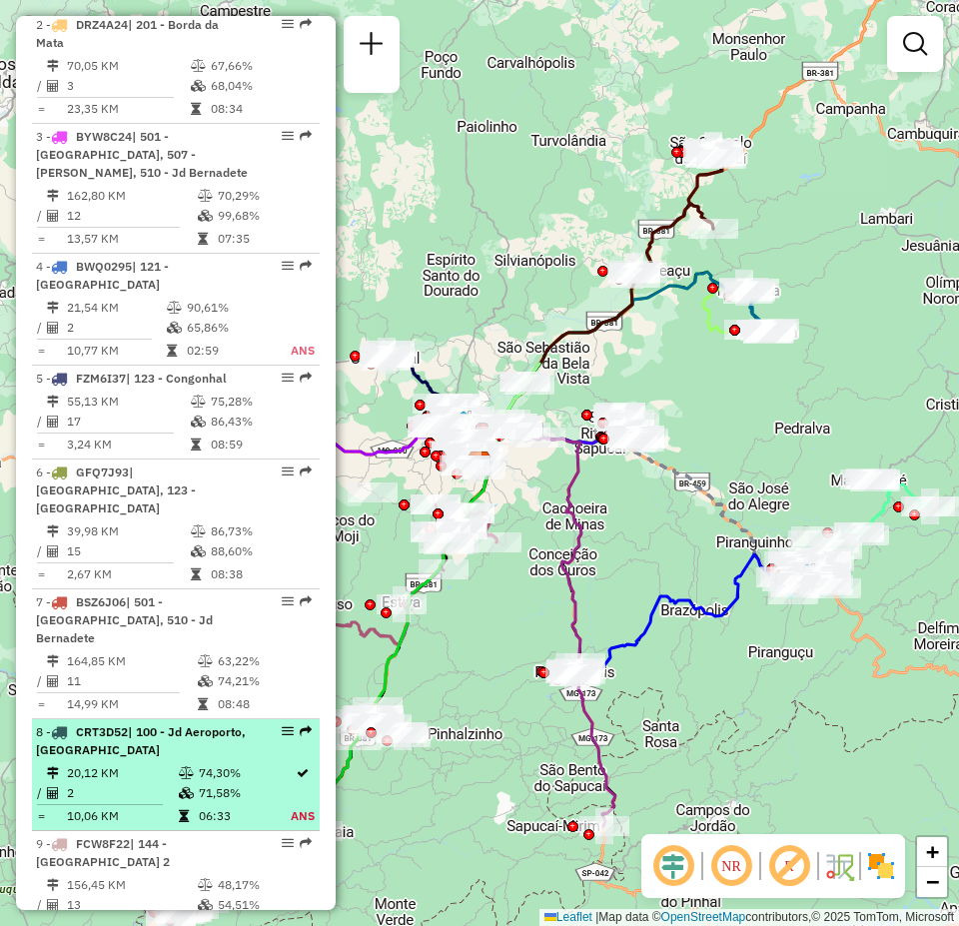
select select "**********"
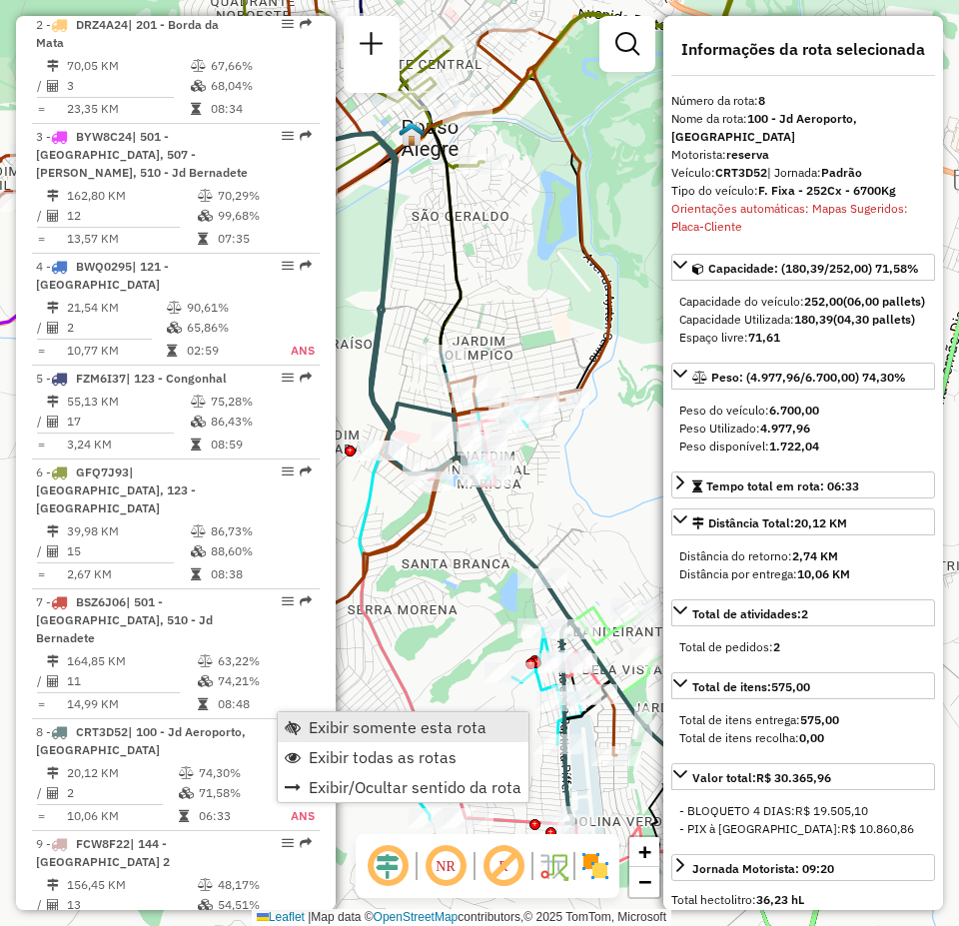
click at [392, 728] on span "Exibir somente esta rota" at bounding box center [398, 727] width 178 height 16
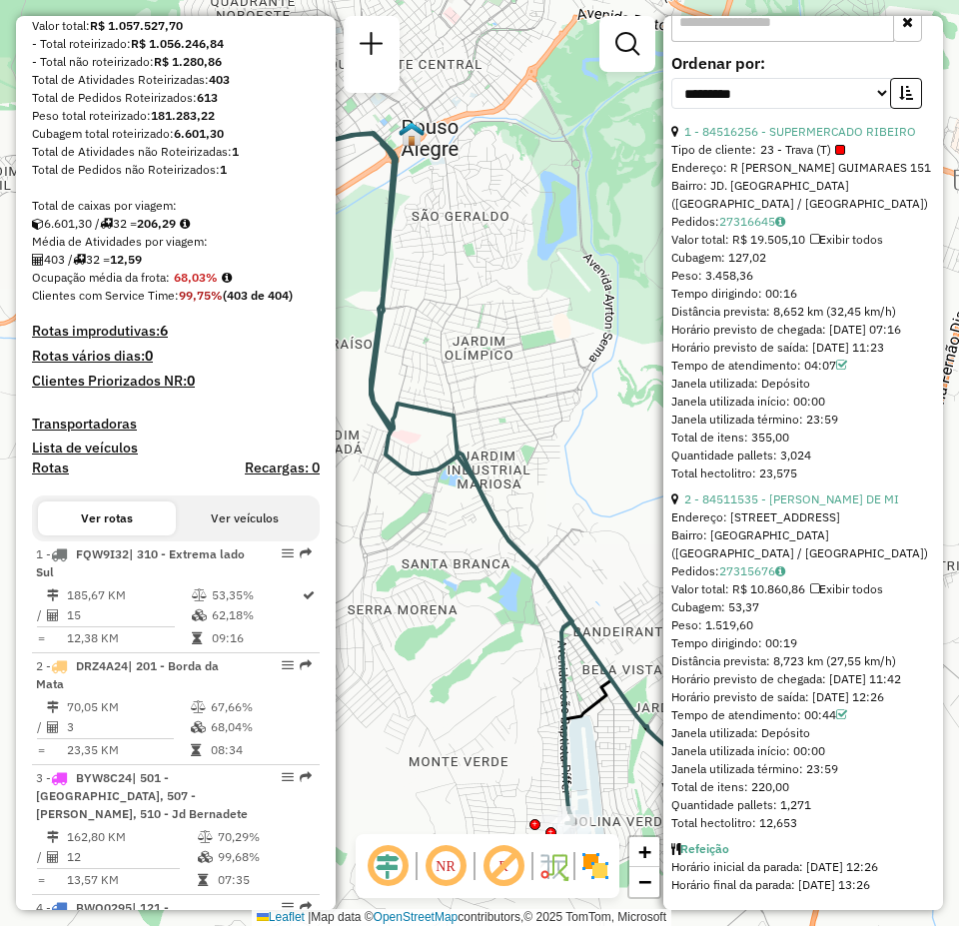
scroll to position [0, 0]
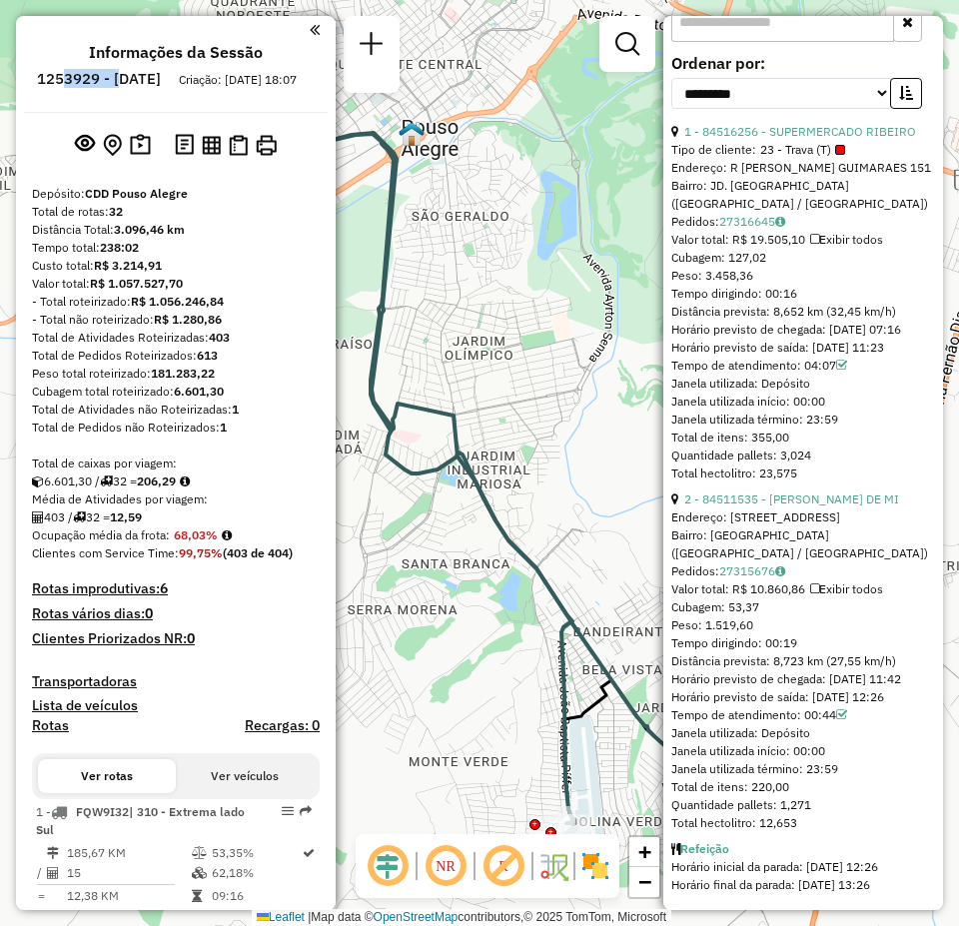
drag, startPoint x: 116, startPoint y: 85, endPoint x: 177, endPoint y: 81, distance: 61.1
click at [161, 81] on h6 "1253929 - 27/08/2025" at bounding box center [99, 79] width 124 height 18
click at [131, 88] on h6 "1253929 - 27/08/2025" at bounding box center [99, 79] width 124 height 18
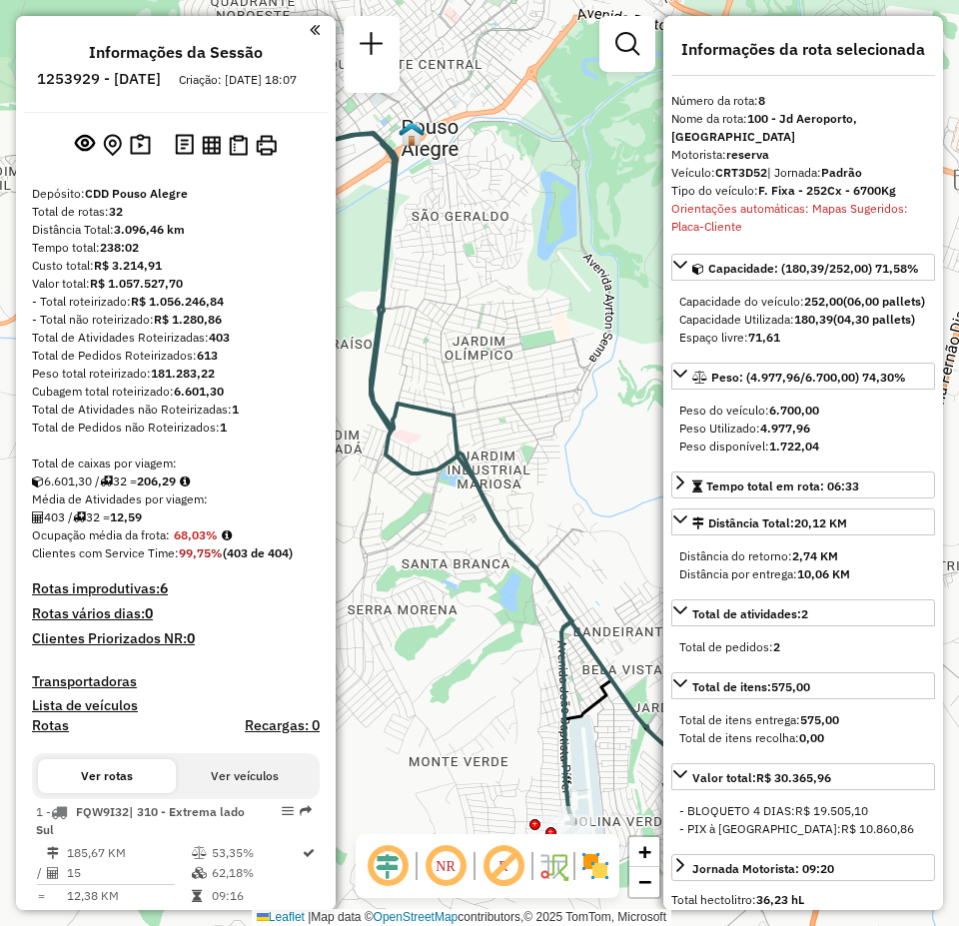
click at [840, 329] on div "Capacidade Utilizada: 180,39 (04,30 pallets)" at bounding box center [803, 320] width 248 height 18
click at [816, 626] on link "Total de atividades: 2" at bounding box center [803, 612] width 264 height 27
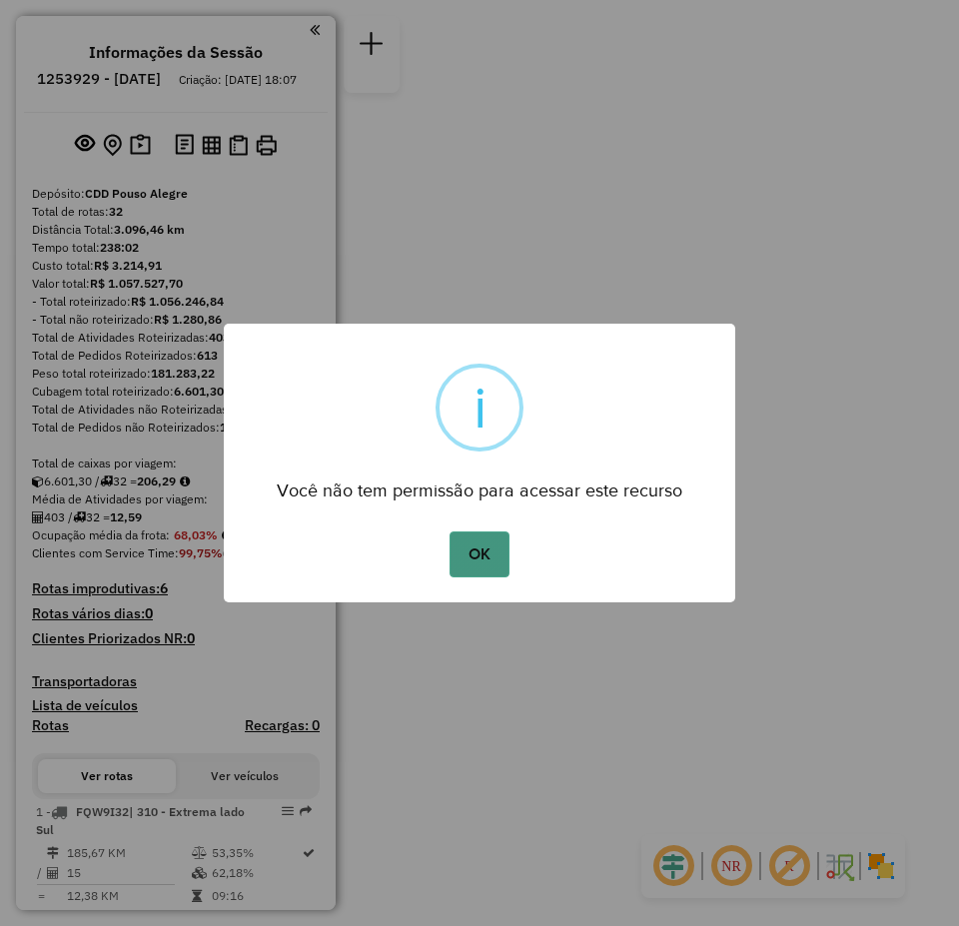
click at [492, 551] on button "OK" at bounding box center [479, 554] width 59 height 46
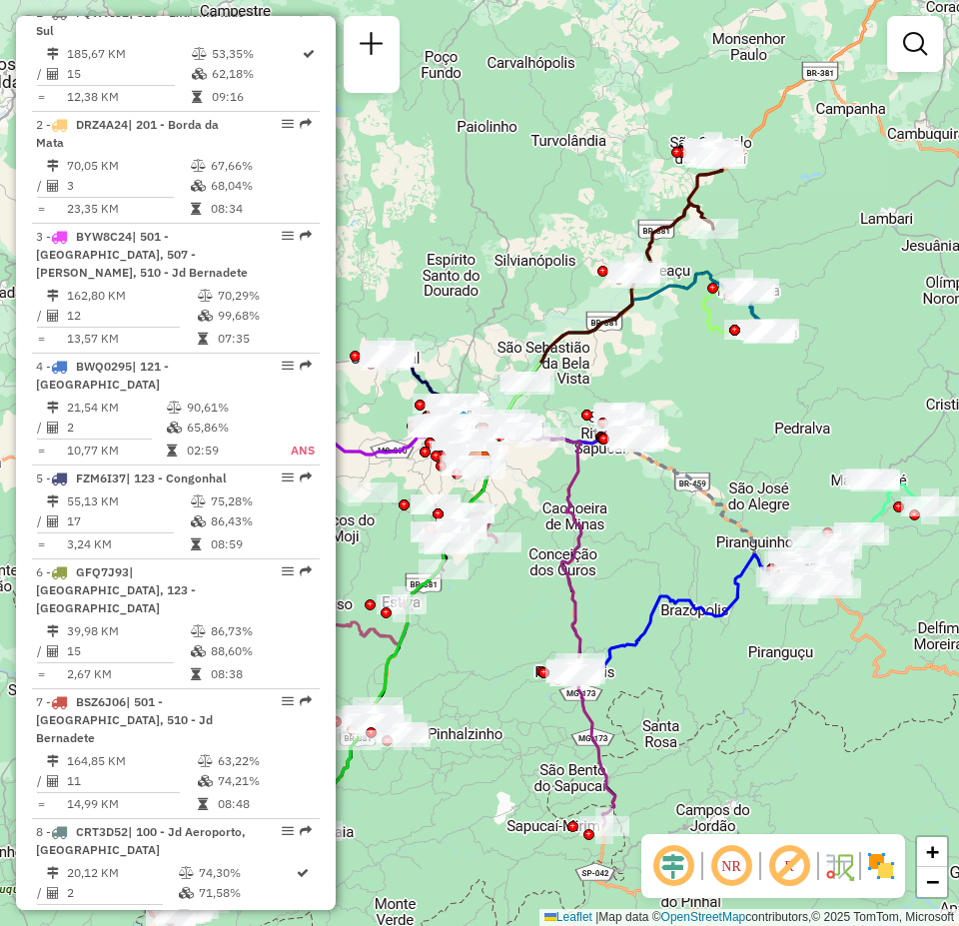
scroll to position [899, 0]
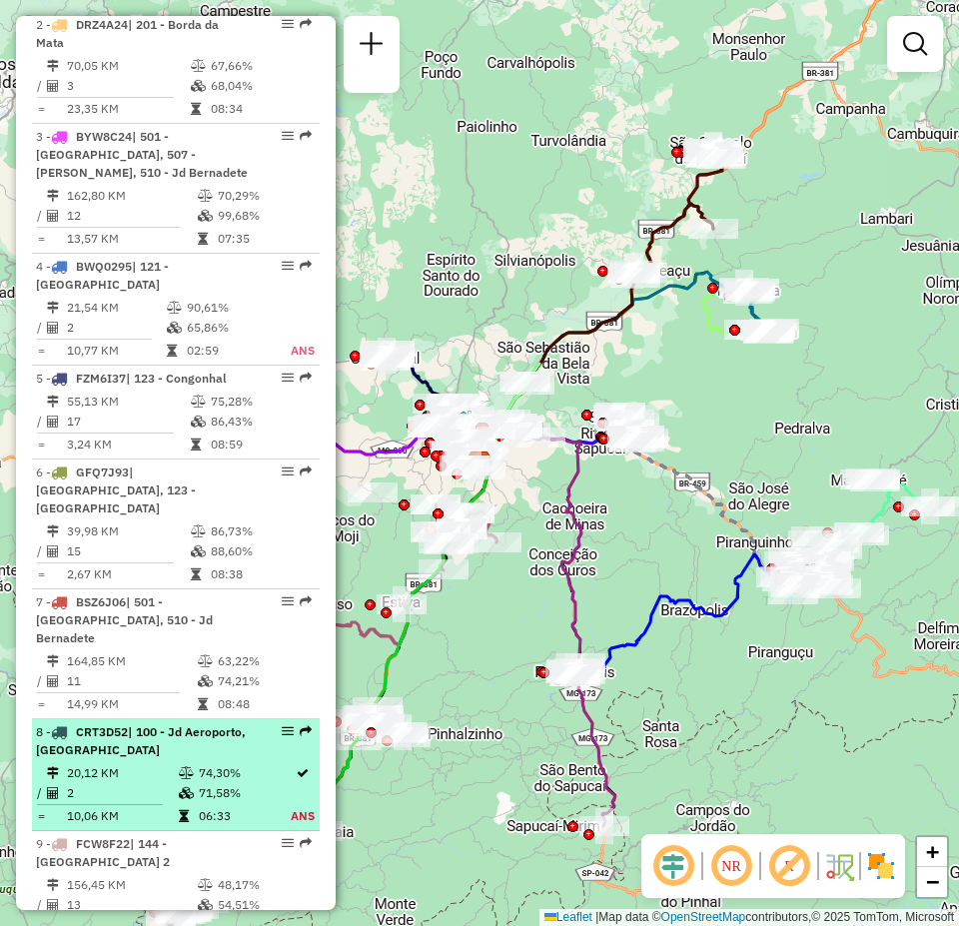
click at [198, 763] on td "74,30%" at bounding box center [244, 773] width 92 height 20
select select "**********"
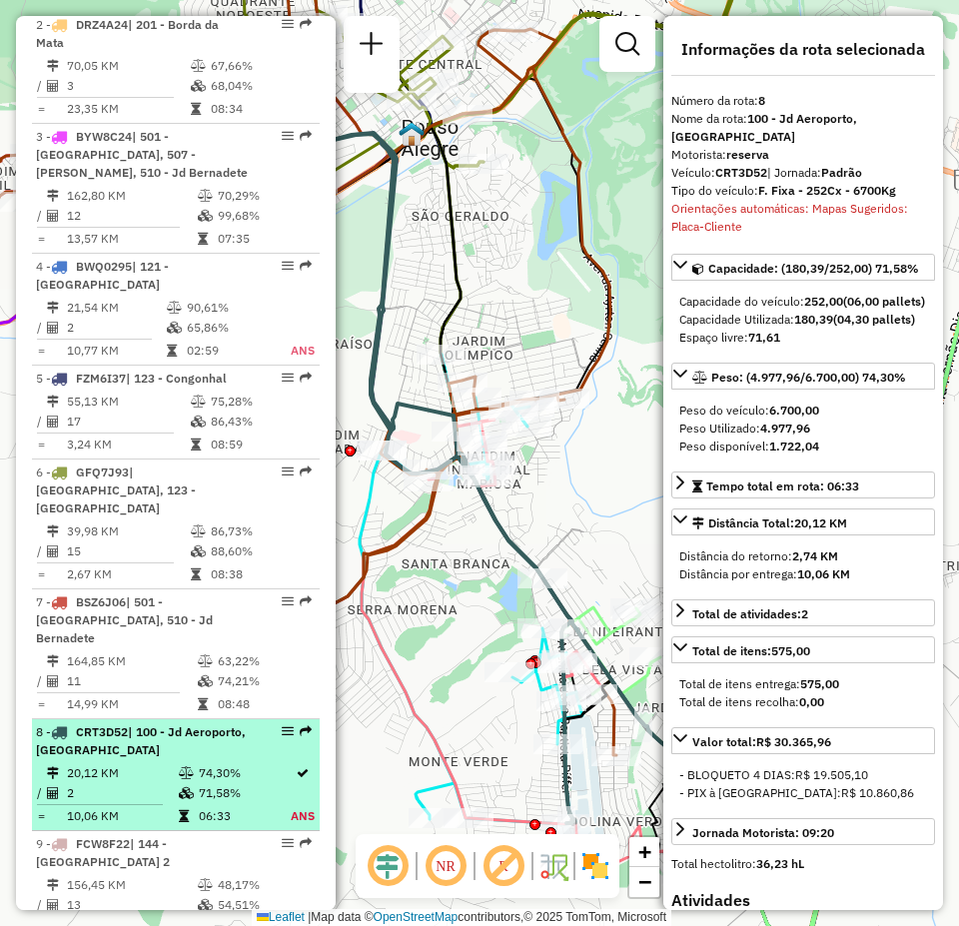
click at [282, 725] on em at bounding box center [288, 731] width 12 height 12
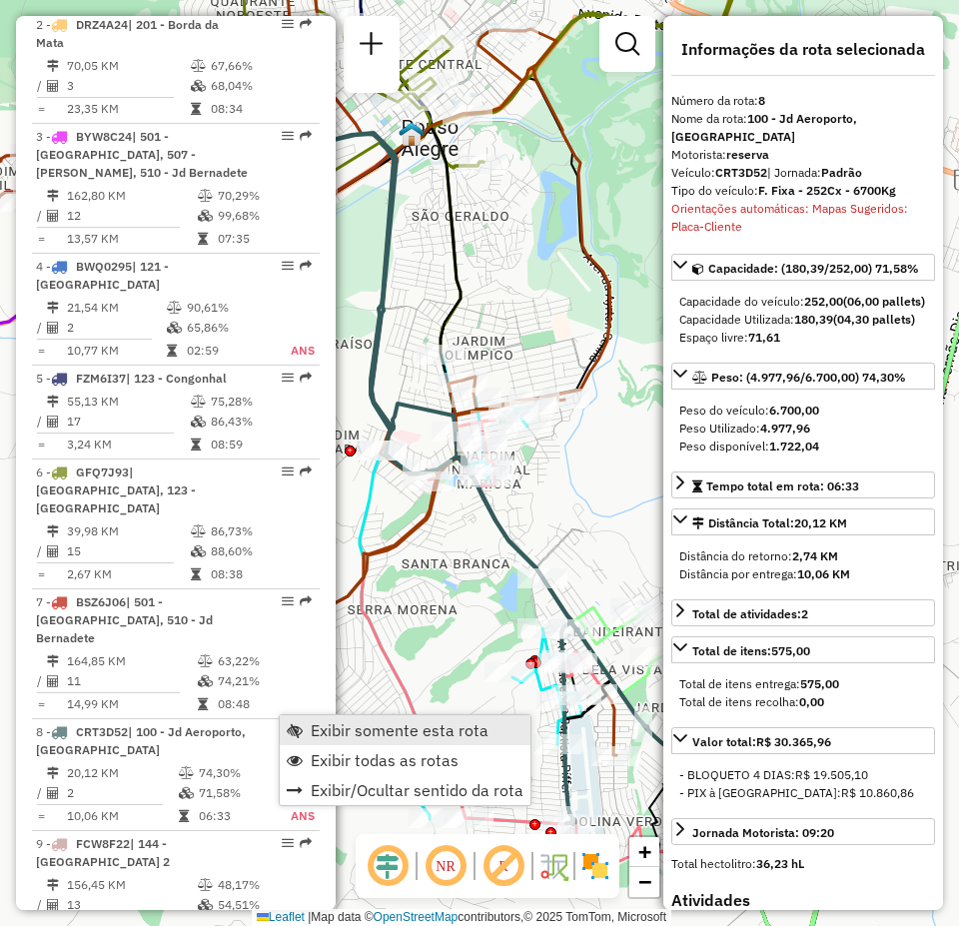
click at [374, 724] on span "Exibir somente esta rota" at bounding box center [400, 730] width 178 height 16
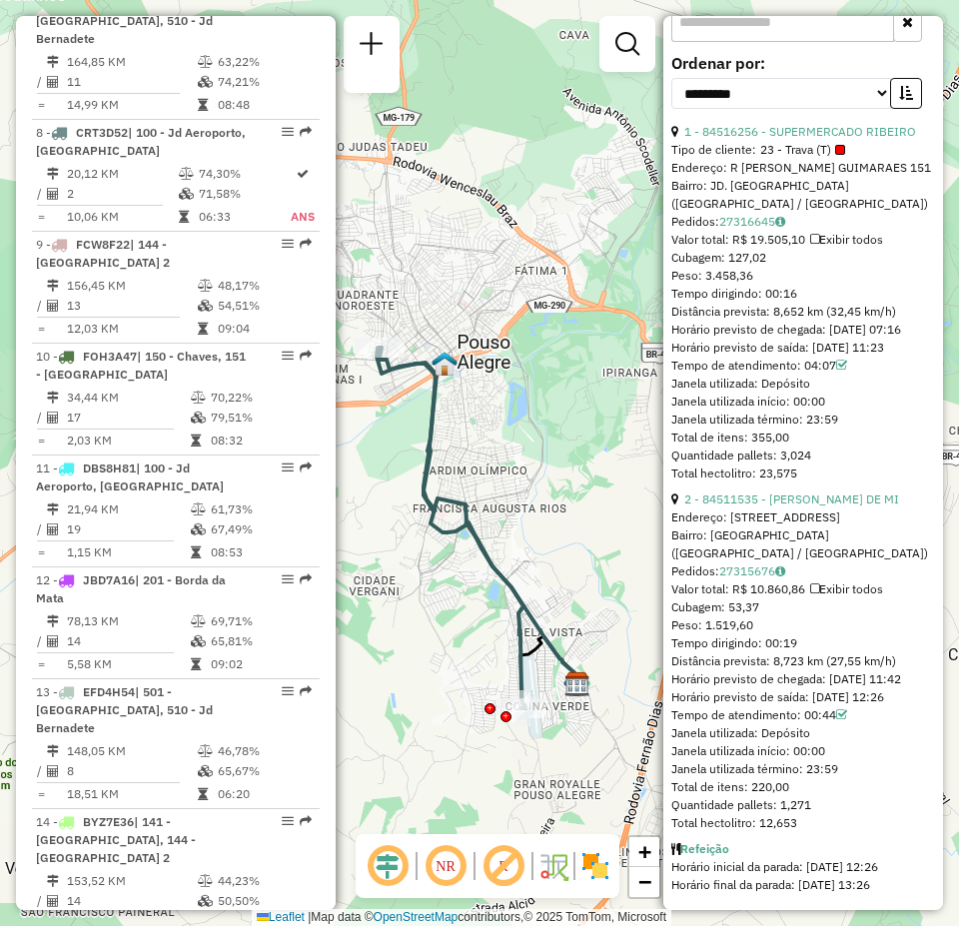
scroll to position [1099, 0]
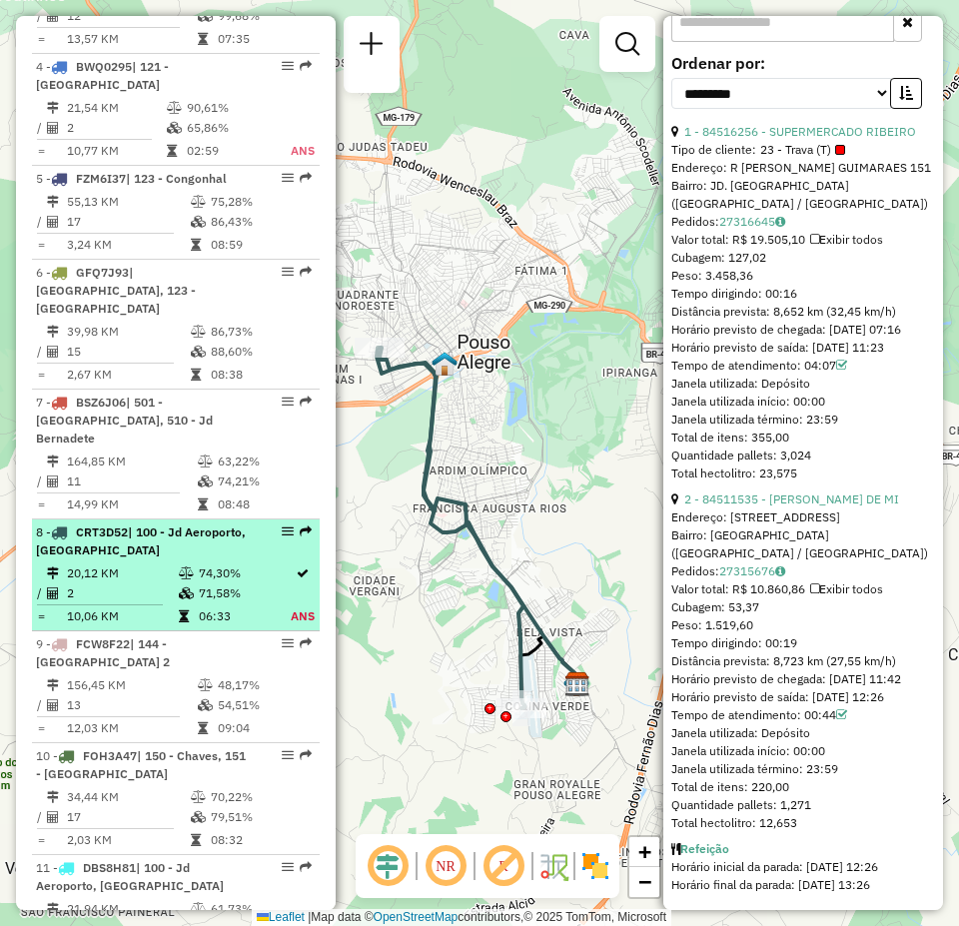
click at [282, 525] on em at bounding box center [288, 531] width 12 height 12
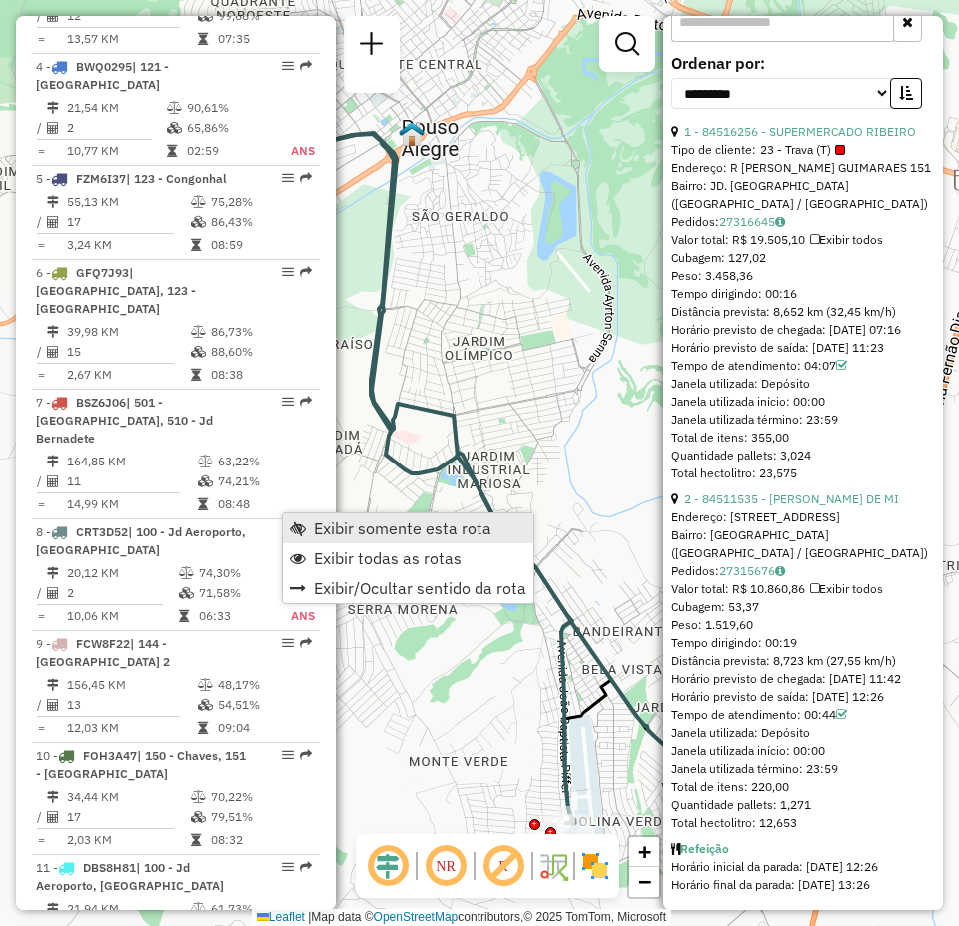
click at [352, 521] on span "Exibir somente esta rota" at bounding box center [403, 528] width 178 height 16
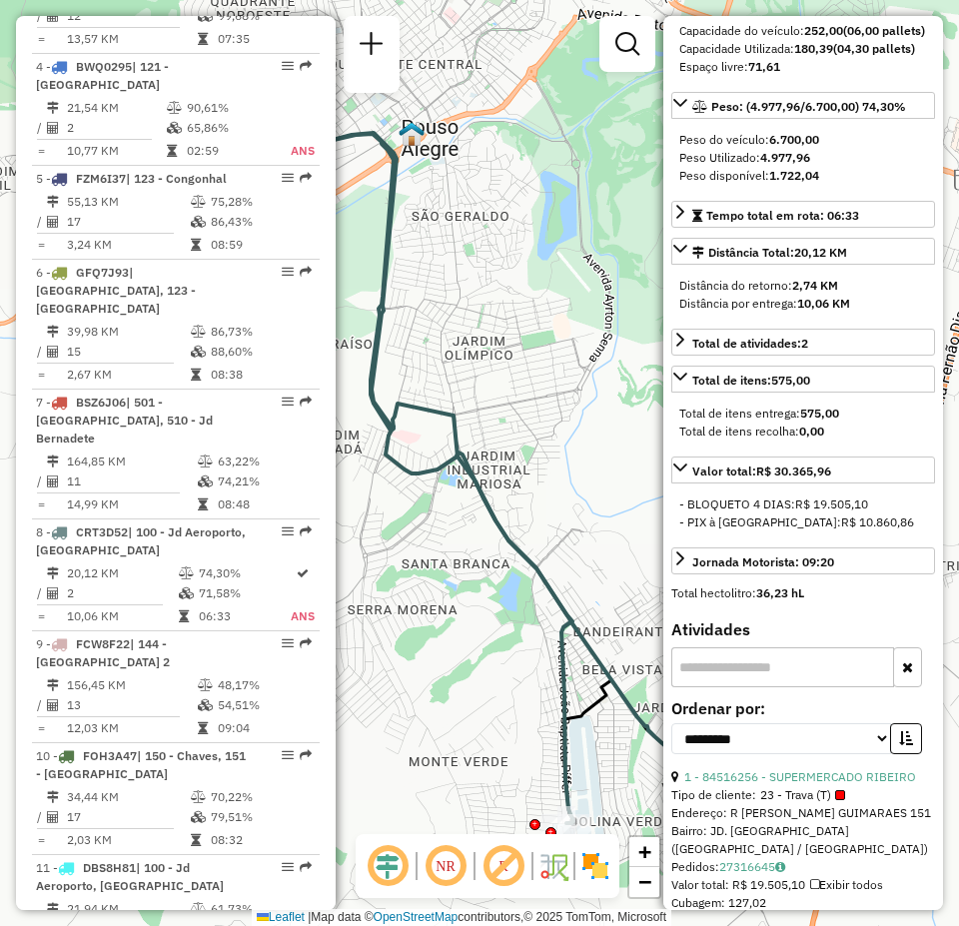
scroll to position [0, 0]
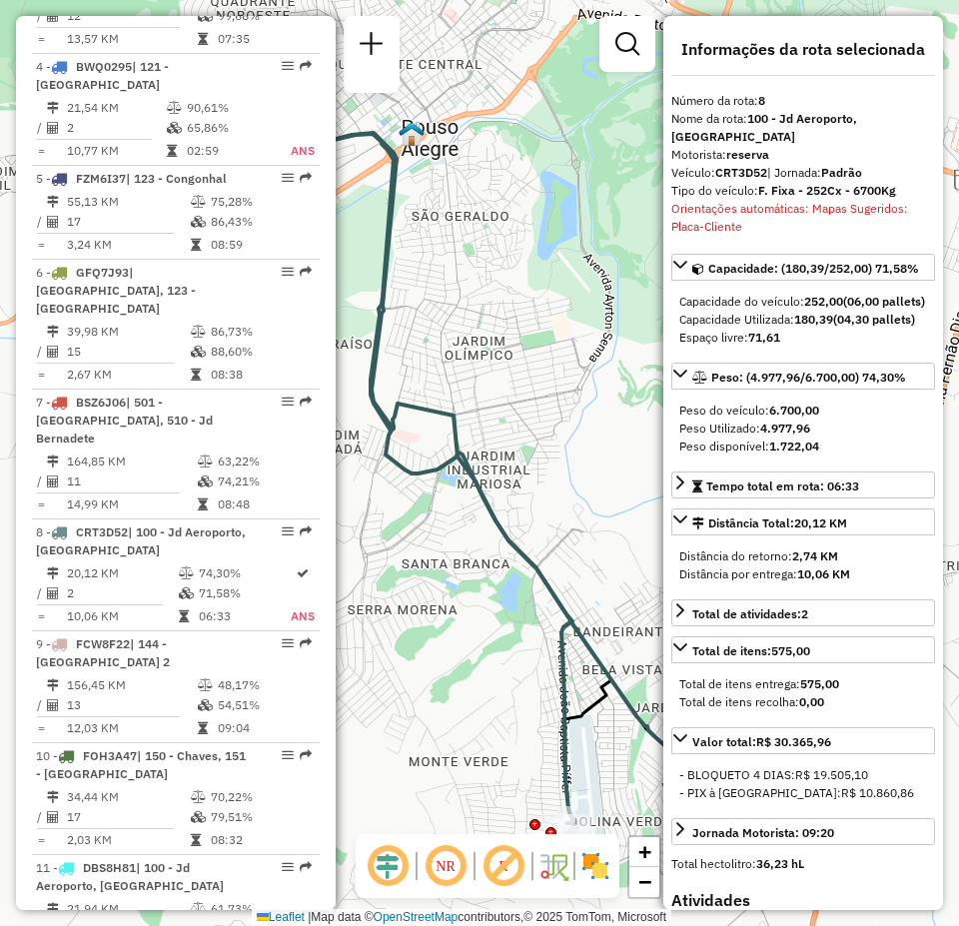
click at [863, 212] on div "Orientações automáticas: Mapas Sugeridos: Placa-Cliente" at bounding box center [803, 218] width 264 height 36
click at [862, 222] on div "Orientações automáticas: Mapas Sugeridos: Placa-Cliente" at bounding box center [803, 218] width 264 height 36
click at [825, 264] on span "Capacidade: (180,39/252,00) 71,58%" at bounding box center [813, 268] width 211 height 15
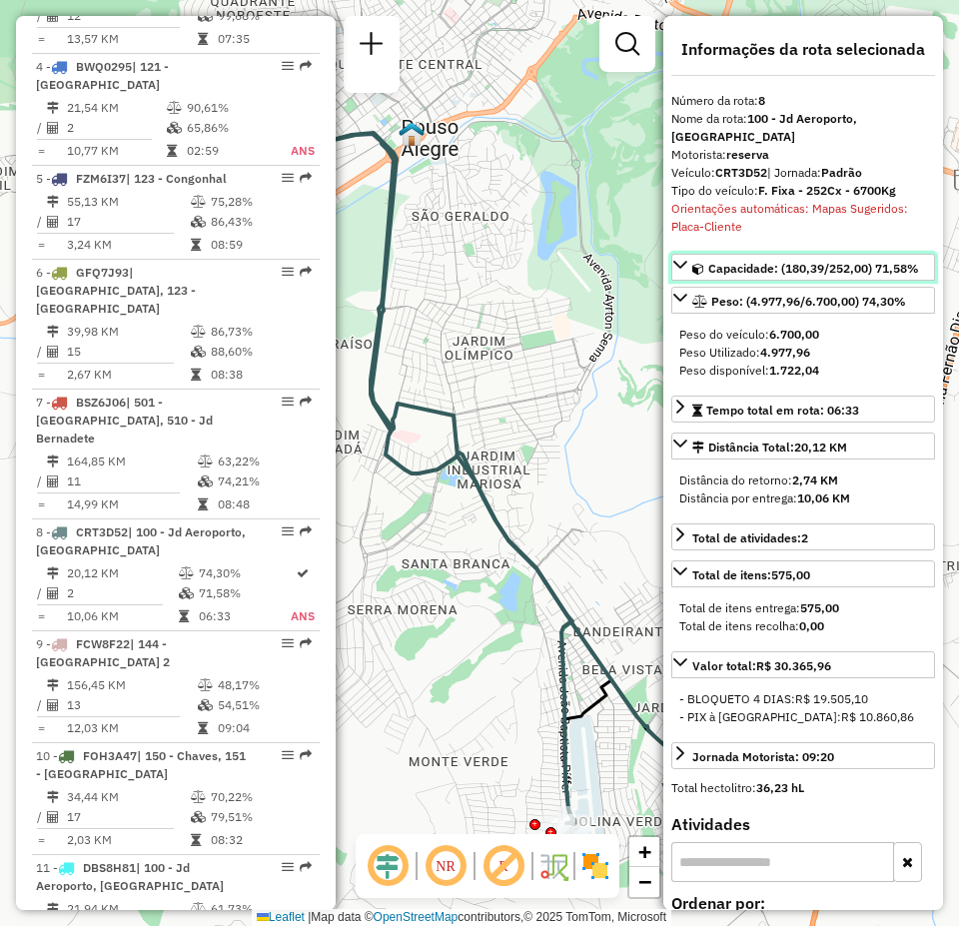
click at [825, 264] on span "Capacidade: (180,39/252,00) 71,58%" at bounding box center [813, 268] width 211 height 15
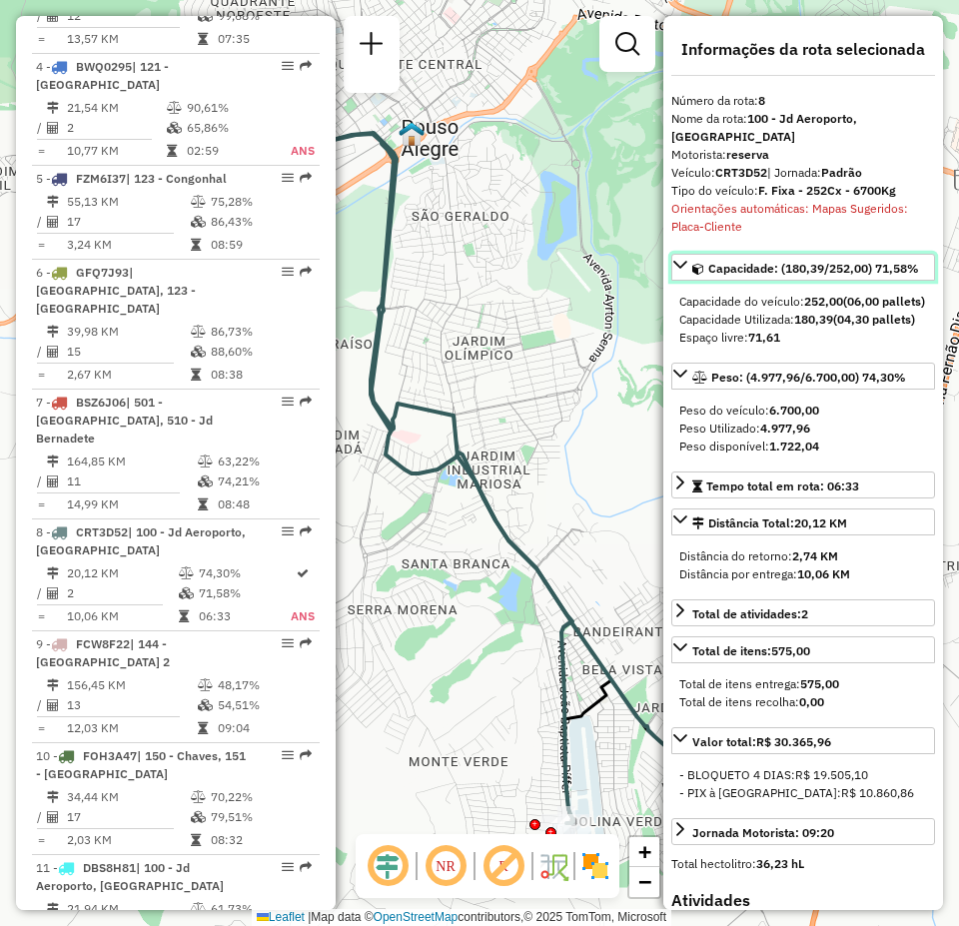
click at [826, 264] on span "Capacidade: (180,39/252,00) 71,58%" at bounding box center [813, 268] width 211 height 15
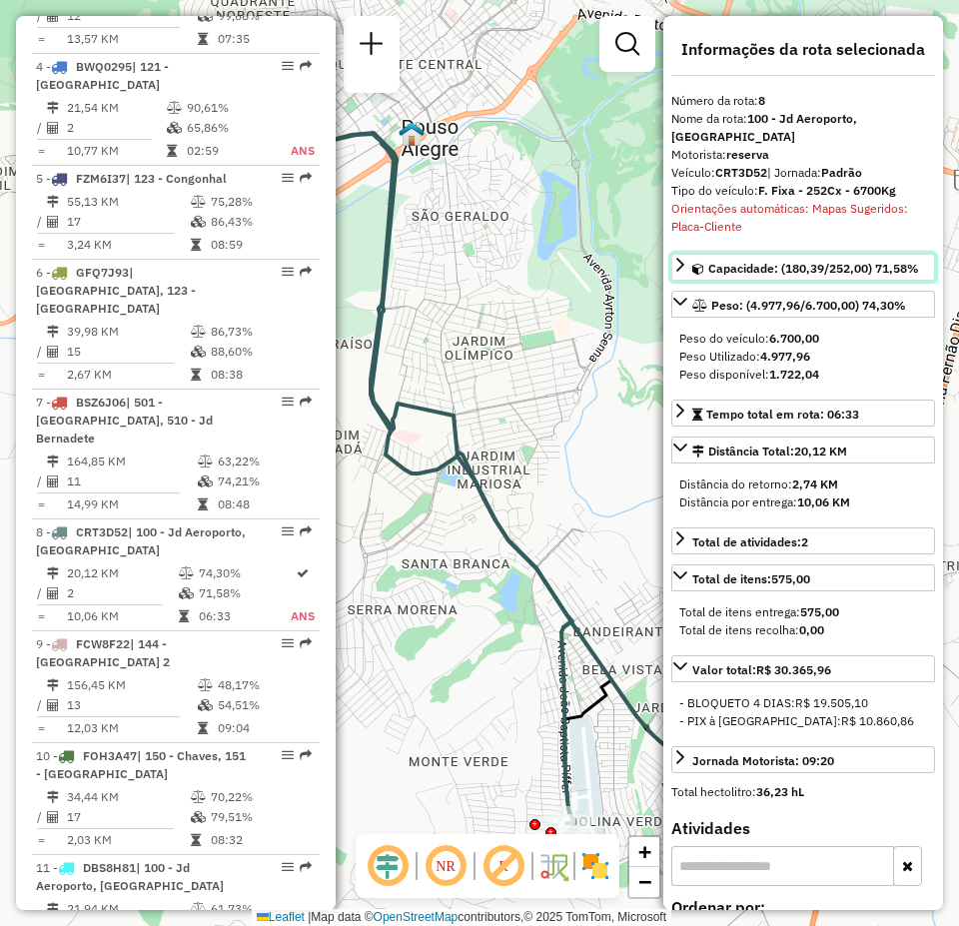
click at [819, 271] on span "Capacidade: (180,39/252,00) 71,58%" at bounding box center [813, 268] width 211 height 15
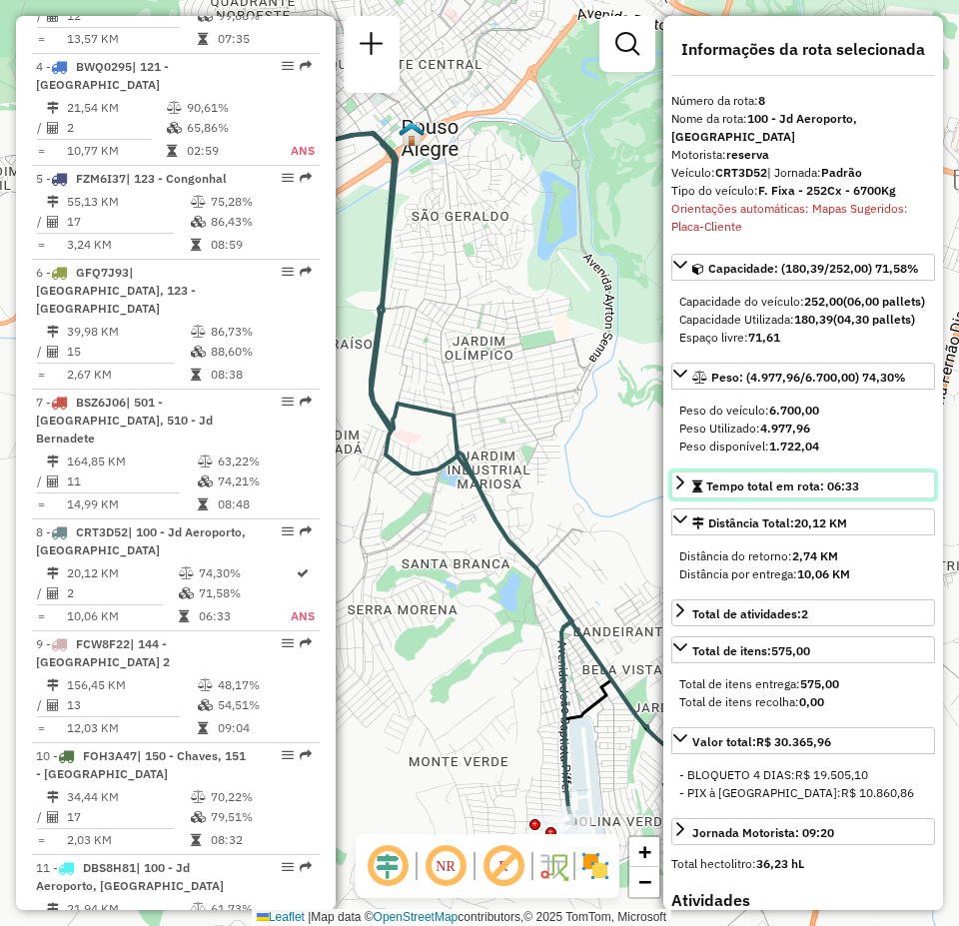
click at [822, 493] on span "Tempo total em rota: 06:33" at bounding box center [782, 486] width 153 height 15
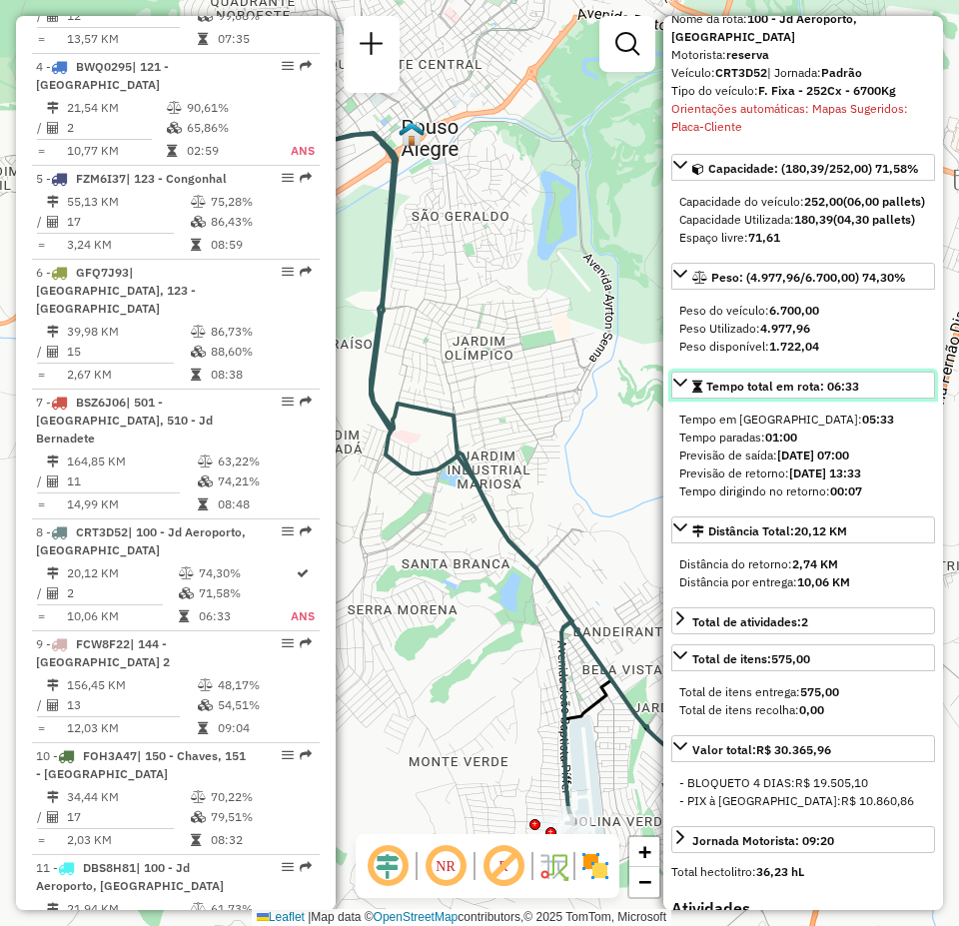
scroll to position [200, 0]
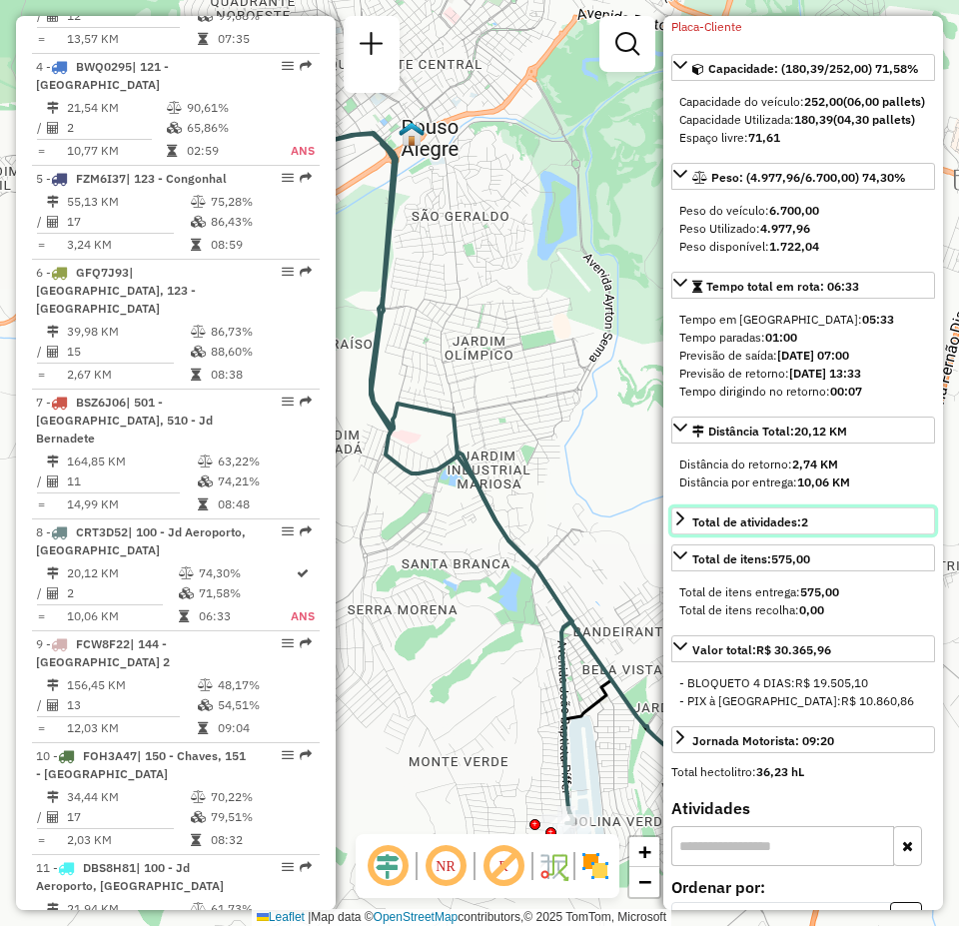
click at [790, 529] on span "Total de atividades: 2" at bounding box center [750, 521] width 116 height 15
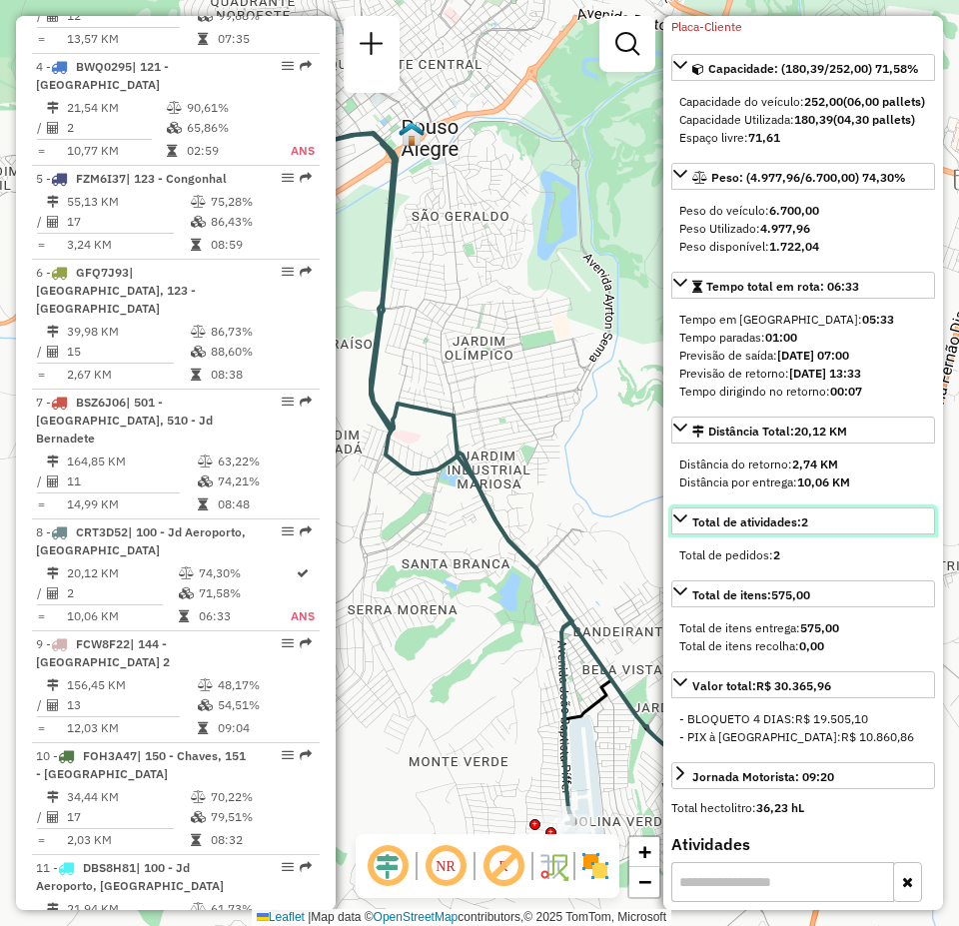
scroll to position [400, 0]
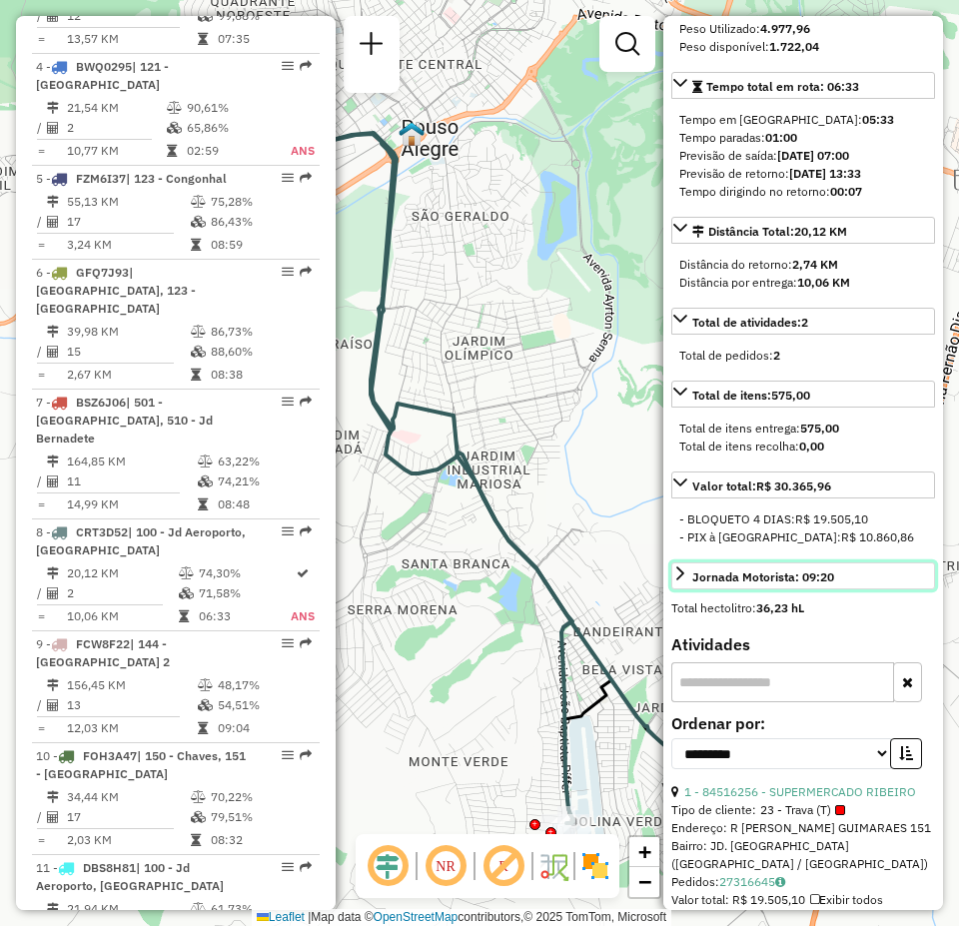
click at [845, 589] on link "Jornada Motorista: 09:20" at bounding box center [803, 575] width 264 height 27
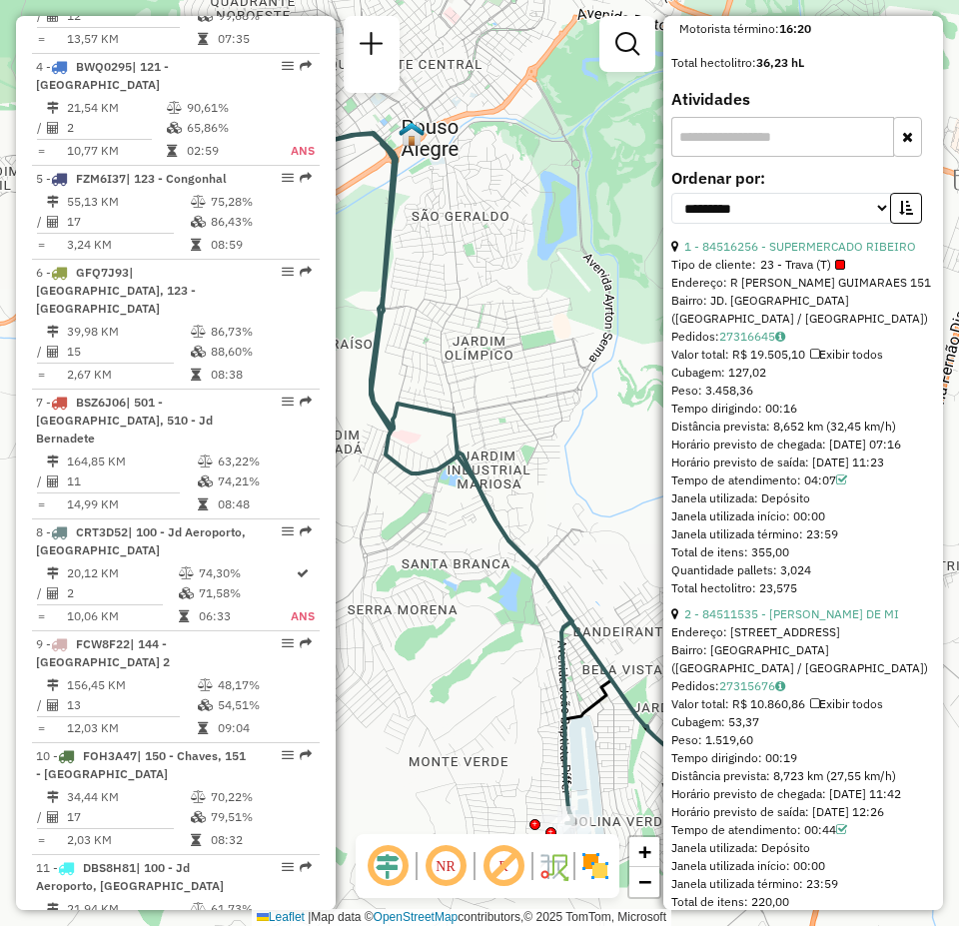
scroll to position [1168, 0]
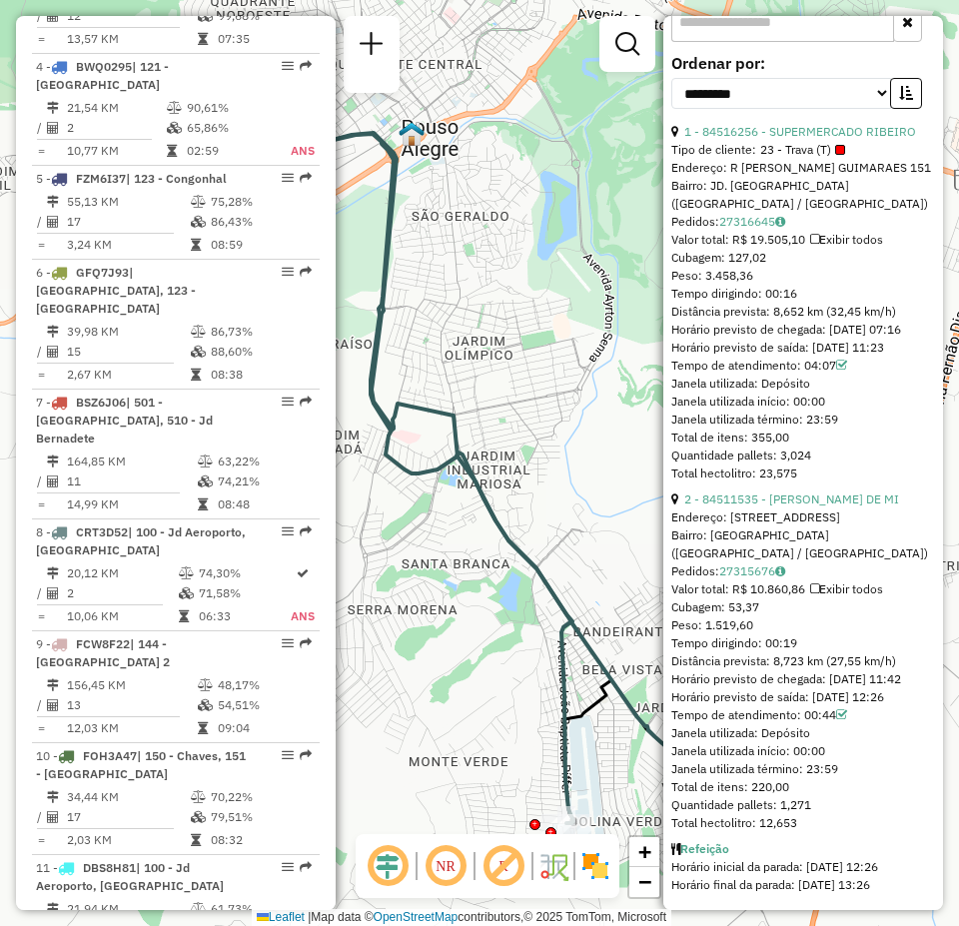
click at [492, 310] on div "Janela de atendimento Grade de atendimento Capacidade Transportadoras Veículos …" at bounding box center [479, 463] width 959 height 926
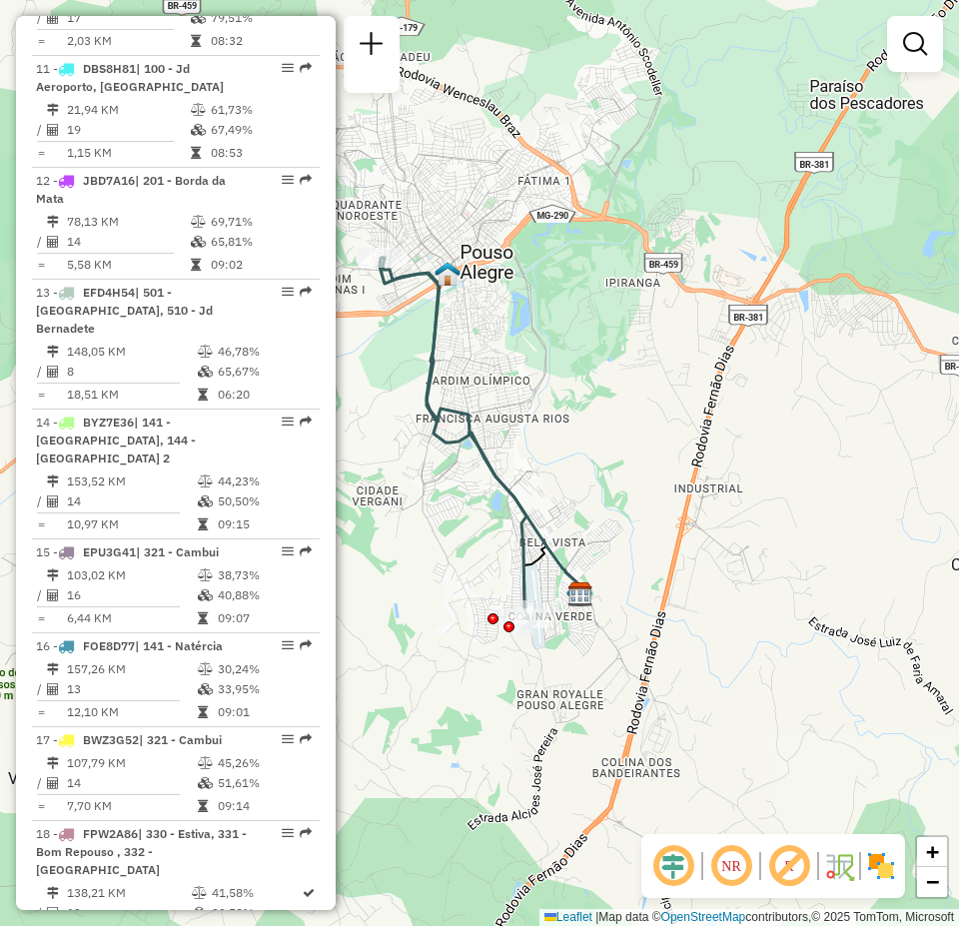
scroll to position [2098, 0]
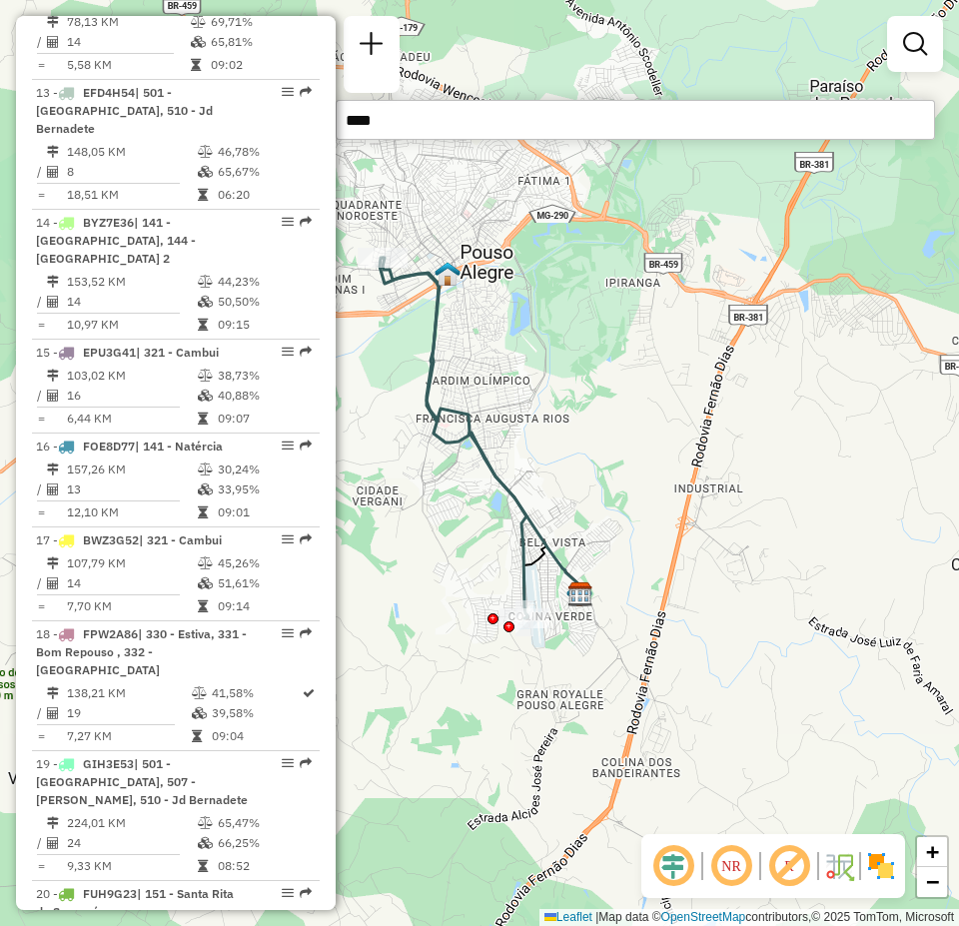
type input "*****"
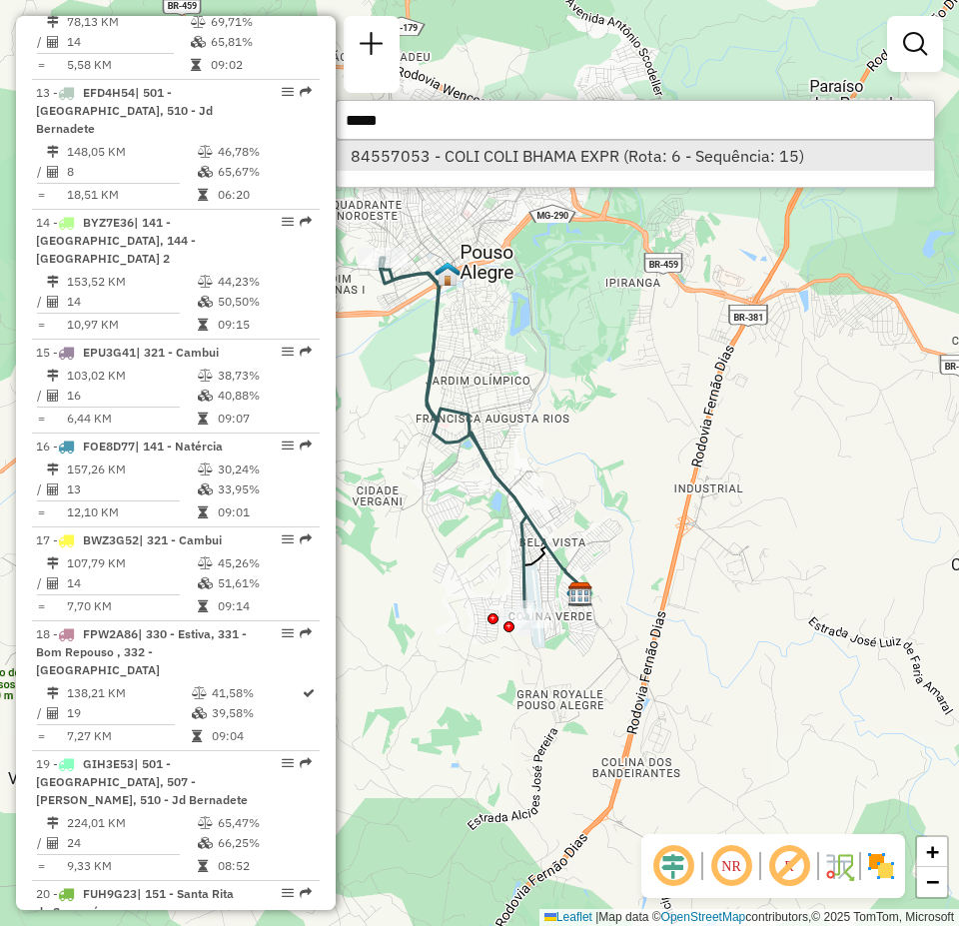
click at [583, 157] on li "84557053 - COLI COLI BHAMA EXPR (Rota: 6 - Sequência: 15)" at bounding box center [635, 156] width 597 height 30
select select "**********"
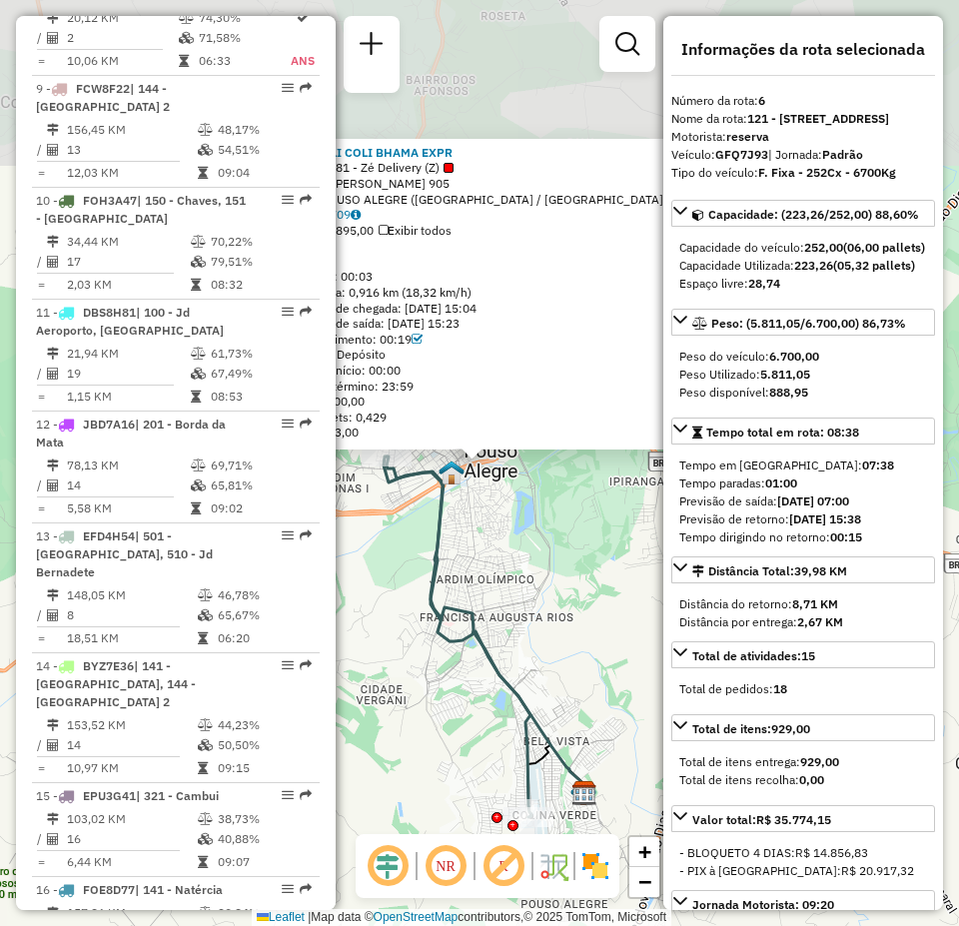
scroll to position [1361, 0]
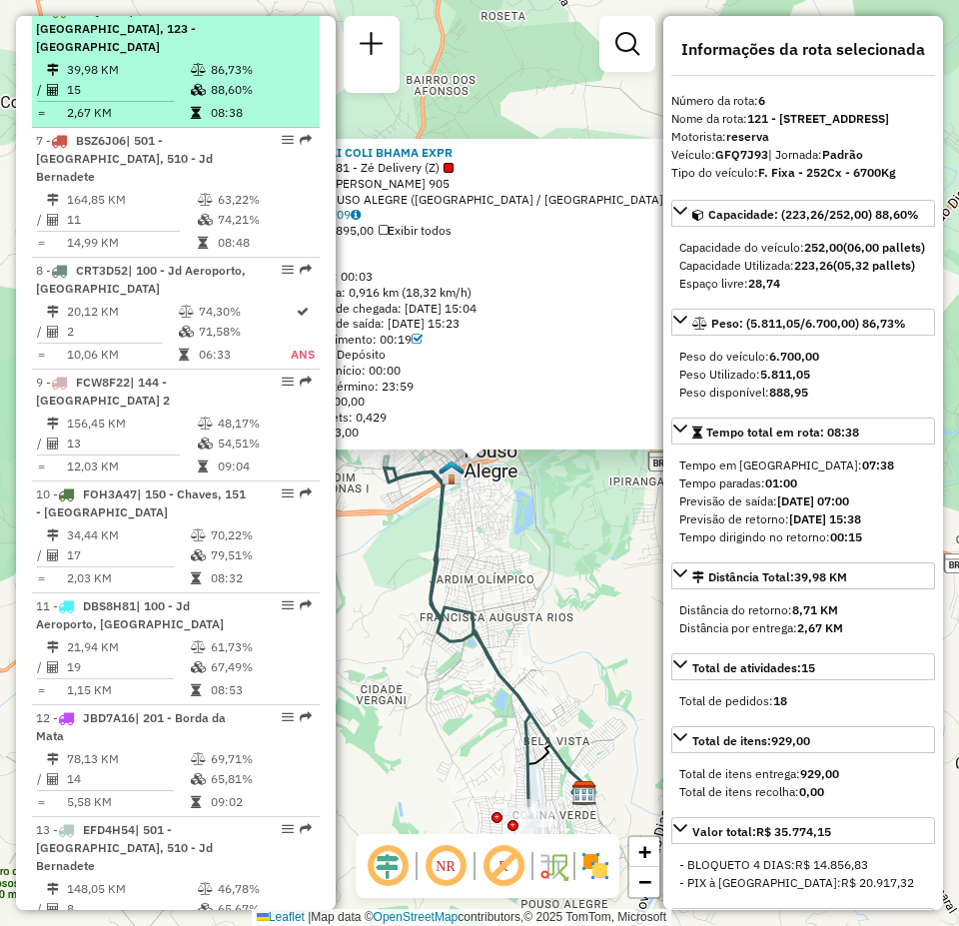
click at [282, 16] on em at bounding box center [288, 10] width 12 height 12
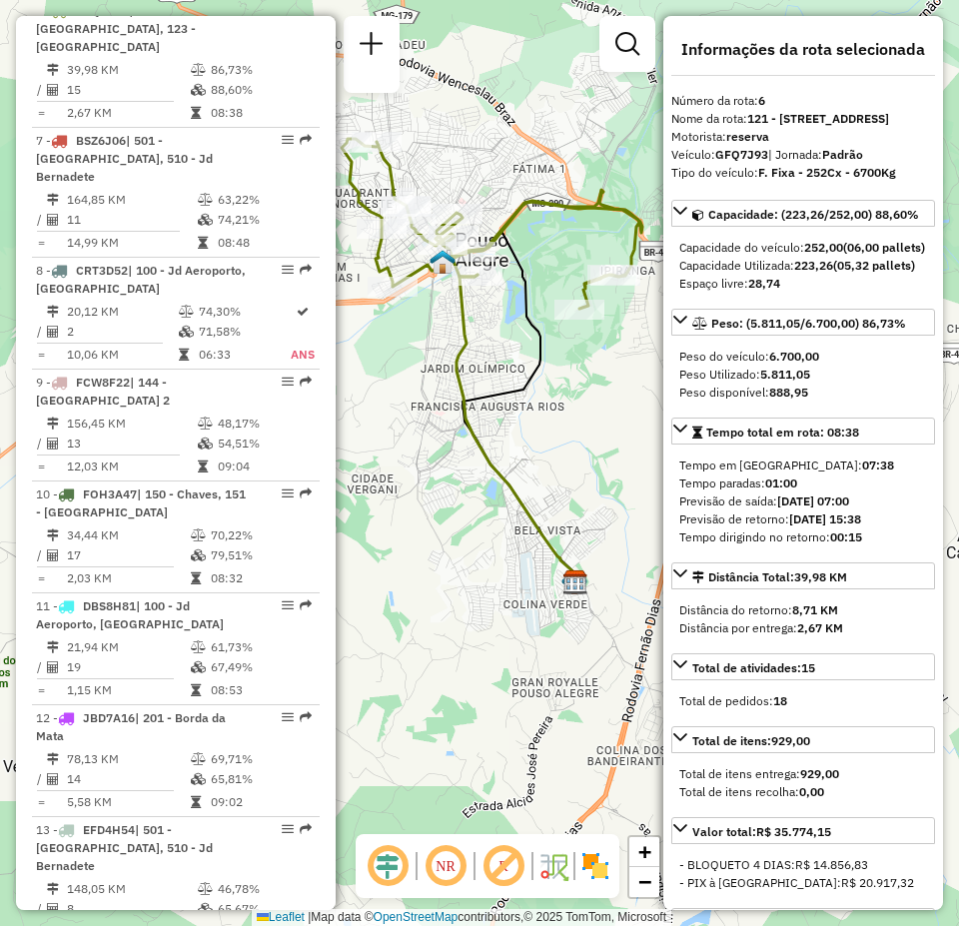
drag, startPoint x: 562, startPoint y: 464, endPoint x: 573, endPoint y: 432, distance: 33.8
click at [573, 432] on div "Janela de atendimento Grade de atendimento Capacidade Transportadoras Veículos …" at bounding box center [479, 463] width 959 height 926
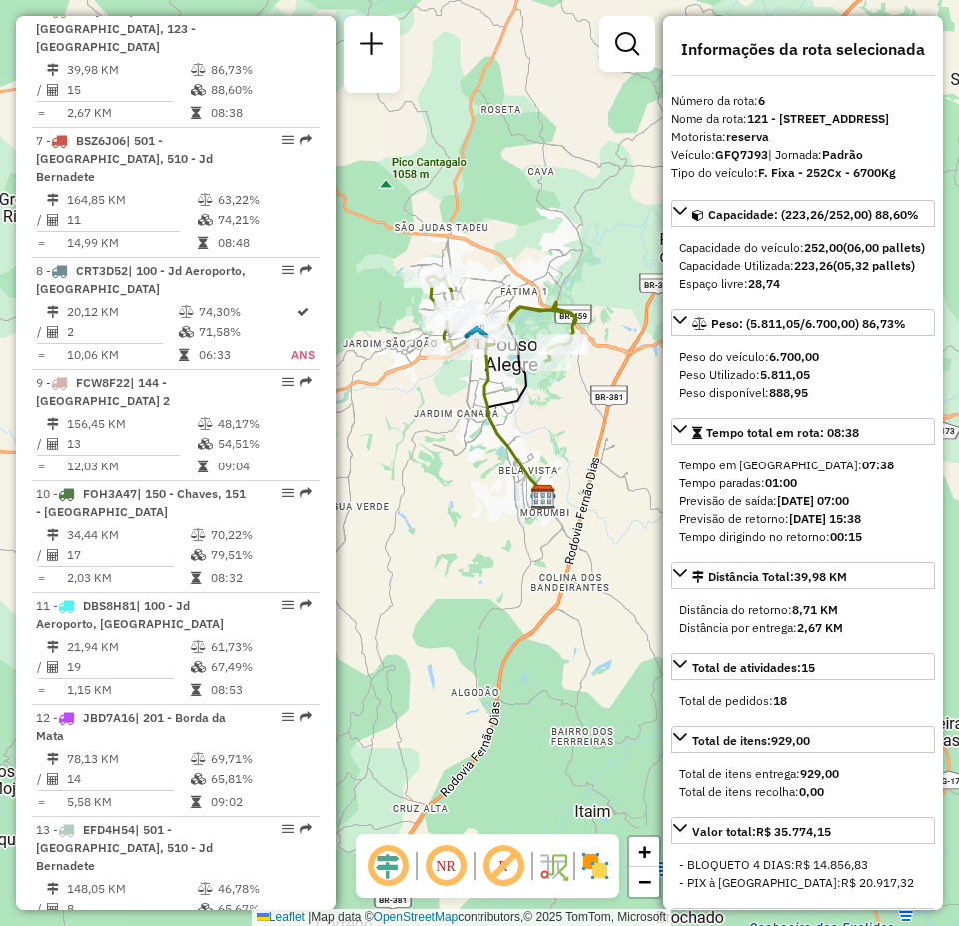
drag, startPoint x: 538, startPoint y: 473, endPoint x: 526, endPoint y: 464, distance: 15.0
click at [526, 464] on icon at bounding box center [514, 420] width 60 height 153
click at [767, 675] on span "Total de atividades: 15" at bounding box center [753, 667] width 123 height 15
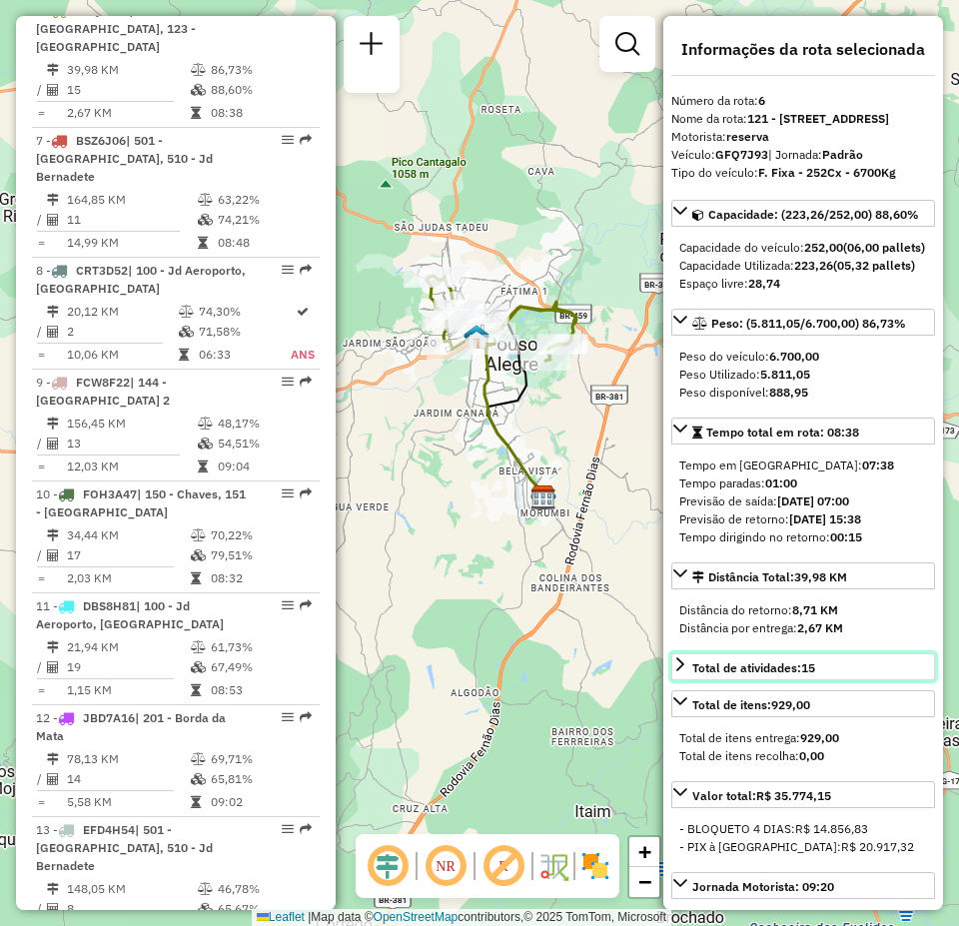
click at [765, 675] on span "Total de atividades: 15" at bounding box center [753, 667] width 123 height 15
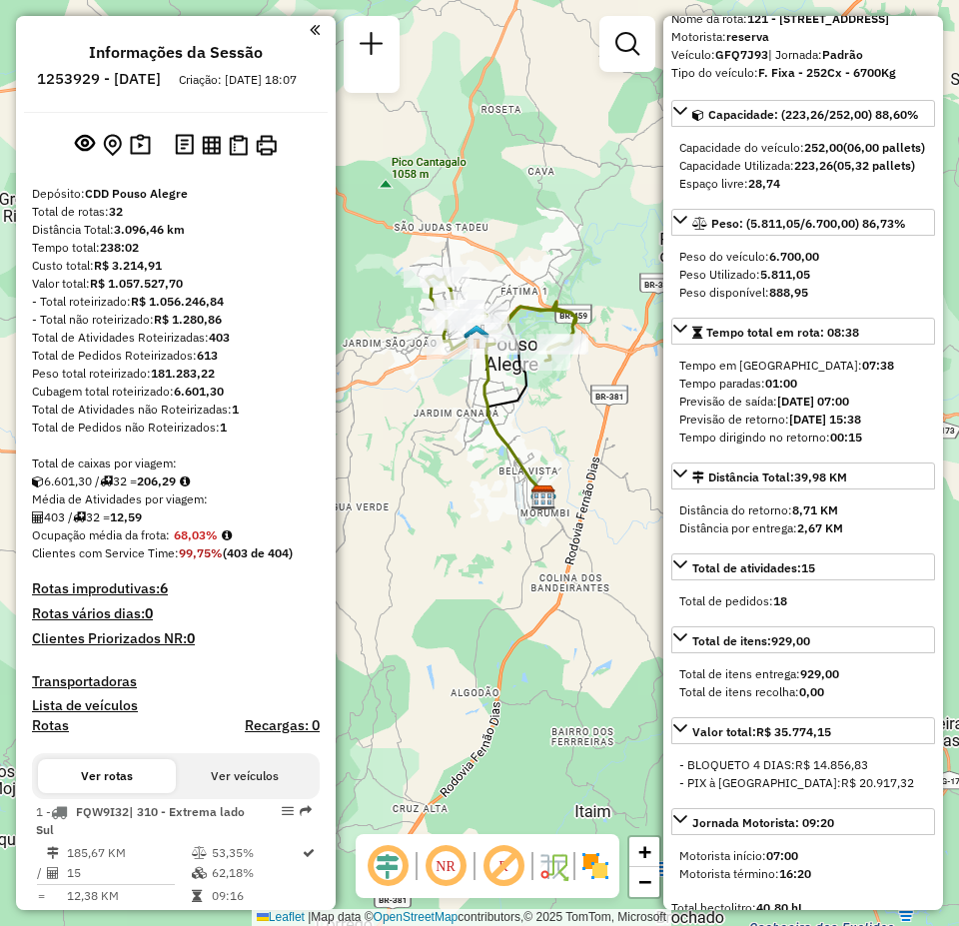
scroll to position [0, 0]
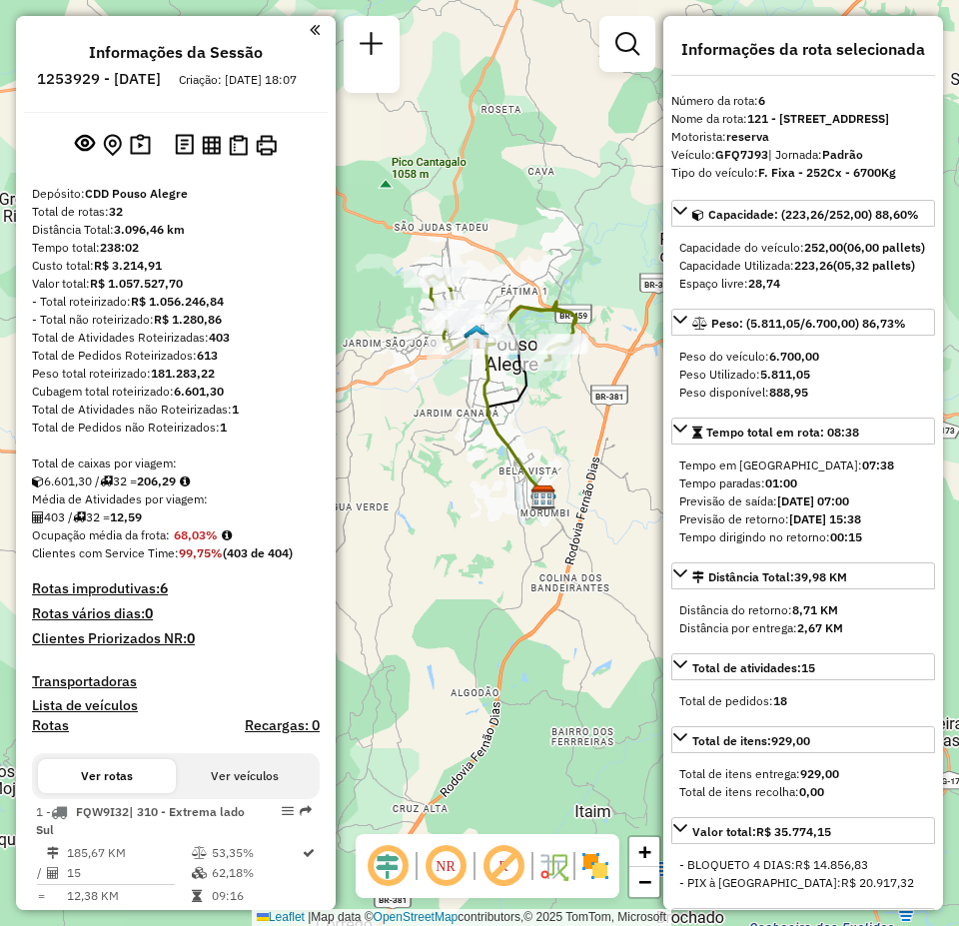
click at [113, 72] on h6 "1253929 - 27/08/2025" at bounding box center [99, 79] width 124 height 18
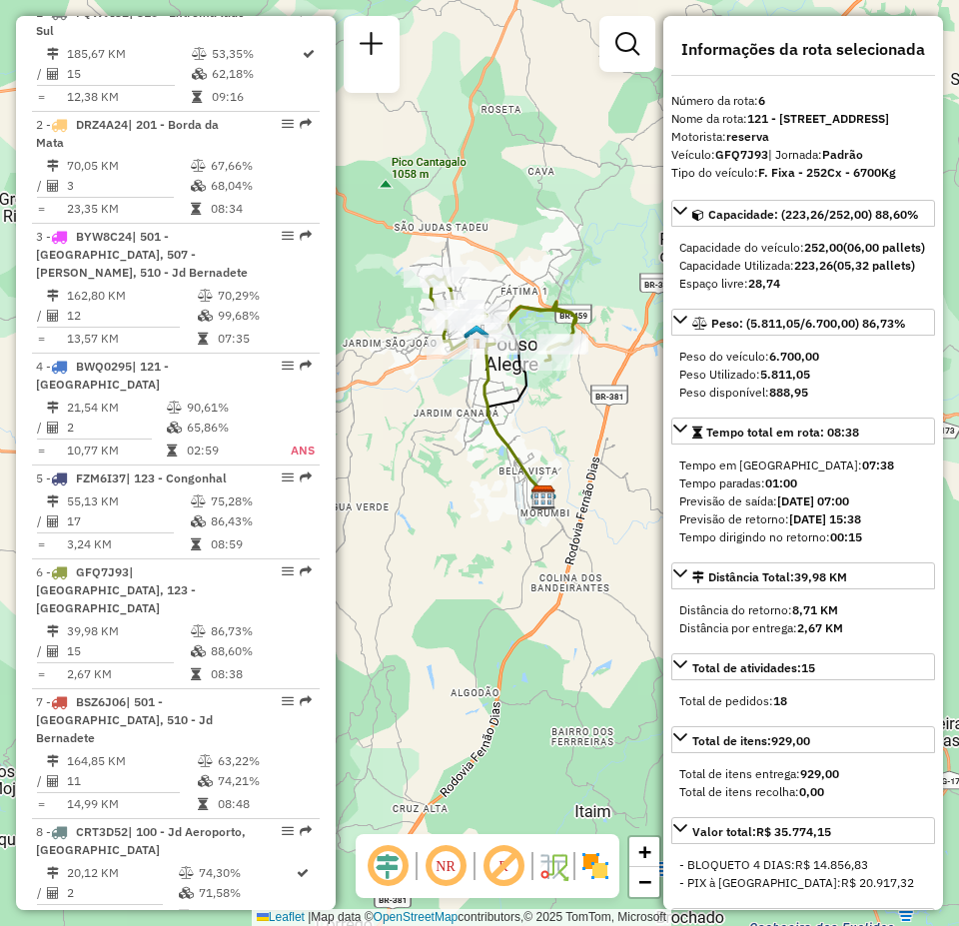
scroll to position [899, 0]
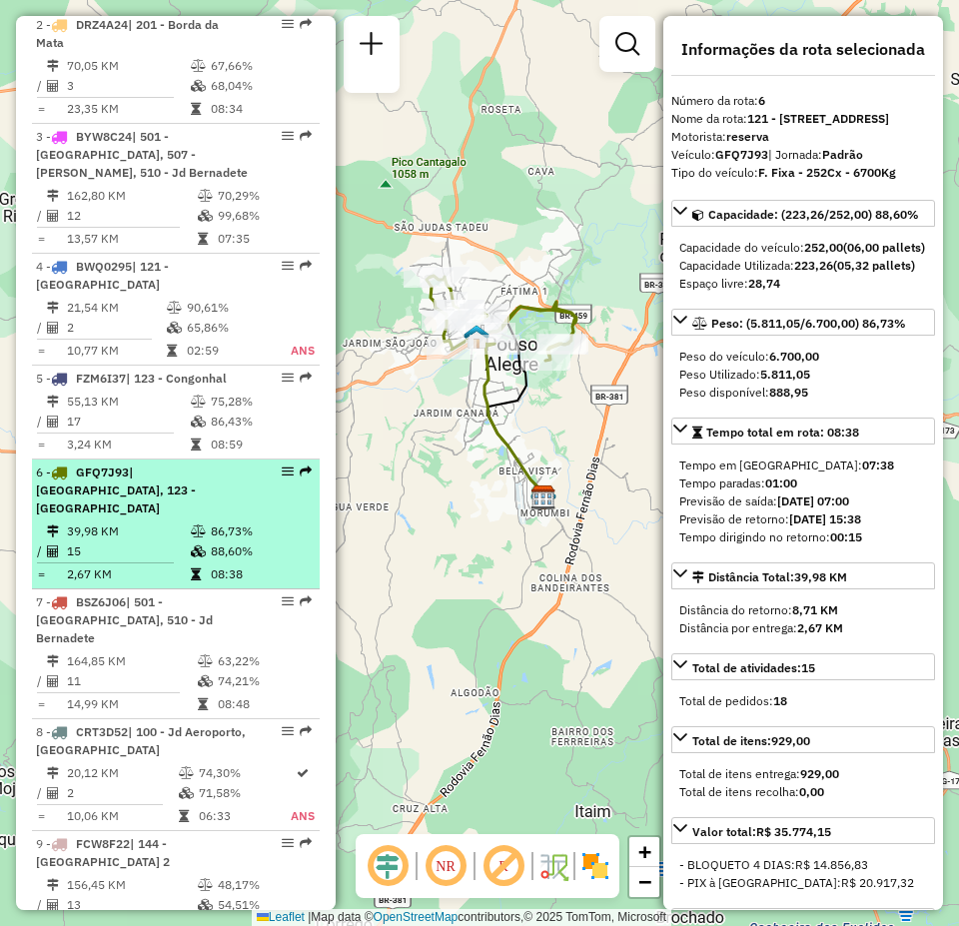
click at [282, 478] on em at bounding box center [288, 472] width 12 height 12
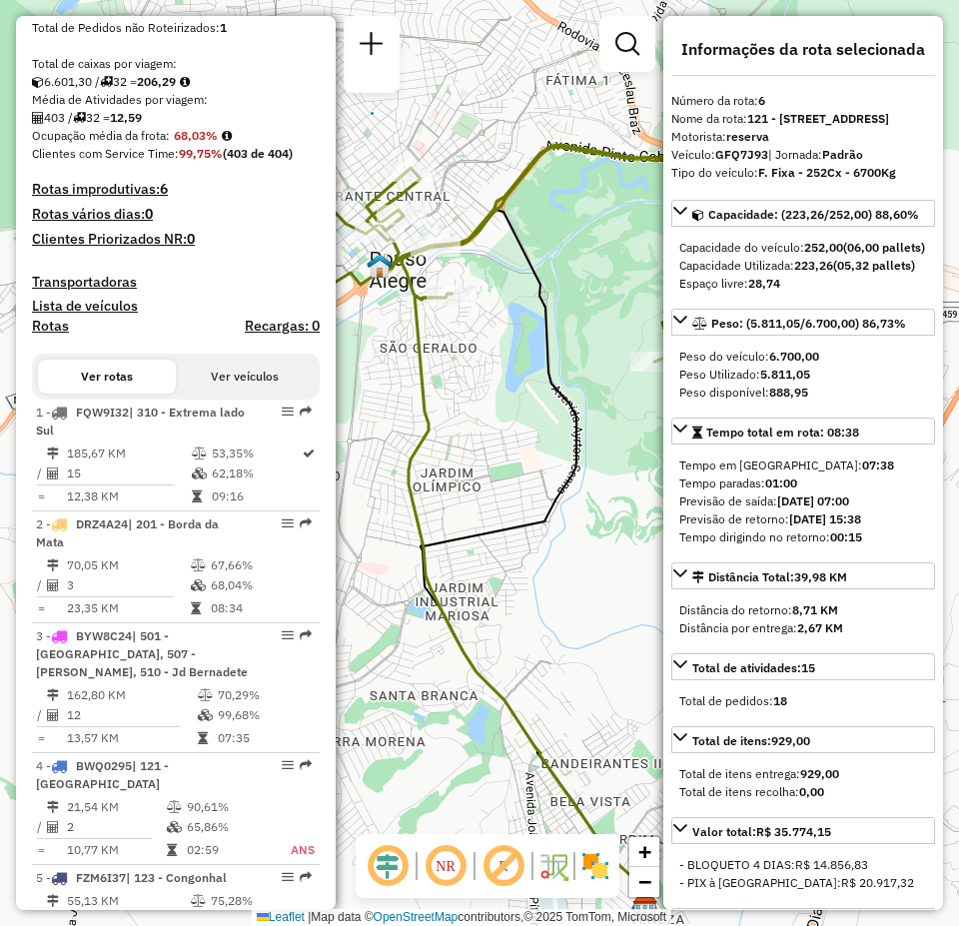
scroll to position [0, 0]
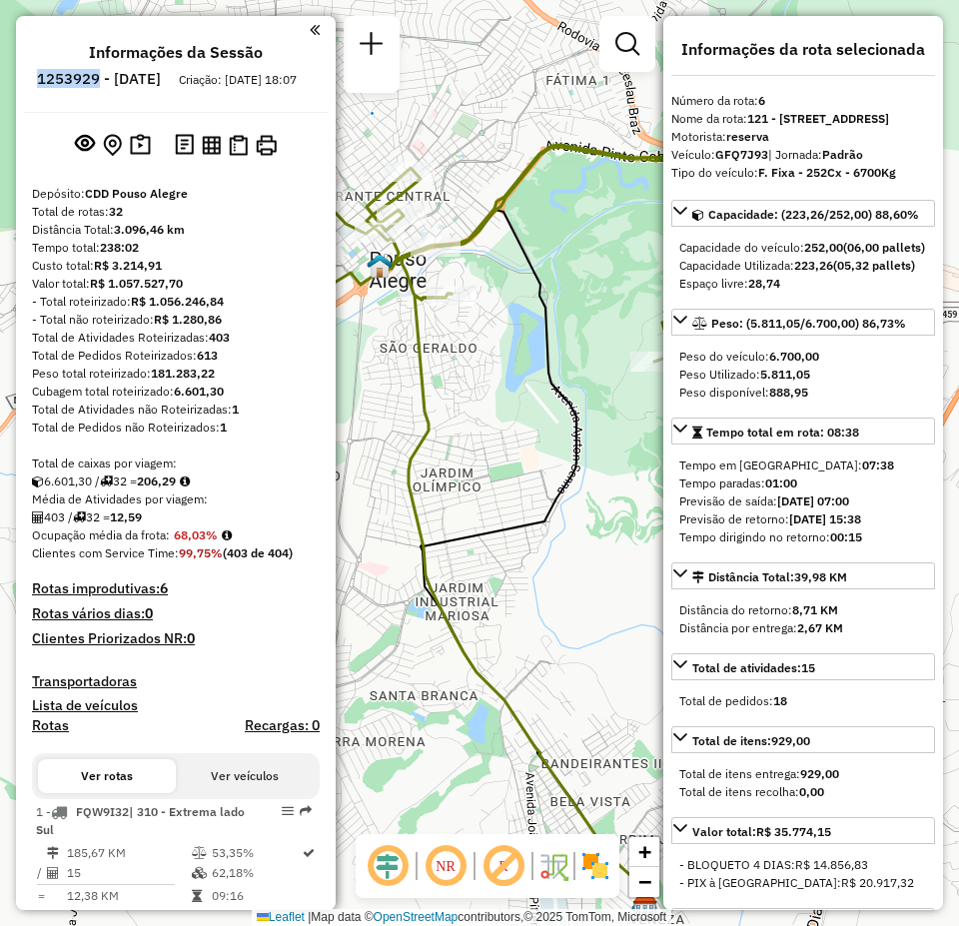
drag, startPoint x: 88, startPoint y: 77, endPoint x: 153, endPoint y: 77, distance: 64.9
click at [153, 77] on li "1253929 - 27/08/2025" at bounding box center [99, 83] width 134 height 26
copy h6 "1253929"
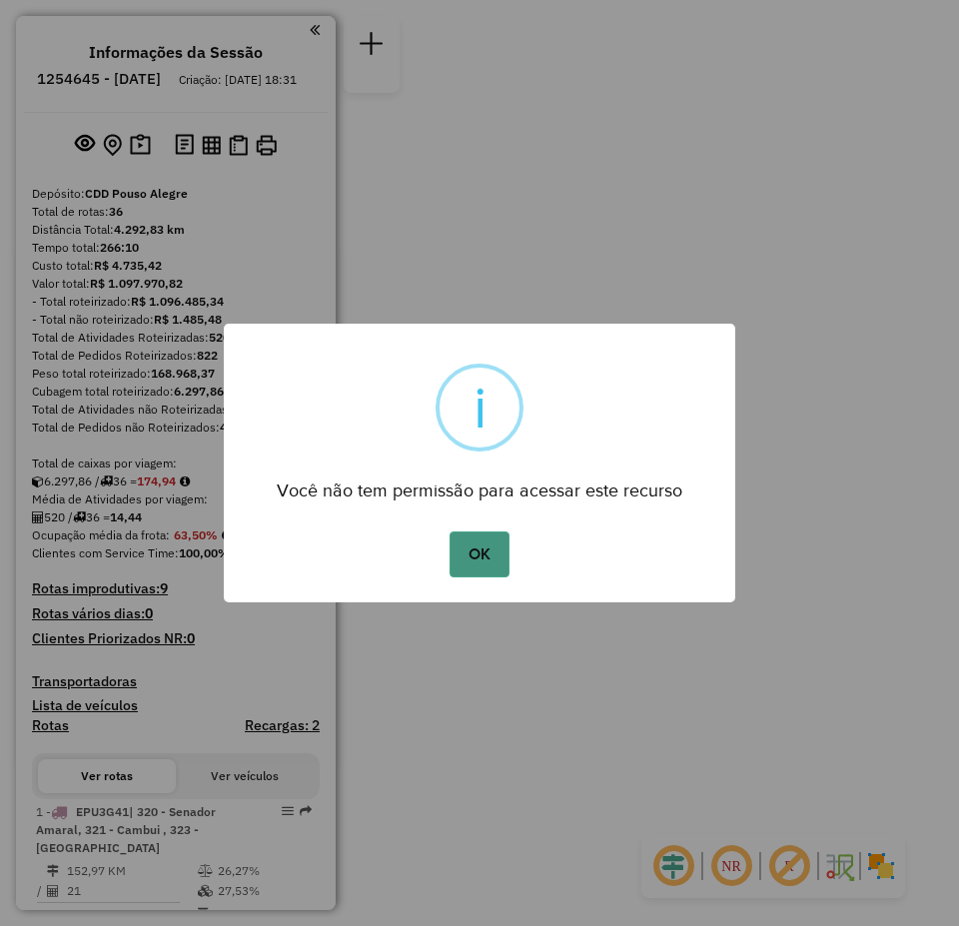
click at [487, 559] on button "OK" at bounding box center [479, 554] width 59 height 46
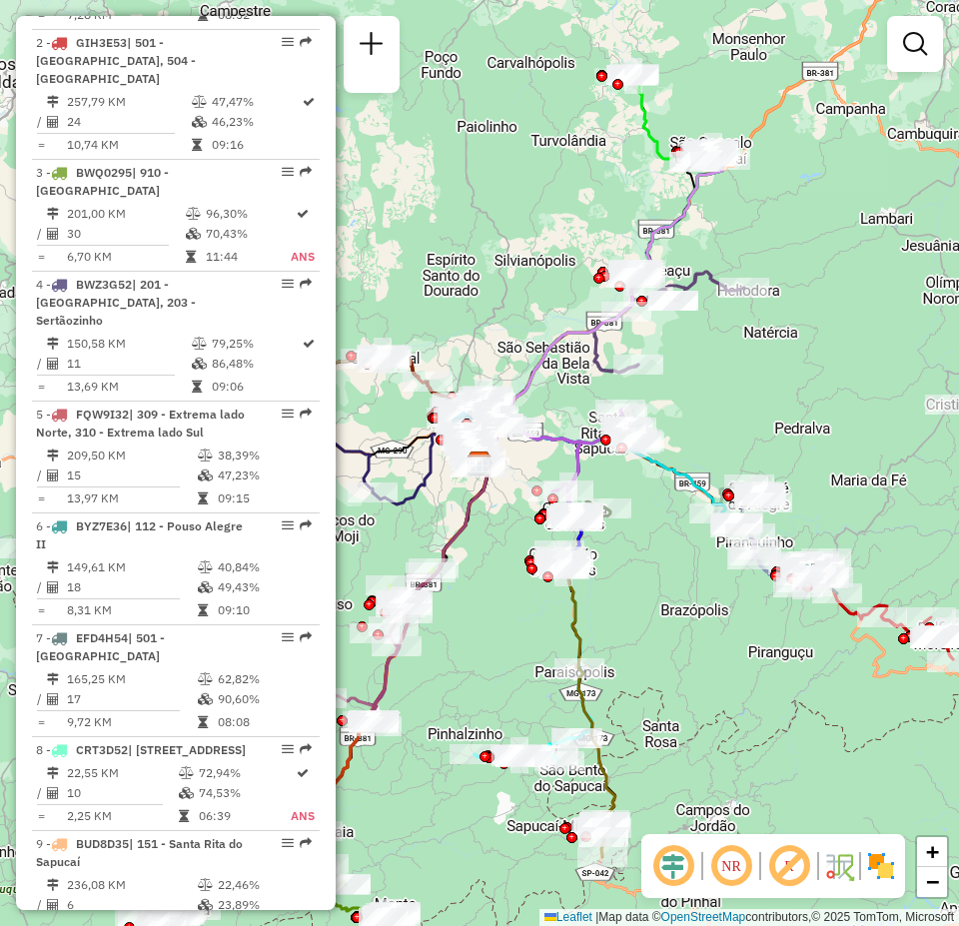
scroll to position [999, 0]
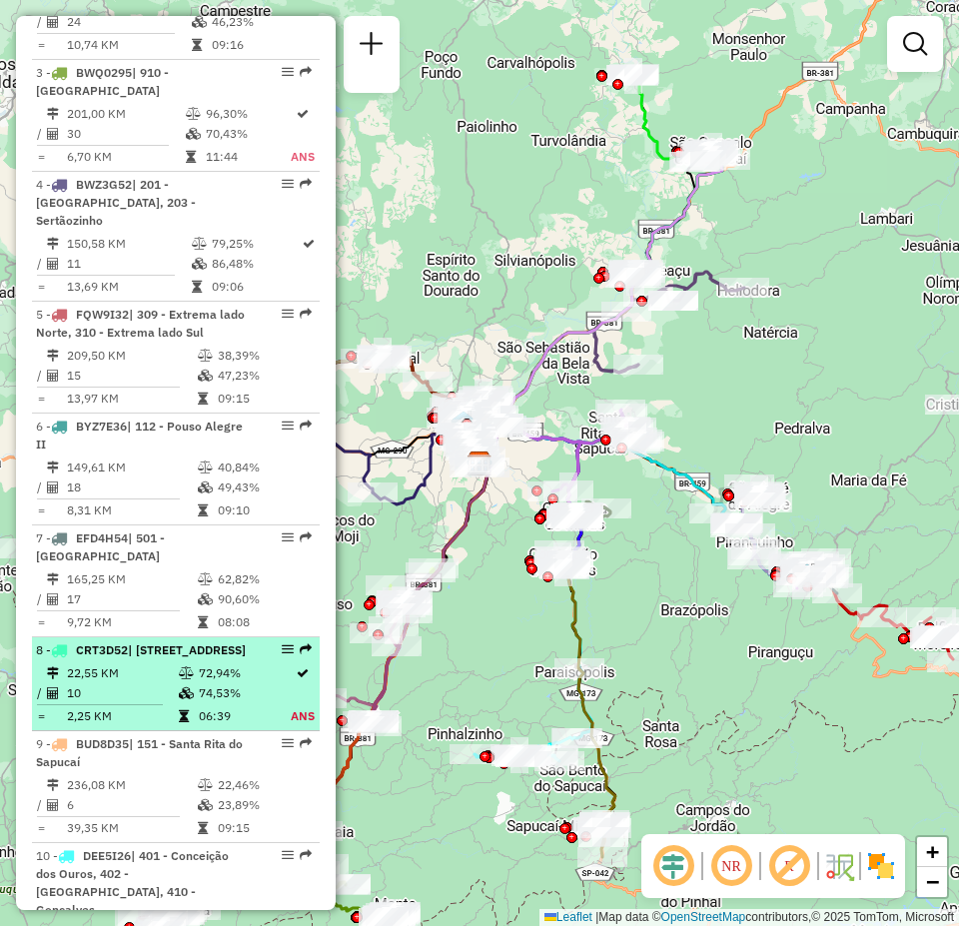
select select "**********"
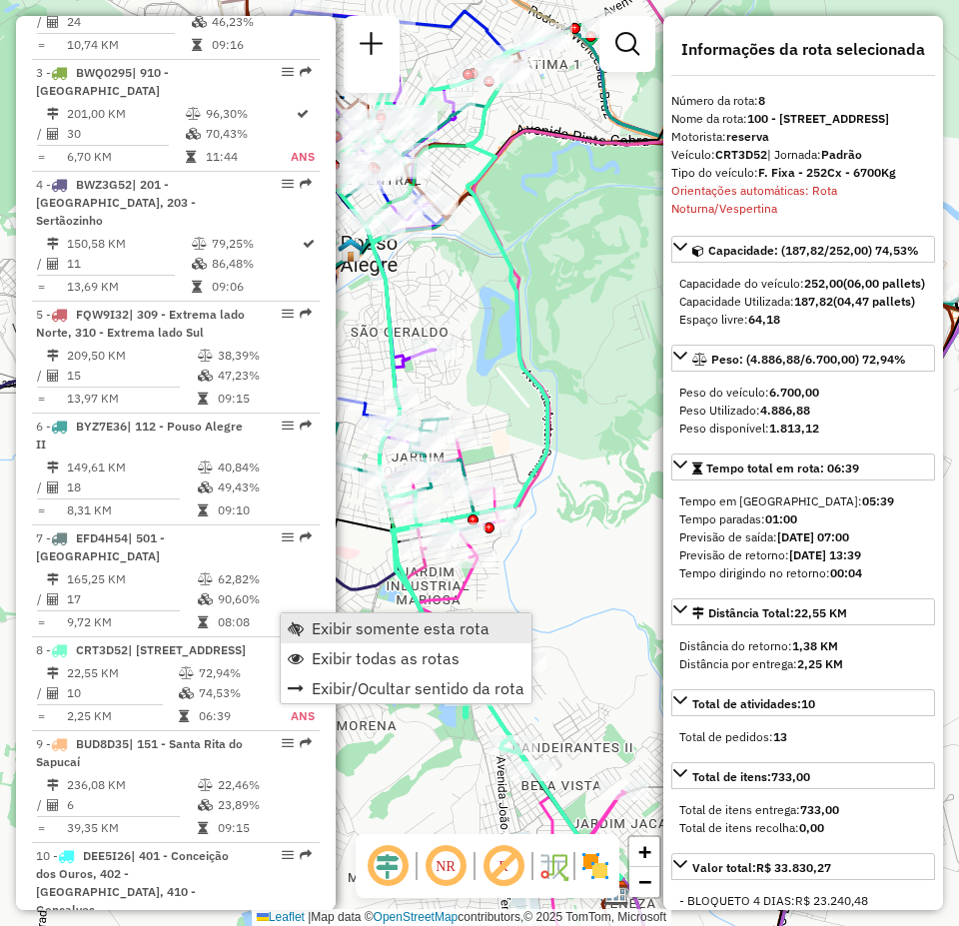
click at [441, 636] on span "Exibir somente esta rota" at bounding box center [401, 628] width 178 height 16
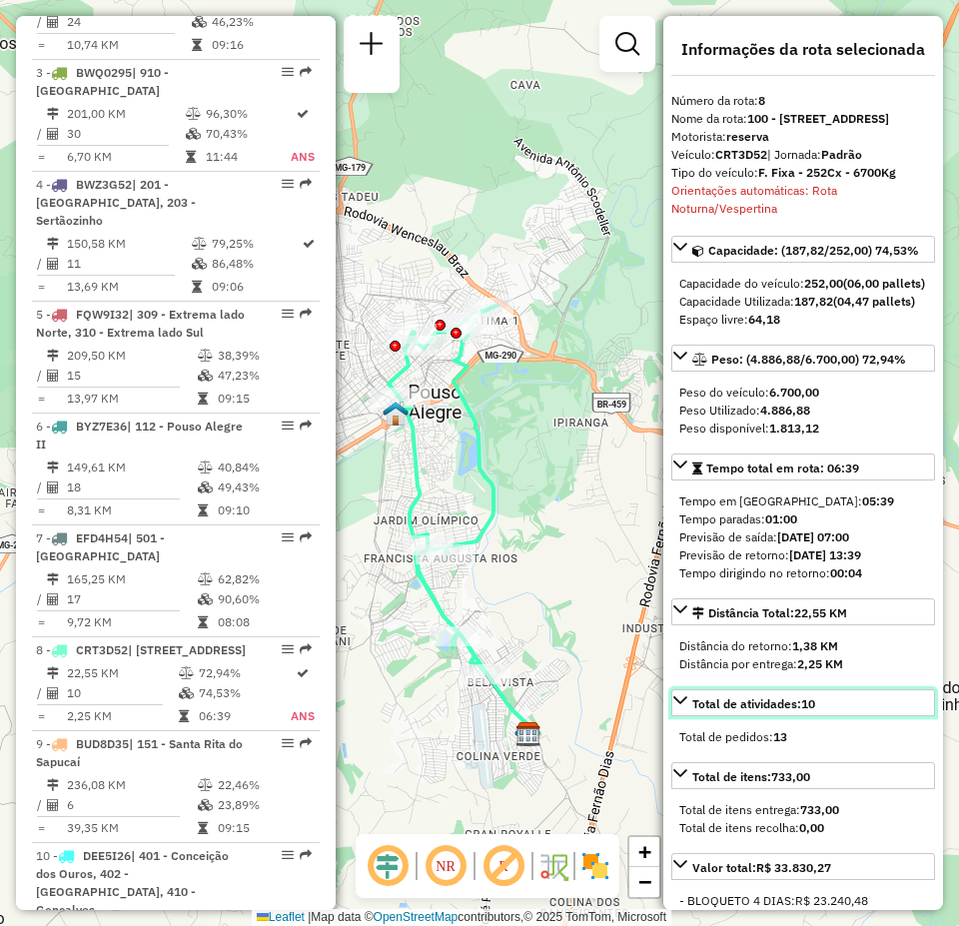
click at [808, 711] on strong "10" at bounding box center [808, 703] width 14 height 15
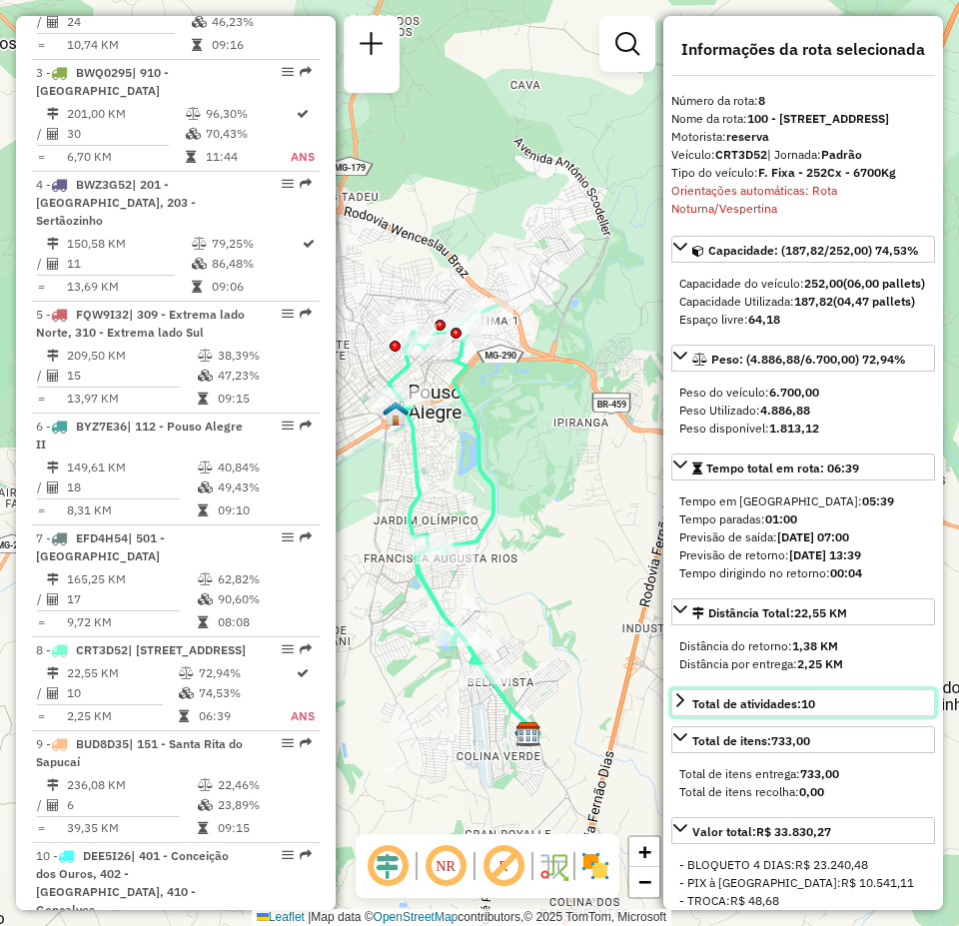
click at [829, 716] on link "Total de atividades: 10" at bounding box center [803, 702] width 264 height 27
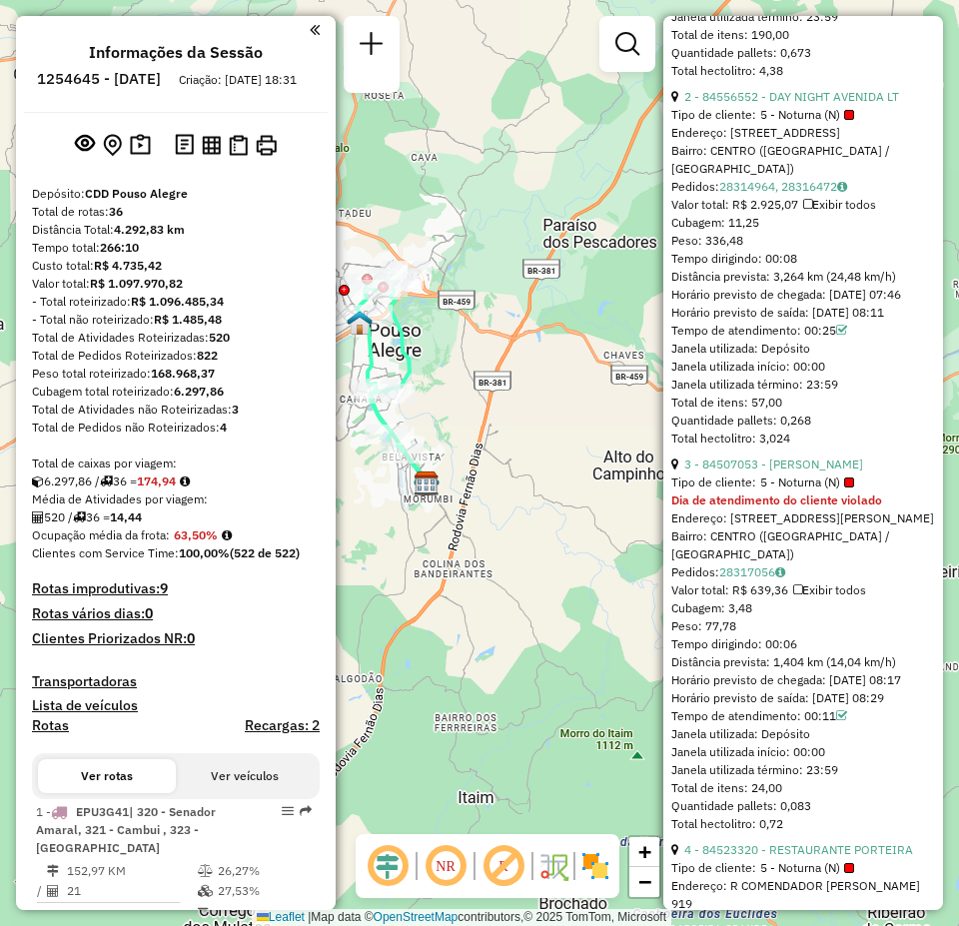
scroll to position [1898, 0]
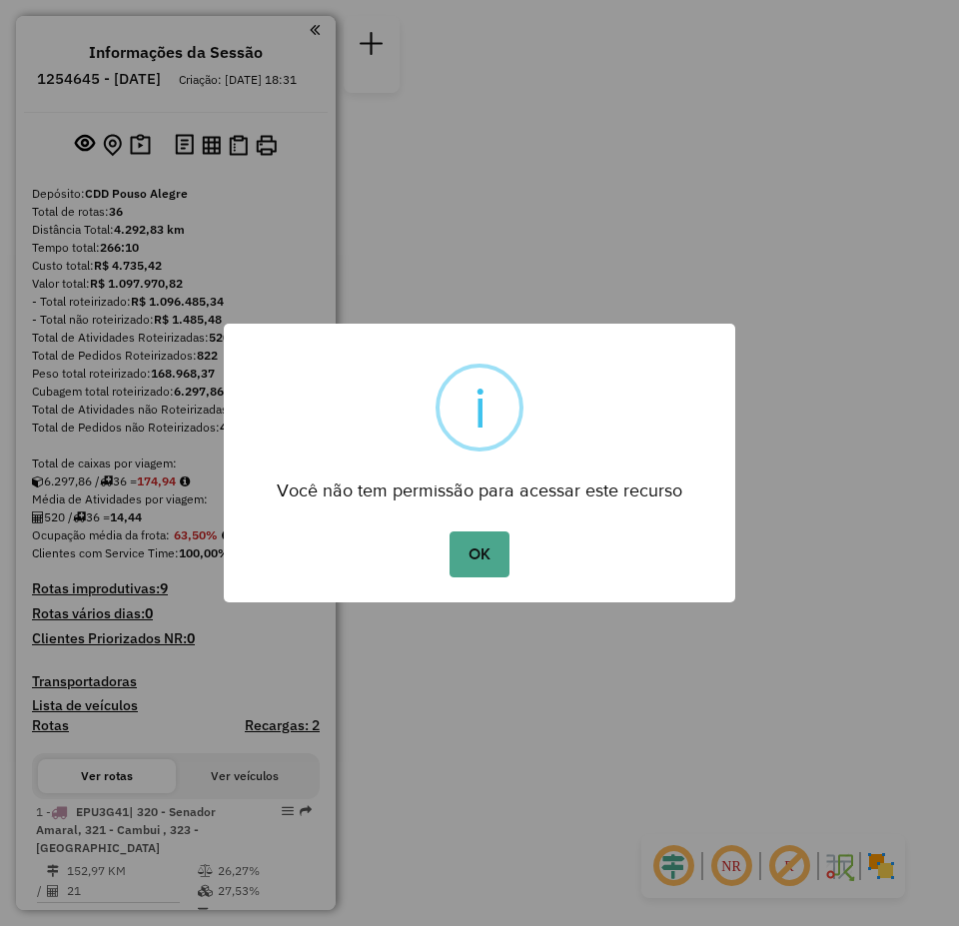
click at [450, 531] on button "OK" at bounding box center [479, 554] width 59 height 46
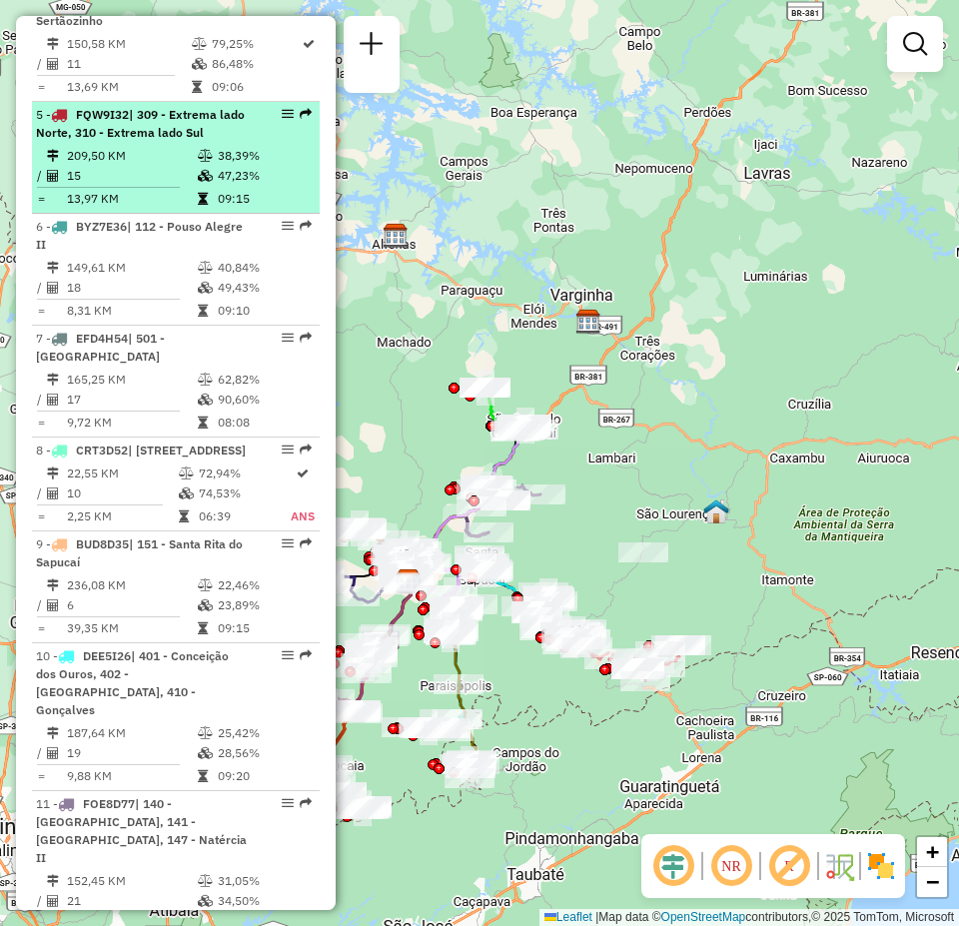
scroll to position [1299, 0]
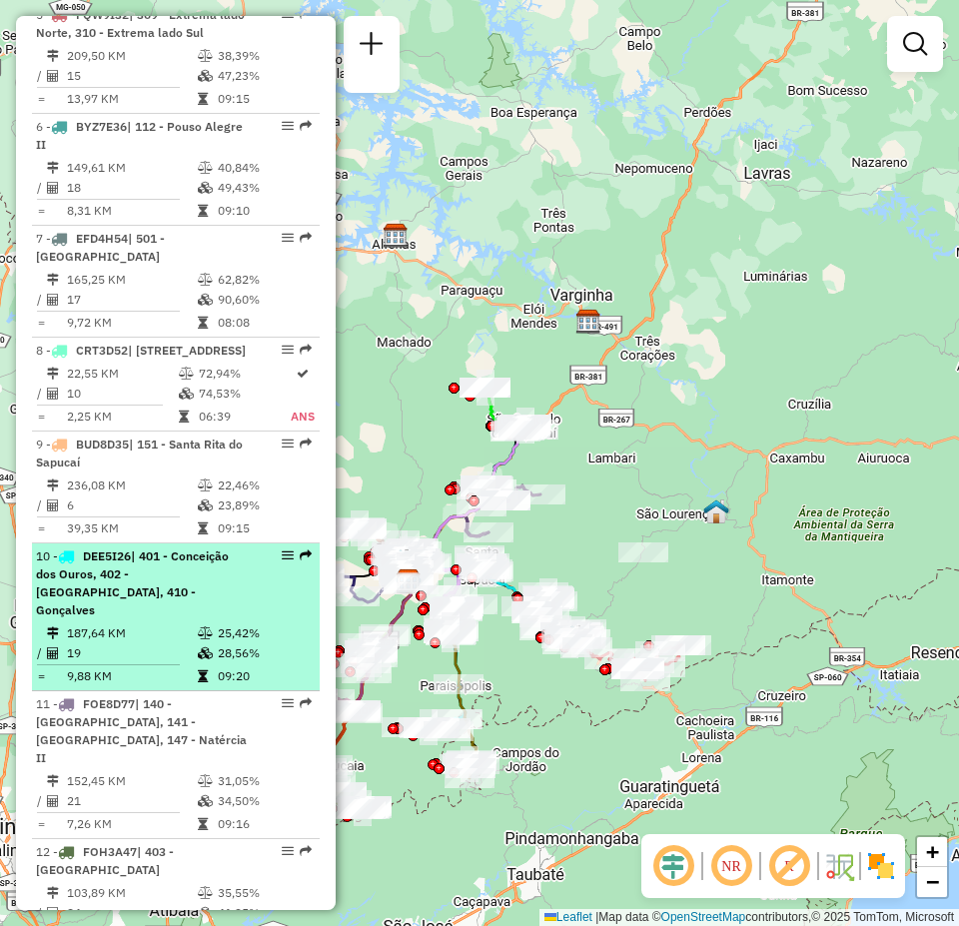
select select "**********"
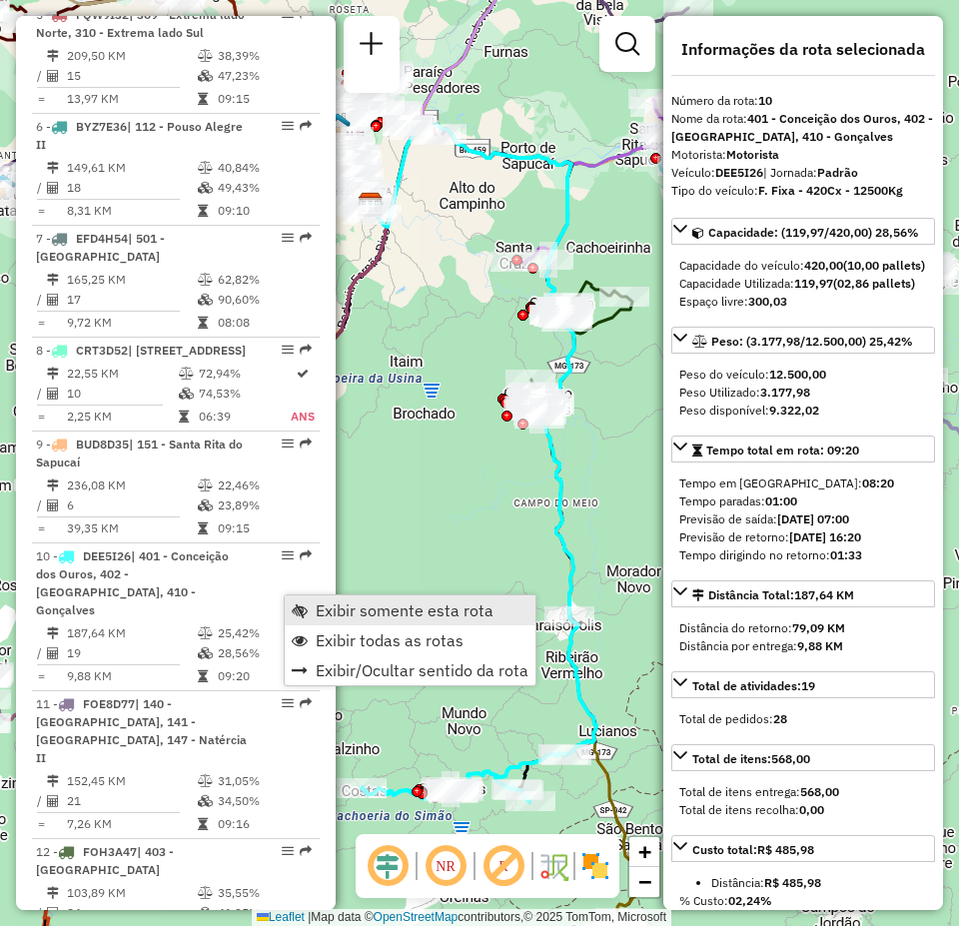
click at [454, 609] on span "Exibir somente esta rota" at bounding box center [405, 610] width 178 height 16
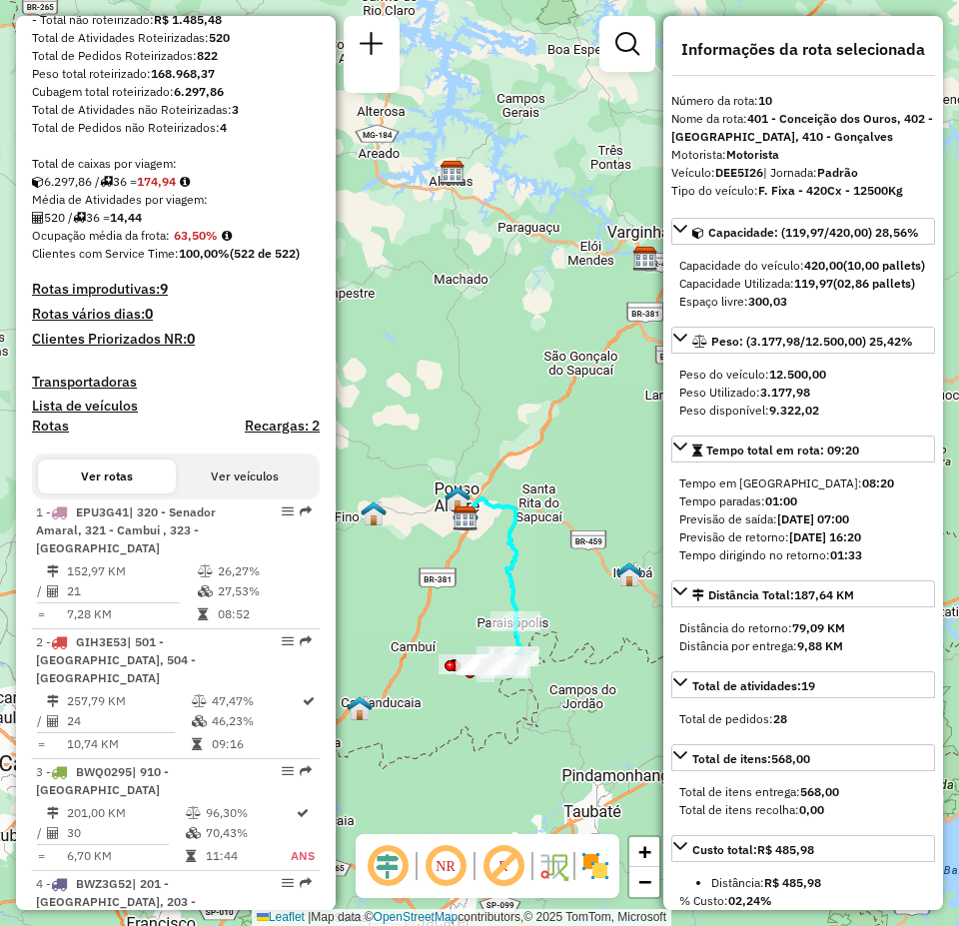
scroll to position [0, 0]
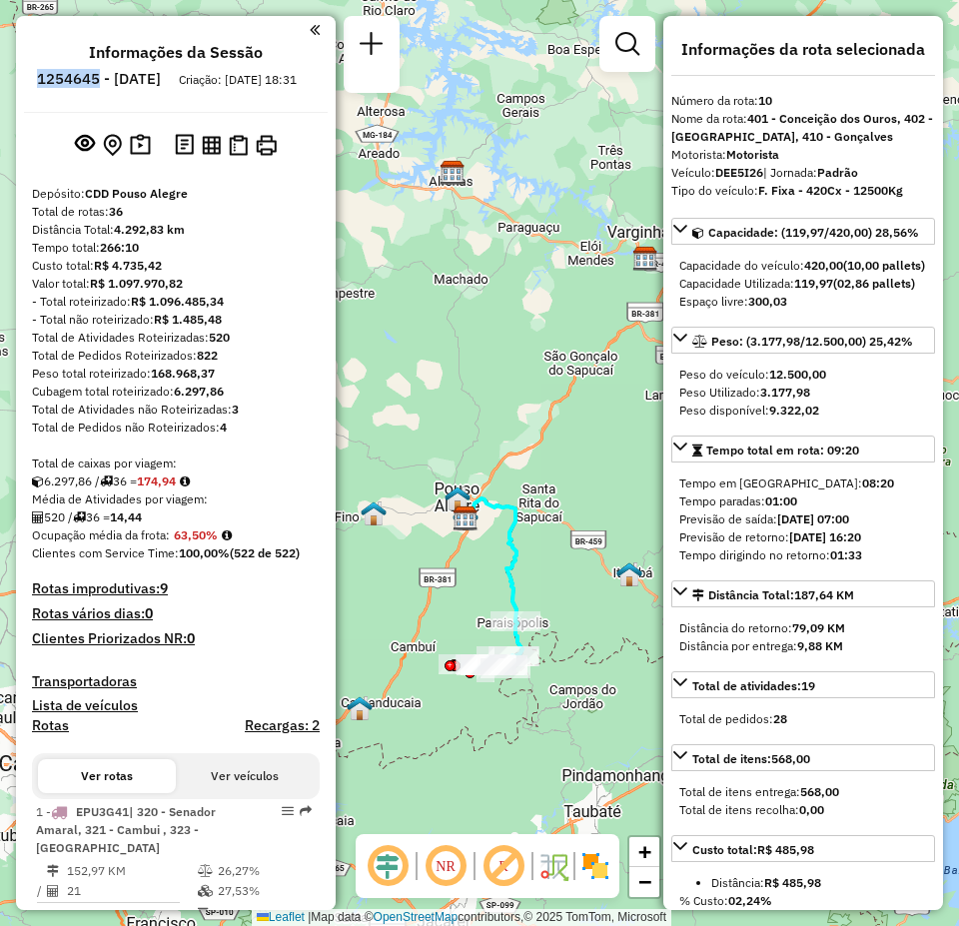
drag, startPoint x: 85, startPoint y: 75, endPoint x: 154, endPoint y: 83, distance: 69.4
click at [154, 83] on ul "Informações da Sessão 1254645 - 28/08/2025 Criação: 27/08/2025 18:31" at bounding box center [176, 69] width 304 height 53
copy h6 "1254645"
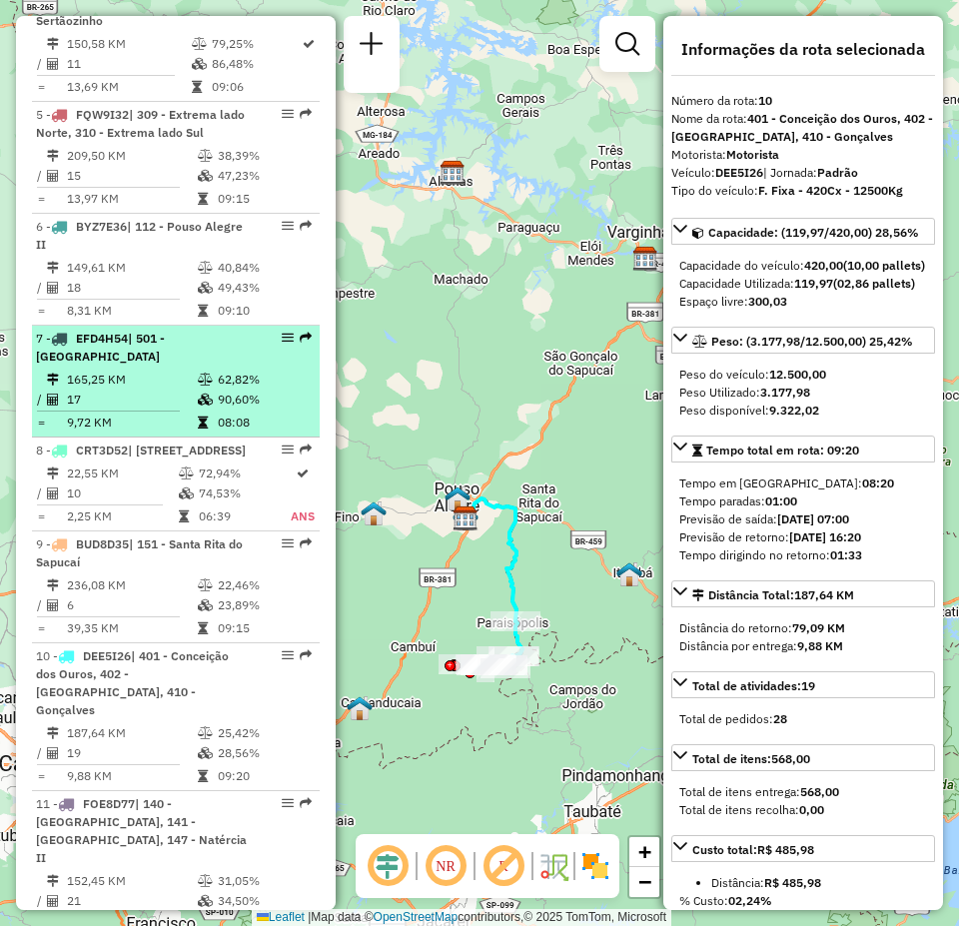
scroll to position [1399, 0]
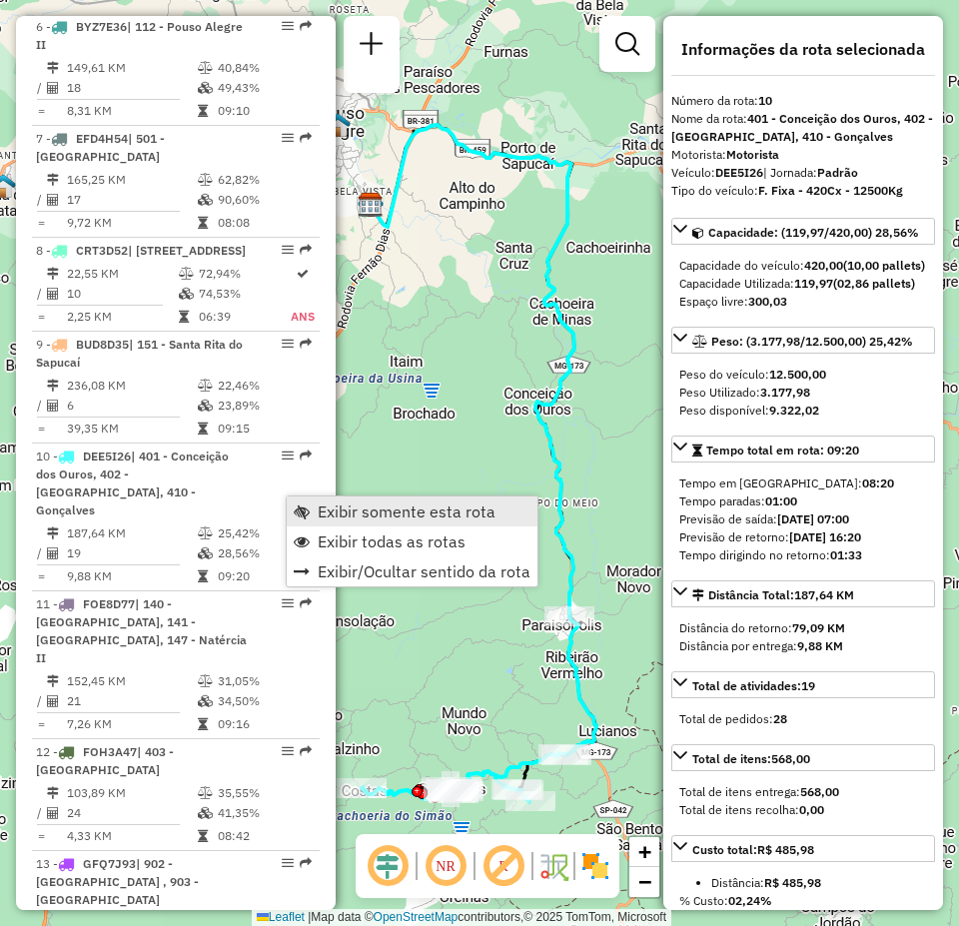
click at [387, 503] on span "Exibir somente esta rota" at bounding box center [407, 511] width 178 height 16
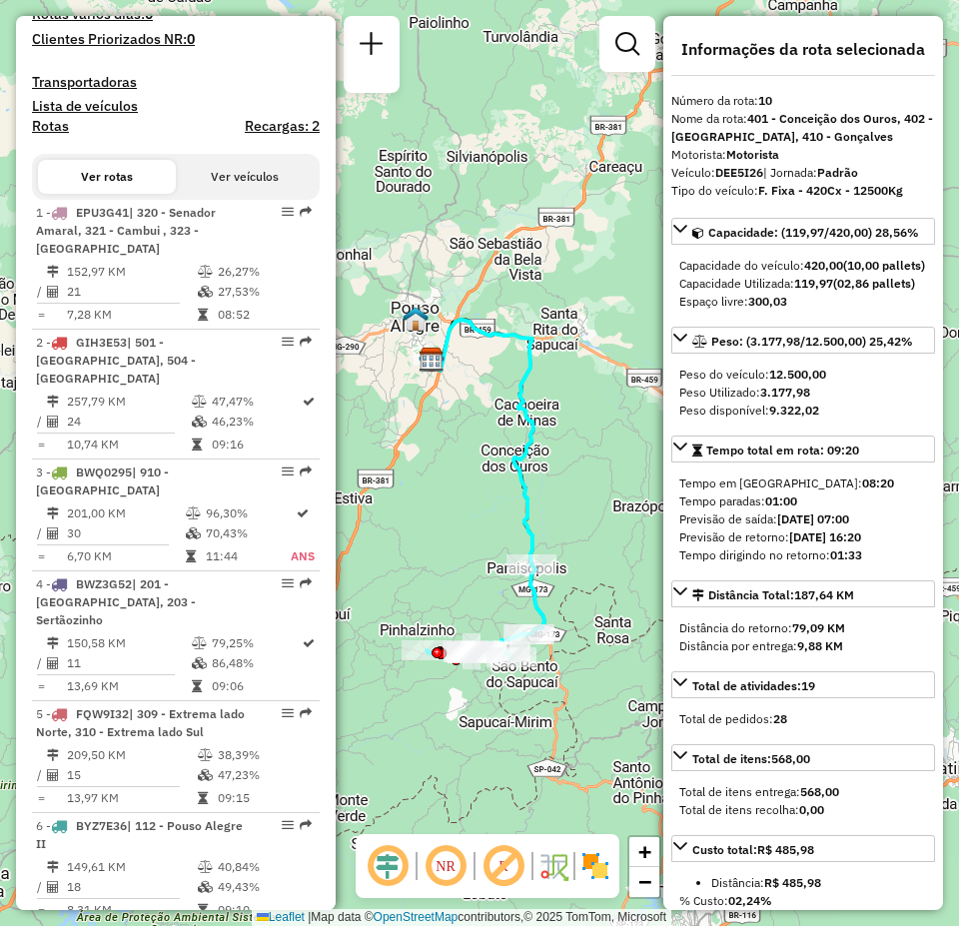
scroll to position [200, 0]
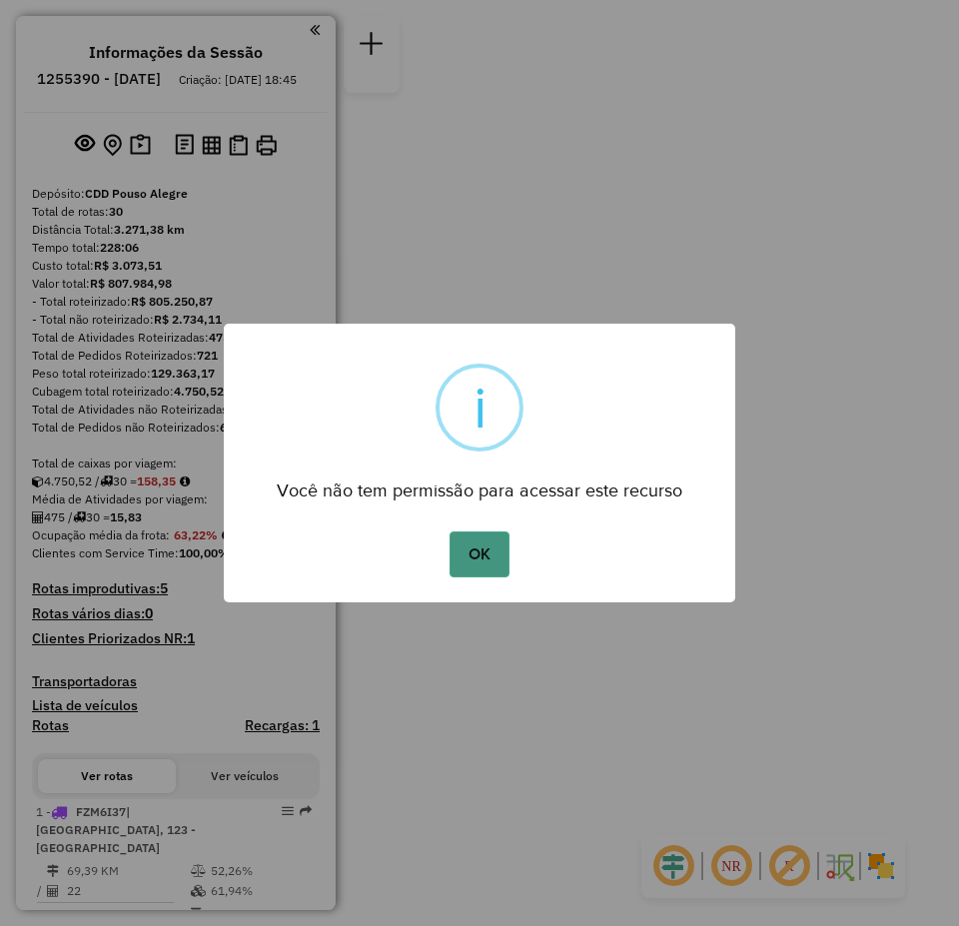
click at [504, 562] on button "OK" at bounding box center [479, 554] width 59 height 46
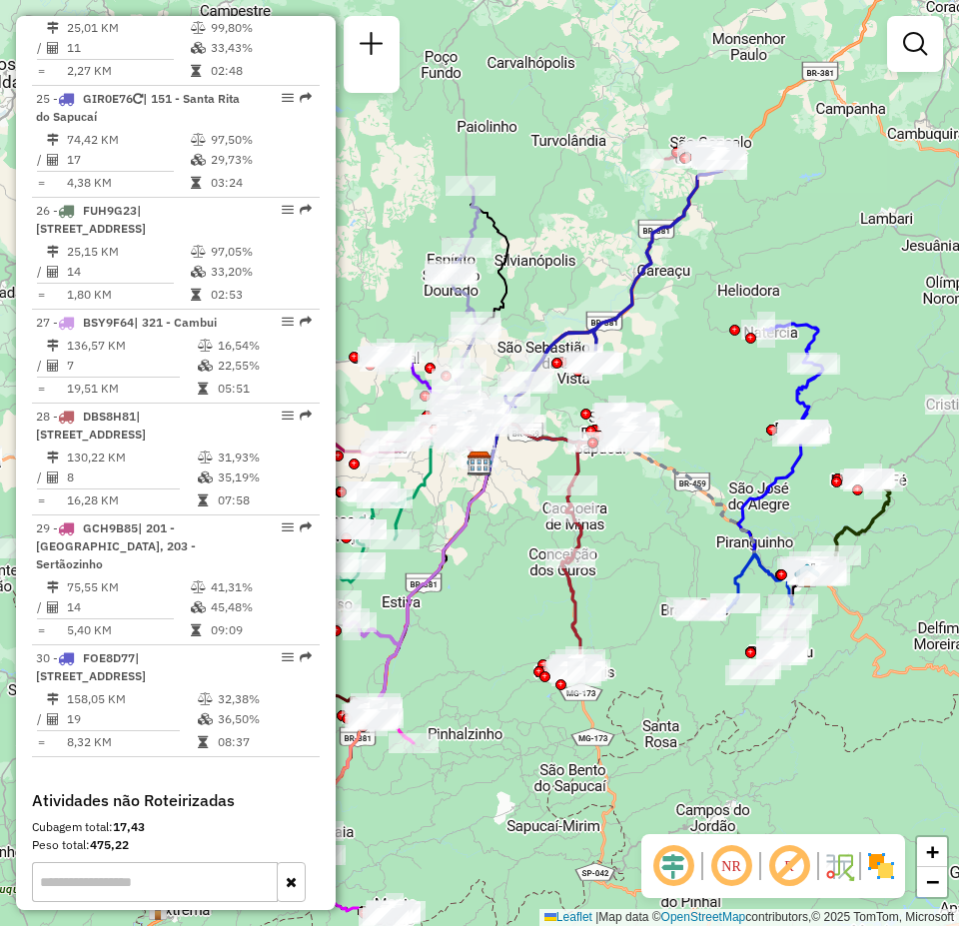
scroll to position [3696, 0]
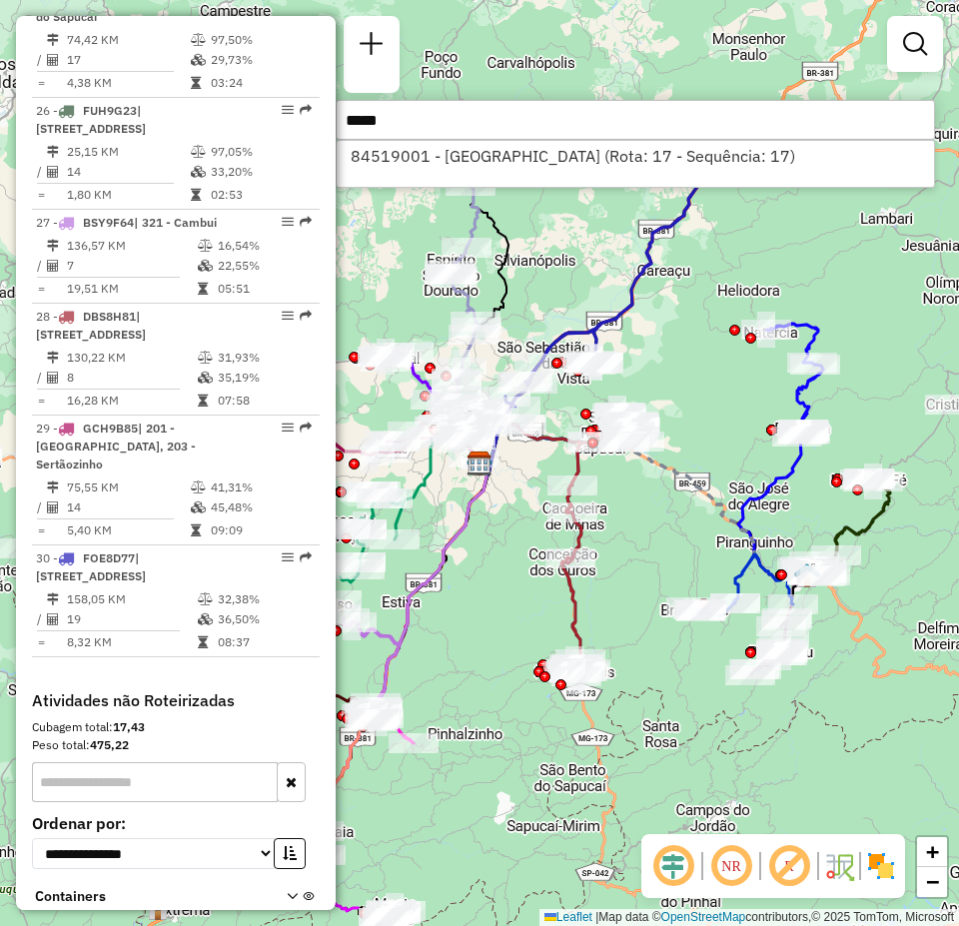
type input "*****"
click at [553, 140] on div "84519001 - [GEOGRAPHIC_DATA] (Rota: 17 - Sequência: 17)" at bounding box center [635, 164] width 599 height 48
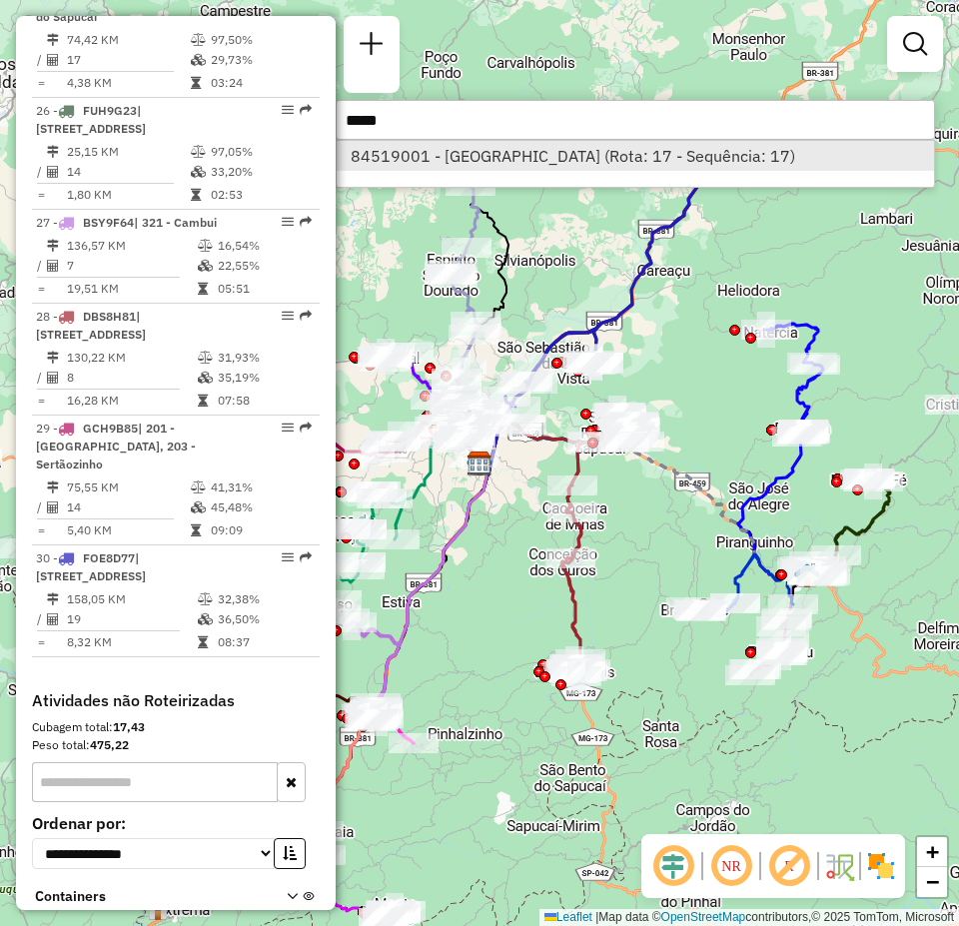
click at [540, 155] on li "84519001 - [GEOGRAPHIC_DATA] (Rota: 17 - Sequência: 17)" at bounding box center [635, 156] width 597 height 30
select select "**********"
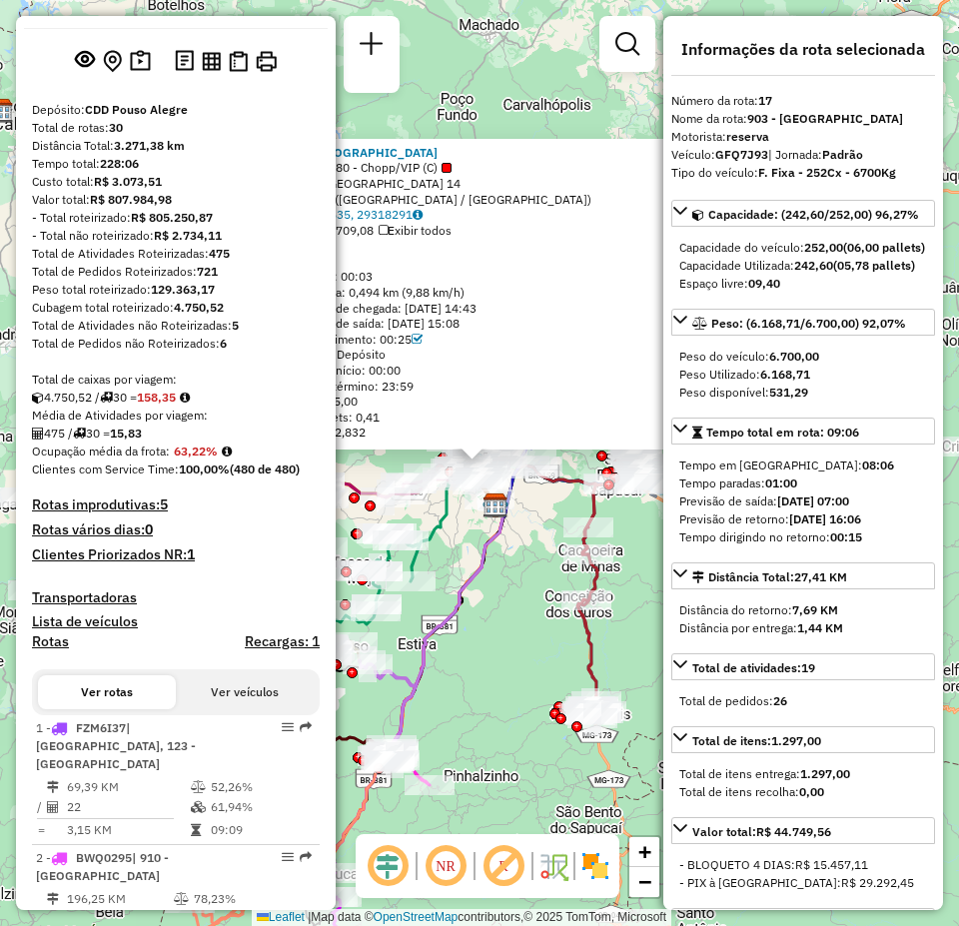
scroll to position [0, 0]
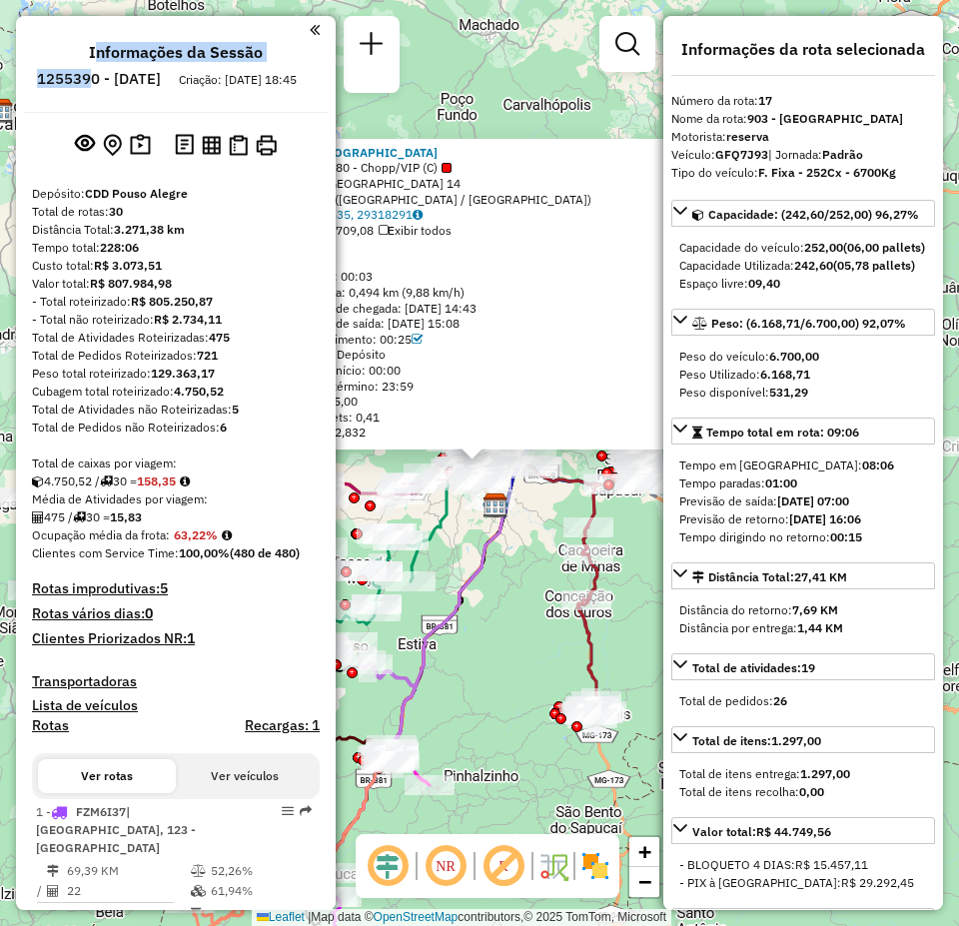
drag, startPoint x: 90, startPoint y: 67, endPoint x: 151, endPoint y: 74, distance: 61.3
click at [151, 74] on ul "Informações da Sessão 1255390 - [DATE] Criação: [DATE] 18:45" at bounding box center [176, 69] width 304 height 53
click at [150, 75] on h6 "1255390 - [DATE]" at bounding box center [99, 79] width 124 height 18
drag, startPoint x: 93, startPoint y: 78, endPoint x: 154, endPoint y: 79, distance: 60.9
click at [154, 79] on h6 "1255390 - [DATE]" at bounding box center [99, 79] width 124 height 18
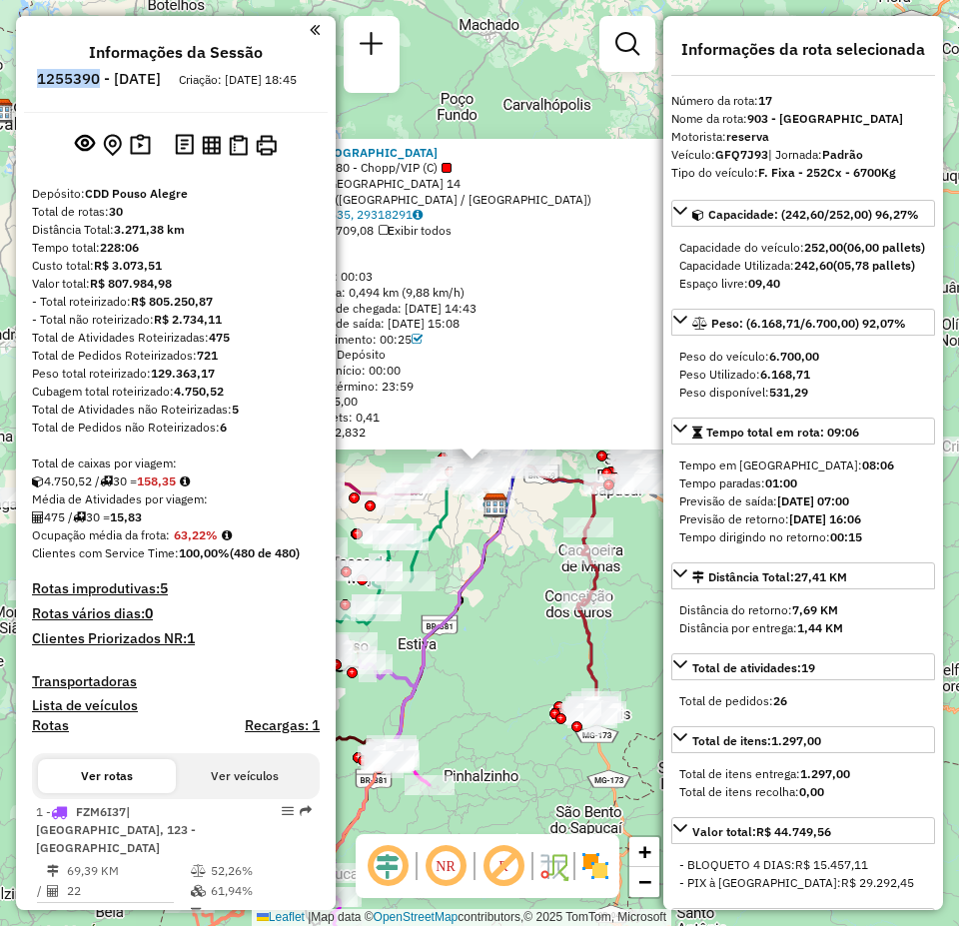
copy h6 "1255390"
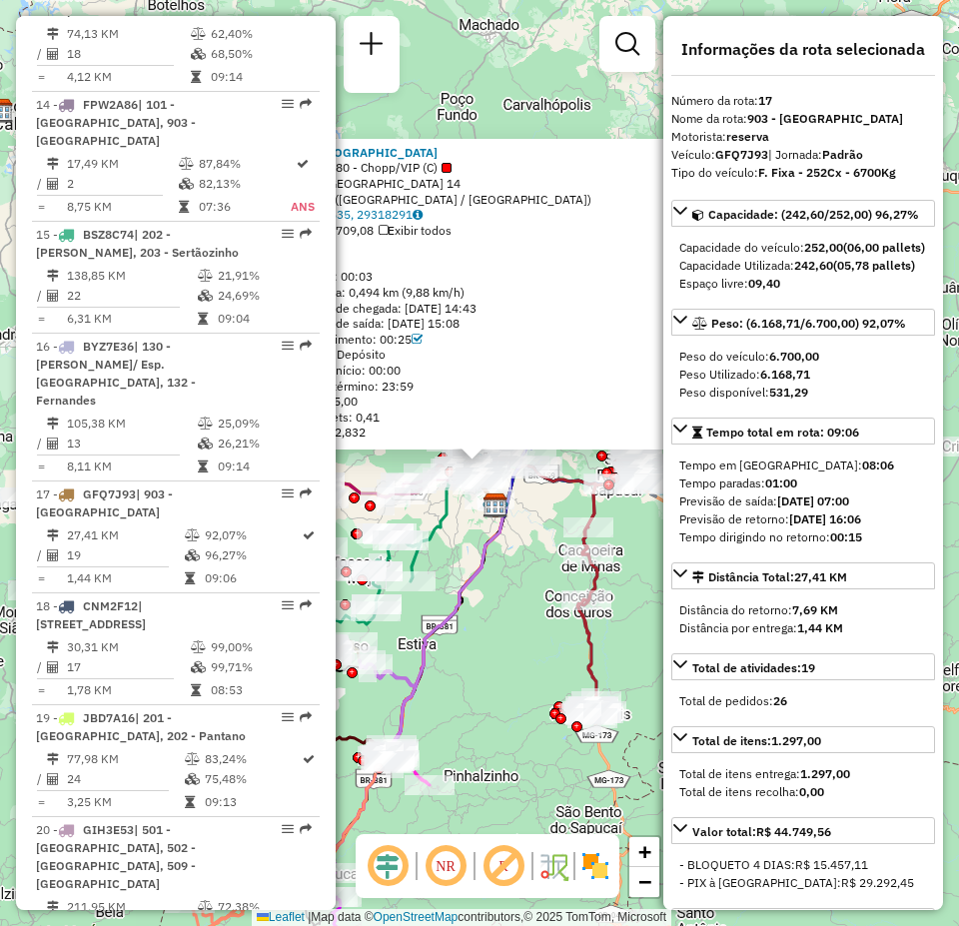
scroll to position [2098, 0]
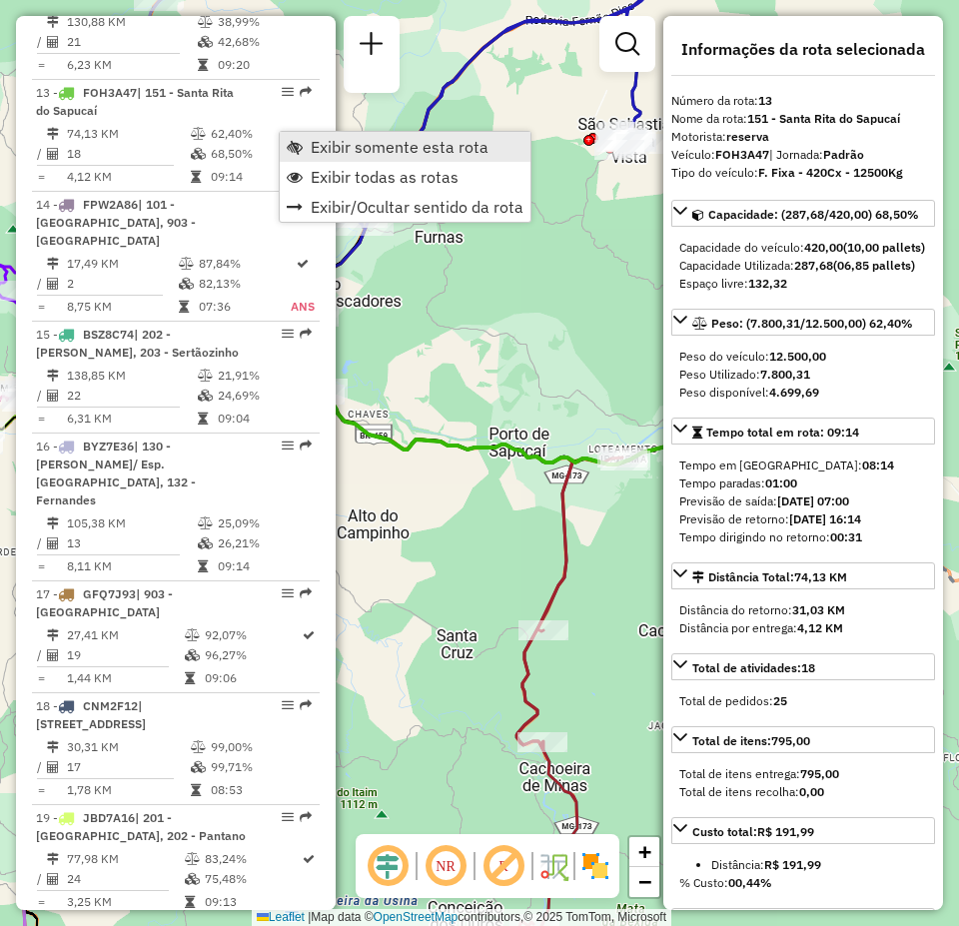
click at [410, 146] on span "Exibir somente esta rota" at bounding box center [400, 147] width 178 height 16
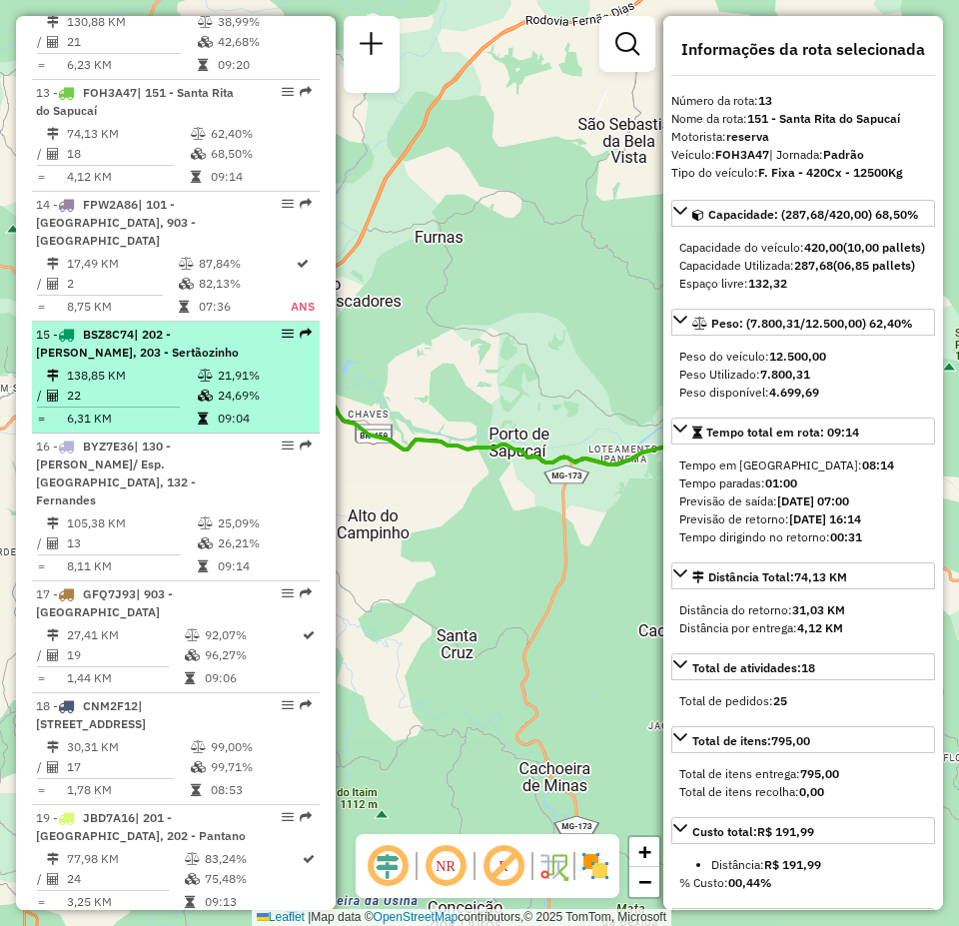
scroll to position [1998, 0]
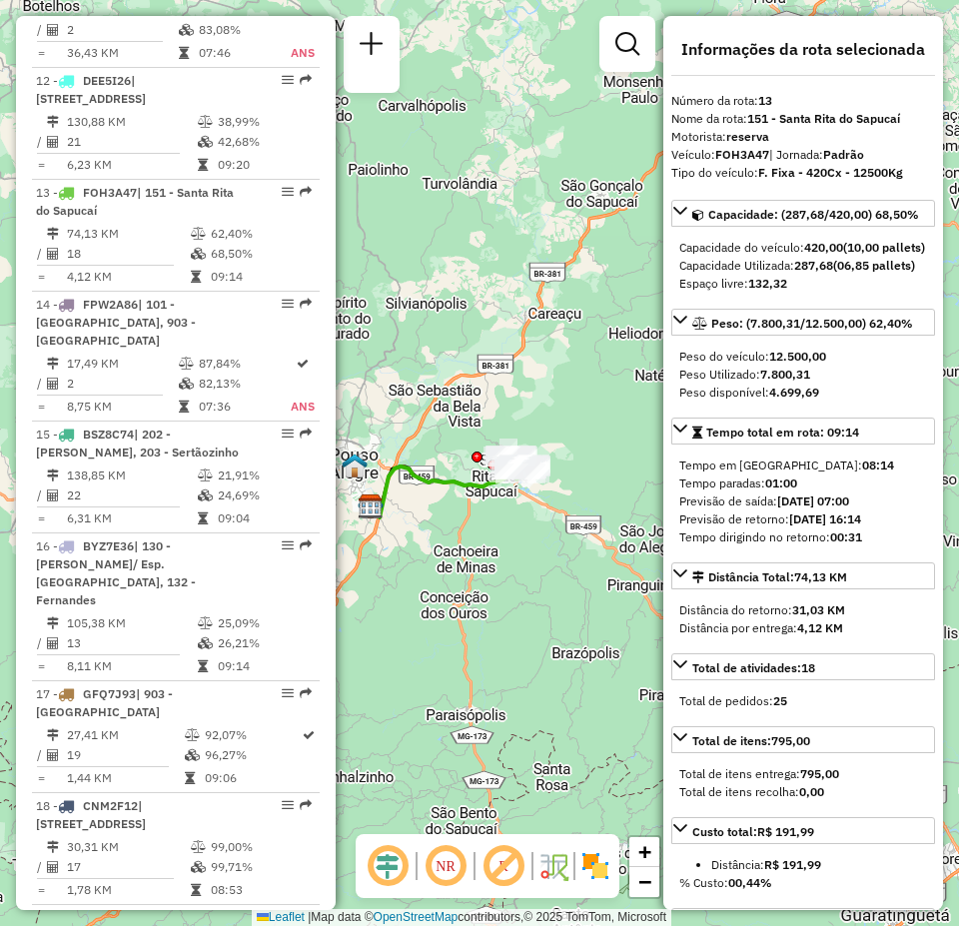
drag, startPoint x: 573, startPoint y: 469, endPoint x: 481, endPoint y: 506, distance: 100.4
click at [481, 506] on div "Janela de atendimento Grade de atendimento Capacidade Transportadoras Veículos …" at bounding box center [479, 463] width 959 height 926
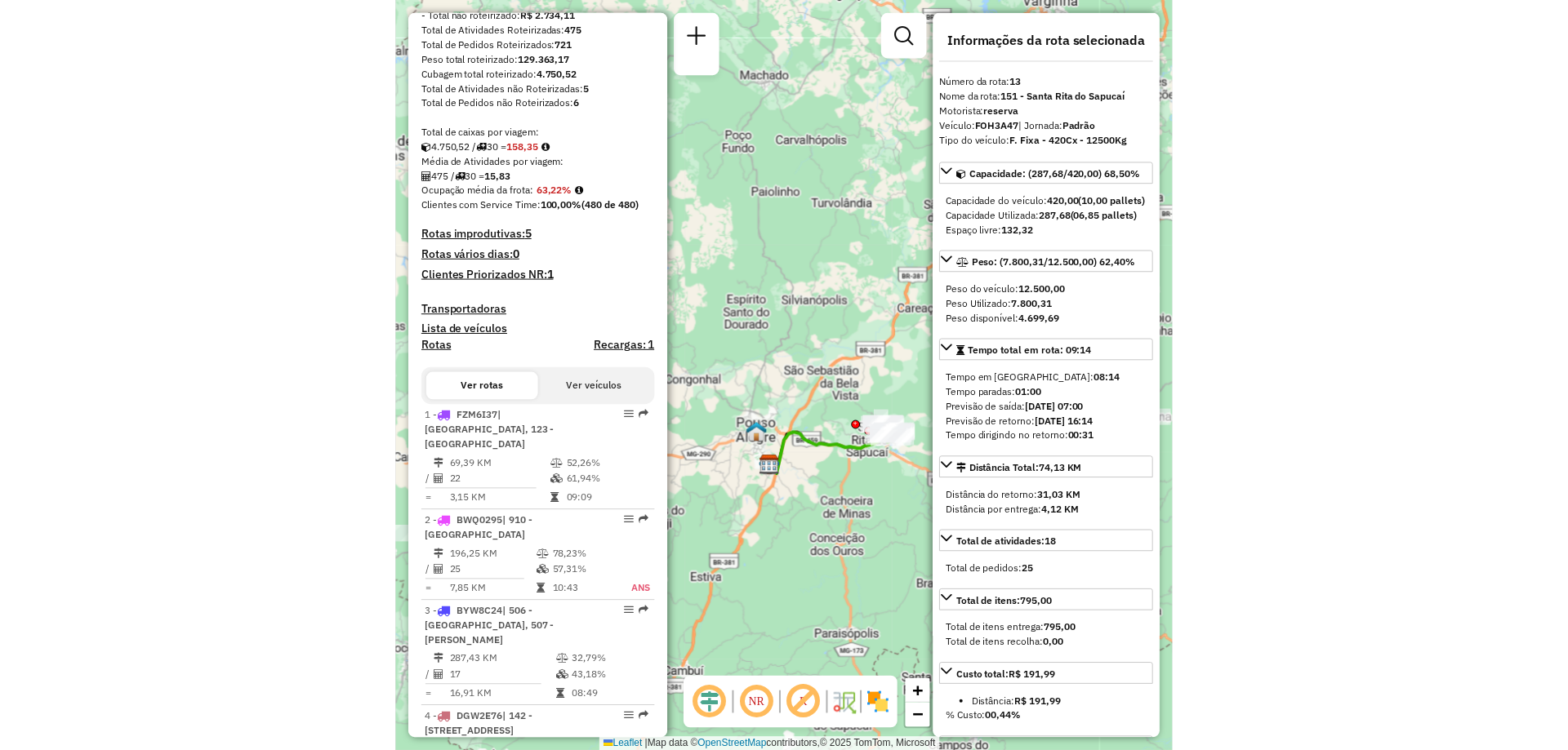
scroll to position [0, 0]
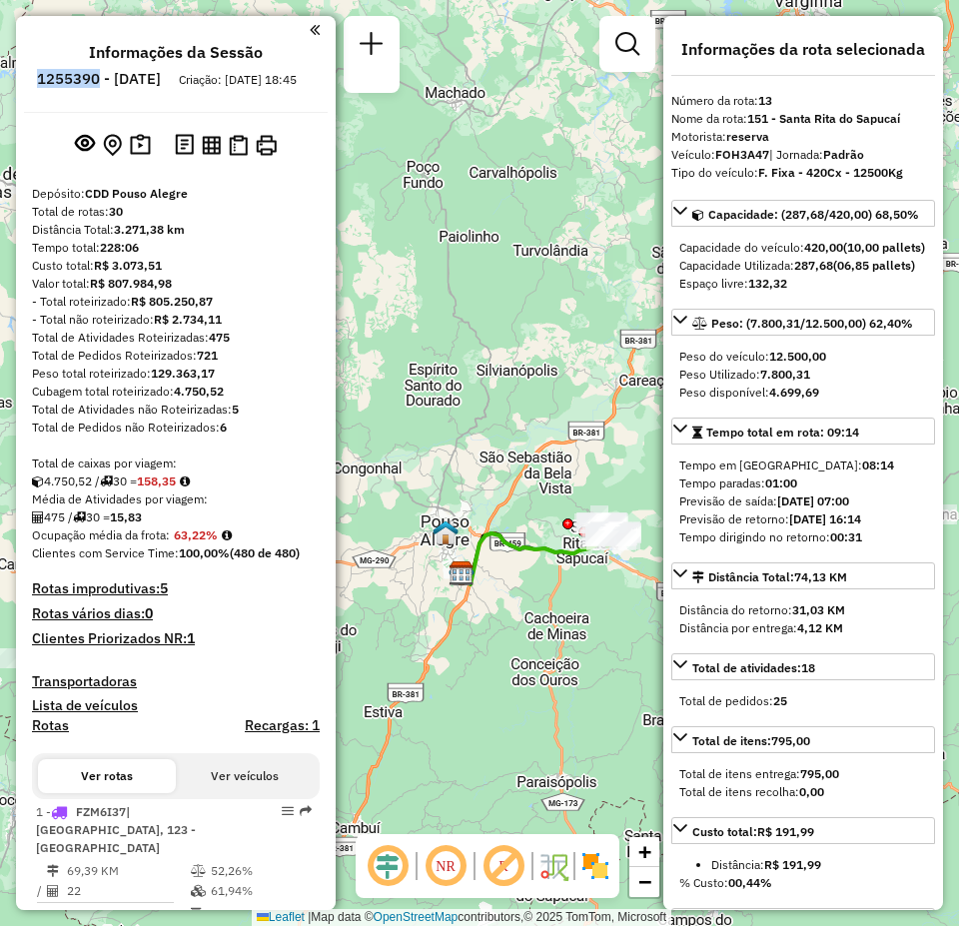
drag, startPoint x: 90, startPoint y: 76, endPoint x: 152, endPoint y: 79, distance: 62.0
click at [152, 79] on li "1255390 - [DATE]" at bounding box center [99, 83] width 134 height 26
copy h6 "1255390"
